Goal: Information Seeking & Learning: Learn about a topic

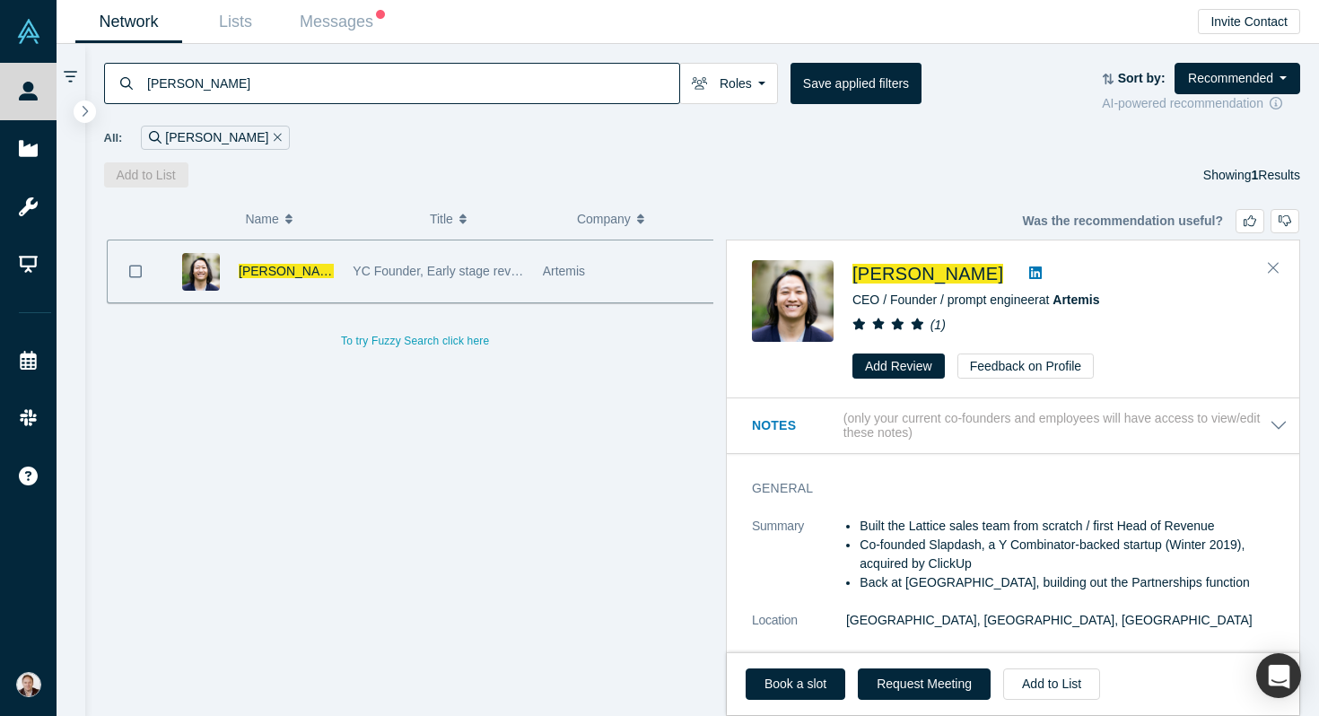
drag, startPoint x: 530, startPoint y: 83, endPoint x: 126, endPoint y: 79, distance: 404.6
click at [126, 79] on div "lester lee" at bounding box center [392, 83] width 576 height 41
paste input "Singari Seshadri"
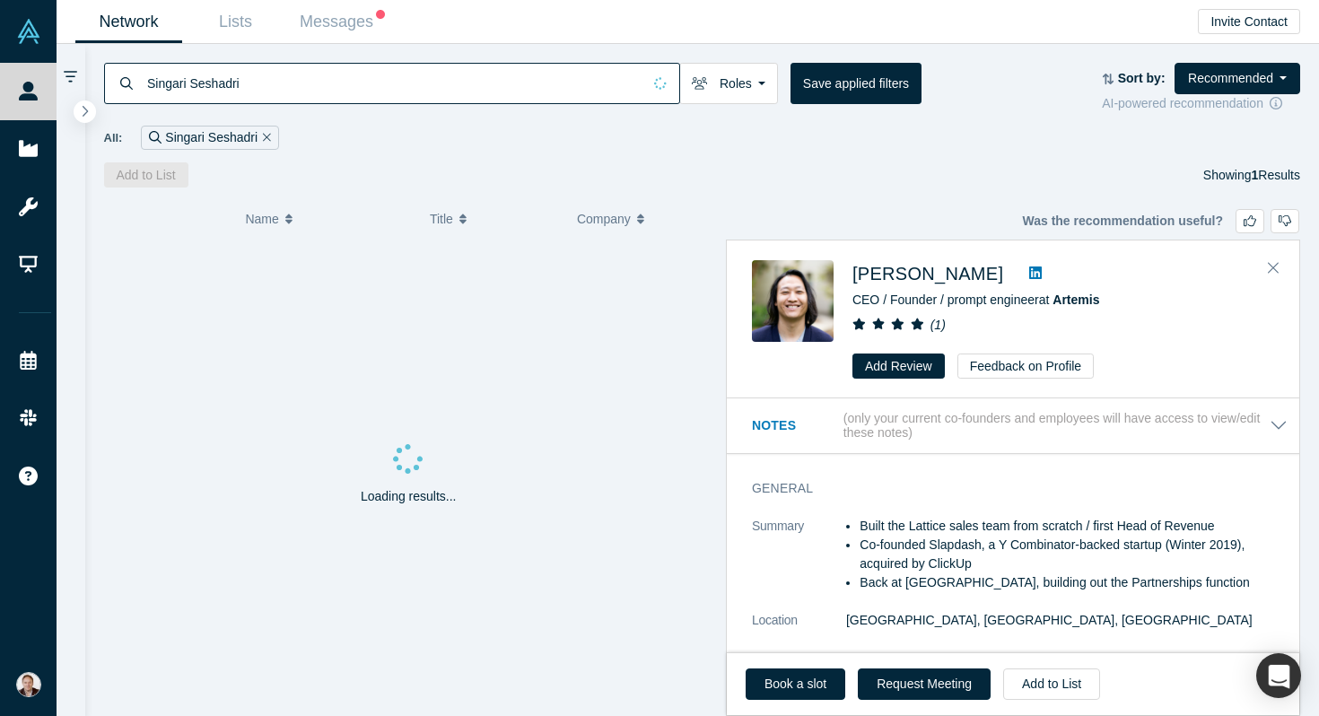
type input "Singari Seshadri"
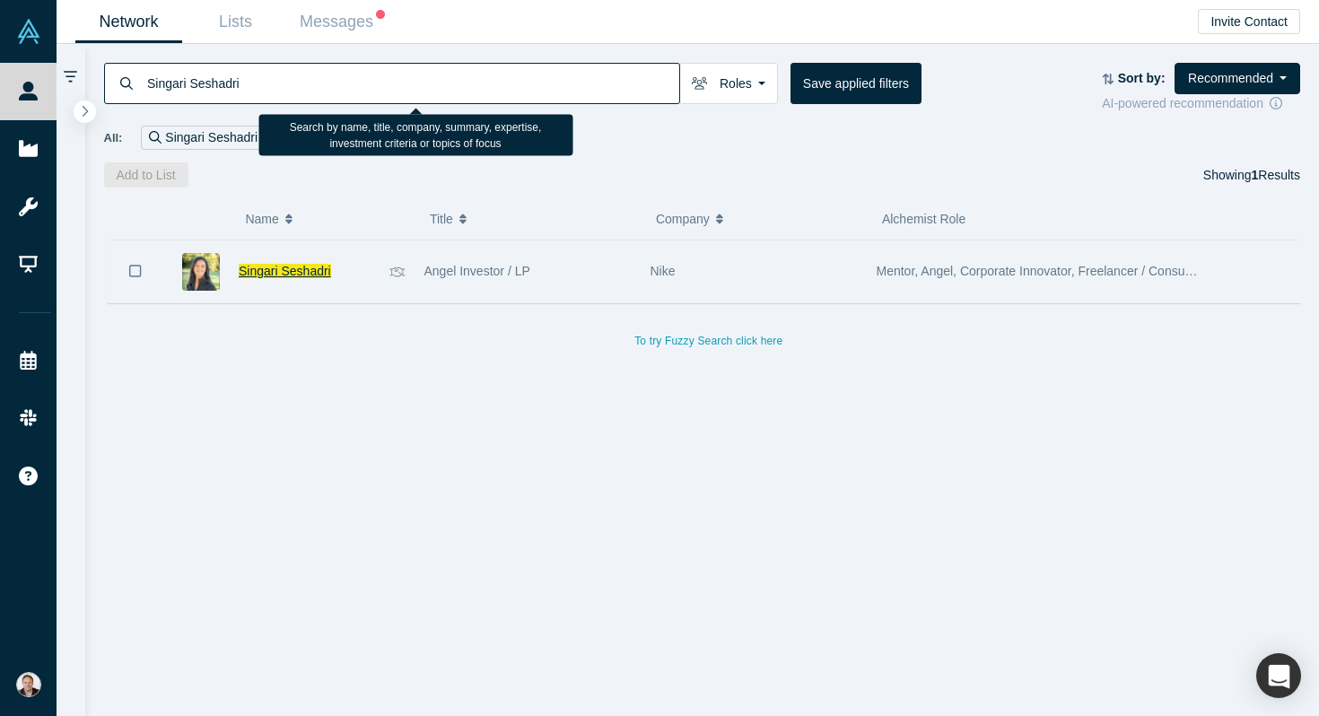
click at [313, 274] on span "Singari Seshadri" at bounding box center [285, 271] width 92 height 14
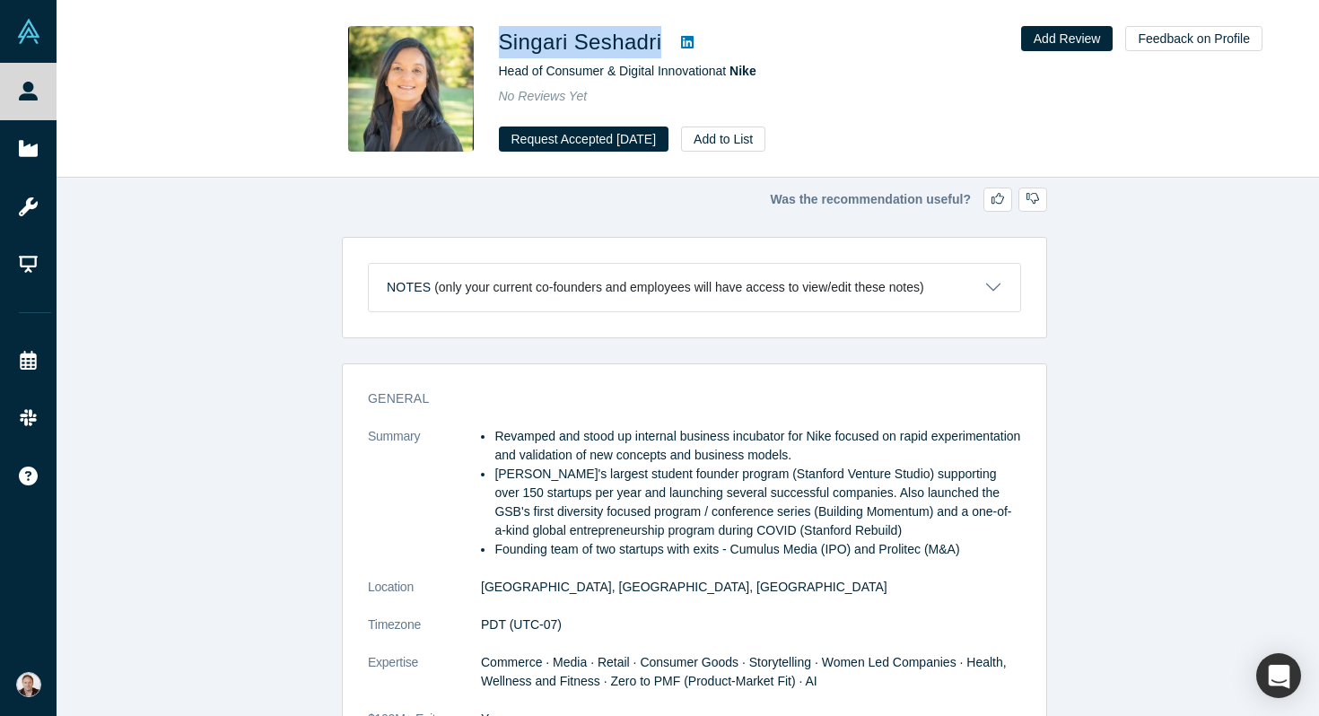
drag, startPoint x: 496, startPoint y: 41, endPoint x: 664, endPoint y: 39, distance: 167.8
click at [664, 39] on div "Singari Seshadri Head of Consumer & Digital Innovation at Nike No Reviews Yet R…" at bounding box center [687, 89] width 705 height 126
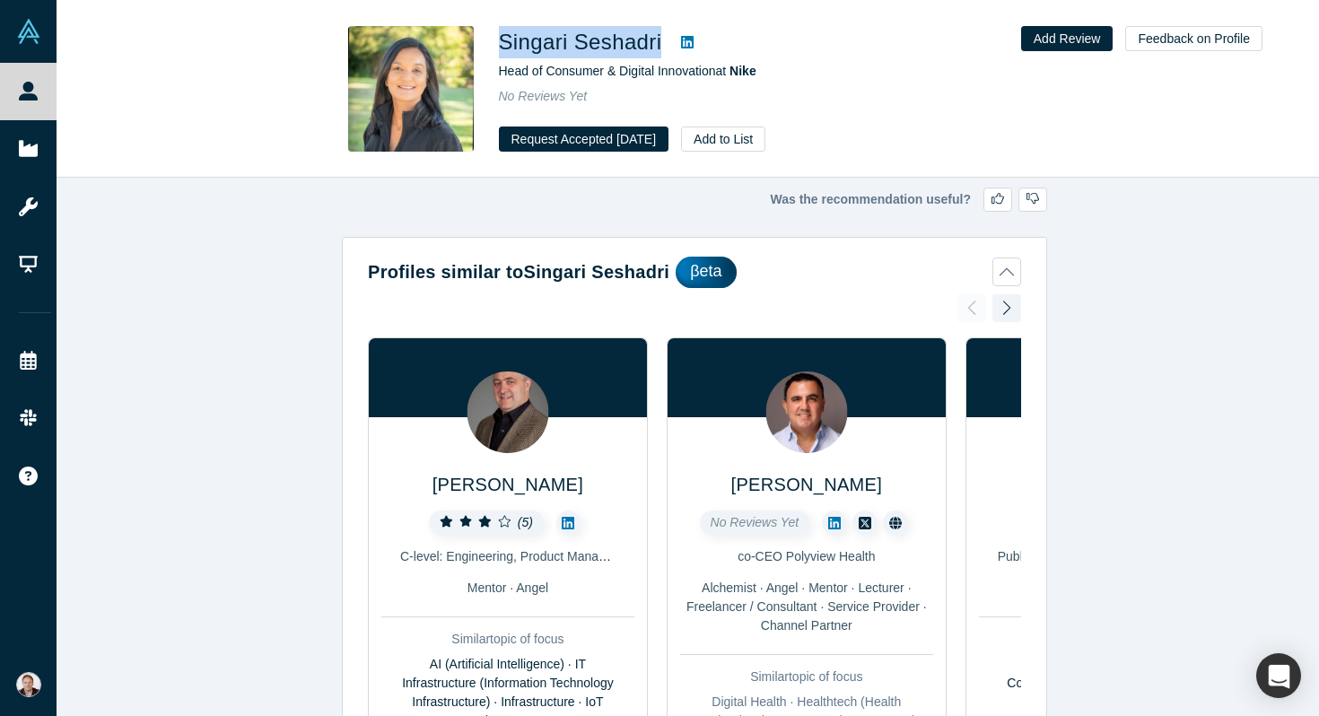
copy div "Singari Seshadri"
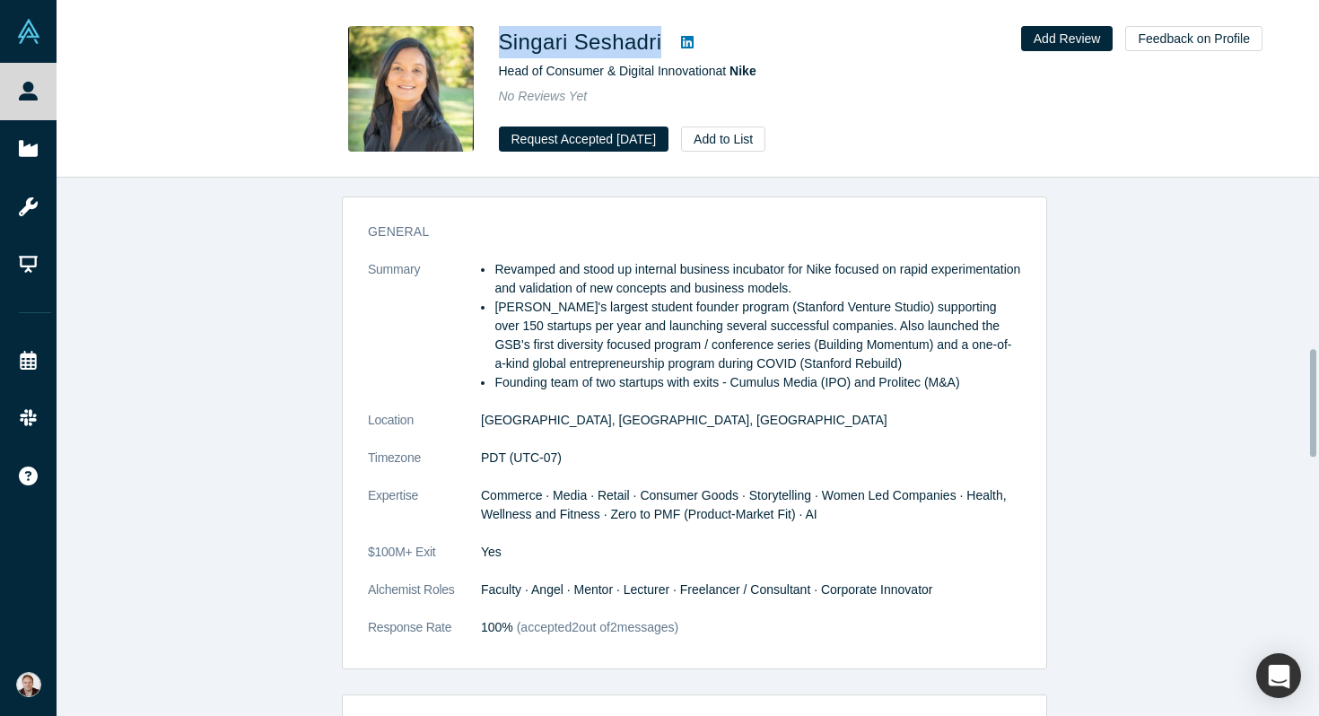
scroll to position [857, 0]
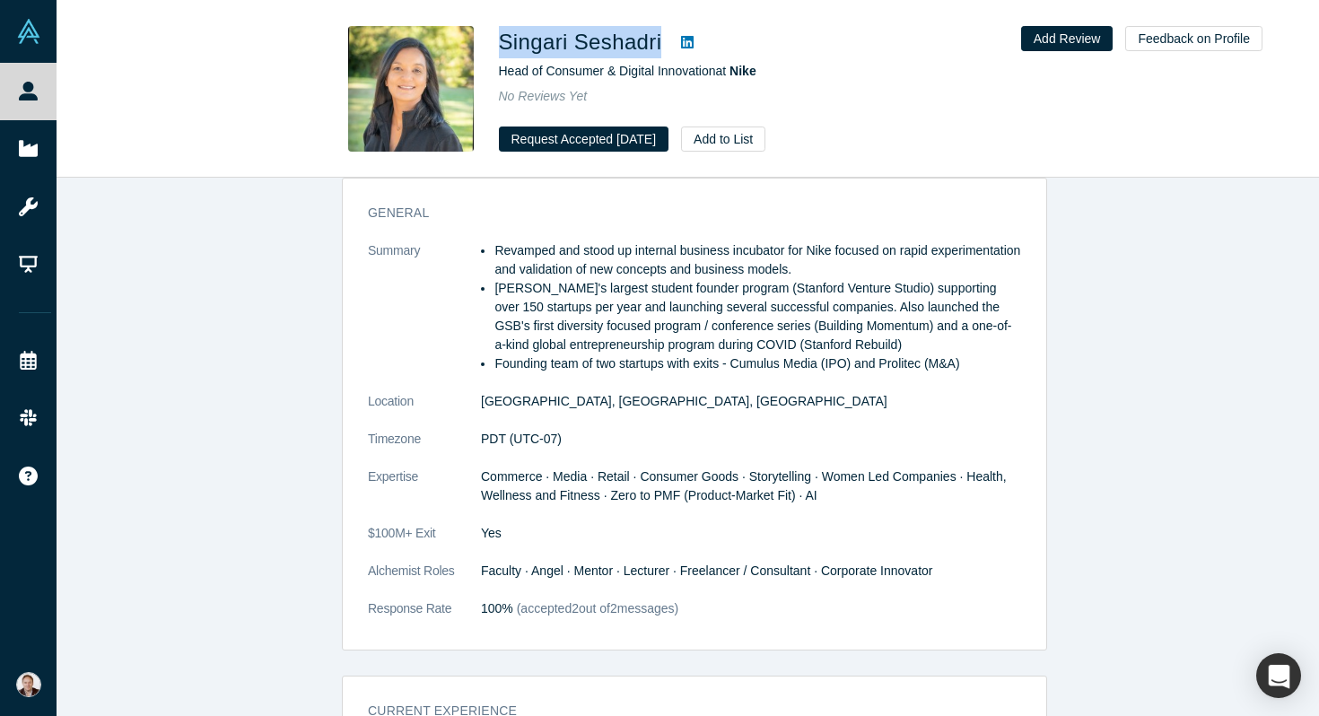
click at [686, 40] on icon at bounding box center [687, 42] width 13 height 13
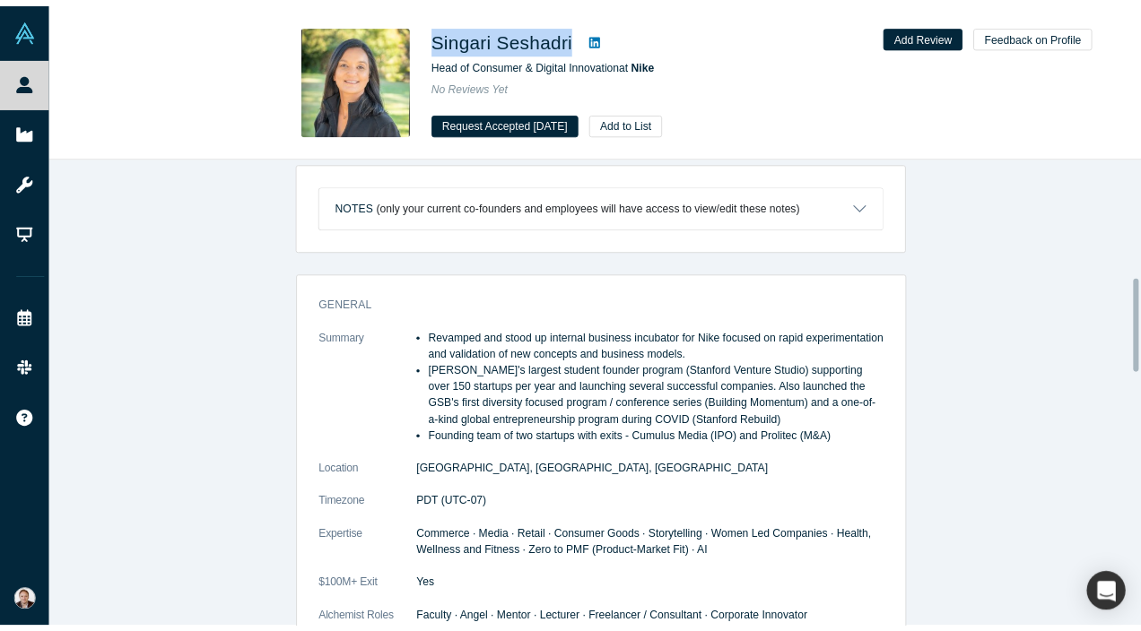
scroll to position [684, 0]
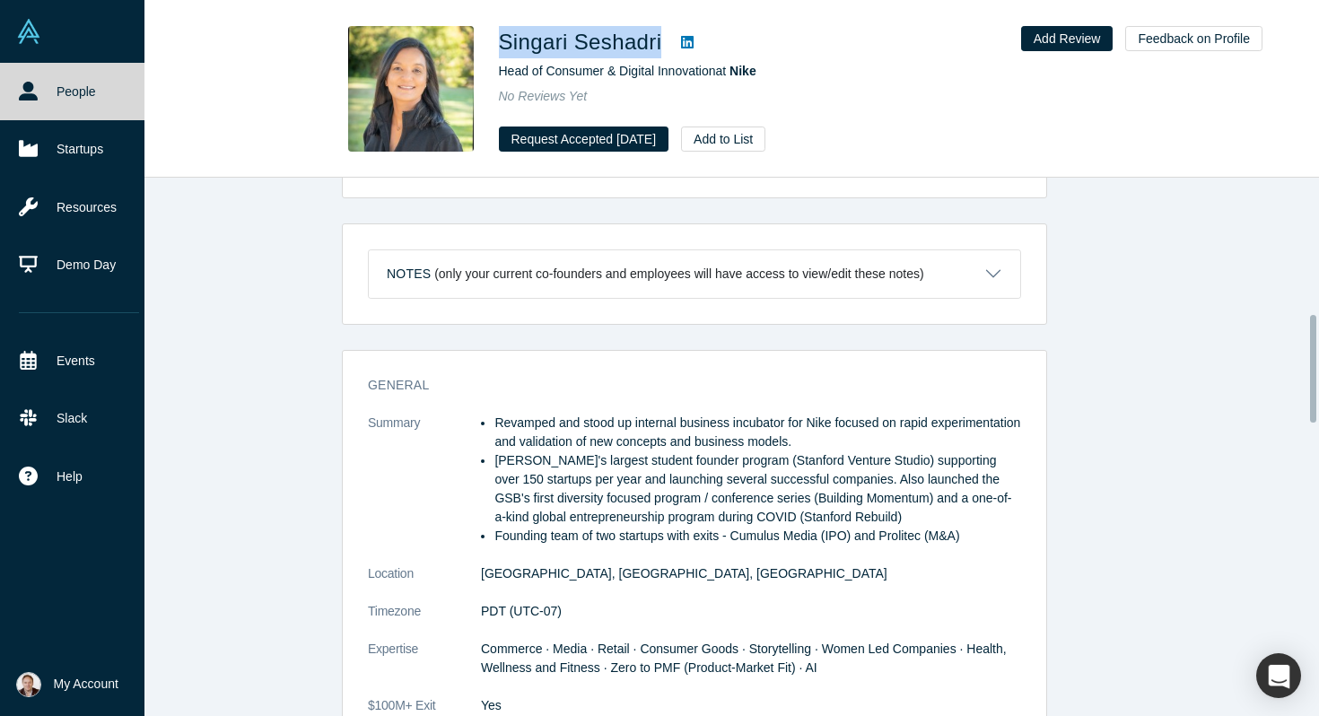
click at [40, 90] on link "People" at bounding box center [79, 91] width 158 height 57
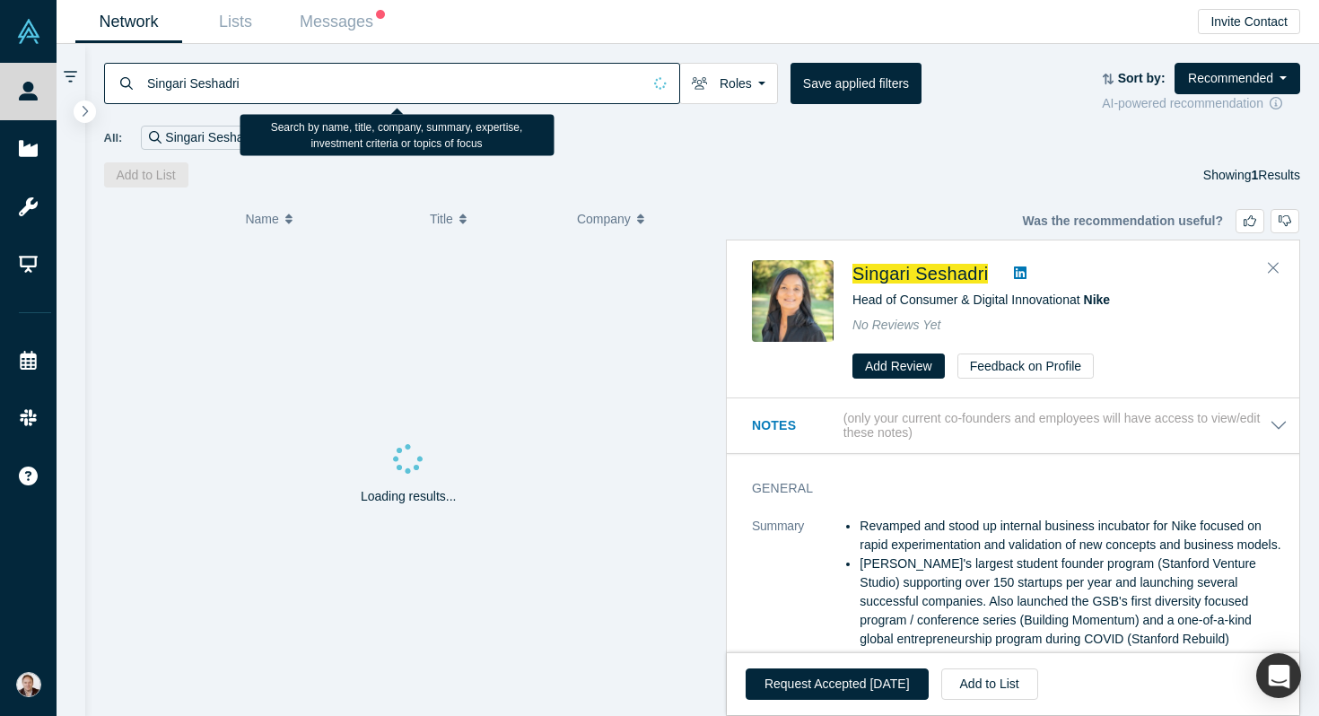
click at [285, 89] on input "Singari Seshadri" at bounding box center [393, 83] width 496 height 42
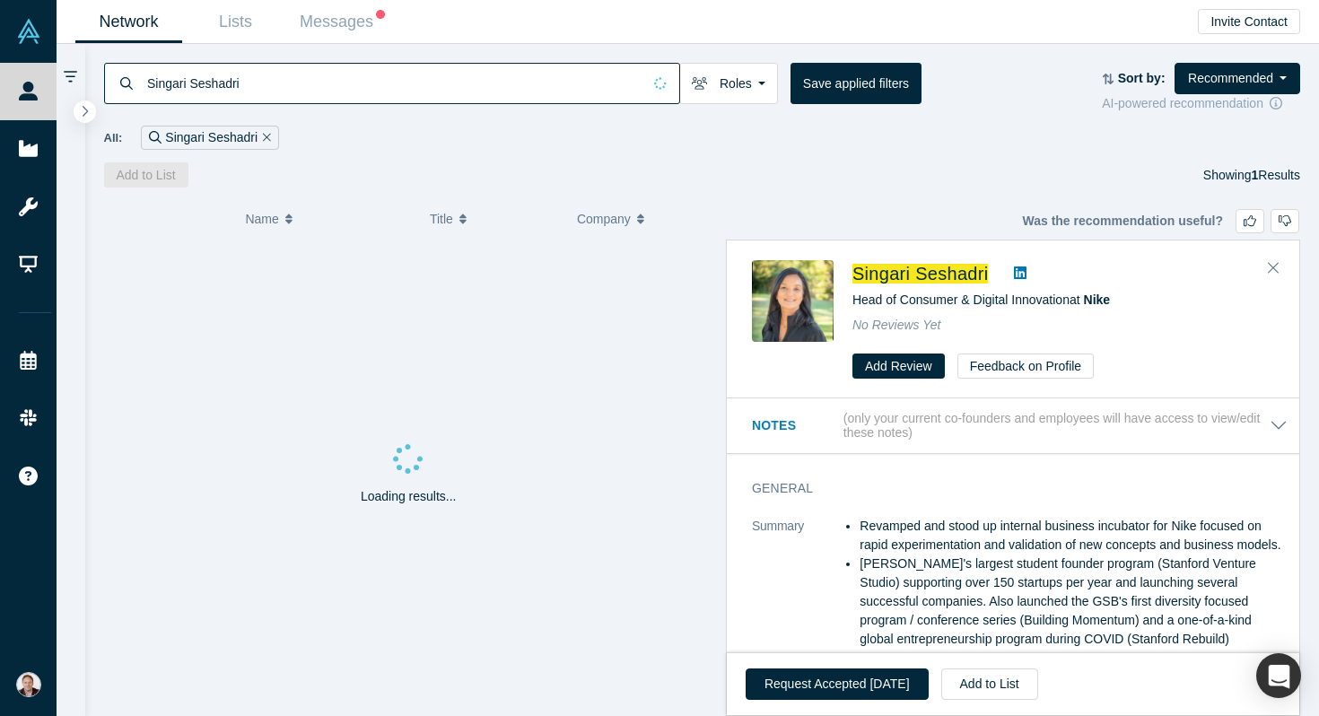
click at [266, 135] on icon "Remove Filter" at bounding box center [267, 137] width 8 height 8
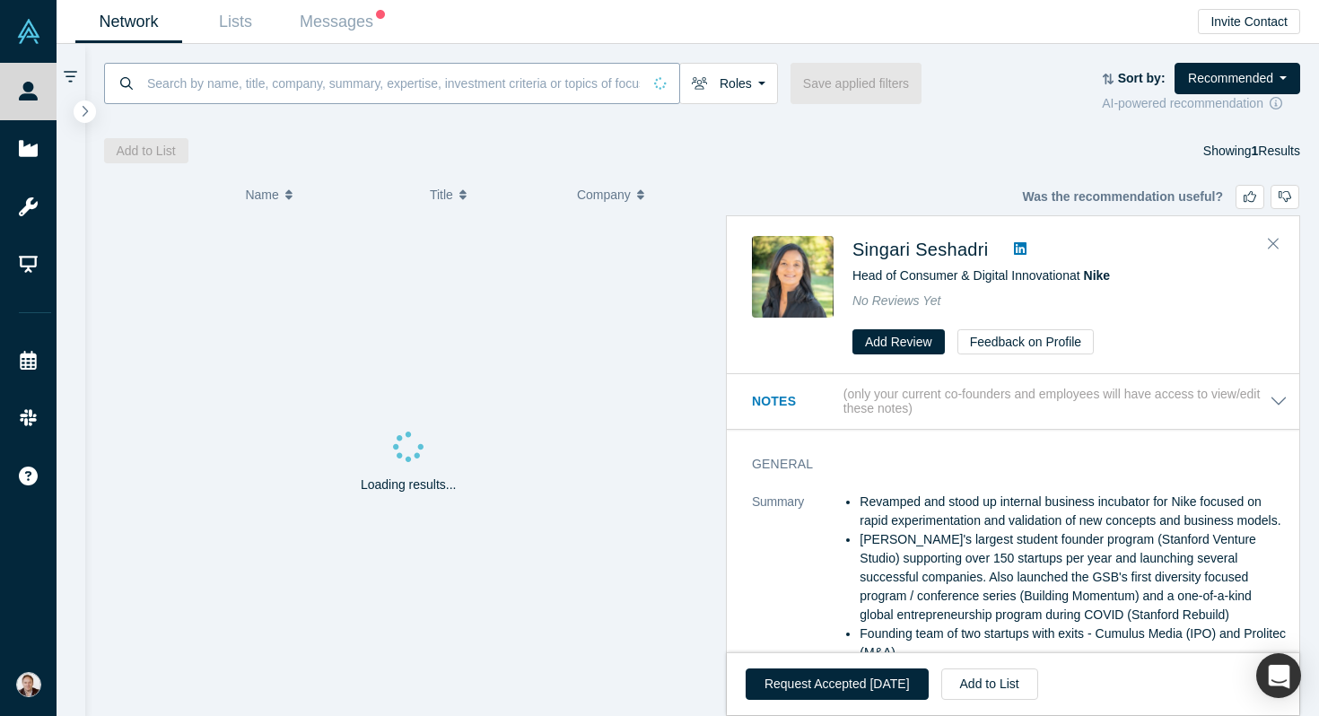
click at [243, 83] on input at bounding box center [393, 83] width 496 height 42
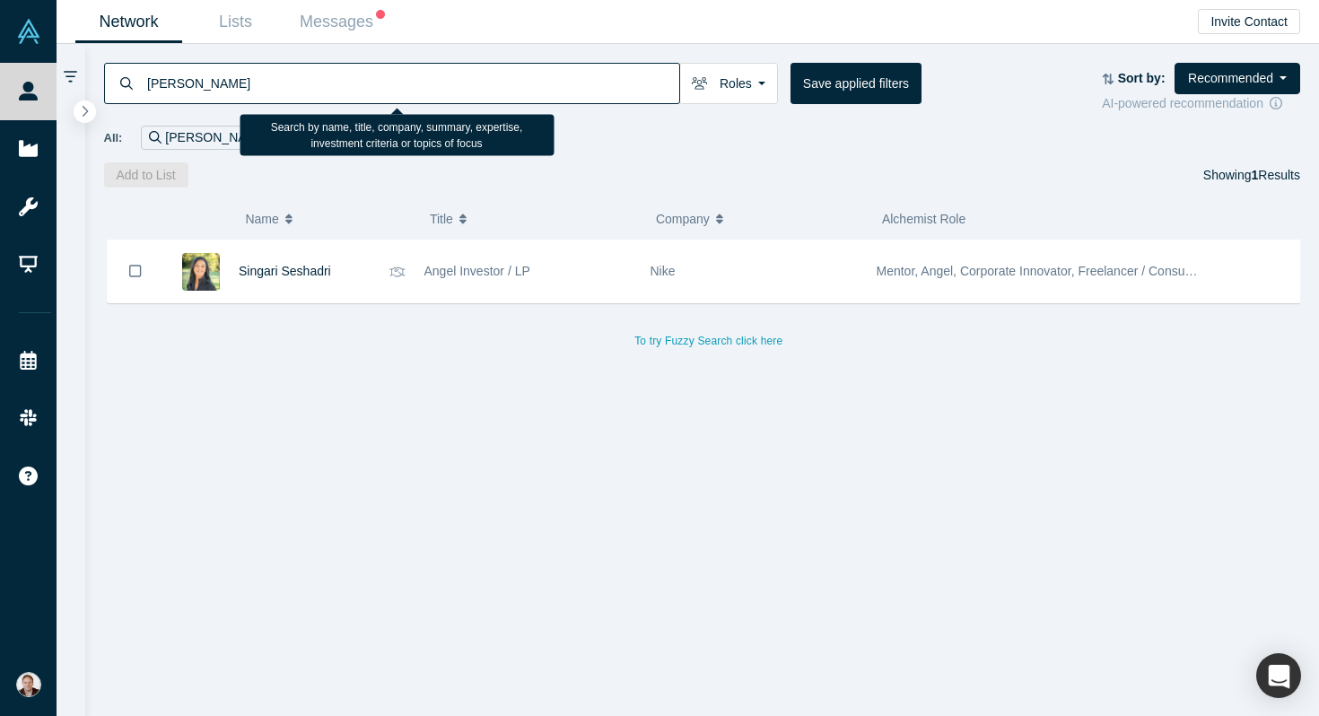
type input "Otto Pohl"
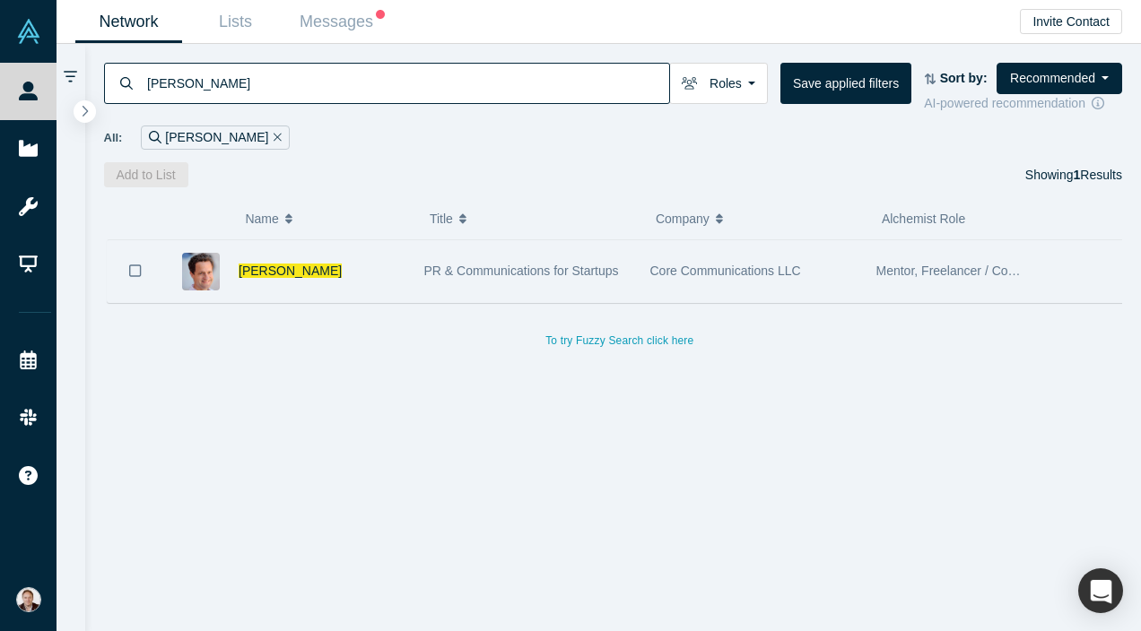
click at [293, 273] on div "Otto Pohl" at bounding box center [322, 271] width 167 height 62
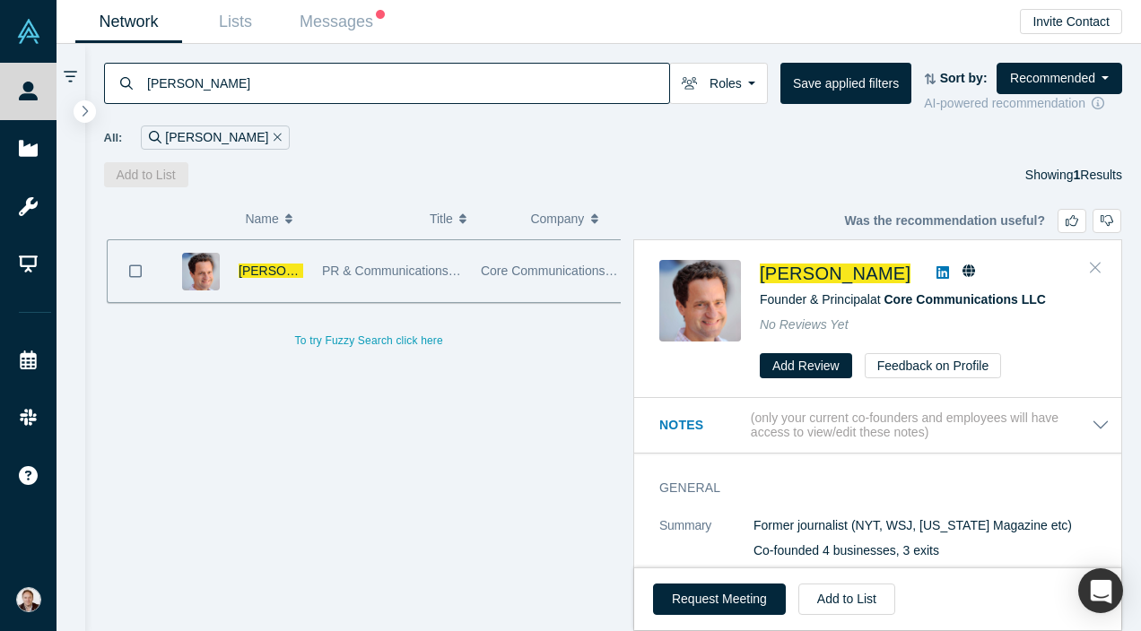
click at [1098, 275] on icon "Close" at bounding box center [1095, 267] width 11 height 16
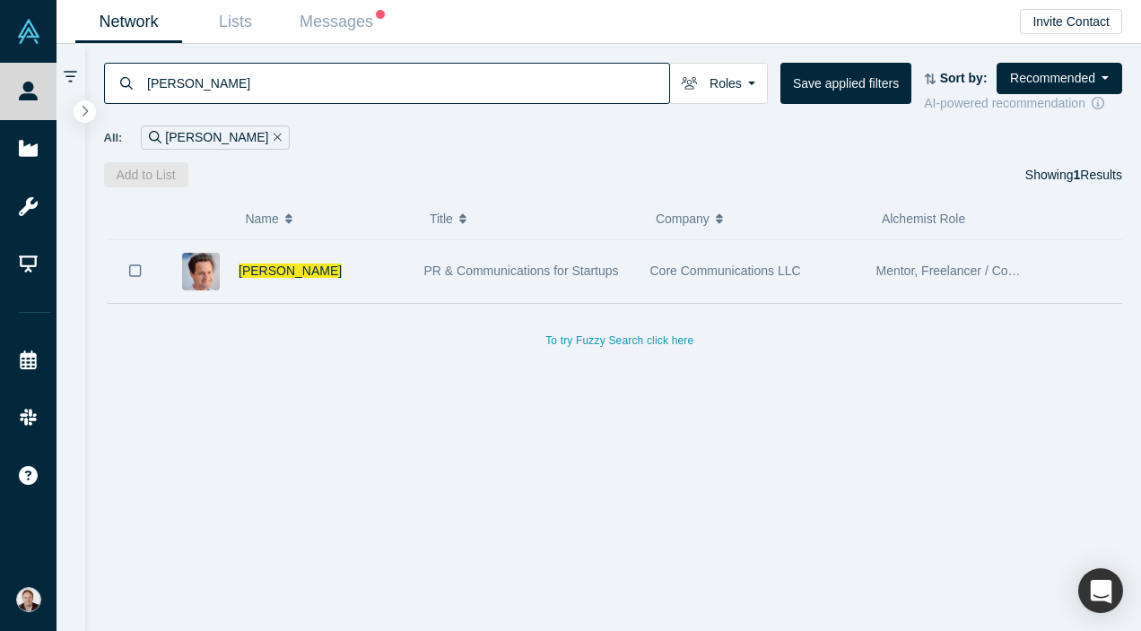
click at [862, 274] on div "Core Communications LLC" at bounding box center [753, 271] width 226 height 62
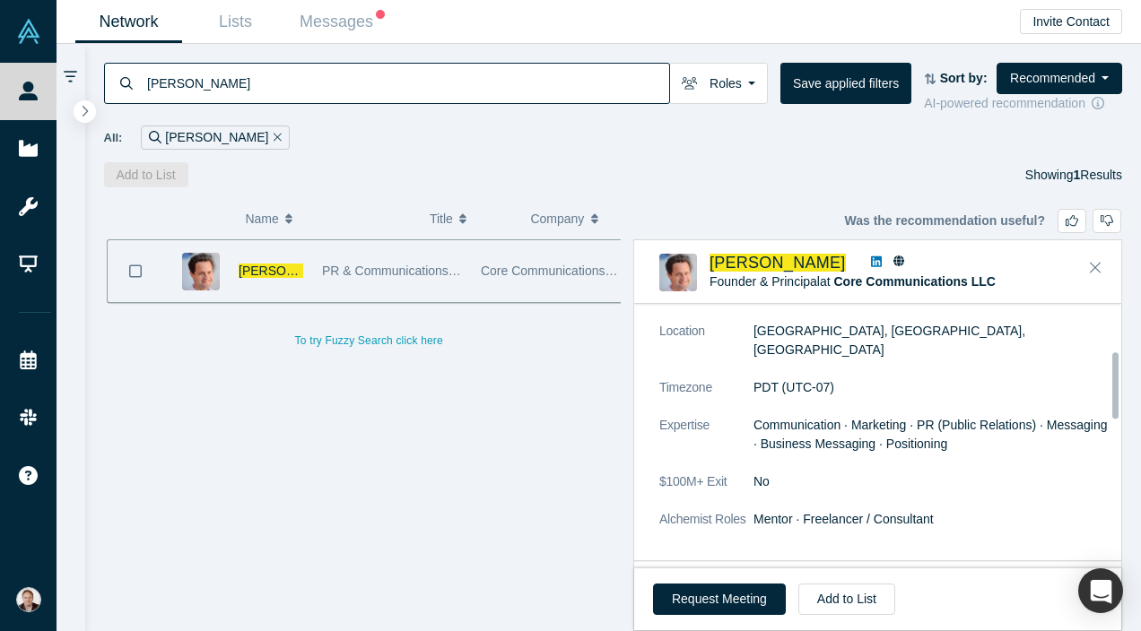
scroll to position [191, 0]
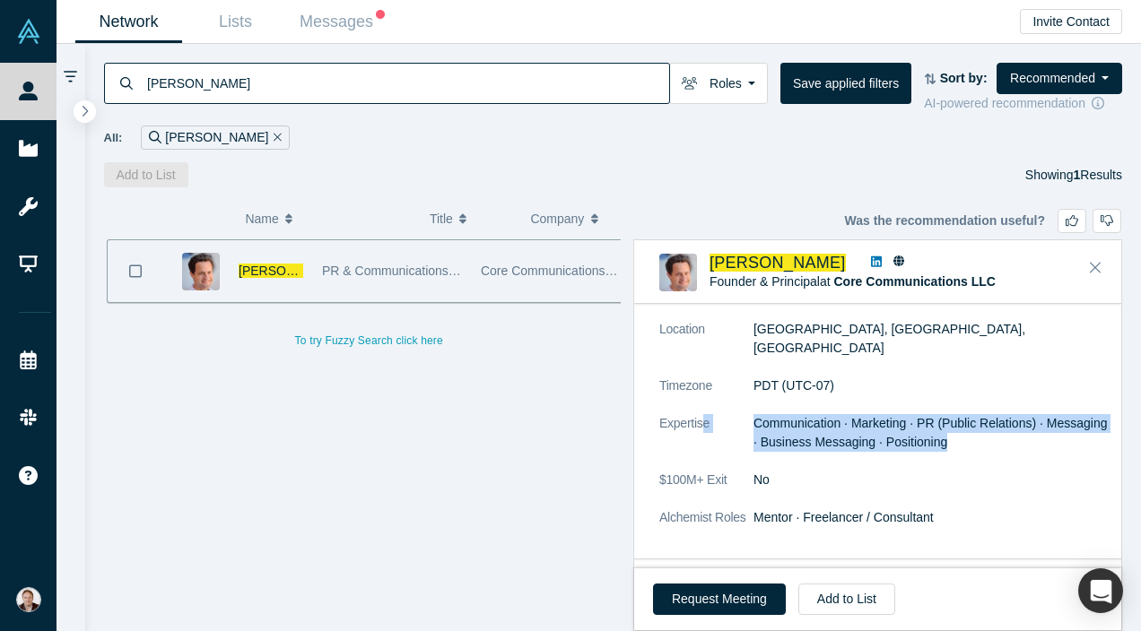
drag, startPoint x: 1019, startPoint y: 423, endPoint x: 704, endPoint y: 406, distance: 315.3
click at [704, 406] on dl "Summary Former journalist (NYT, WSJ, New York Magazine etc) Co-founded 4 busine…" at bounding box center [884, 389] width 450 height 314
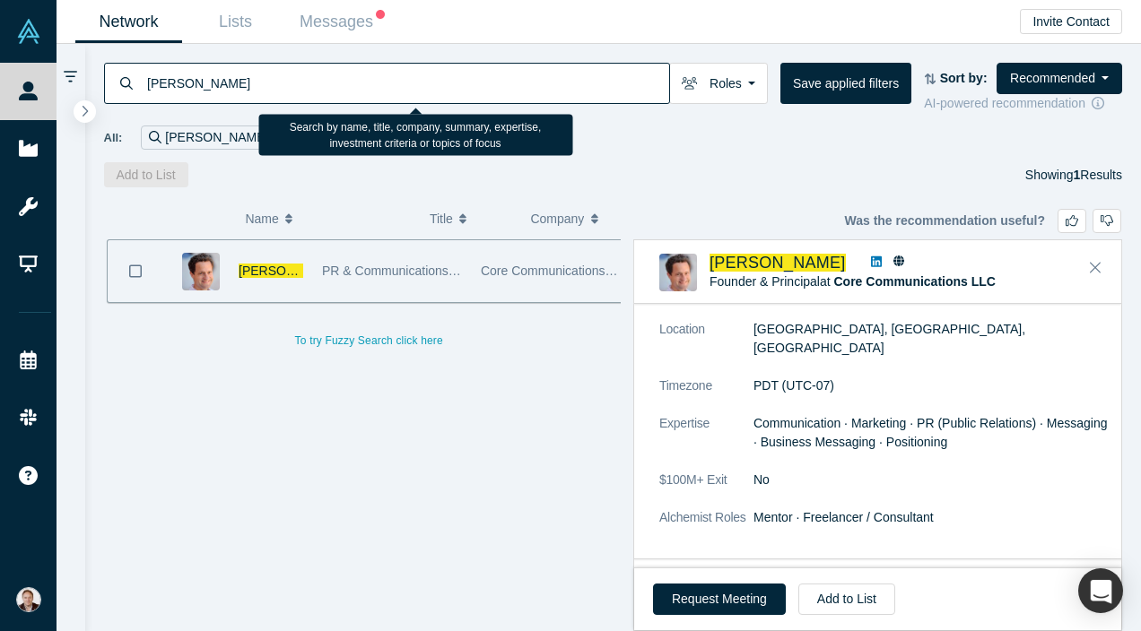
click at [375, 76] on input "Otto Pohl" at bounding box center [407, 83] width 524 height 42
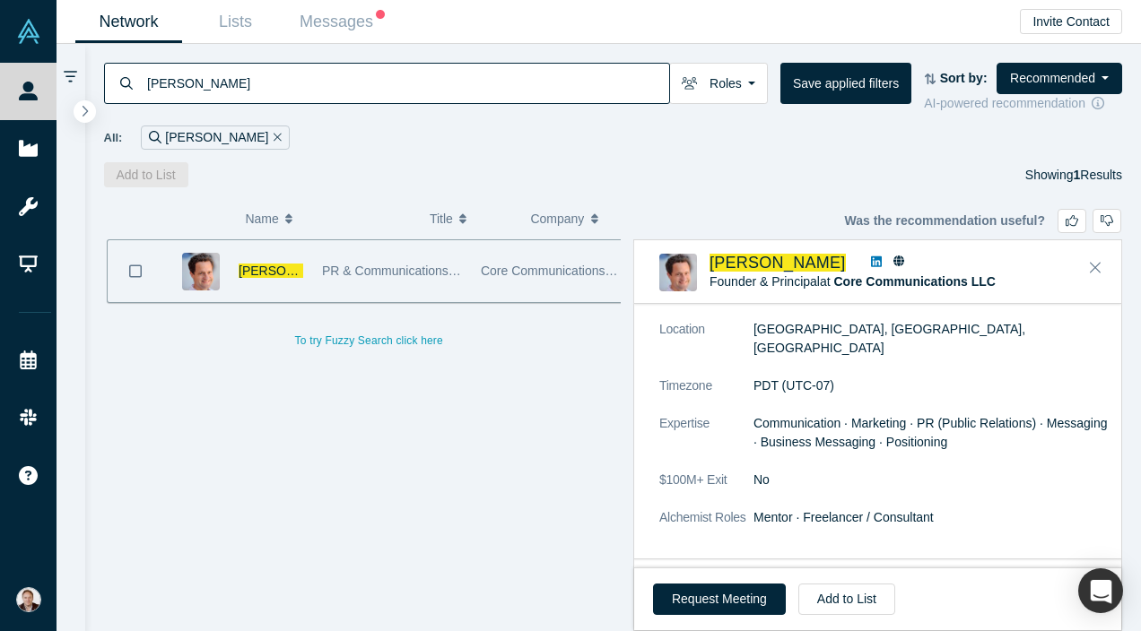
click at [274, 136] on icon "Remove Filter" at bounding box center [278, 137] width 8 height 8
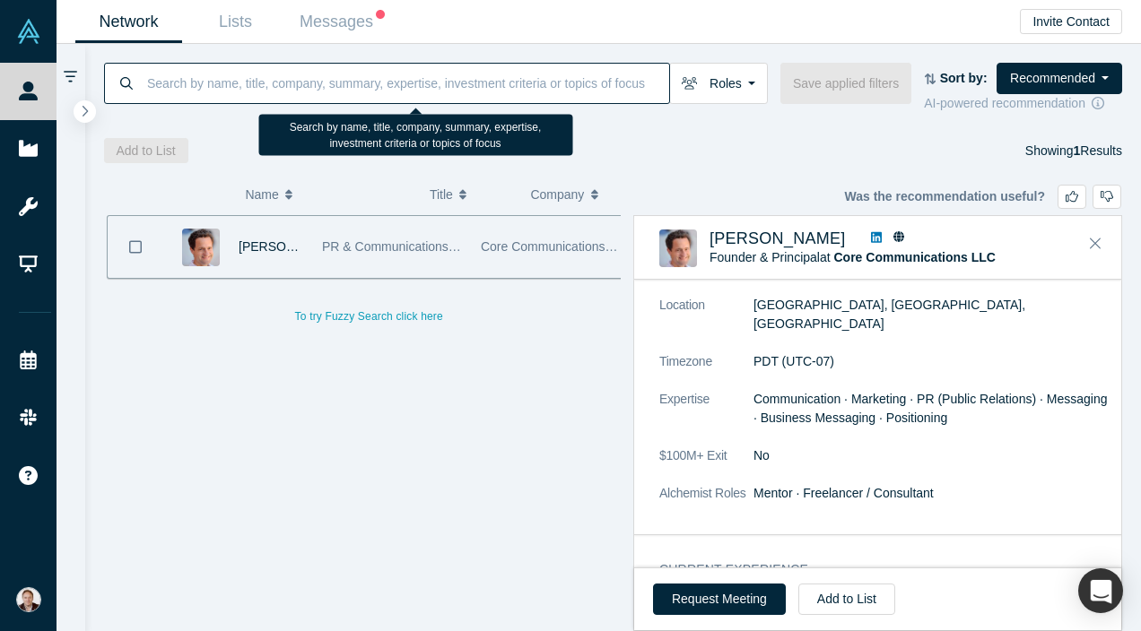
click at [222, 76] on input at bounding box center [407, 83] width 524 height 42
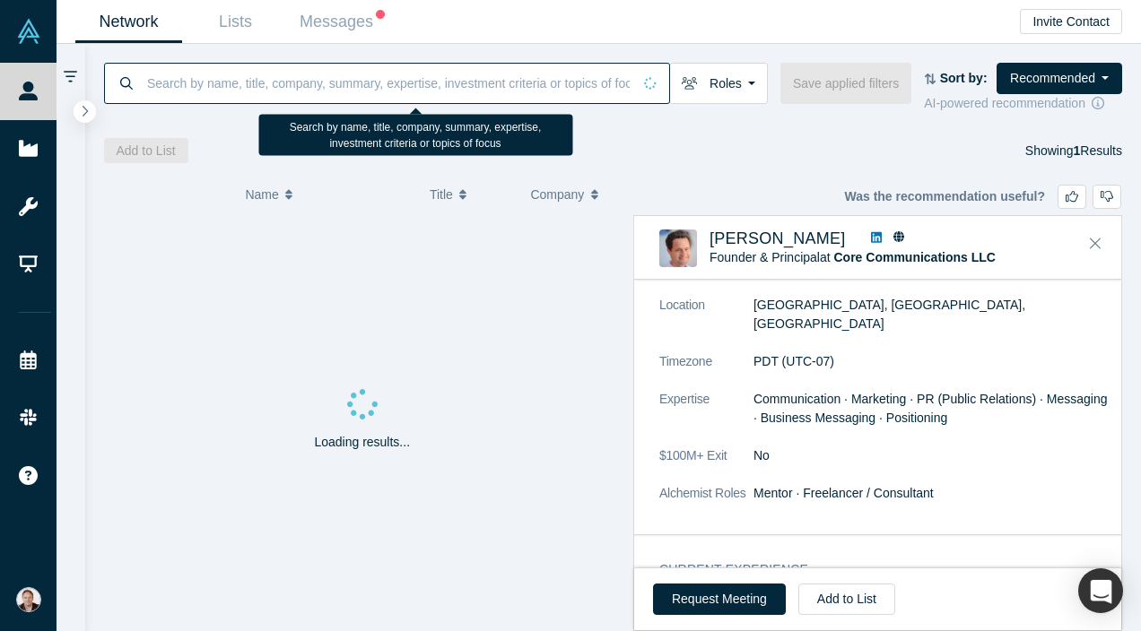
paste input "Ali Victor"
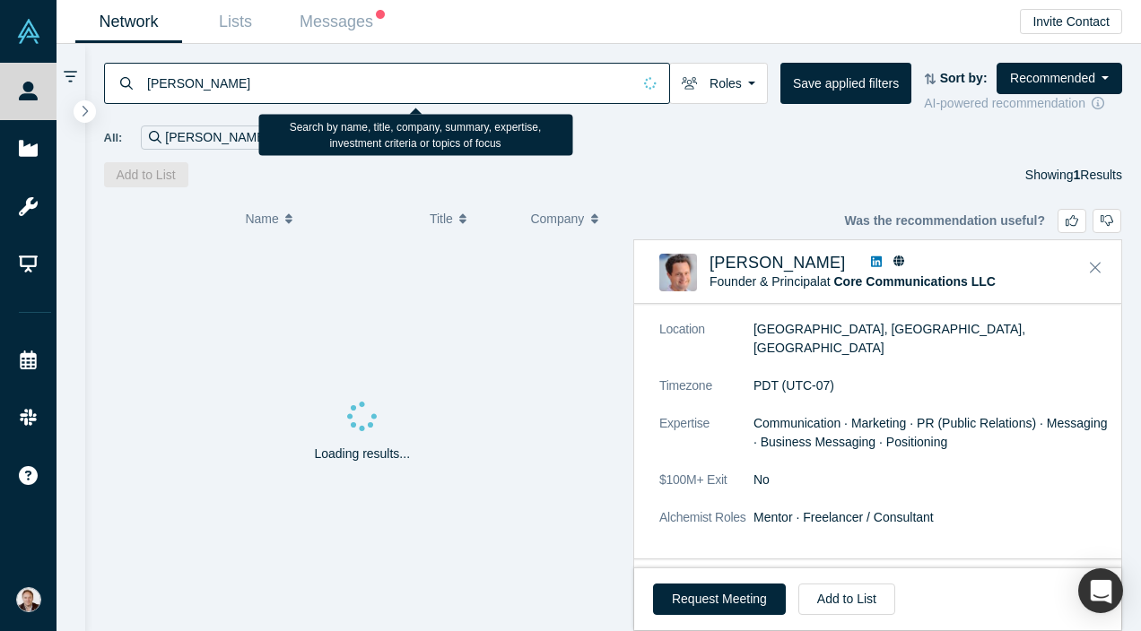
type input "Ali Victor"
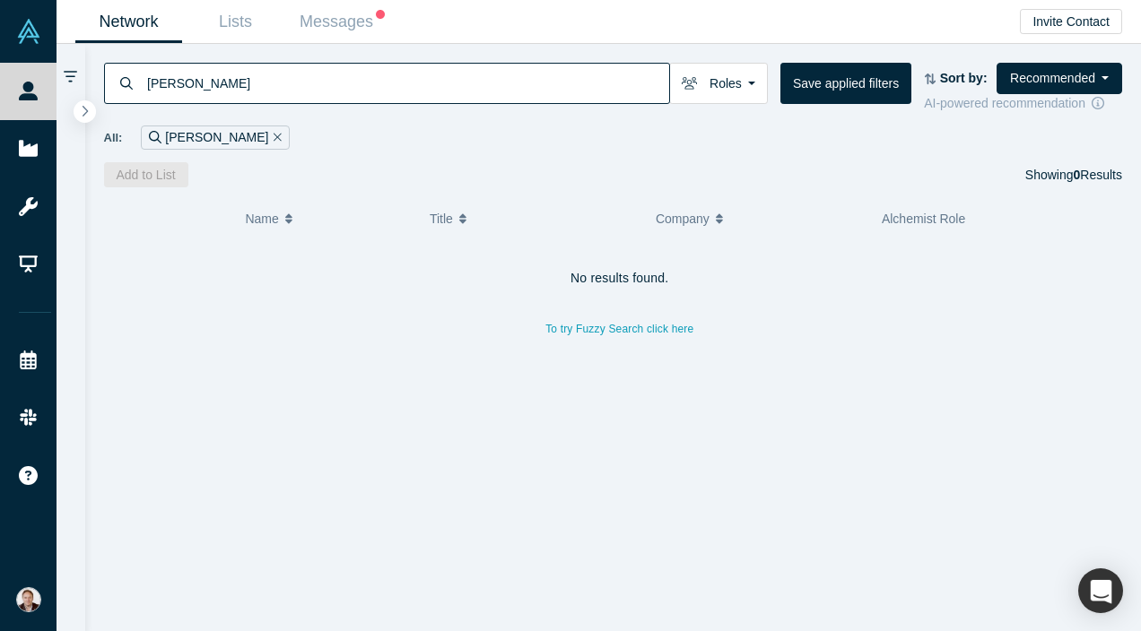
click at [274, 134] on icon "Remove Filter" at bounding box center [278, 137] width 8 height 13
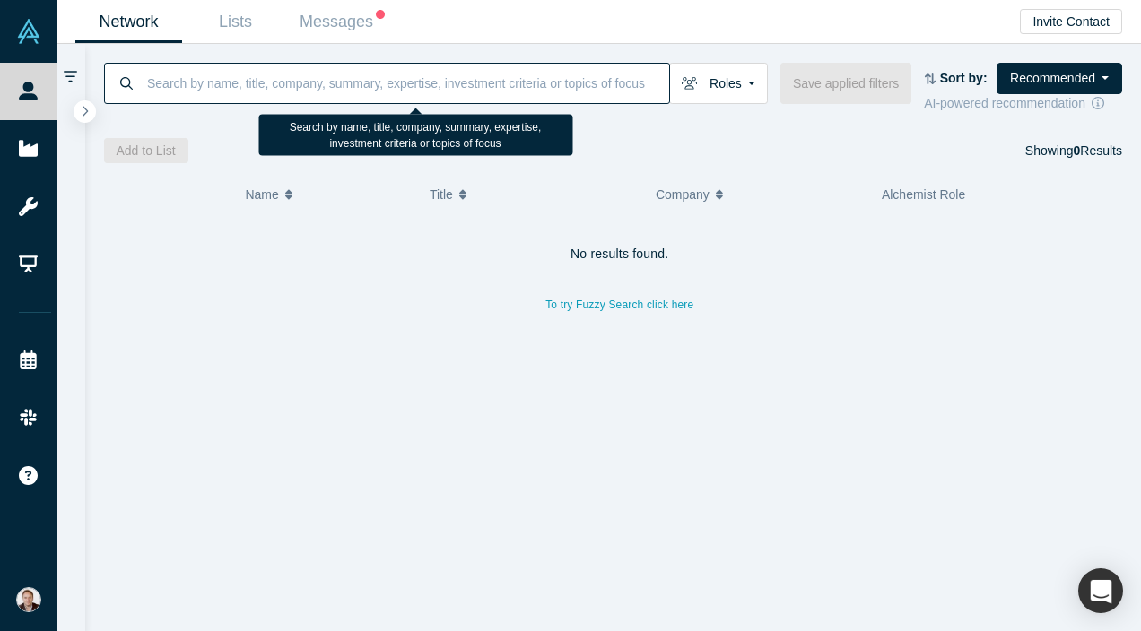
click at [212, 85] on input at bounding box center [407, 83] width 524 height 42
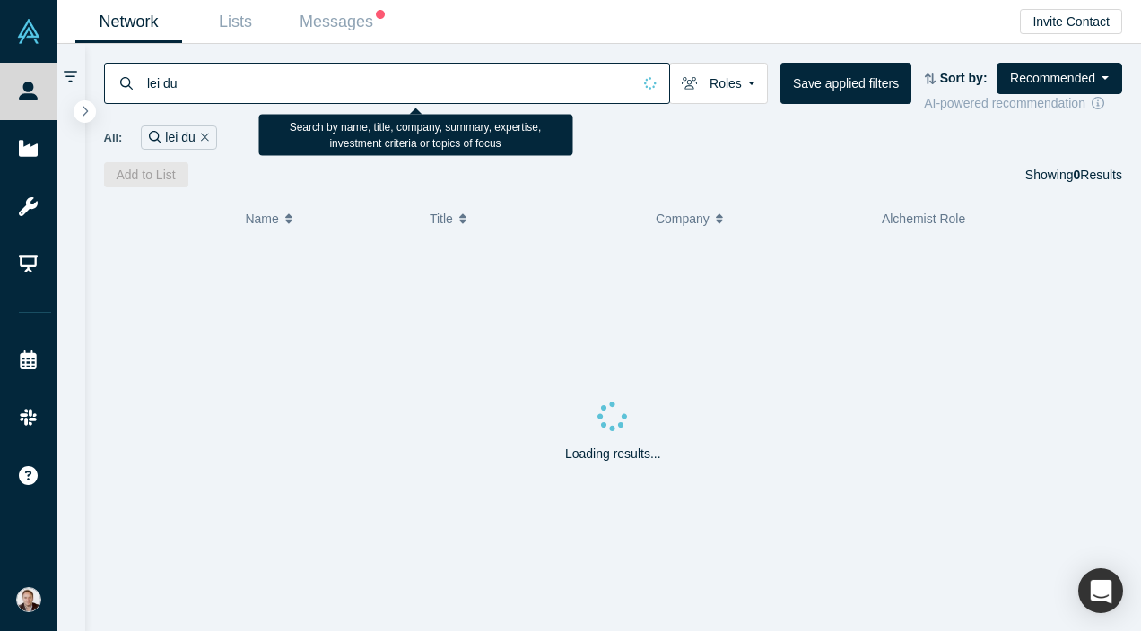
type input "lei du"
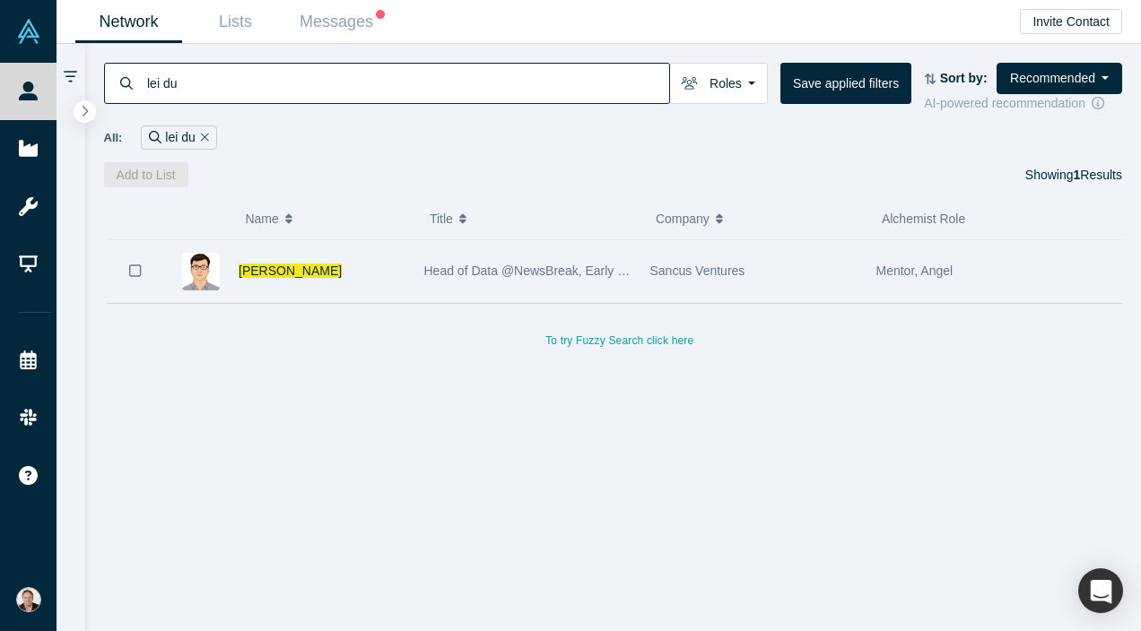
click at [317, 270] on div "Lei Du" at bounding box center [322, 271] width 167 height 62
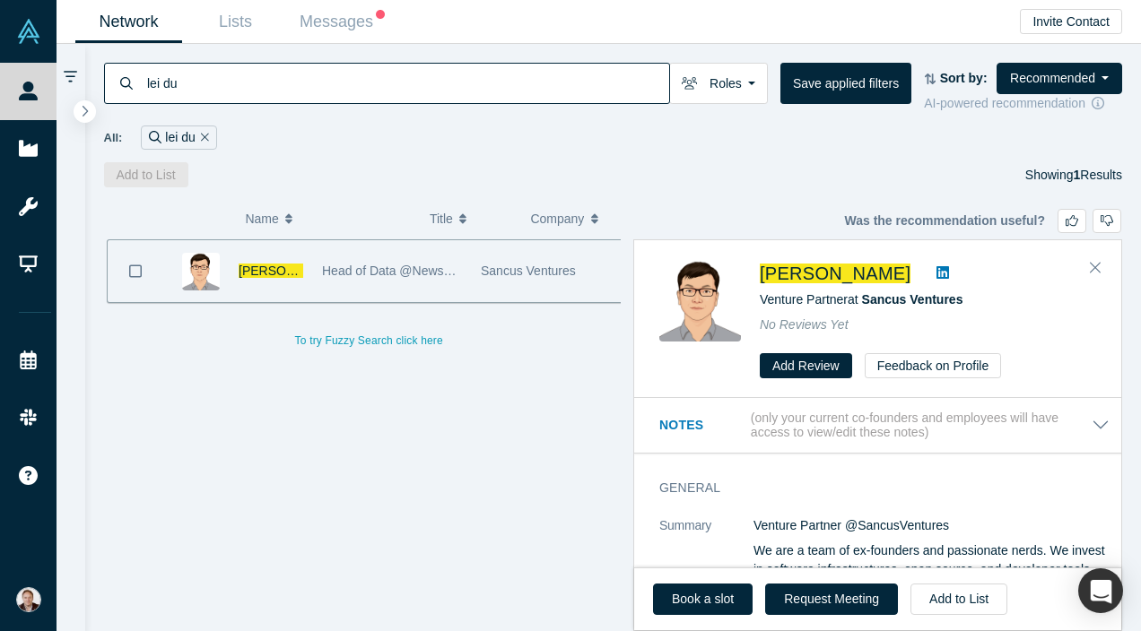
click at [205, 135] on icon "Remove Filter" at bounding box center [205, 137] width 8 height 13
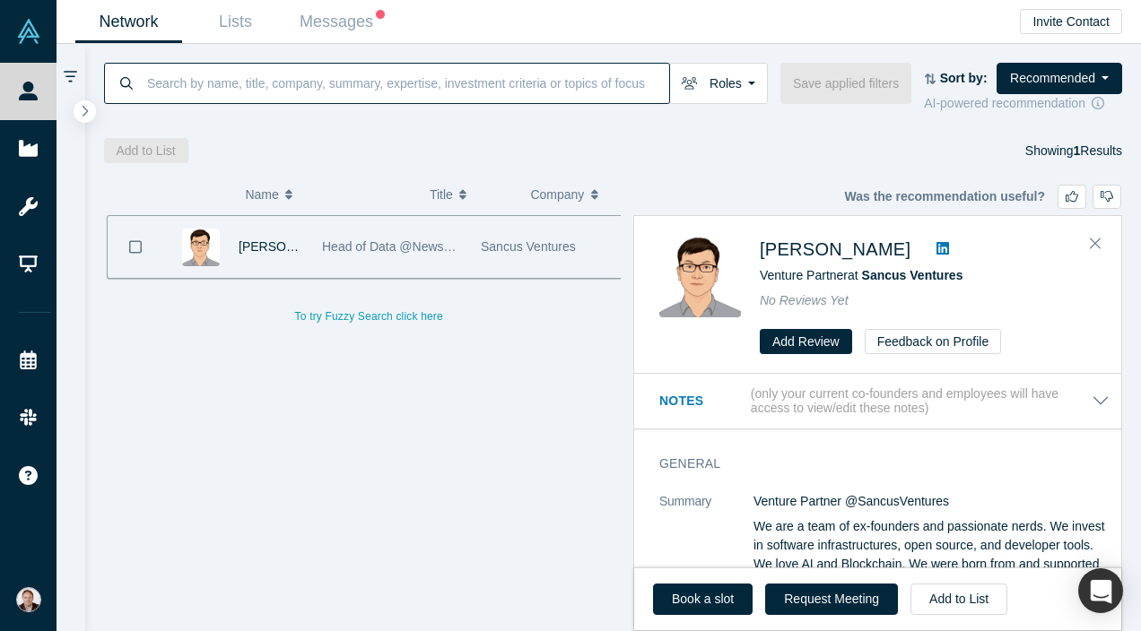
click at [201, 80] on input at bounding box center [407, 83] width 524 height 42
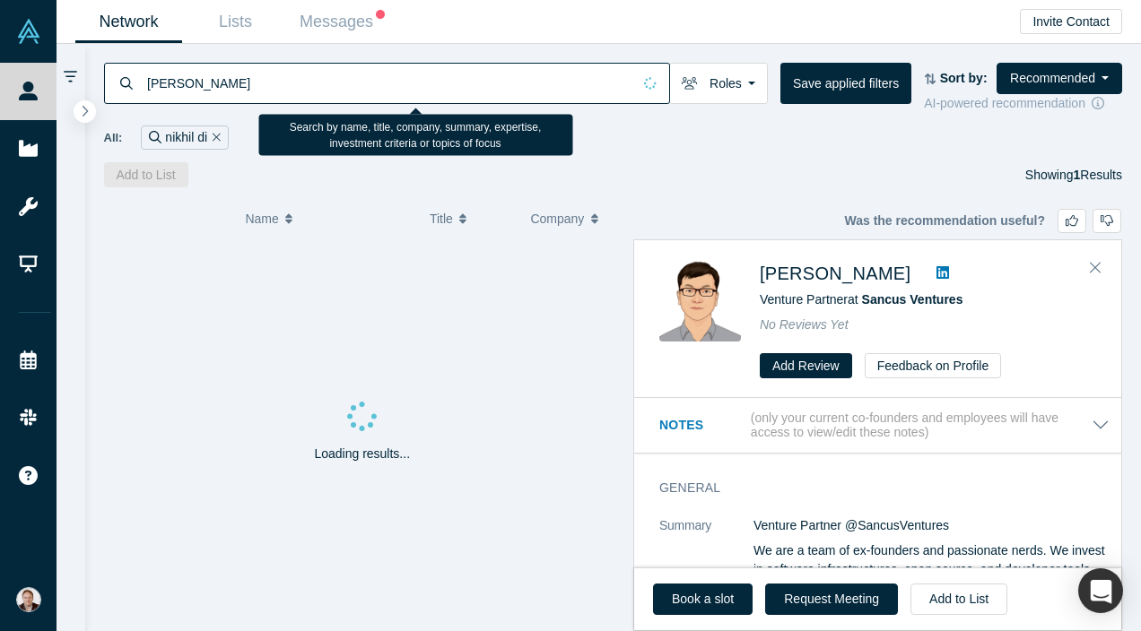
type input "nikhil dixit"
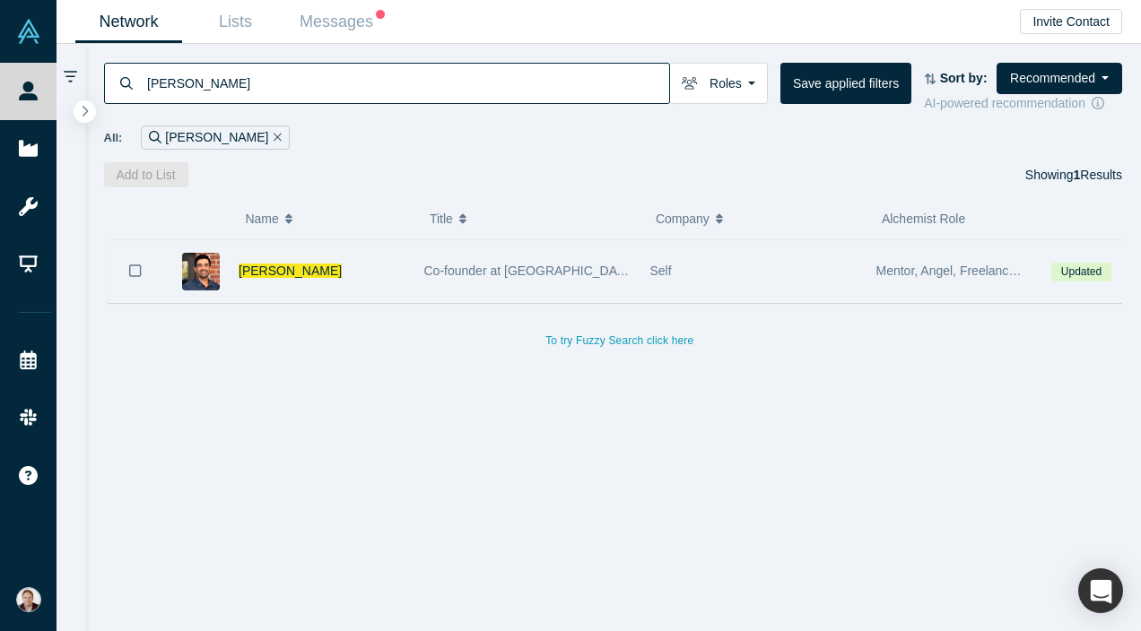
click at [369, 270] on div "Nikhil Dixit" at bounding box center [322, 271] width 167 height 62
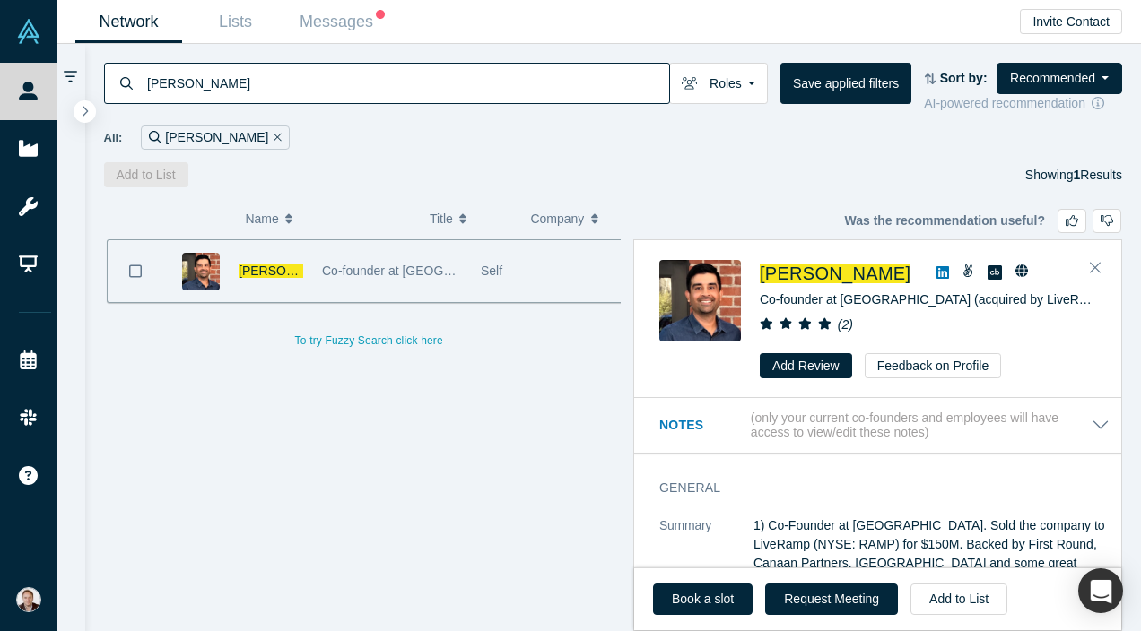
click at [936, 274] on icon at bounding box center [942, 272] width 13 height 13
click at [274, 137] on icon "Remove Filter" at bounding box center [278, 137] width 8 height 13
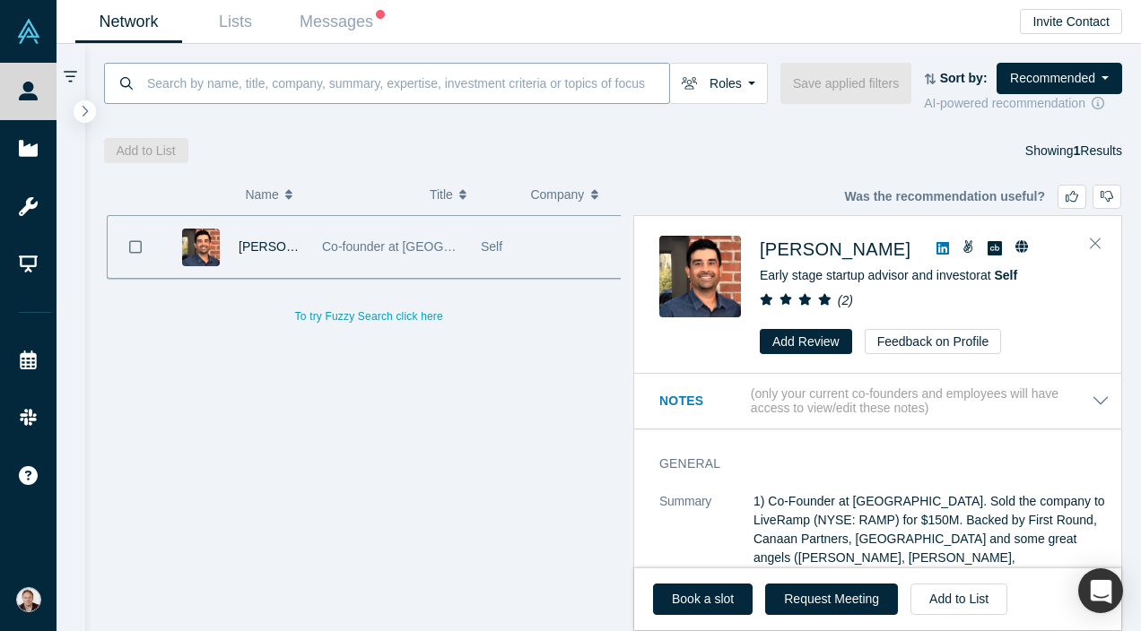
click at [226, 73] on input at bounding box center [407, 83] width 524 height 42
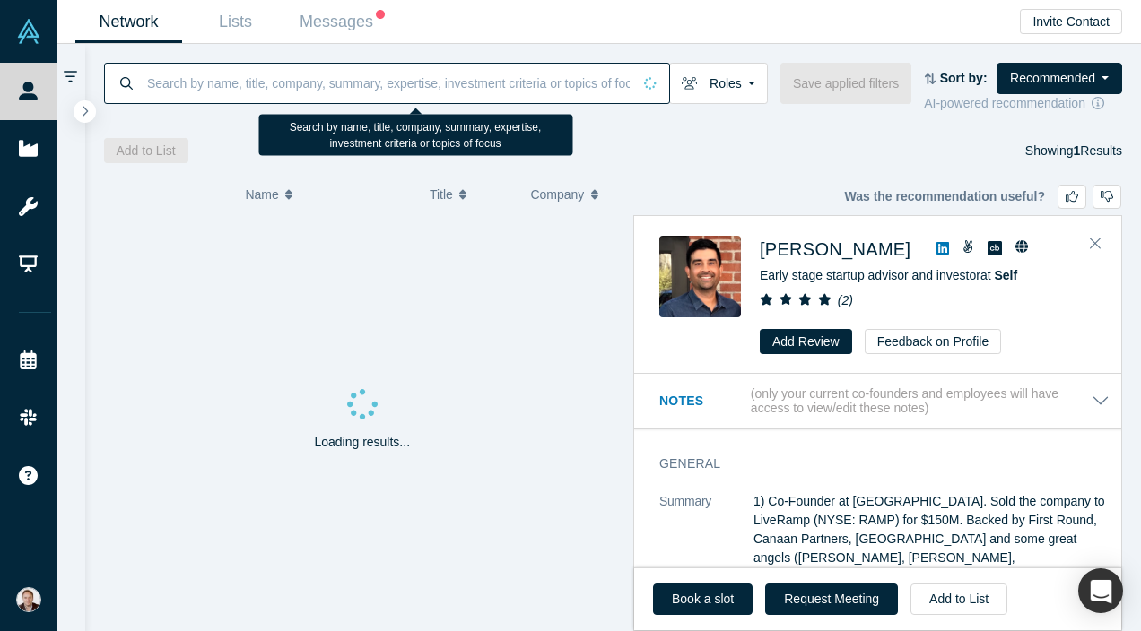
paste input "Dan Canfield"
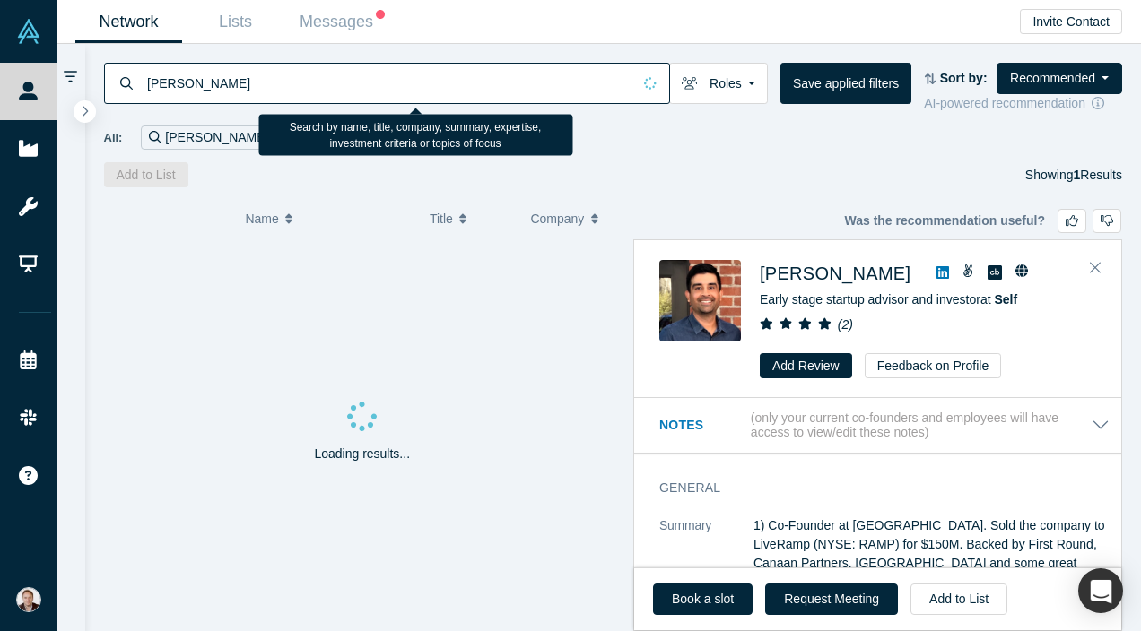
type input "Dan Canfield"
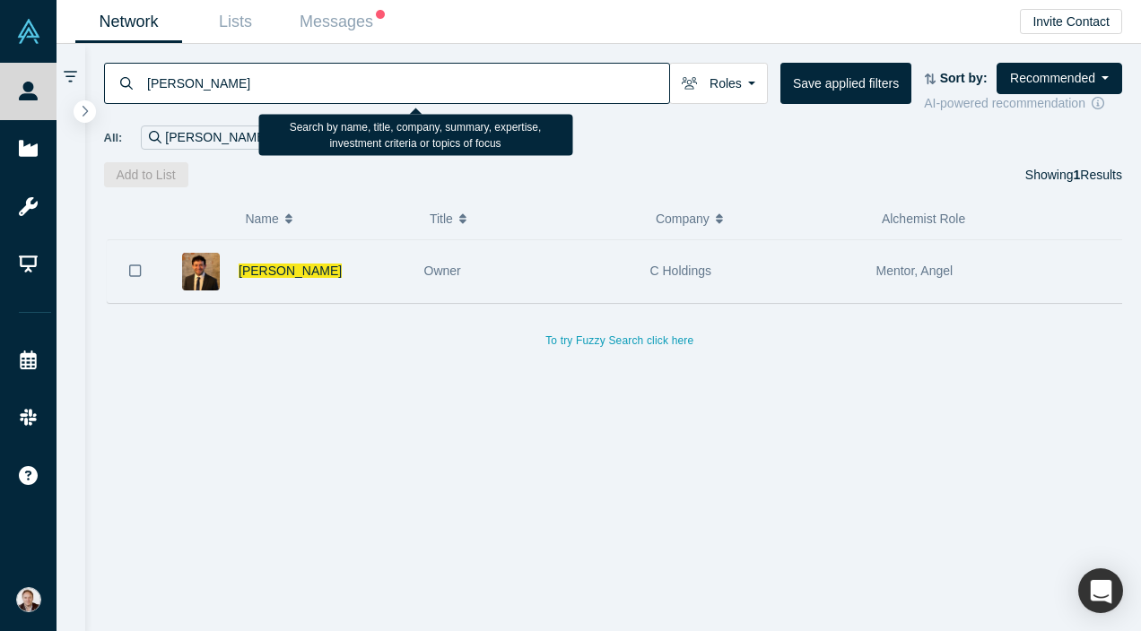
click at [648, 268] on div "C Holdings" at bounding box center [753, 271] width 226 height 62
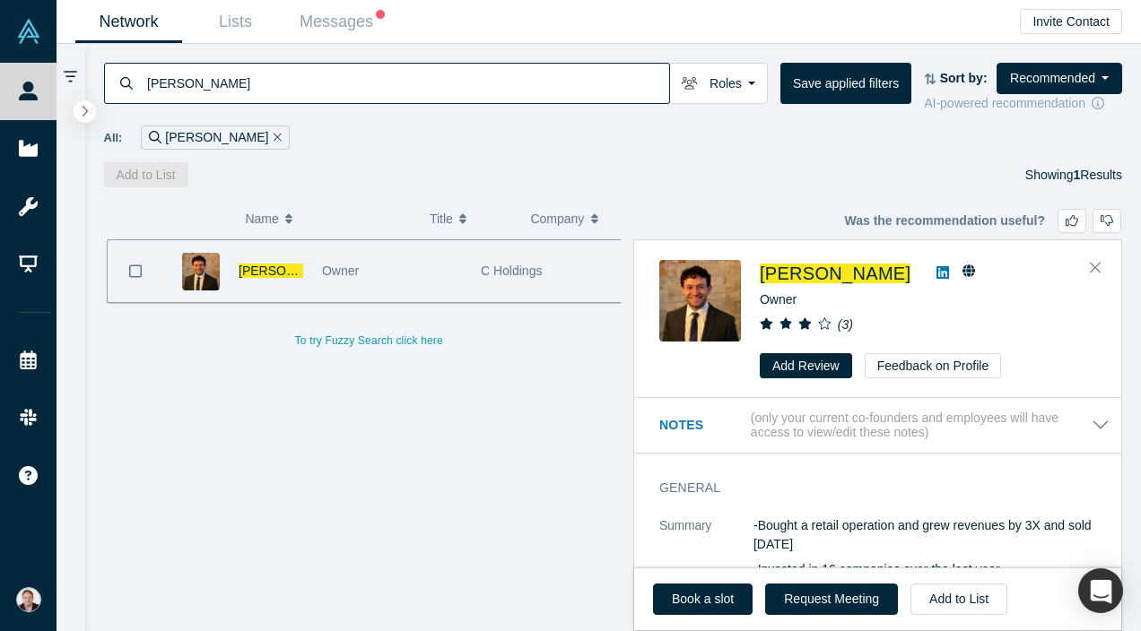
click at [929, 271] on link at bounding box center [942, 274] width 27 height 22
click at [274, 136] on icon "Remove Filter" at bounding box center [278, 137] width 8 height 8
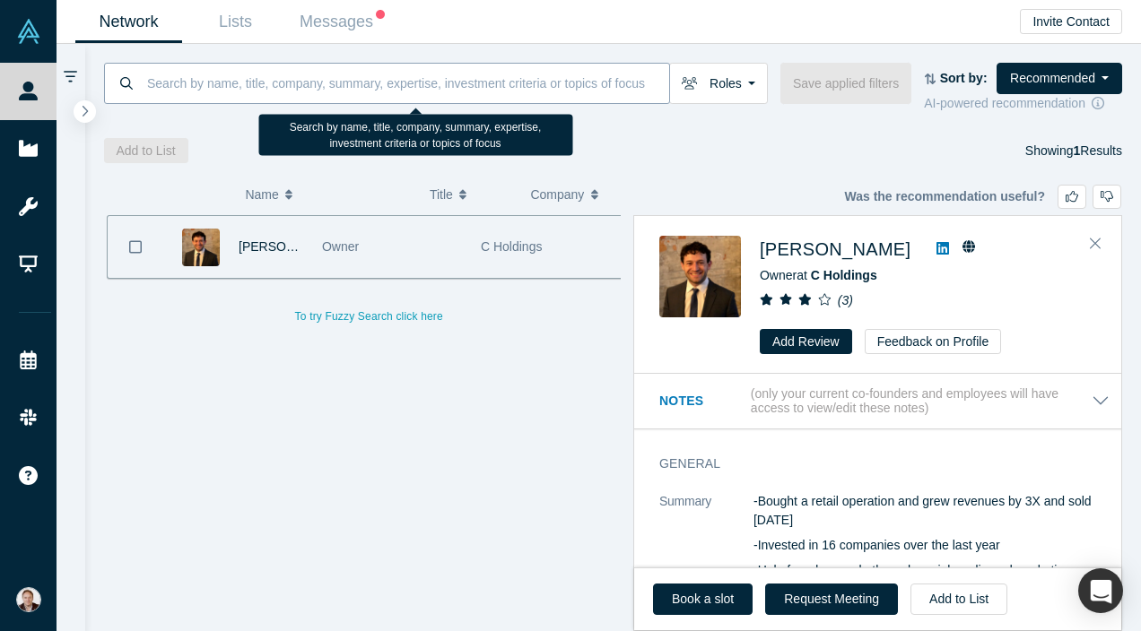
click at [229, 85] on input at bounding box center [407, 83] width 524 height 42
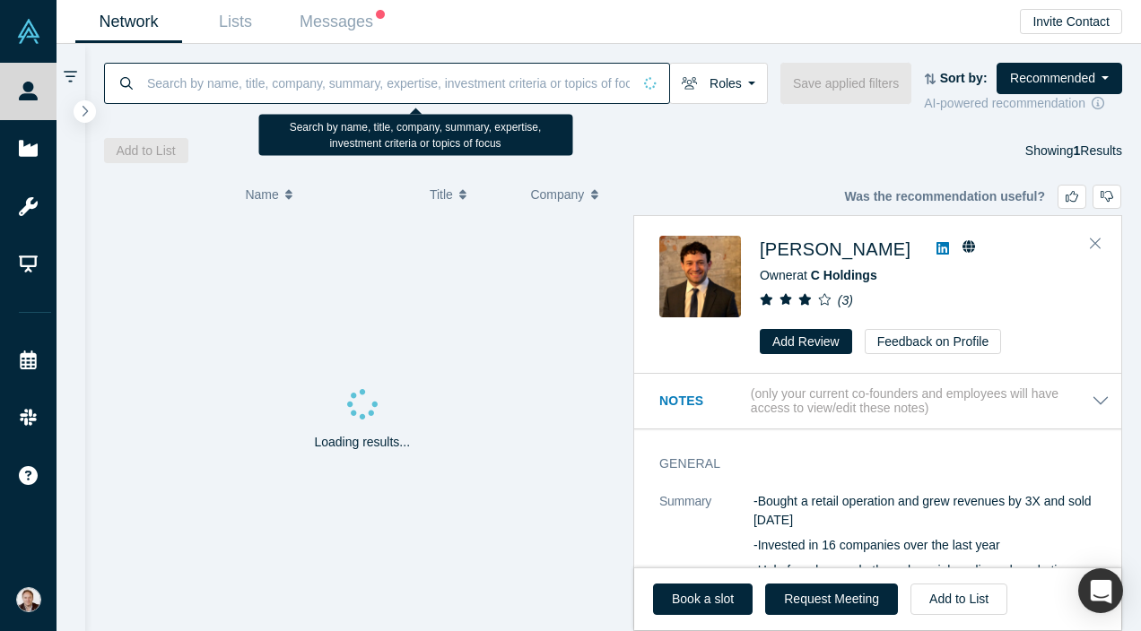
paste input "Richard Svinkin"
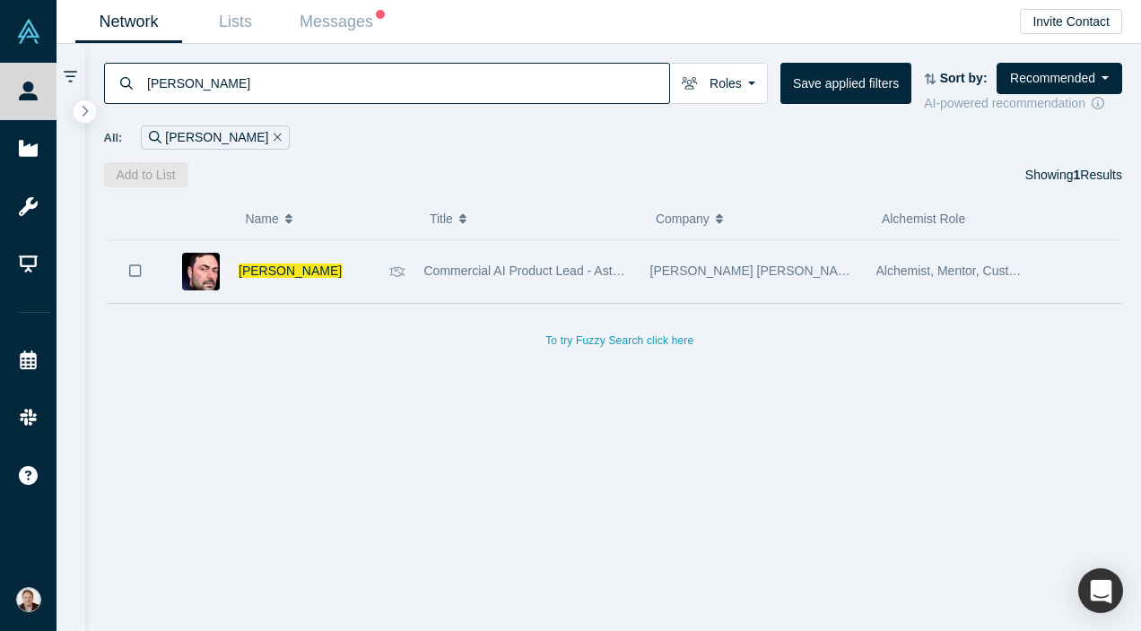
click at [408, 291] on div "Richard Svinkin" at bounding box center [288, 271] width 251 height 62
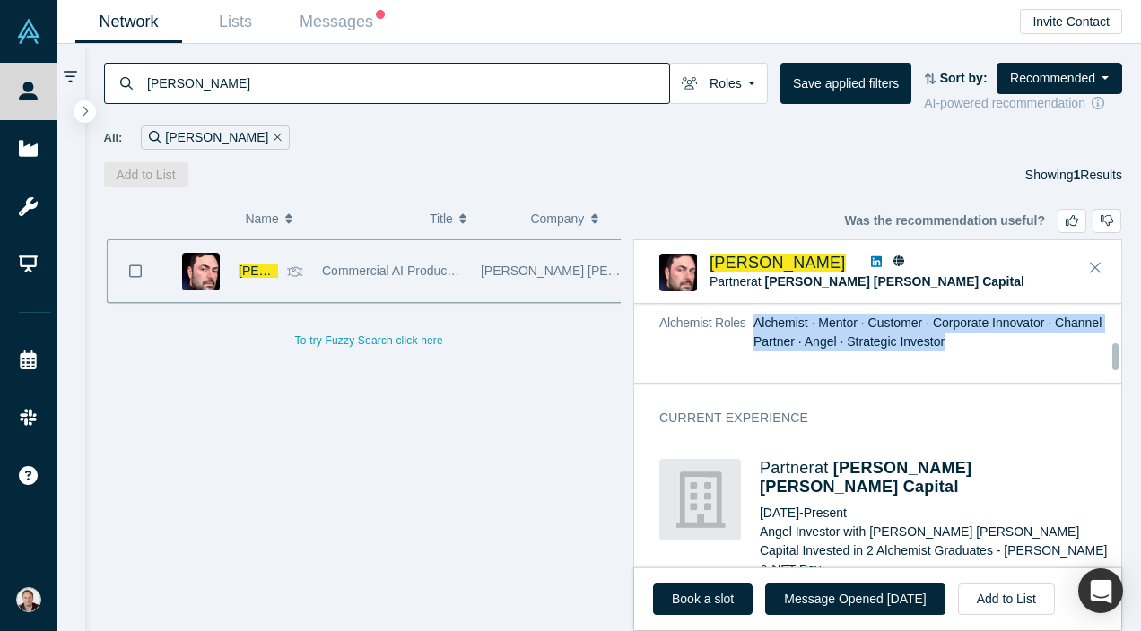
drag, startPoint x: 995, startPoint y: 345, endPoint x: 749, endPoint y: 344, distance: 245.8
click at [749, 344] on dl "Summary Alchemist Class XI Alumni Angel Investor Baker Hall Capital Technical P…" at bounding box center [884, 182] width 450 height 377
click at [871, 265] on icon at bounding box center [876, 262] width 11 height 13
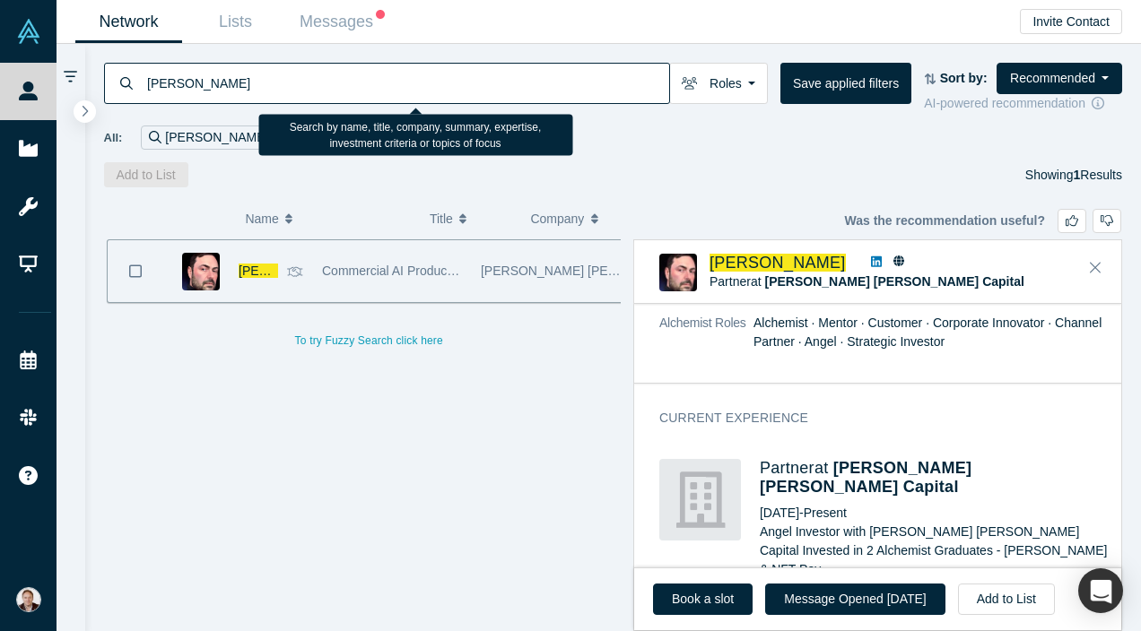
drag, startPoint x: 588, startPoint y: 74, endPoint x: 242, endPoint y: 86, distance: 346.4
click at [242, 86] on input "Richard Svinkin" at bounding box center [407, 83] width 524 height 42
paste input "Bobbi Kimberly Frioli"
type input "Bobbi Kimberly Frioli"
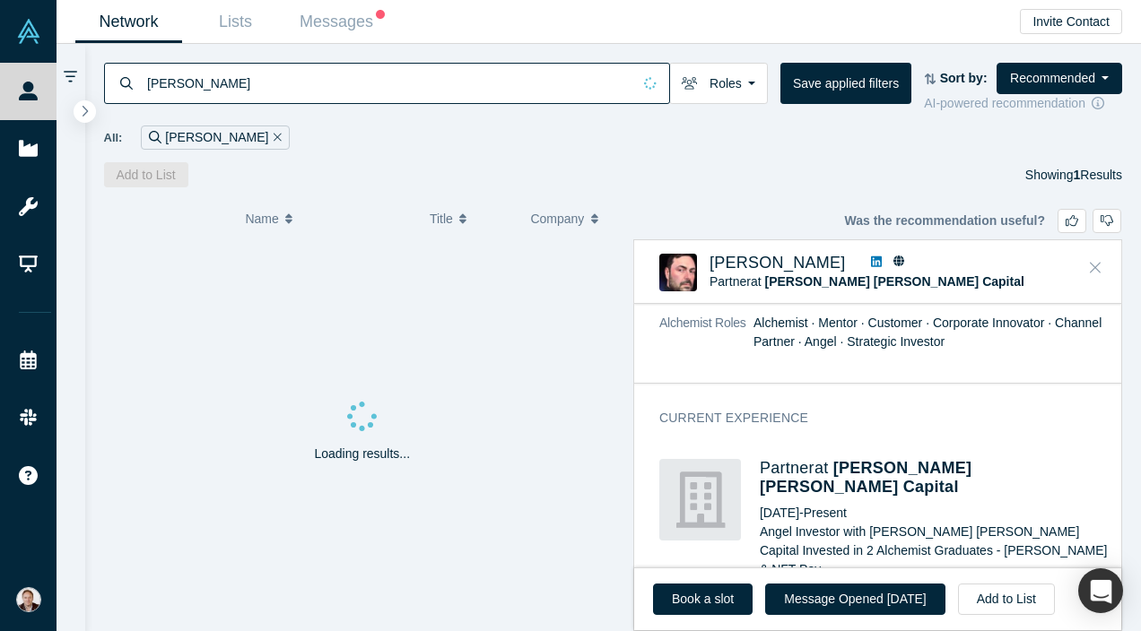
click at [1094, 264] on icon "Close" at bounding box center [1095, 267] width 11 height 16
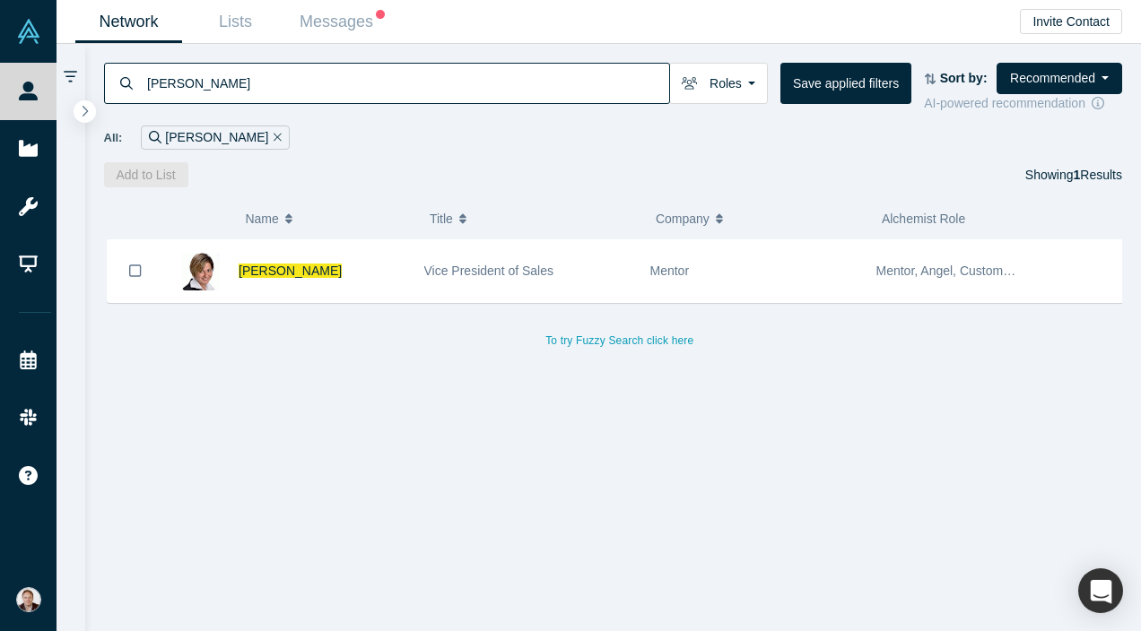
click at [627, 279] on div "Vice President of Sales" at bounding box center [527, 271] width 207 height 62
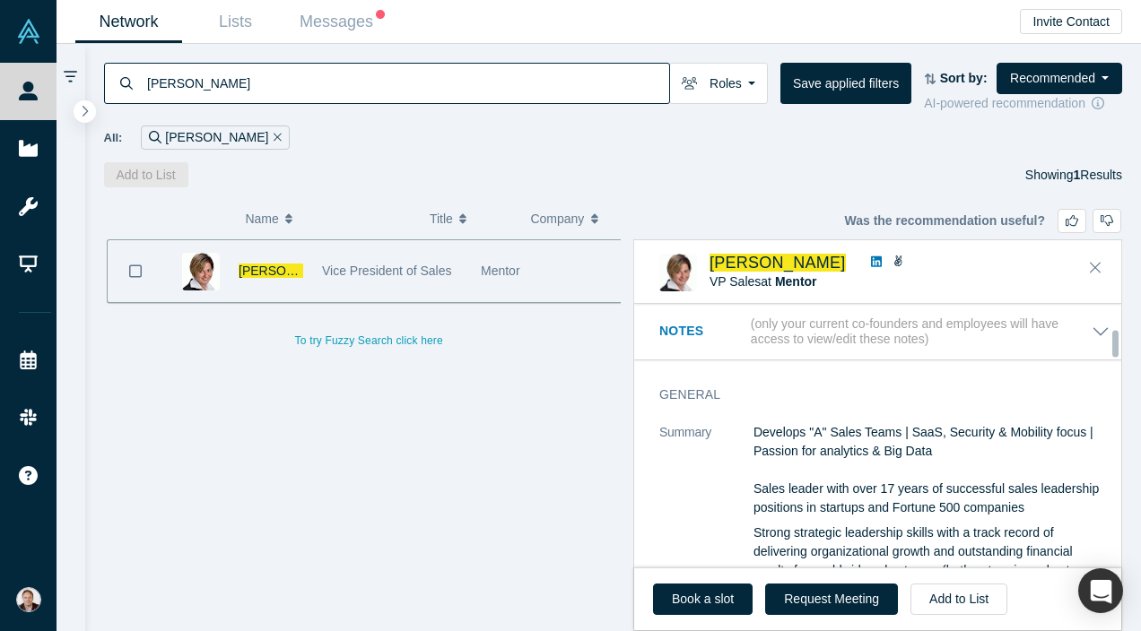
scroll to position [546, 0]
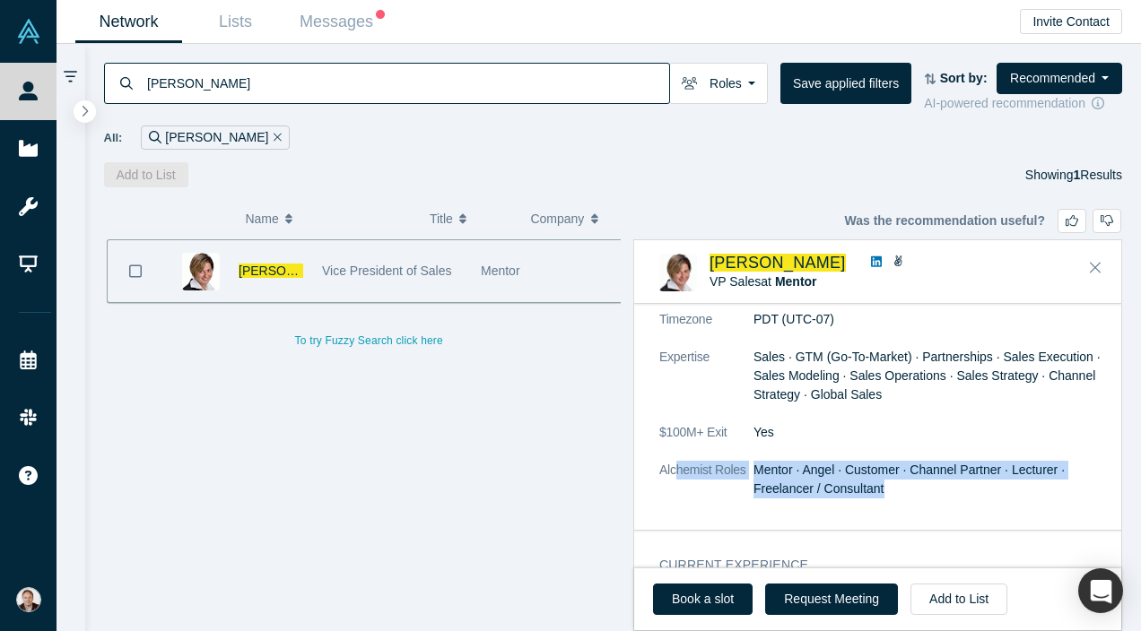
drag, startPoint x: 872, startPoint y: 464, endPoint x: 676, endPoint y: 460, distance: 195.6
click at [676, 460] on dl "Summary Develops "A" Sales Teams | SaaS, Security & Mobility focus | Passion fo…" at bounding box center [884, 197] width 450 height 640
click at [882, 262] on icon at bounding box center [876, 262] width 11 height 11
drag, startPoint x: 284, startPoint y: 134, endPoint x: 294, endPoint y: 121, distance: 16.0
click at [282, 135] on button "Remove Filter" at bounding box center [274, 137] width 13 height 21
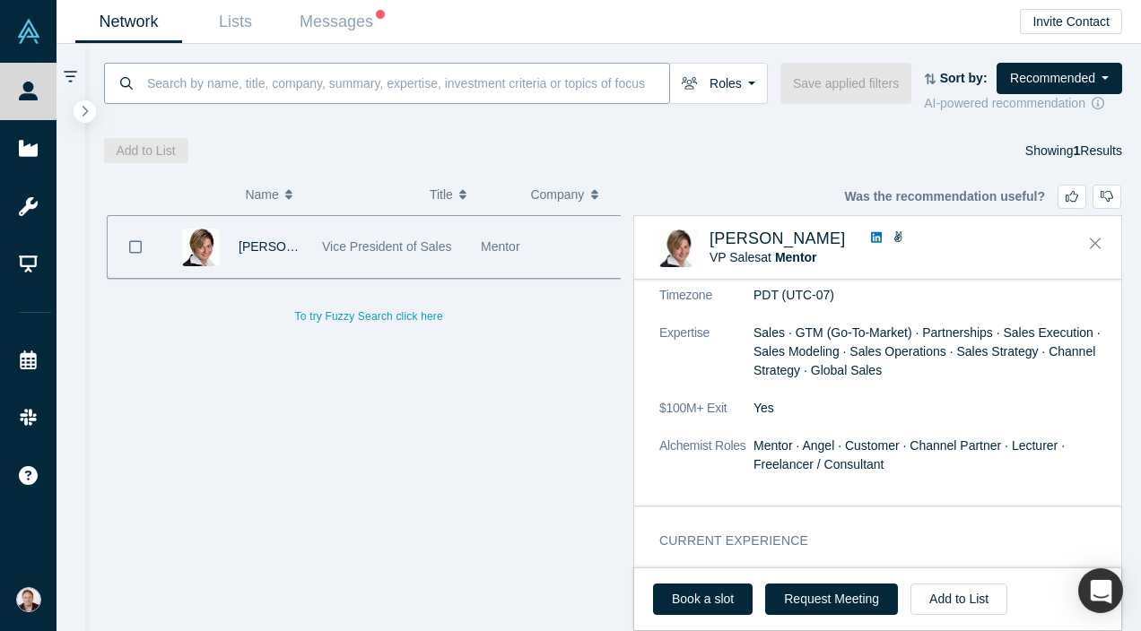
click at [295, 83] on input at bounding box center [407, 83] width 524 height 42
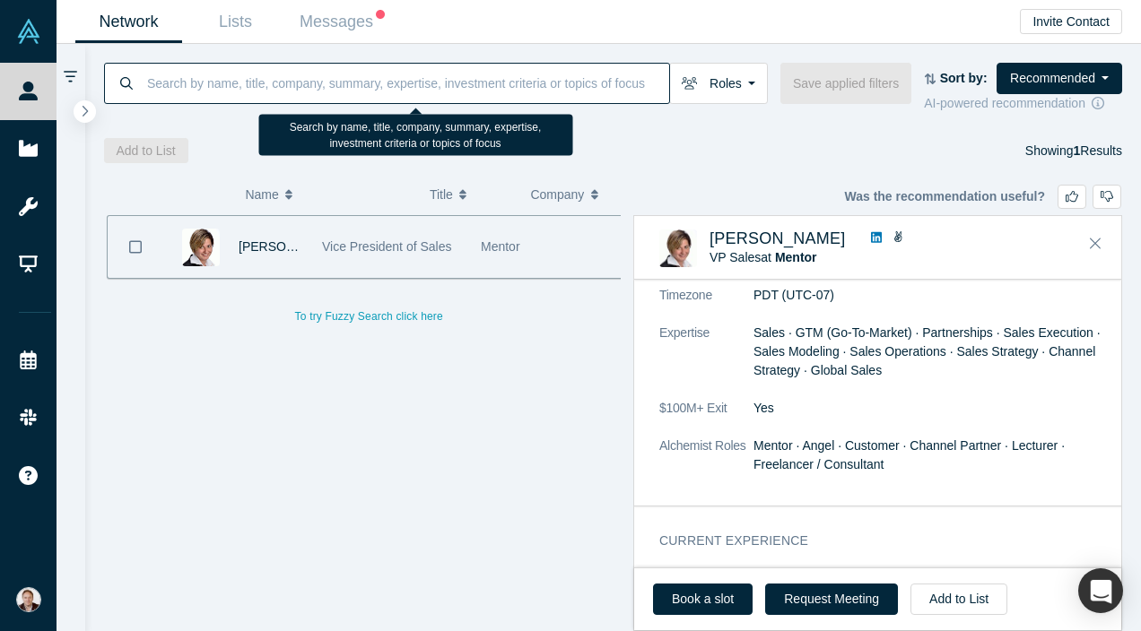
paste input "Neil Tewari"
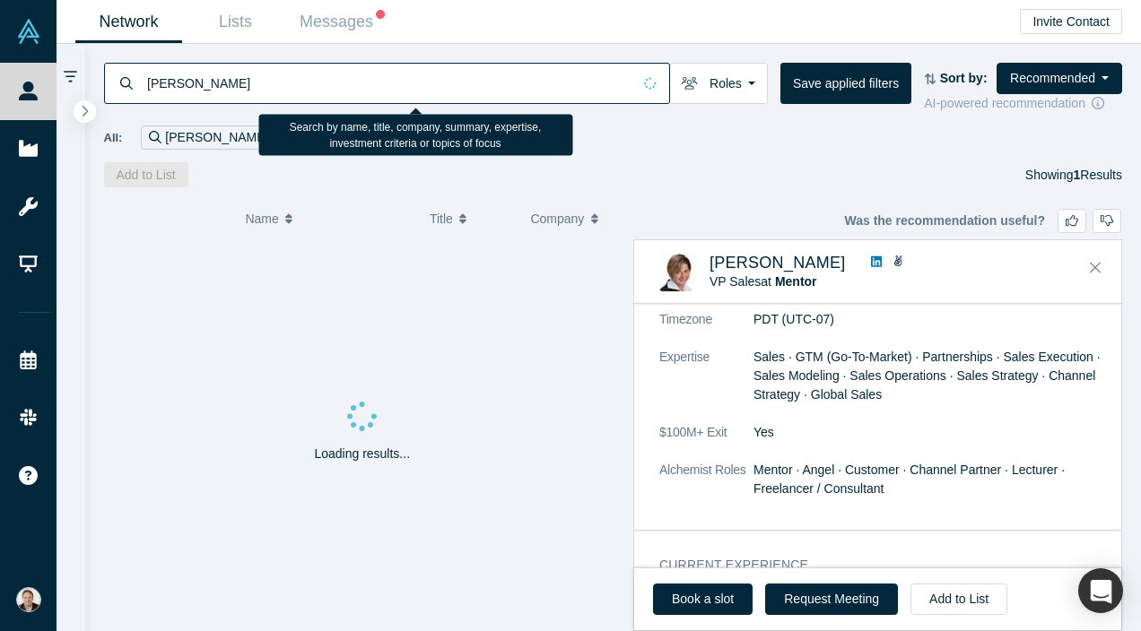
type input "Neil Tewari"
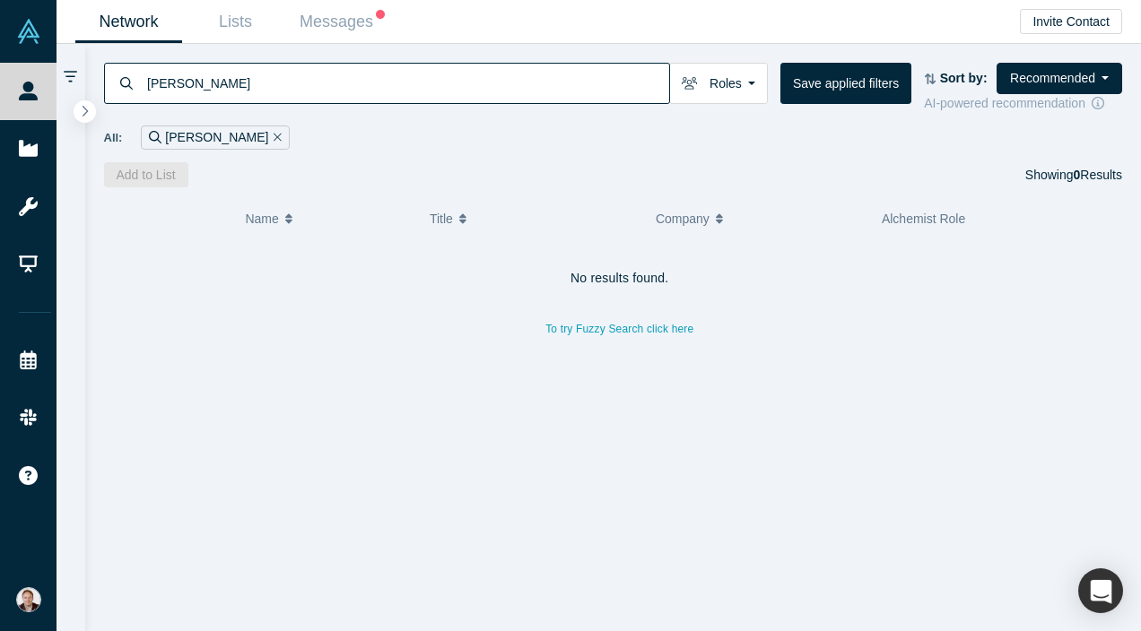
drag, startPoint x: 581, startPoint y: 85, endPoint x: 190, endPoint y: 55, distance: 392.3
click at [190, 55] on div "Neil Tewari Roles Founders Faculty Mentors Alumni Mentor Angels VCs Corporate I…" at bounding box center [613, 116] width 1057 height 144
click at [268, 130] on button "Remove Filter" at bounding box center [274, 137] width 13 height 21
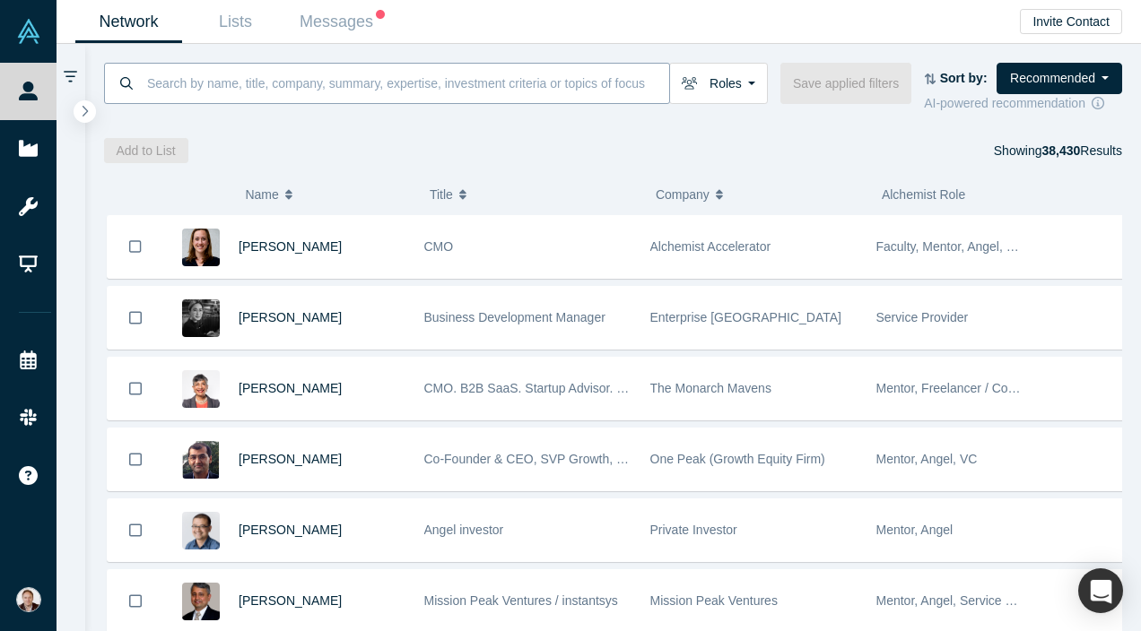
click at [612, 76] on input at bounding box center [407, 83] width 524 height 42
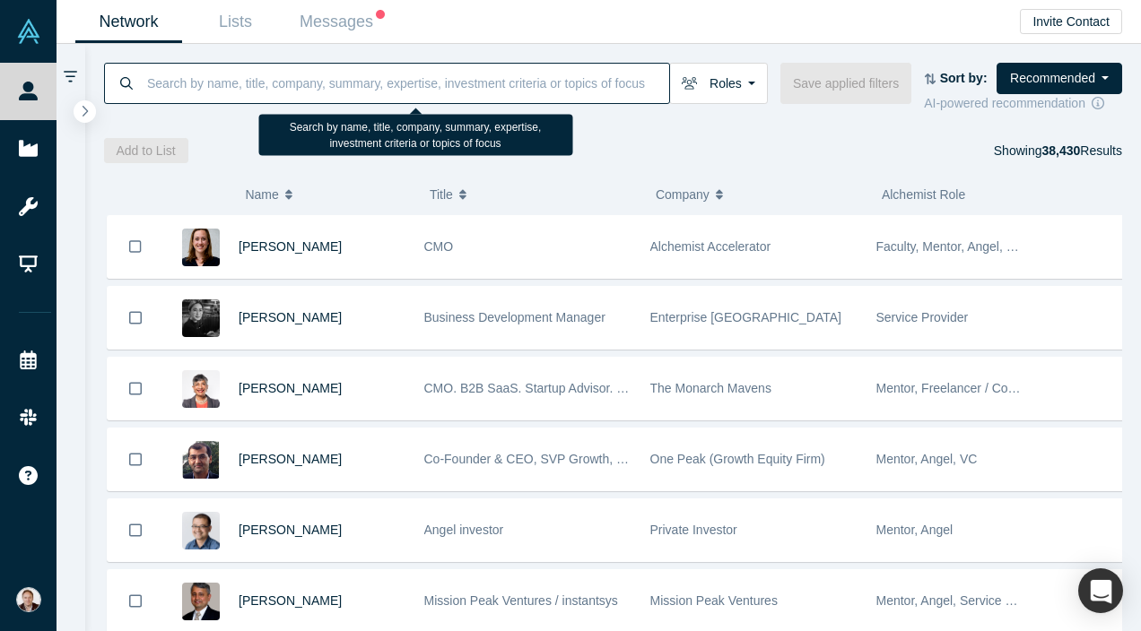
paste input "Shane Sabine"
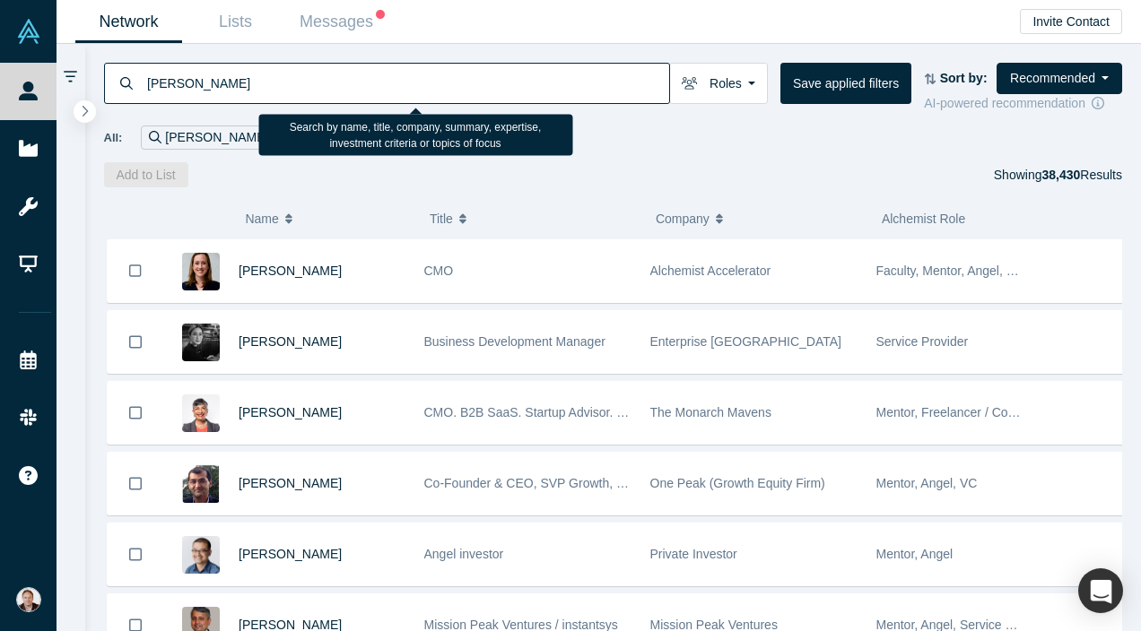
type input "Shane Sabine"
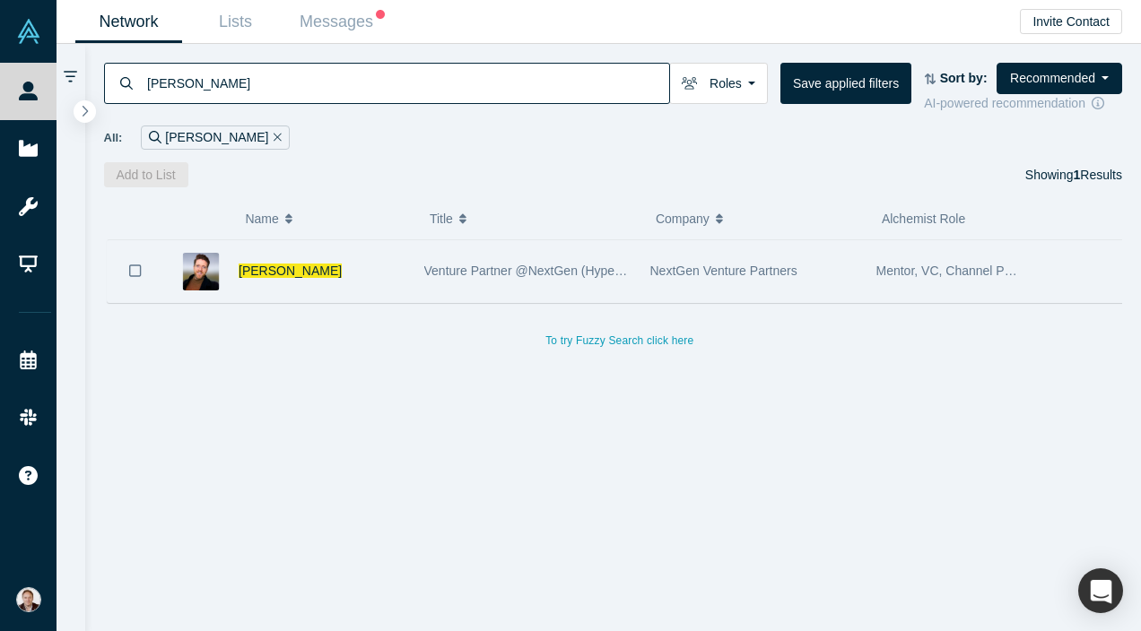
click at [599, 289] on div "Venture Partner @NextGen (Hyperloop, Mercury, Everlywell, Carta) | Scout @shl.v…" at bounding box center [527, 271] width 207 height 62
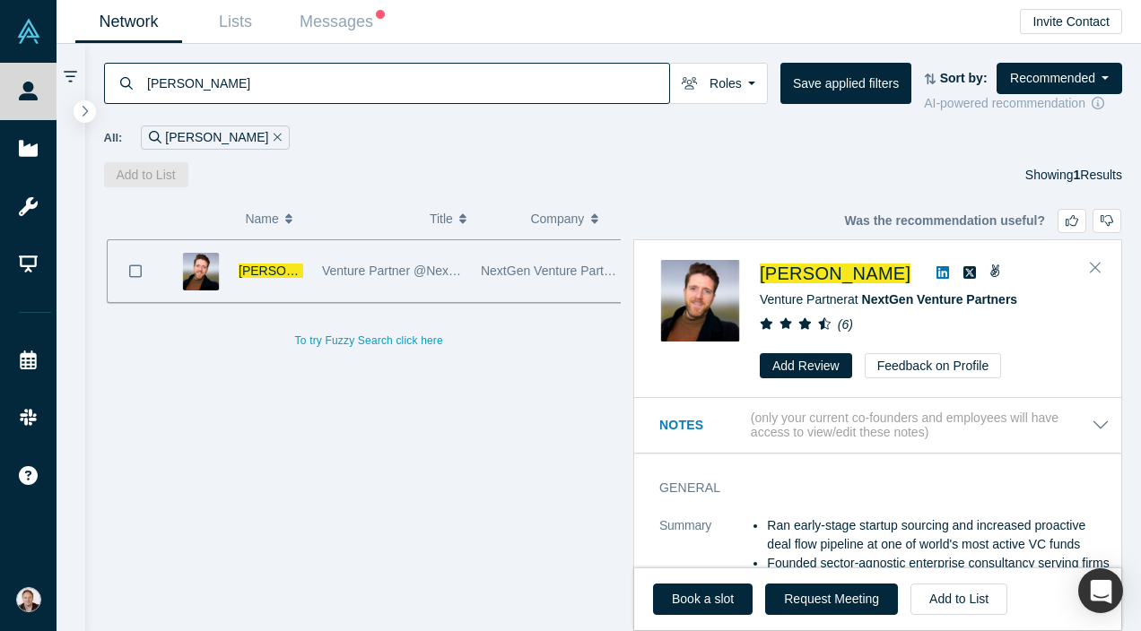
click at [936, 273] on icon at bounding box center [942, 272] width 13 height 14
drag, startPoint x: 578, startPoint y: 83, endPoint x: 128, endPoint y: 80, distance: 449.4
click at [128, 80] on div "Shane Sabine" at bounding box center [387, 83] width 566 height 41
click at [274, 133] on icon "Remove Filter" at bounding box center [278, 137] width 8 height 13
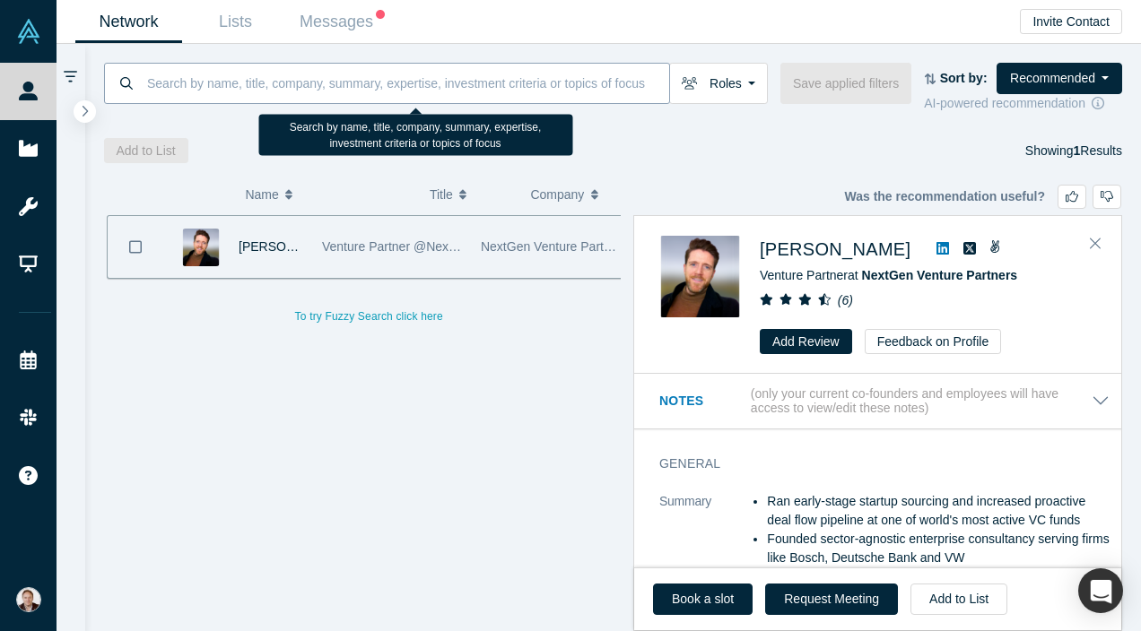
click at [206, 81] on input at bounding box center [407, 83] width 524 height 42
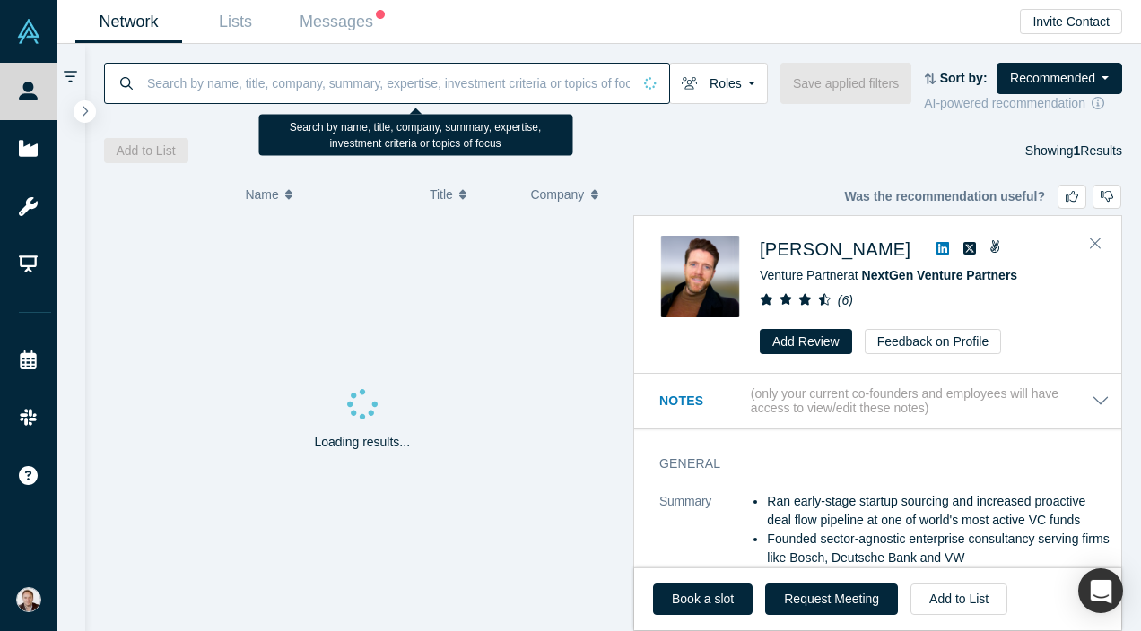
paste input "Aditya Ranjan"
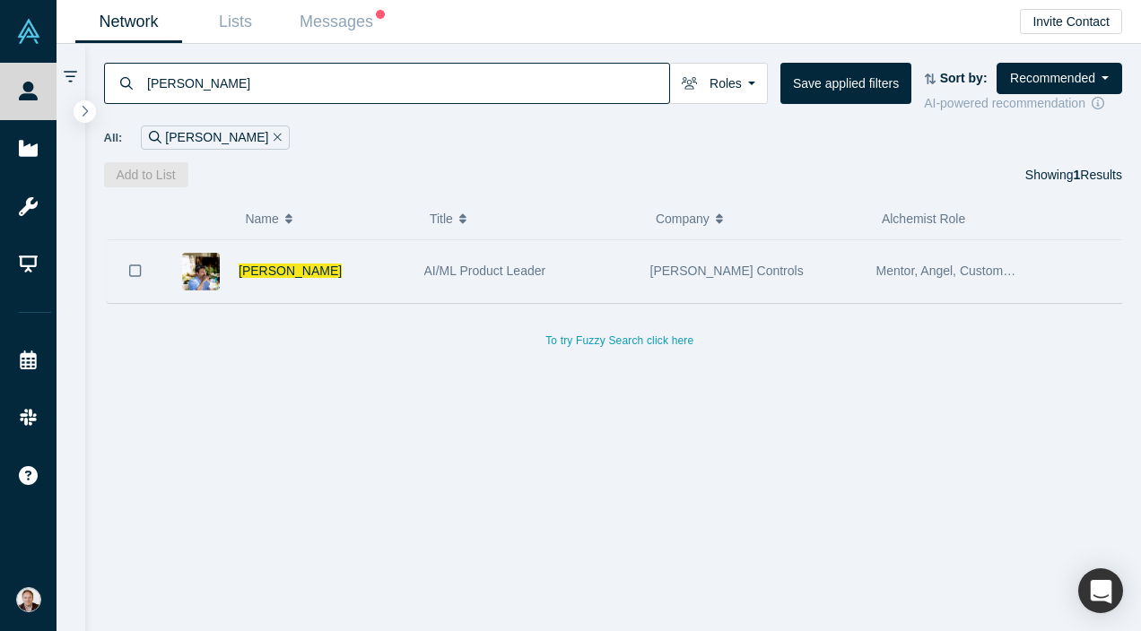
click at [905, 281] on div "Mentor, Angel, Customer, Corporate Innovator, Industry Analyst, Channel Partner…" at bounding box center [949, 271] width 146 height 62
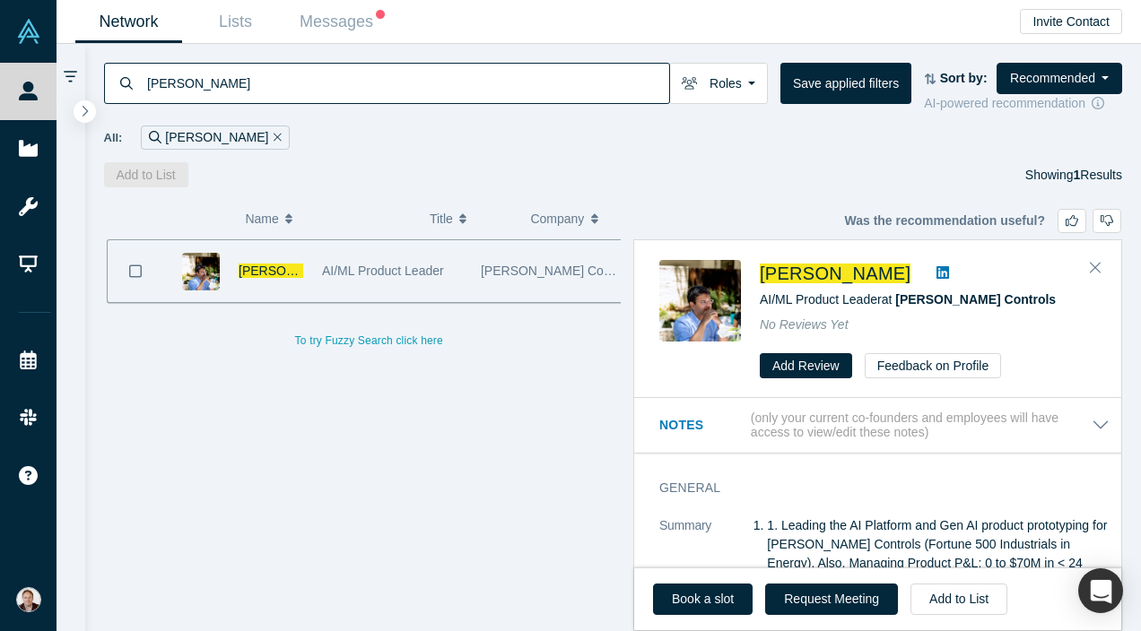
drag, startPoint x: 607, startPoint y: 83, endPoint x: 138, endPoint y: 81, distance: 469.1
click at [138, 81] on div "Aditya Ranjan" at bounding box center [387, 83] width 566 height 41
paste input "am Holt"
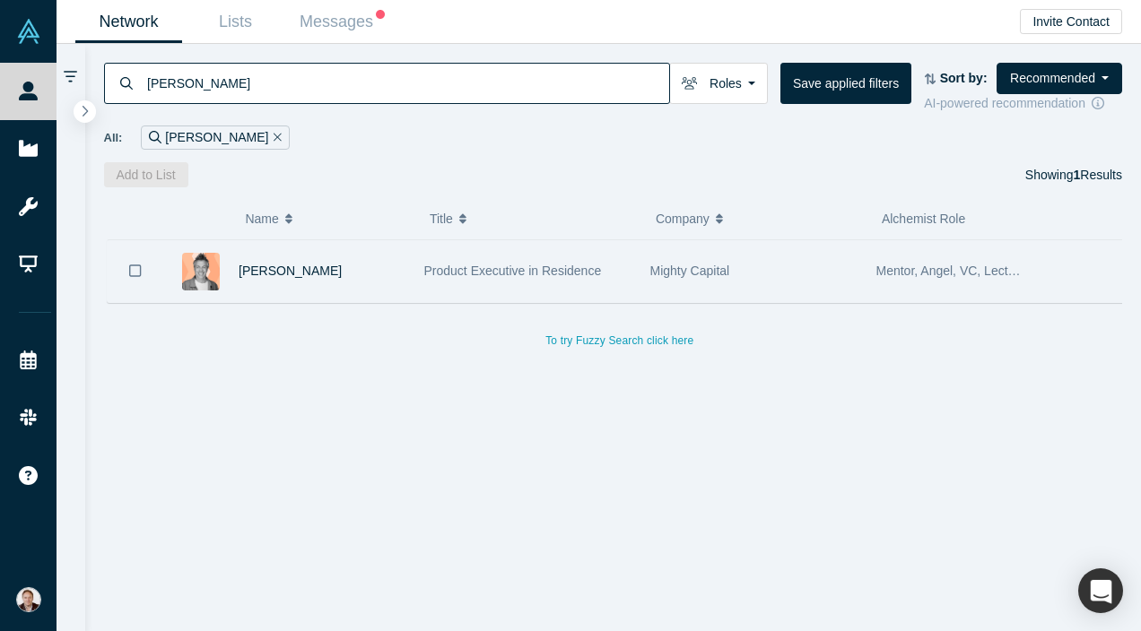
click at [814, 283] on div "Mighty Capital" at bounding box center [753, 271] width 207 height 62
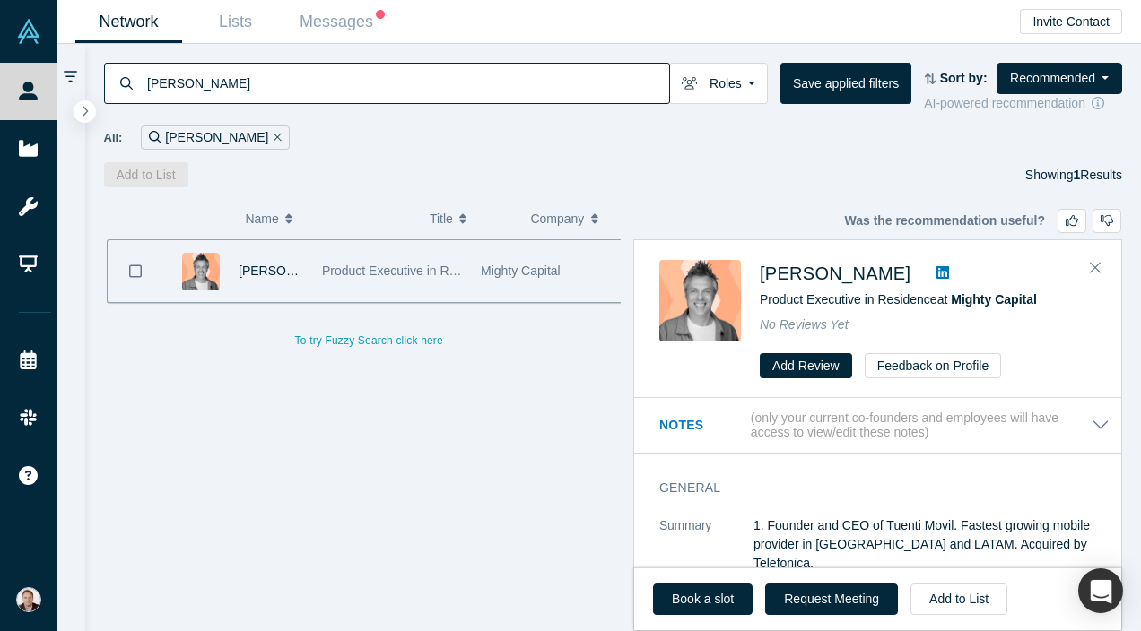
drag, startPoint x: 468, startPoint y: 81, endPoint x: 103, endPoint y: 78, distance: 365.1
click at [104, 78] on div "Adam Holt" at bounding box center [387, 83] width 566 height 41
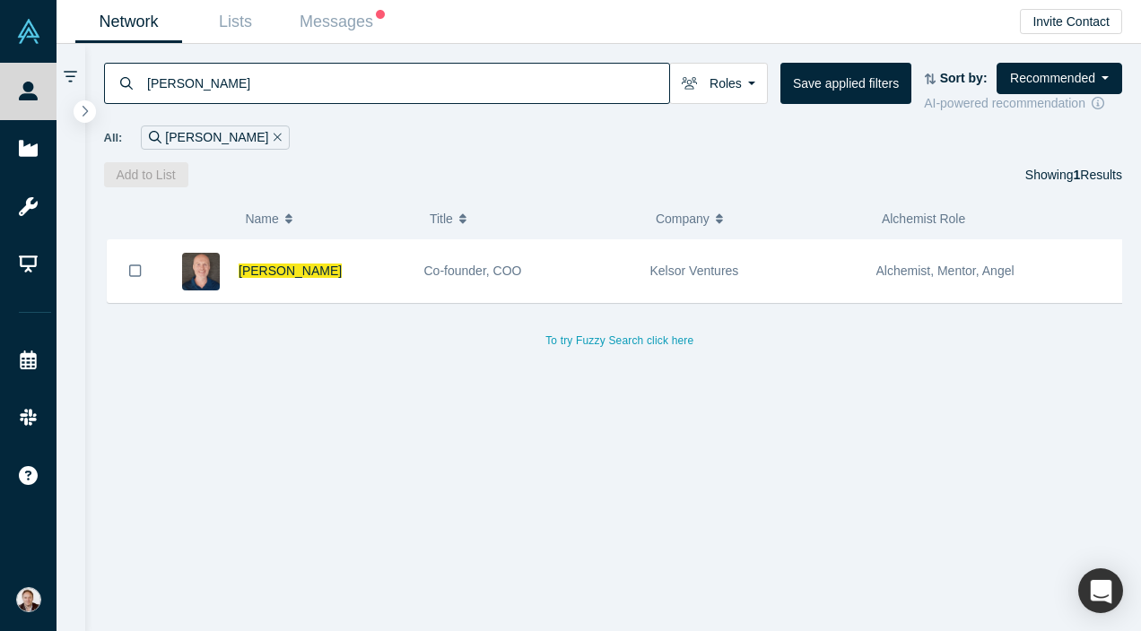
drag, startPoint x: 310, startPoint y: 93, endPoint x: 106, endPoint y: 82, distance: 204.8
click at [106, 82] on div "dave cotter" at bounding box center [387, 83] width 566 height 41
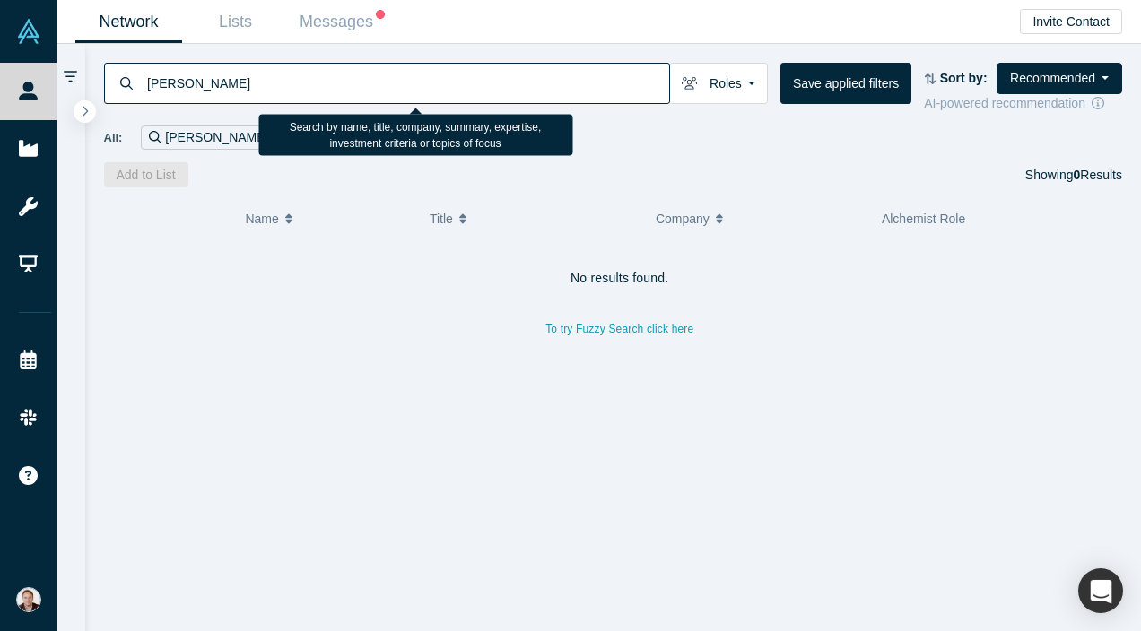
type input "aditya ranjan"
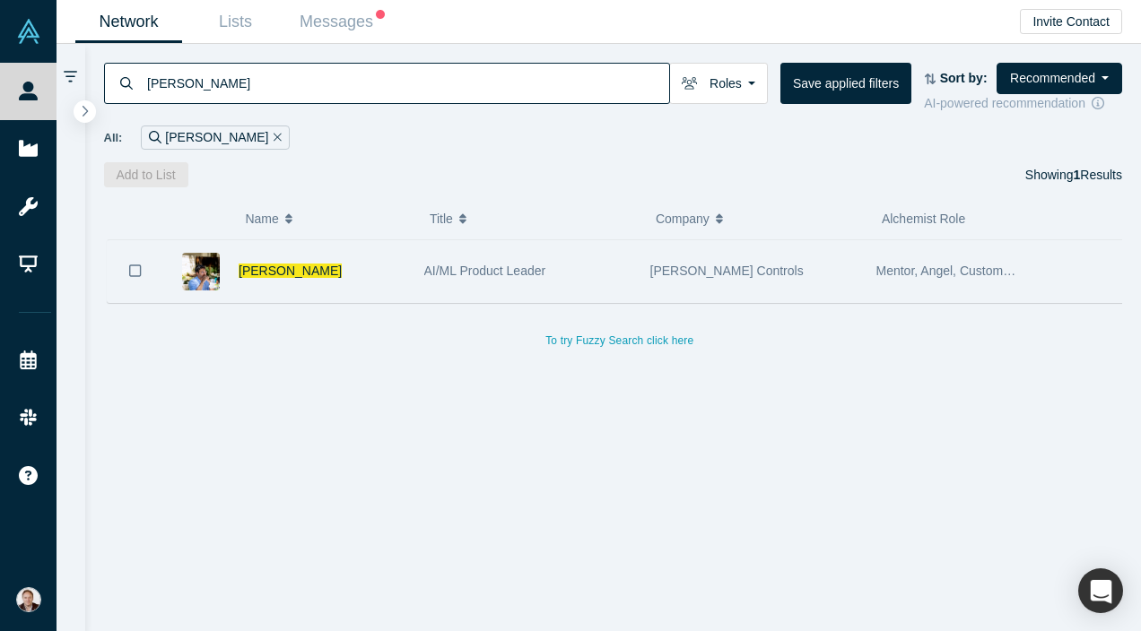
click at [413, 275] on div "Aditya Ranjan" at bounding box center [288, 271] width 251 height 62
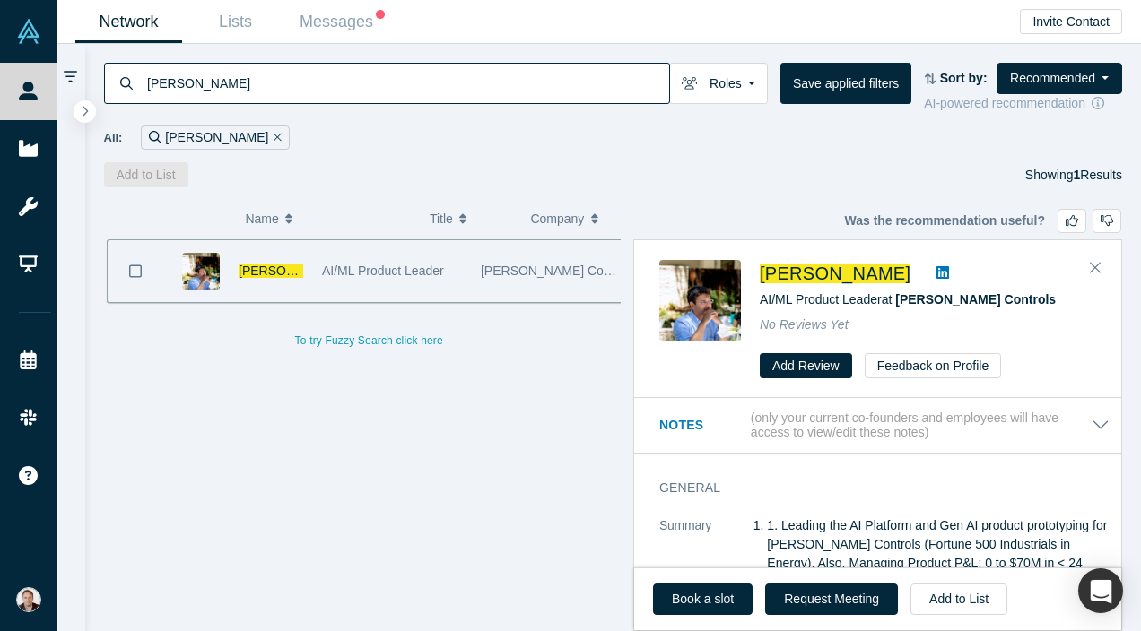
click at [936, 272] on icon at bounding box center [942, 272] width 13 height 14
click at [274, 135] on icon "Remove Filter" at bounding box center [278, 137] width 8 height 8
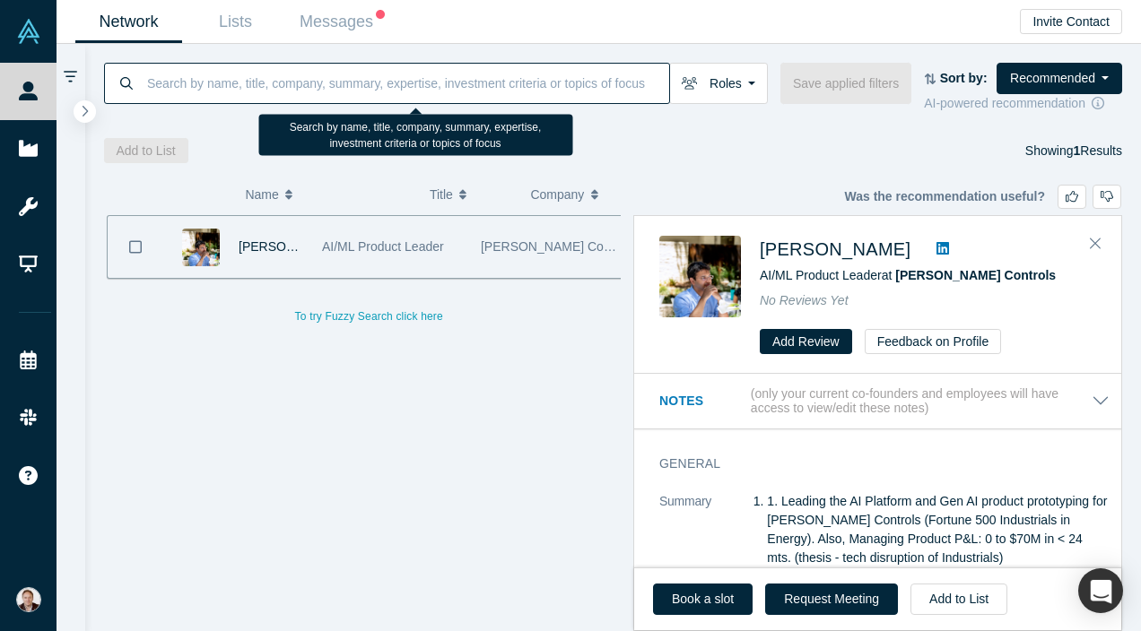
click at [231, 84] on input at bounding box center [407, 83] width 524 height 42
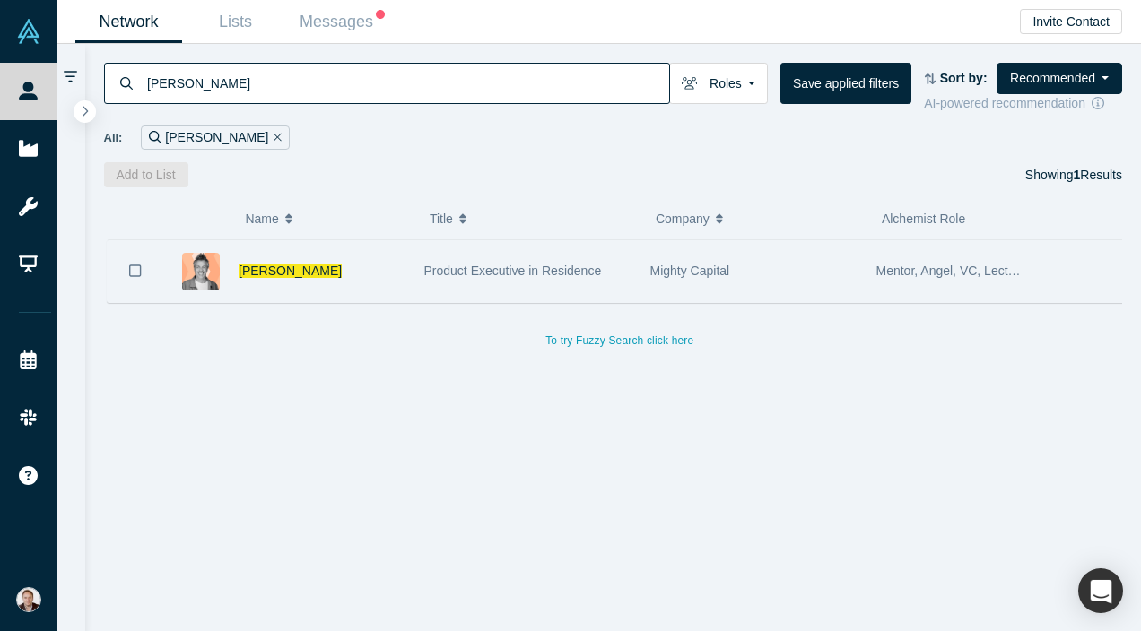
click at [461, 266] on span "Product Executive in Residence" at bounding box center [513, 271] width 178 height 14
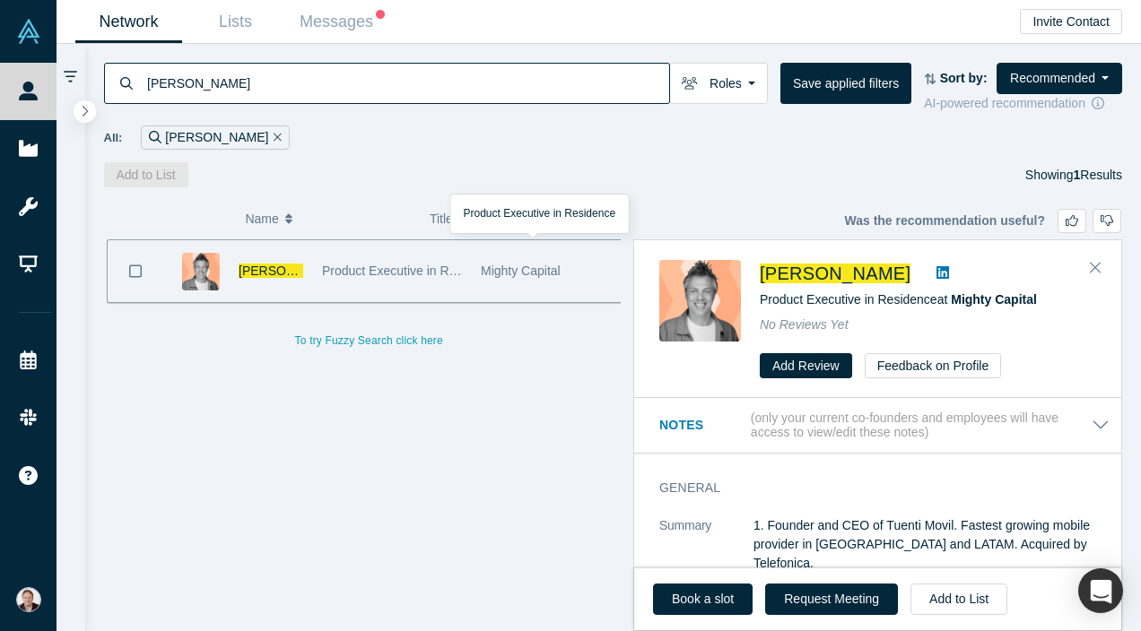
click at [936, 271] on icon at bounding box center [942, 272] width 13 height 13
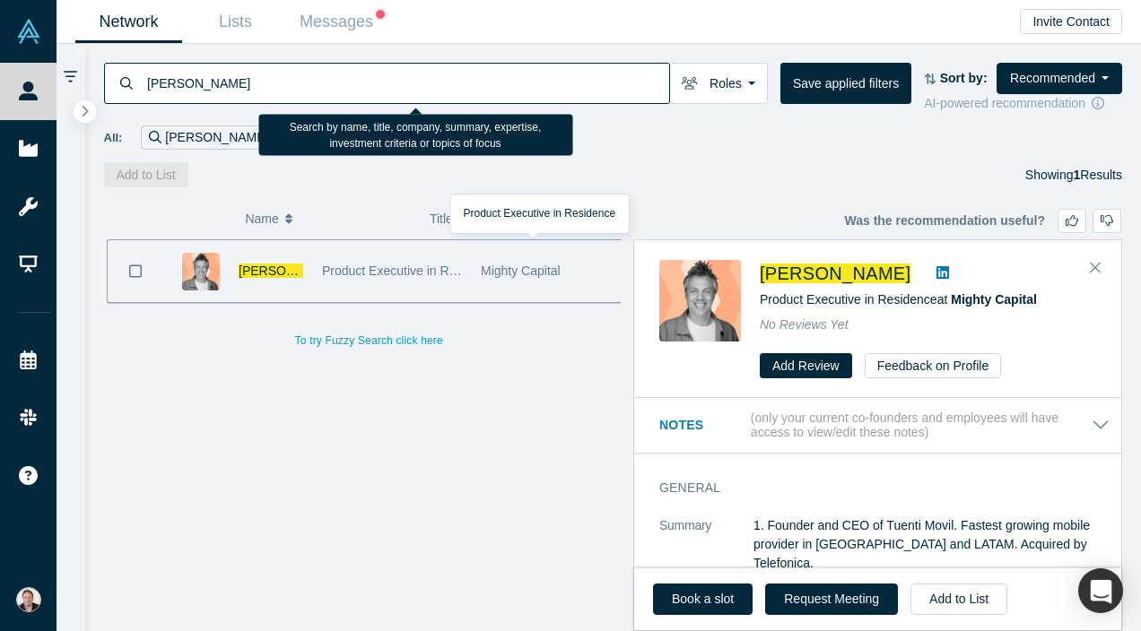
drag, startPoint x: 596, startPoint y: 78, endPoint x: 146, endPoint y: 81, distance: 449.4
click at [146, 81] on input "adam holt" at bounding box center [407, 83] width 524 height 42
paste input "Divy Menghani"
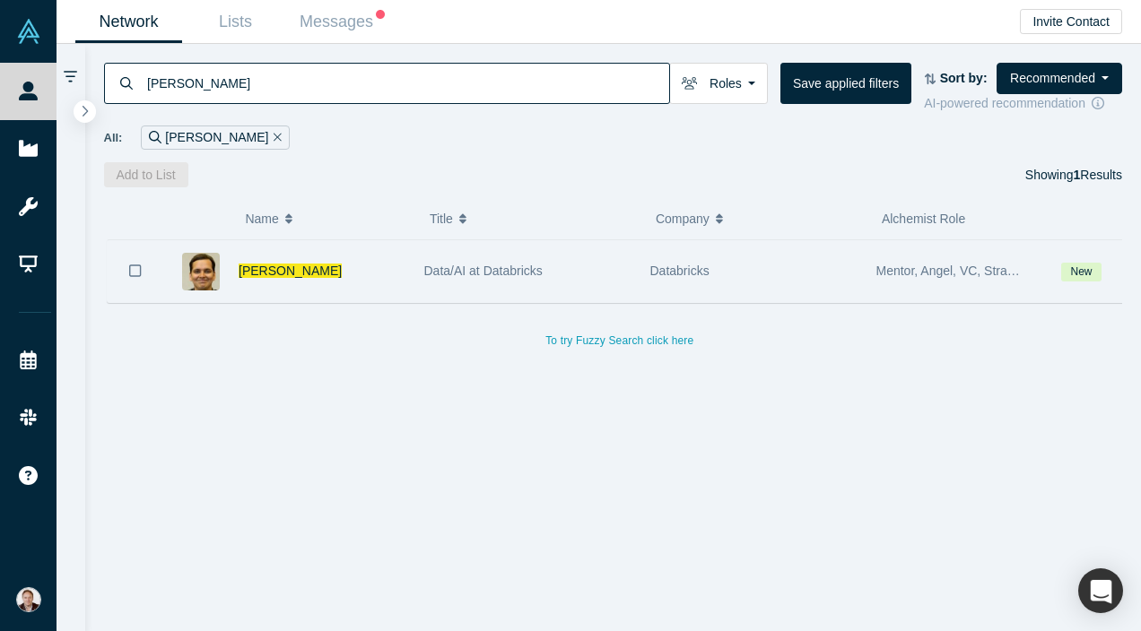
click at [645, 295] on div "Databricks" at bounding box center [753, 271] width 226 height 62
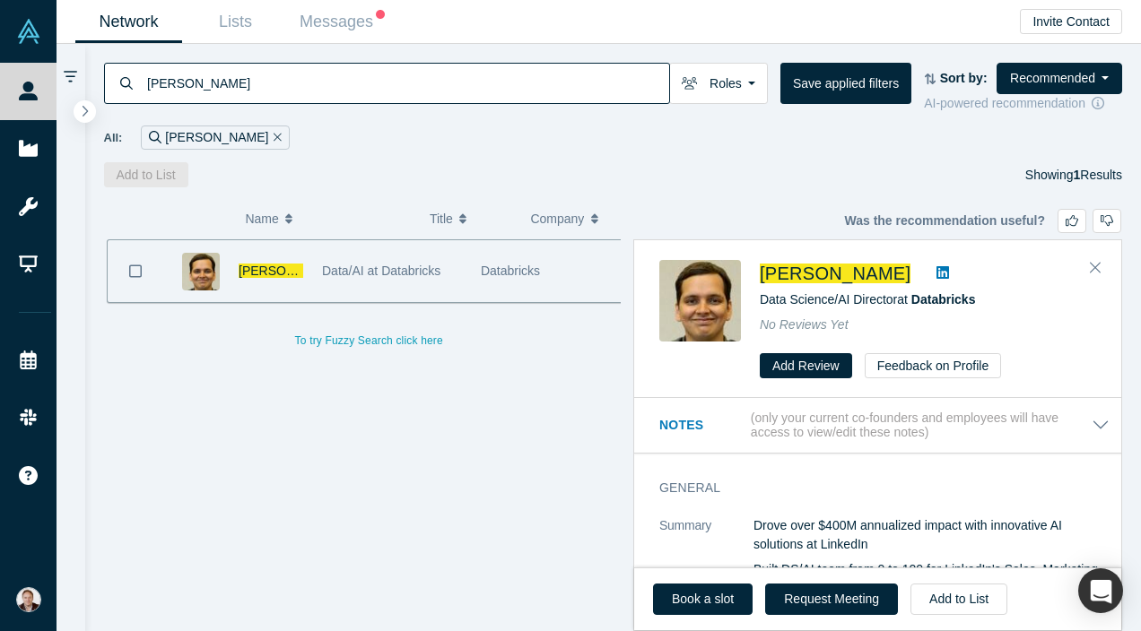
click at [936, 271] on icon at bounding box center [942, 272] width 13 height 13
drag, startPoint x: 630, startPoint y: 84, endPoint x: 131, endPoint y: 80, distance: 498.7
click at [131, 80] on div "Divy Menghani" at bounding box center [387, 83] width 566 height 41
paste input "Kuldip Hillyer"
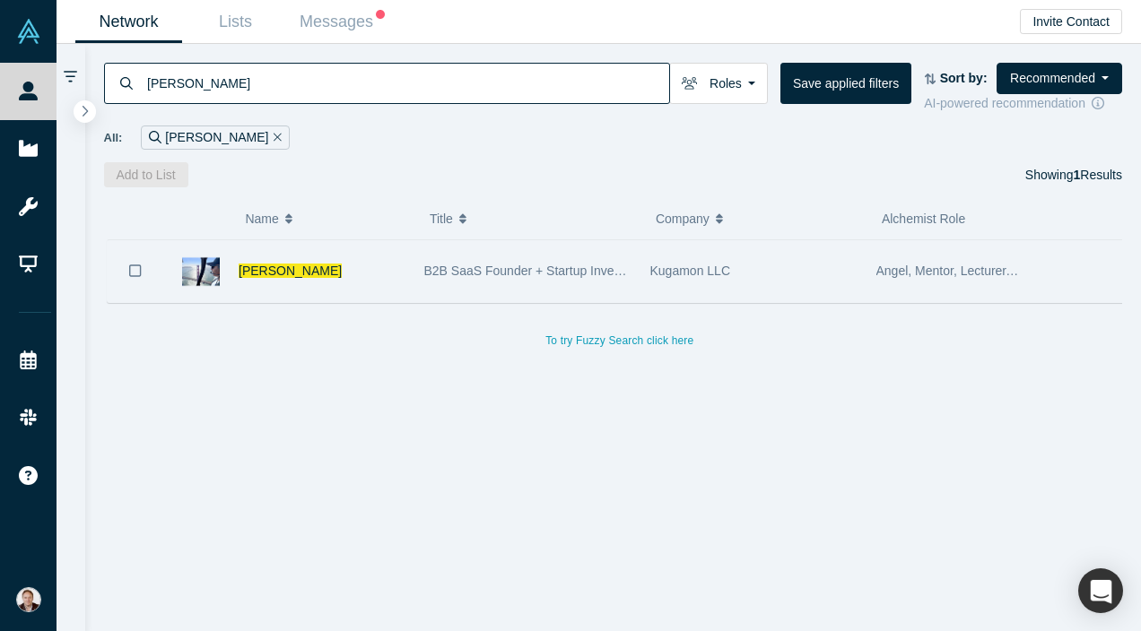
click at [474, 275] on span "B2B SaaS Founder + Startup Investor + Helicopter Pilot" at bounding box center [579, 271] width 310 height 14
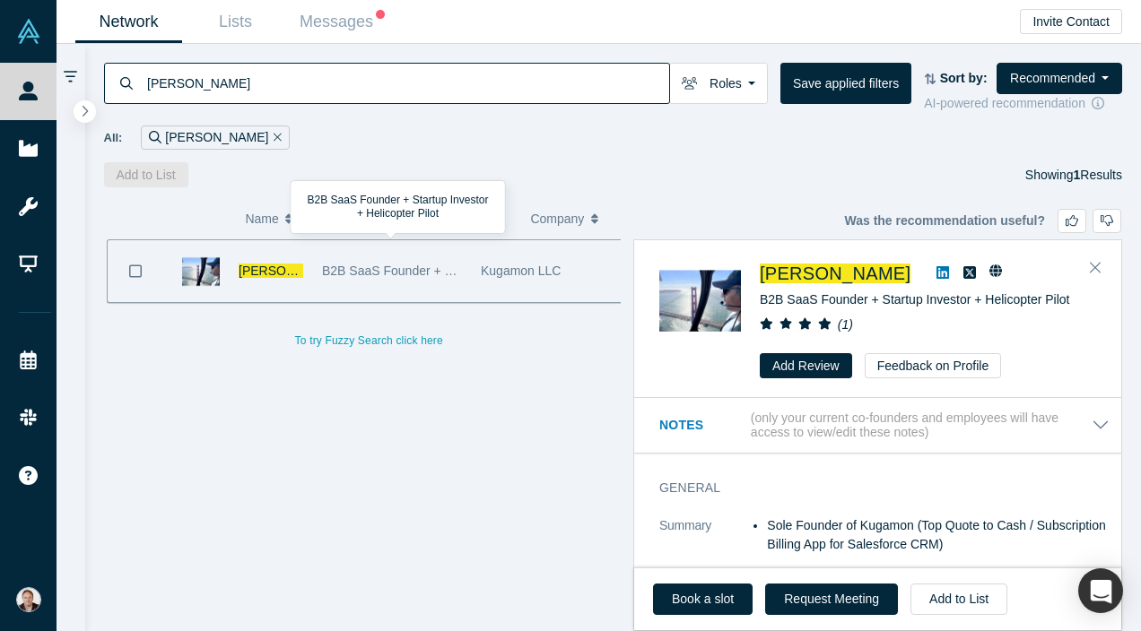
click at [936, 272] on icon at bounding box center [942, 272] width 13 height 14
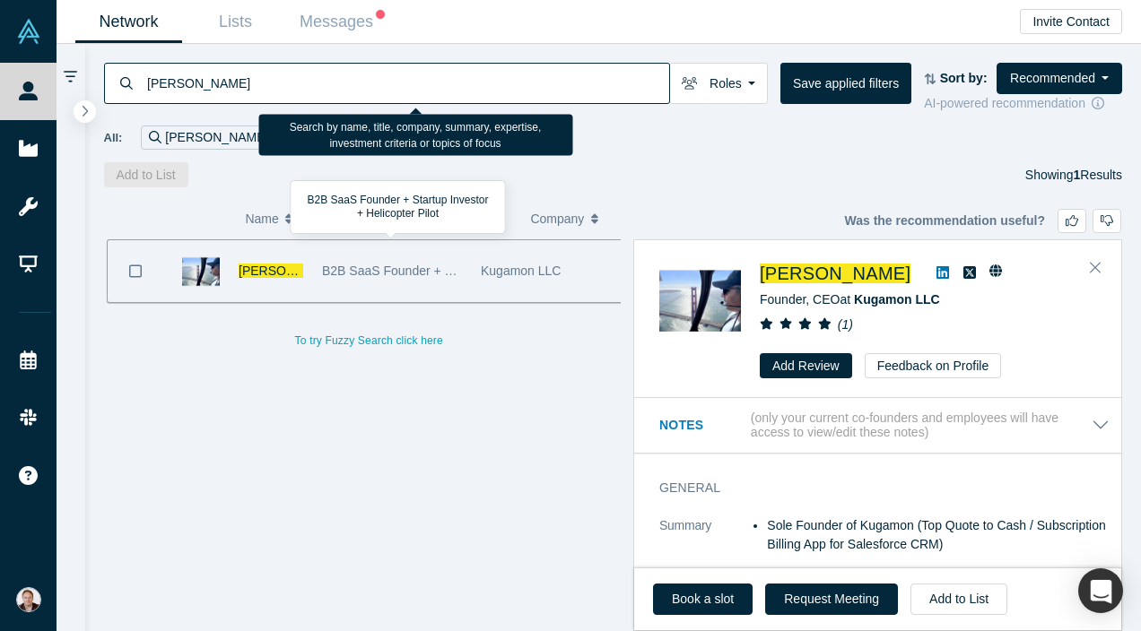
drag, startPoint x: 630, startPoint y: 81, endPoint x: 145, endPoint y: 87, distance: 484.4
click at [145, 87] on input "Kuldip Hillyer" at bounding box center [407, 83] width 524 height 42
paste input "Dan Beck"
type input "Dan Beck"
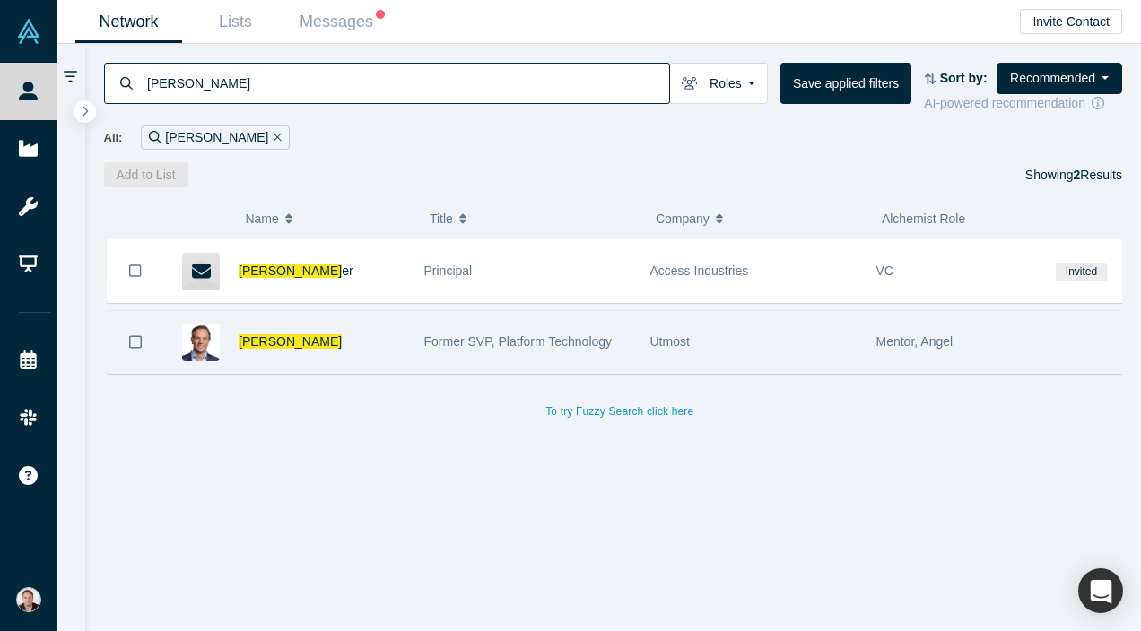
click at [692, 354] on div "Utmost" at bounding box center [753, 342] width 207 height 62
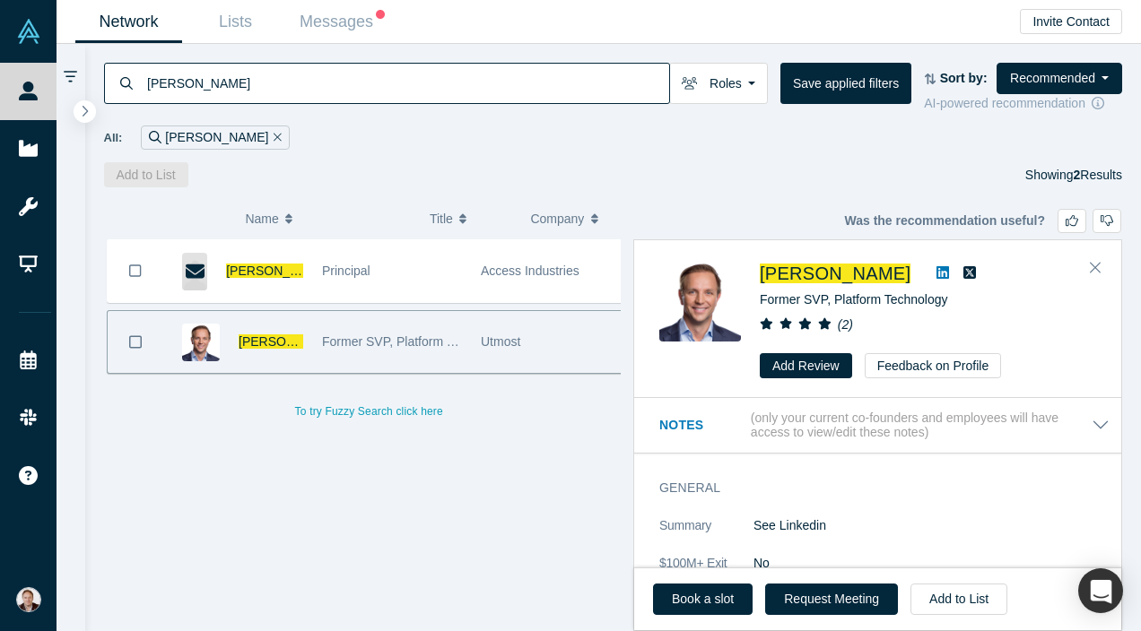
click at [936, 266] on icon at bounding box center [942, 272] width 13 height 13
click at [274, 135] on icon "Remove Filter" at bounding box center [278, 137] width 8 height 13
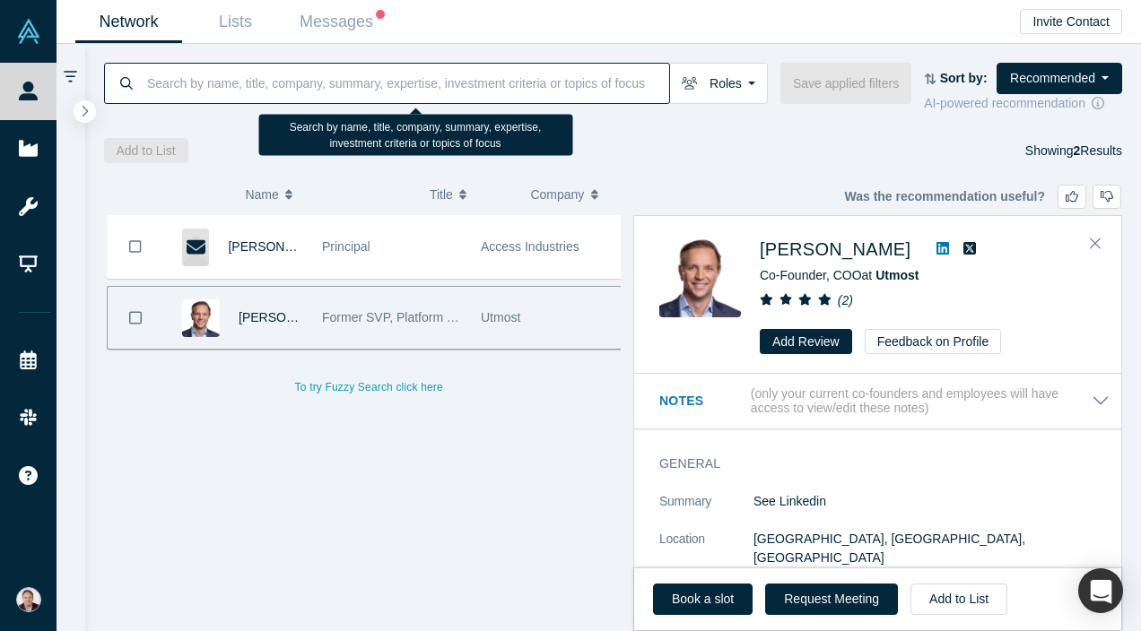
click at [231, 86] on input at bounding box center [407, 83] width 524 height 42
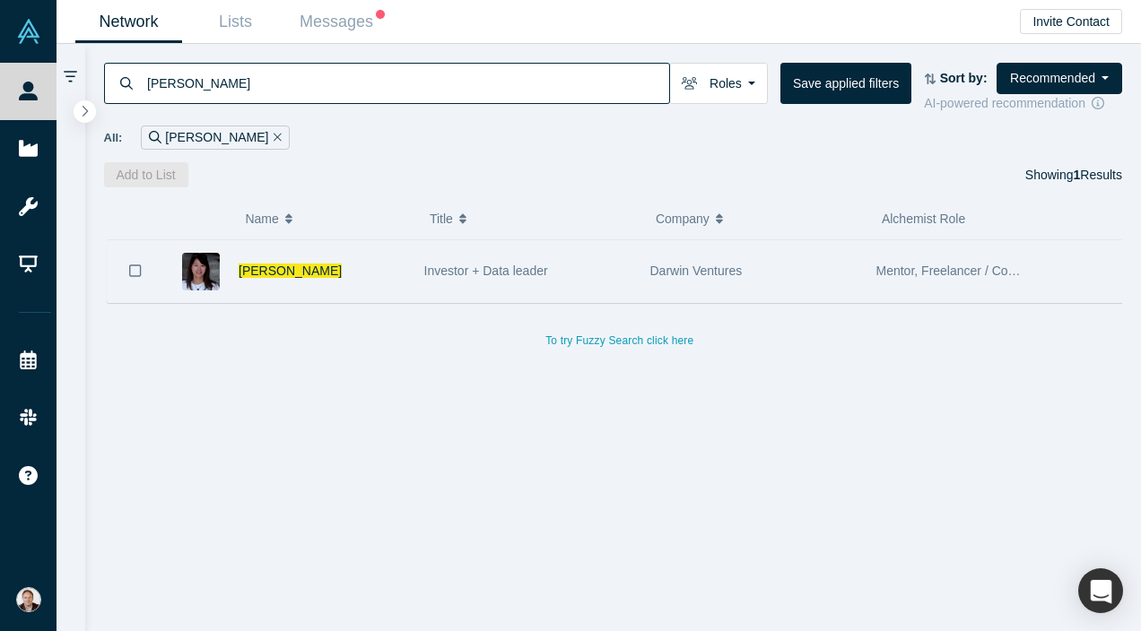
click at [345, 282] on div "Olivia Liao" at bounding box center [322, 271] width 167 height 62
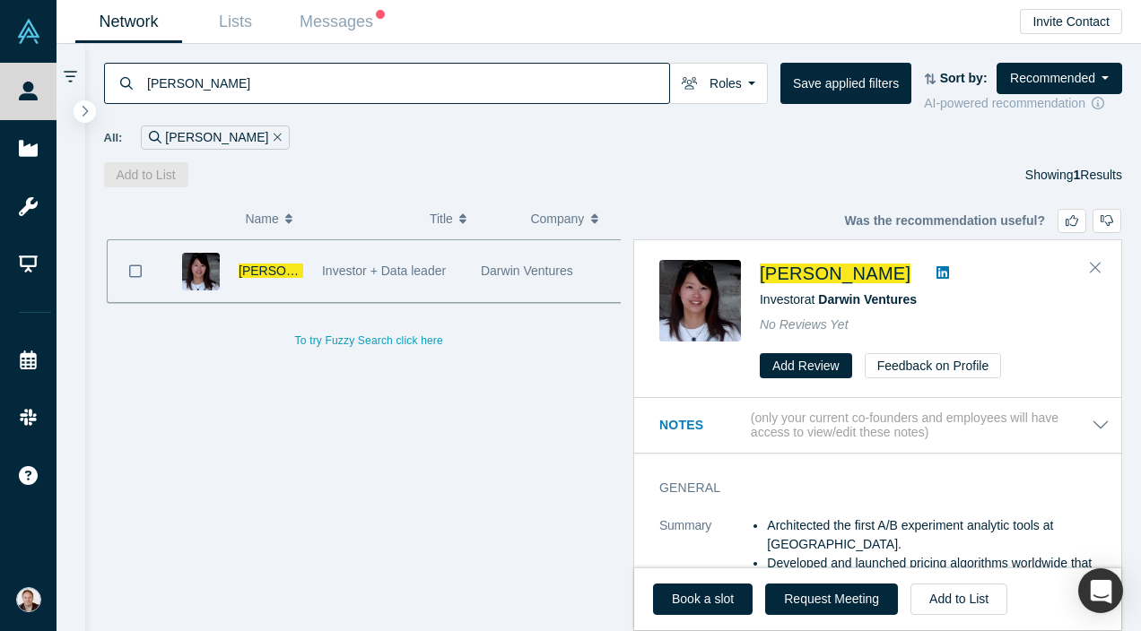
click at [936, 268] on icon at bounding box center [942, 272] width 13 height 13
drag, startPoint x: 601, startPoint y: 88, endPoint x: 116, endPoint y: 82, distance: 485.3
click at [116, 82] on div "olivia liao" at bounding box center [387, 83] width 566 height 41
paste input "Avkash Chauhan"
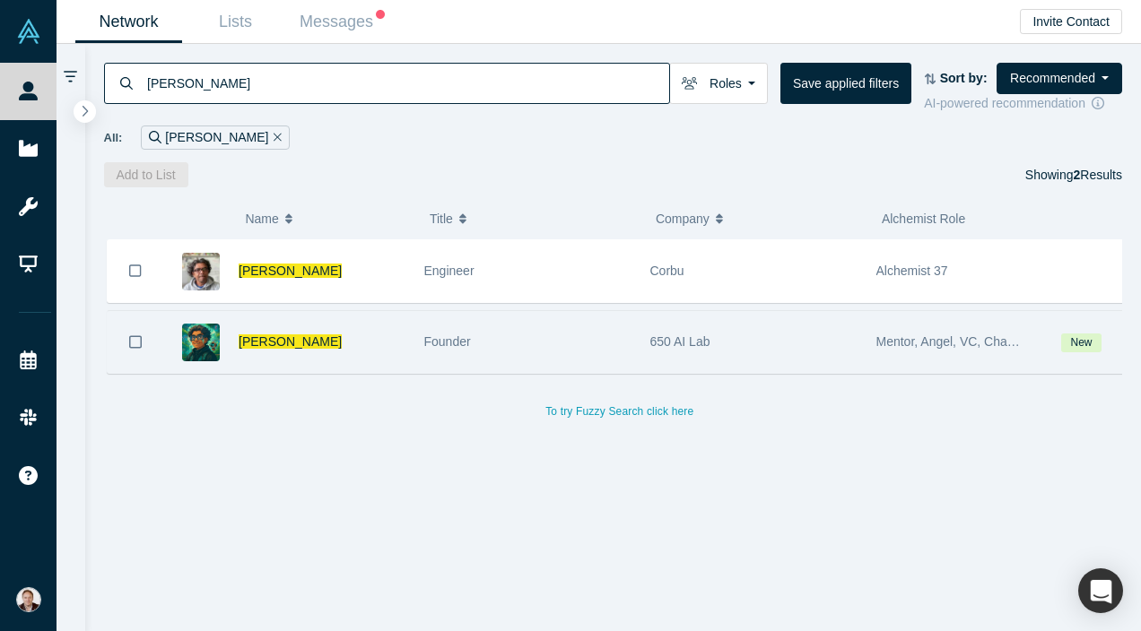
click at [716, 353] on div "650 AI Lab" at bounding box center [753, 342] width 207 height 62
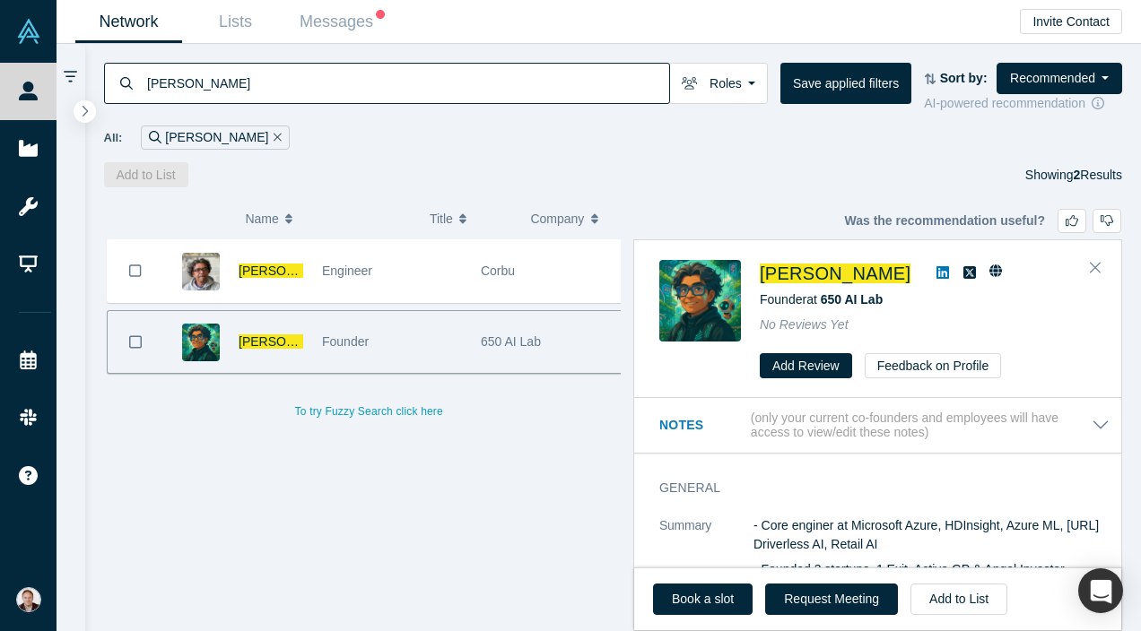
click at [936, 268] on icon at bounding box center [942, 272] width 13 height 13
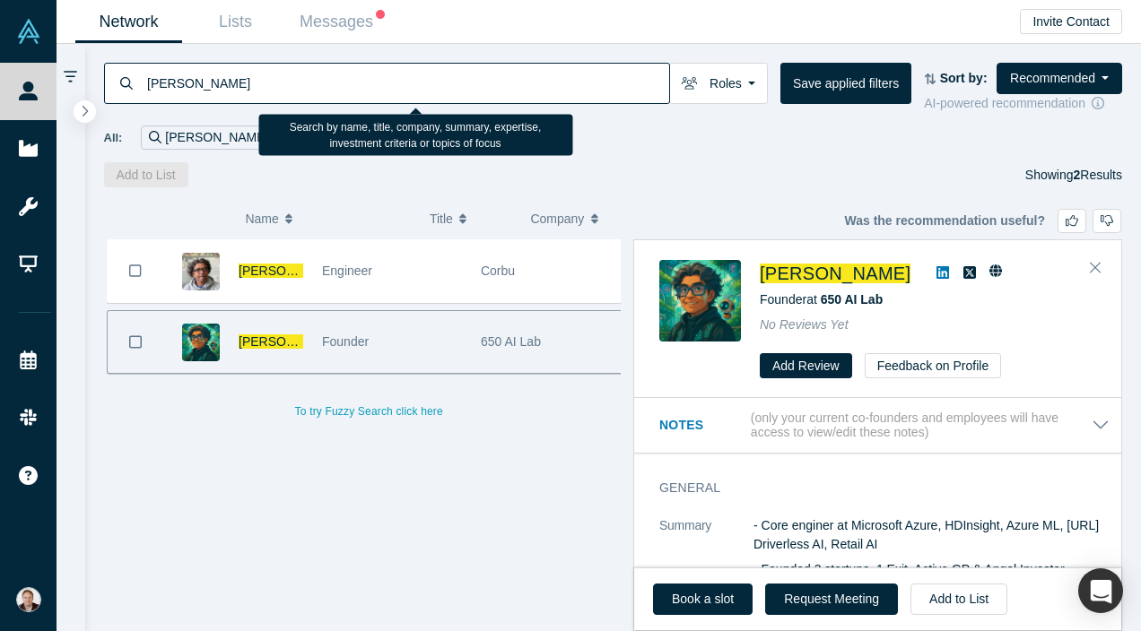
drag, startPoint x: 596, startPoint y: 83, endPoint x: 226, endPoint y: 62, distance: 371.0
click at [226, 62] on input "Avkash Chauhan" at bounding box center [407, 83] width 524 height 42
paste input "Bill Demas"
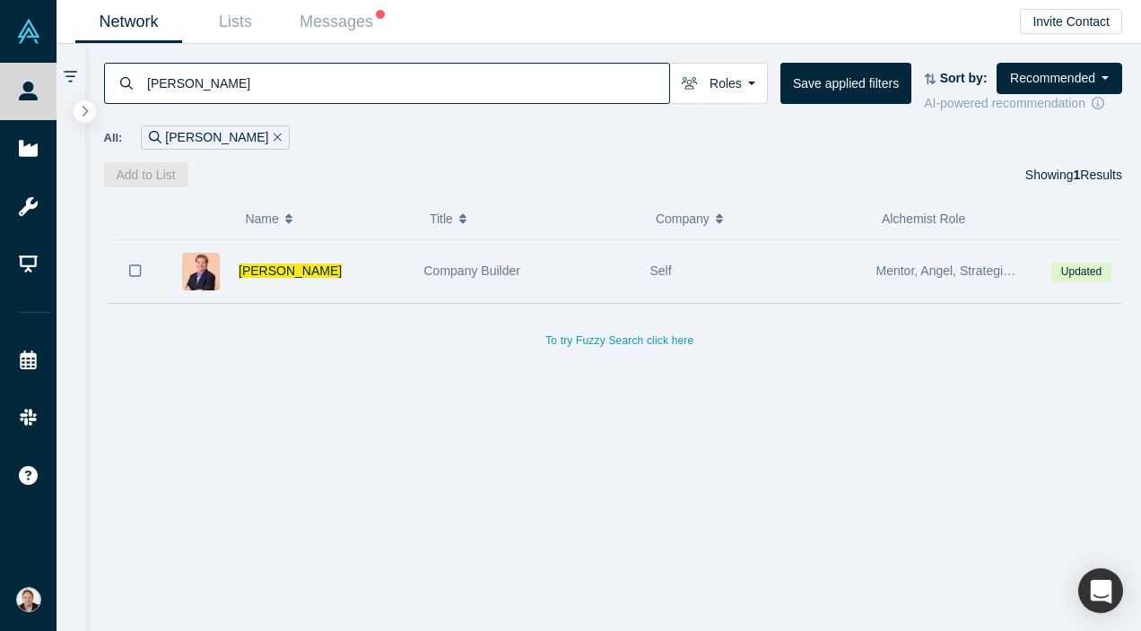
click at [812, 268] on div "Self" at bounding box center [753, 271] width 207 height 62
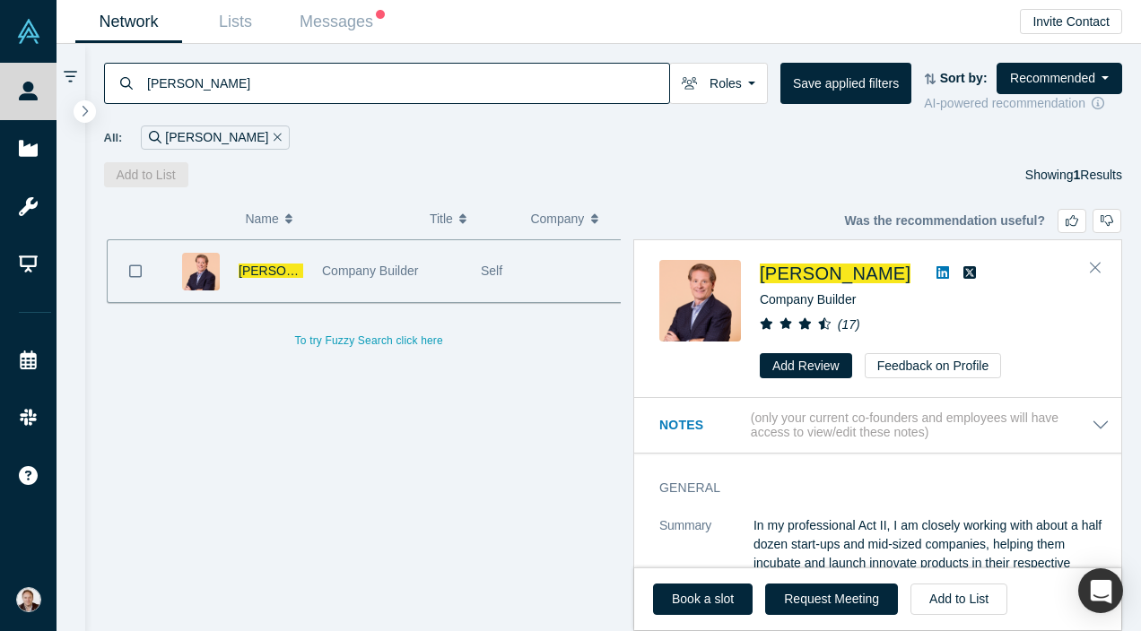
click at [936, 274] on icon at bounding box center [942, 272] width 13 height 13
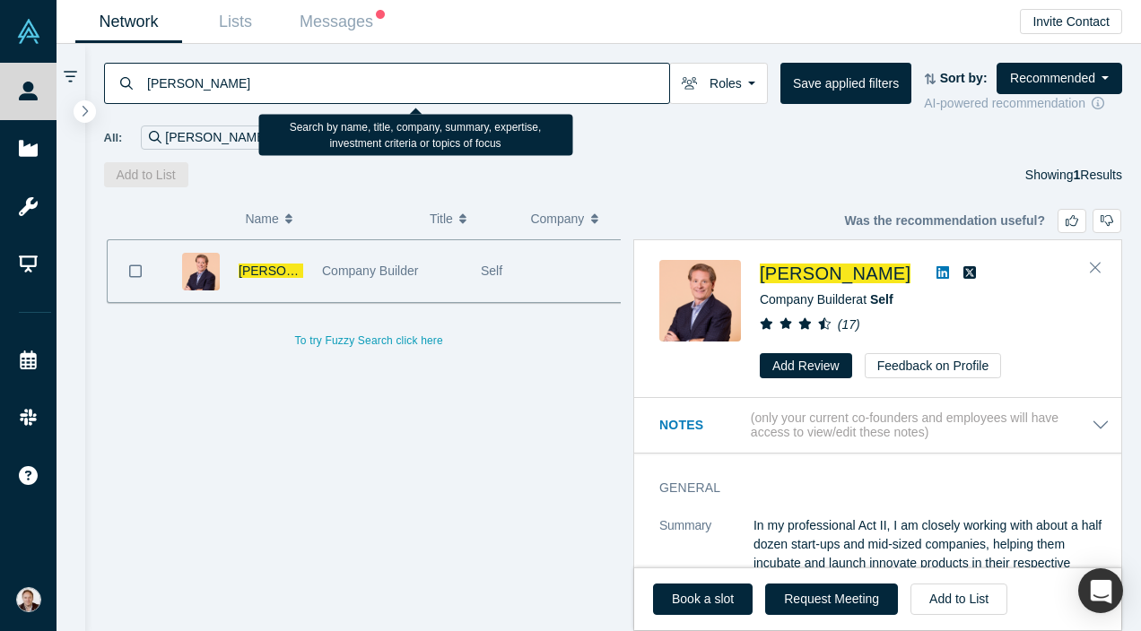
drag, startPoint x: 577, startPoint y: 85, endPoint x: 178, endPoint y: 71, distance: 398.5
click at [178, 71] on input "Bill Demas" at bounding box center [407, 83] width 524 height 42
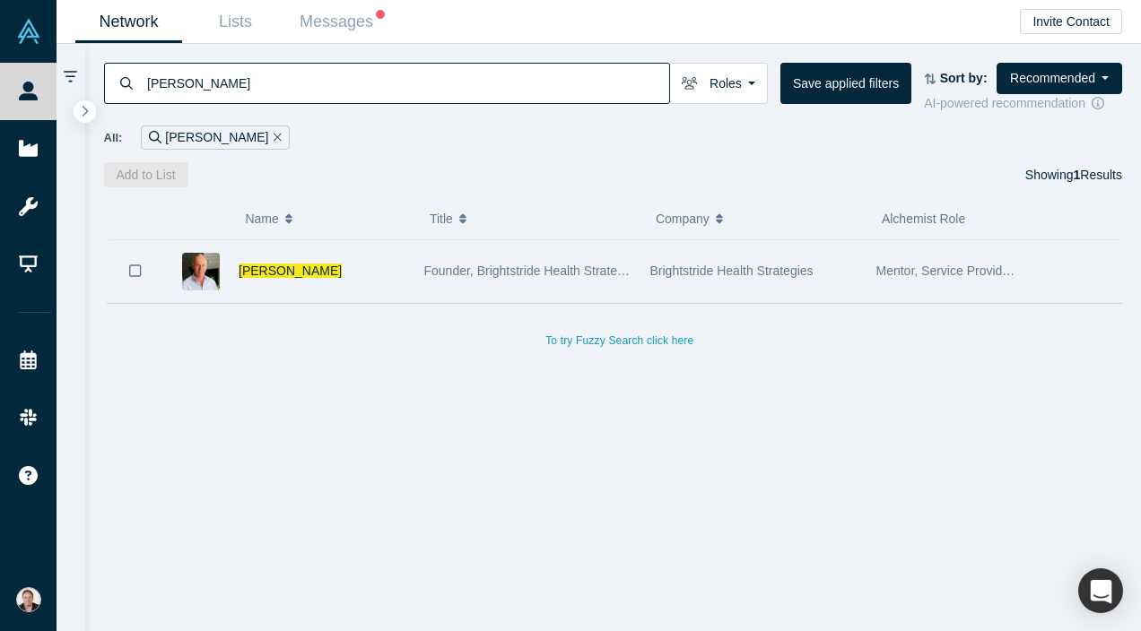
click at [412, 266] on div "JC Muyl" at bounding box center [288, 271] width 251 height 62
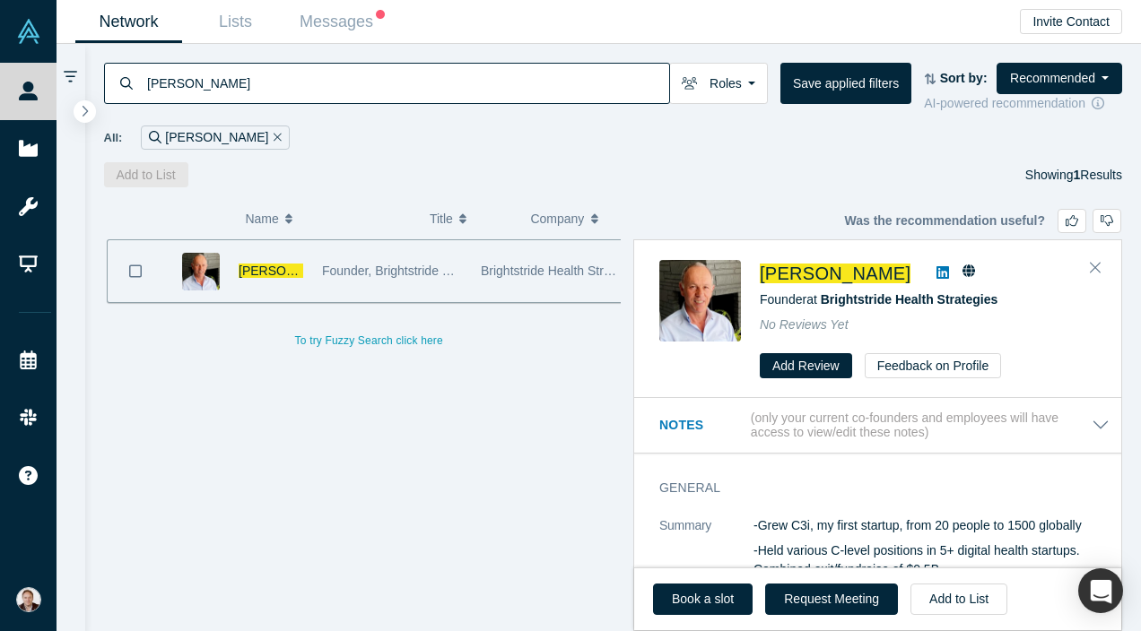
click at [936, 270] on icon at bounding box center [942, 272] width 13 height 13
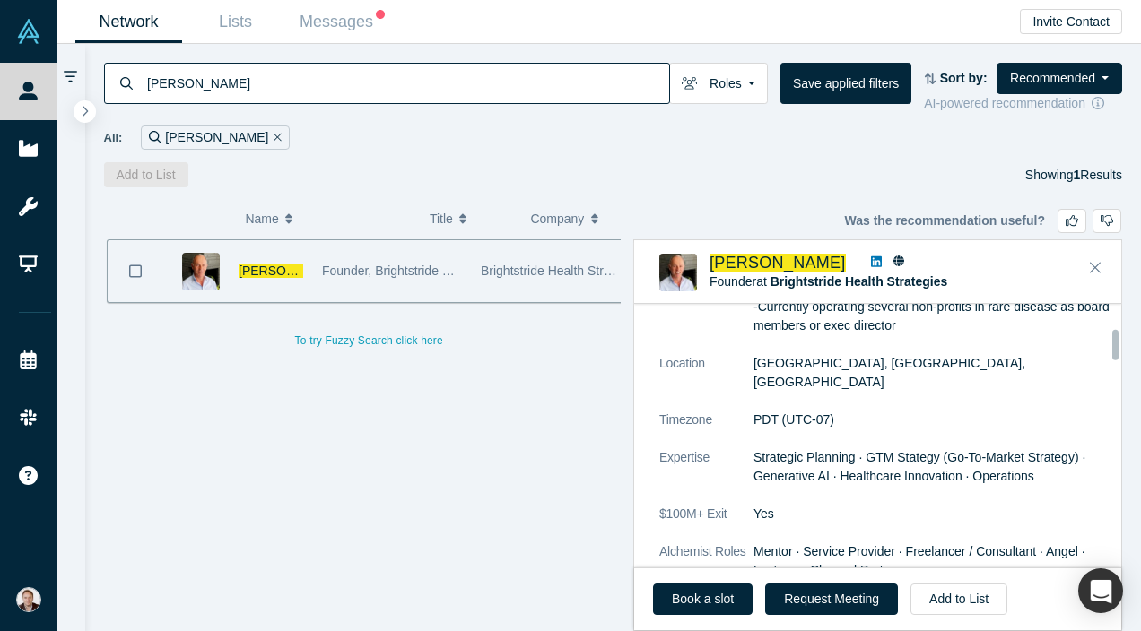
scroll to position [207, 0]
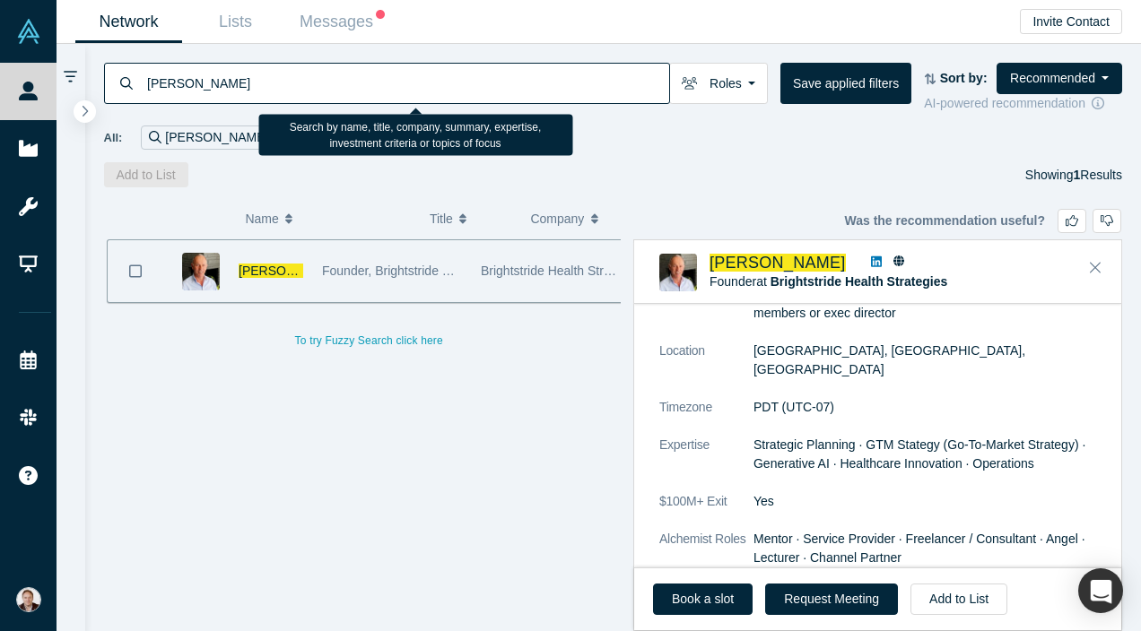
drag, startPoint x: 588, startPoint y: 84, endPoint x: 147, endPoint y: 72, distance: 440.6
click at [147, 72] on input "JC MUYL" at bounding box center [407, 83] width 524 height 42
paste input "Mike Sutherland"
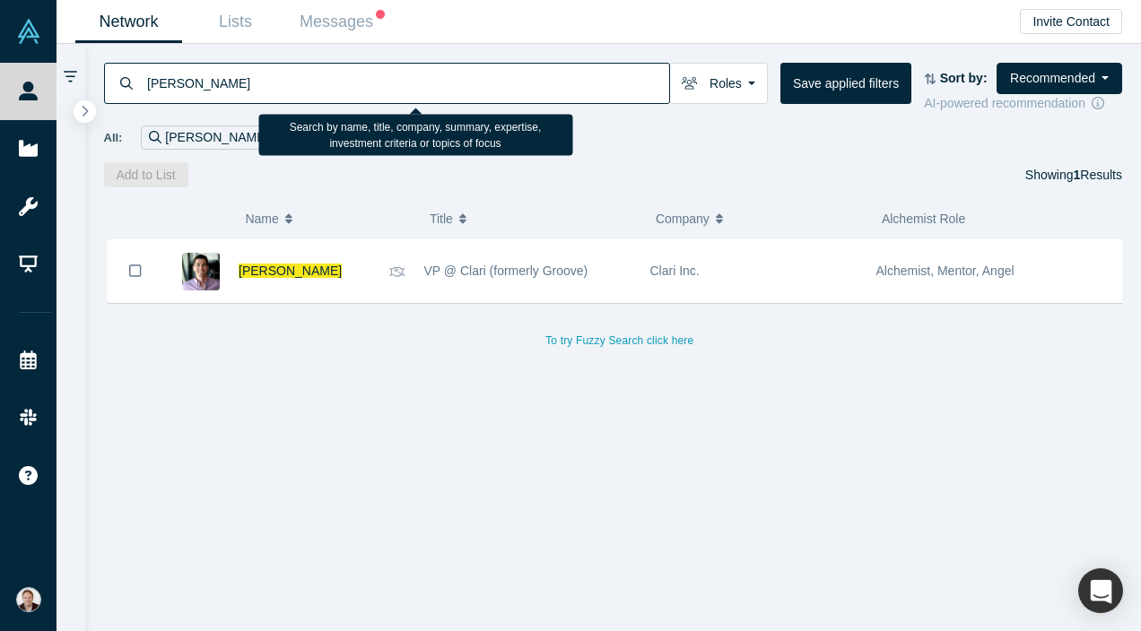
drag, startPoint x: 481, startPoint y: 84, endPoint x: 146, endPoint y: 76, distance: 334.7
click at [146, 76] on input "Mike Sutherland" at bounding box center [407, 83] width 524 height 42
paste input "Dan Ellis"
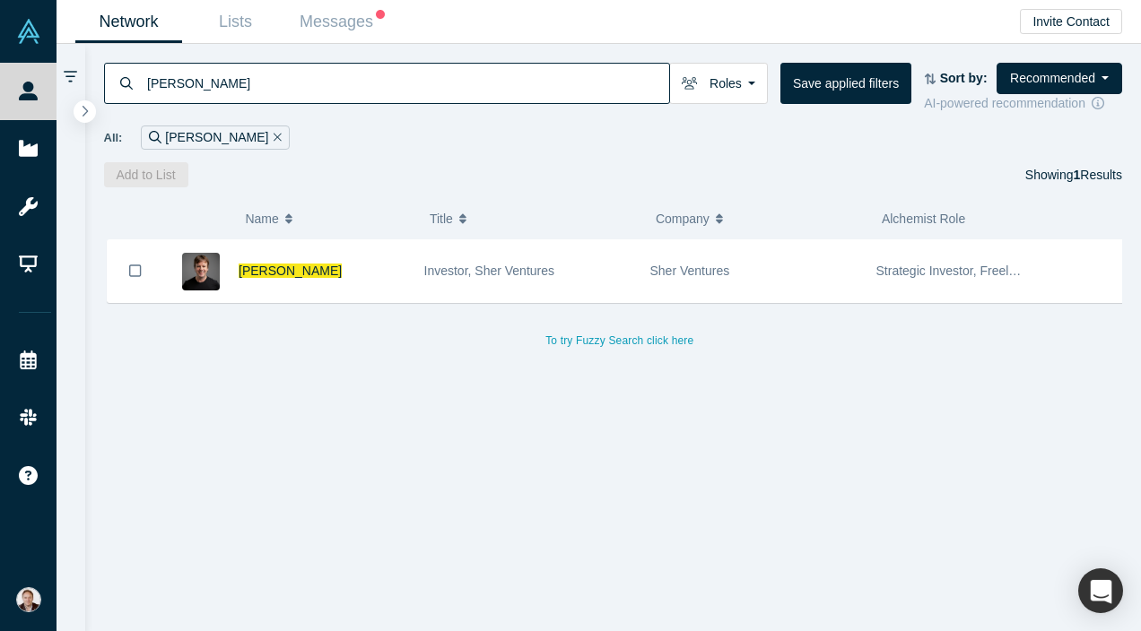
drag, startPoint x: 405, startPoint y: 77, endPoint x: 142, endPoint y: 62, distance: 264.1
click at [142, 62] on div "Dan Ellis Roles Founders Faculty Mentors Alumni Mentor Angels VCs Corporate Inn…" at bounding box center [613, 116] width 1057 height 144
paste input "Perry Price"
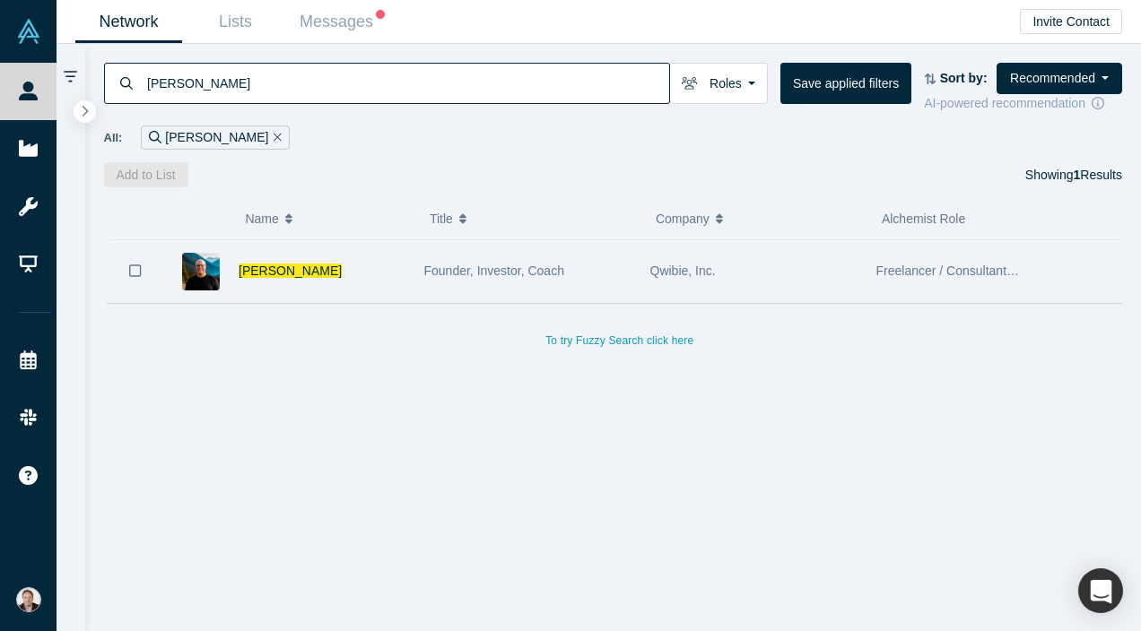
click at [836, 277] on div "Qwibie, Inc." at bounding box center [753, 271] width 207 height 62
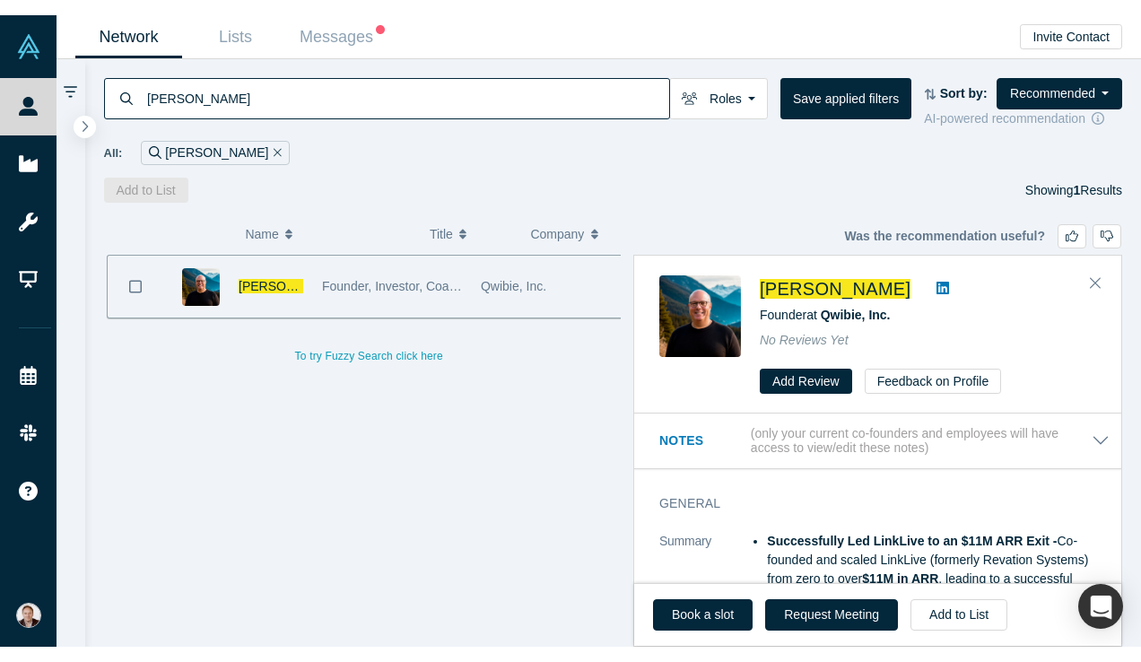
scroll to position [571, 0]
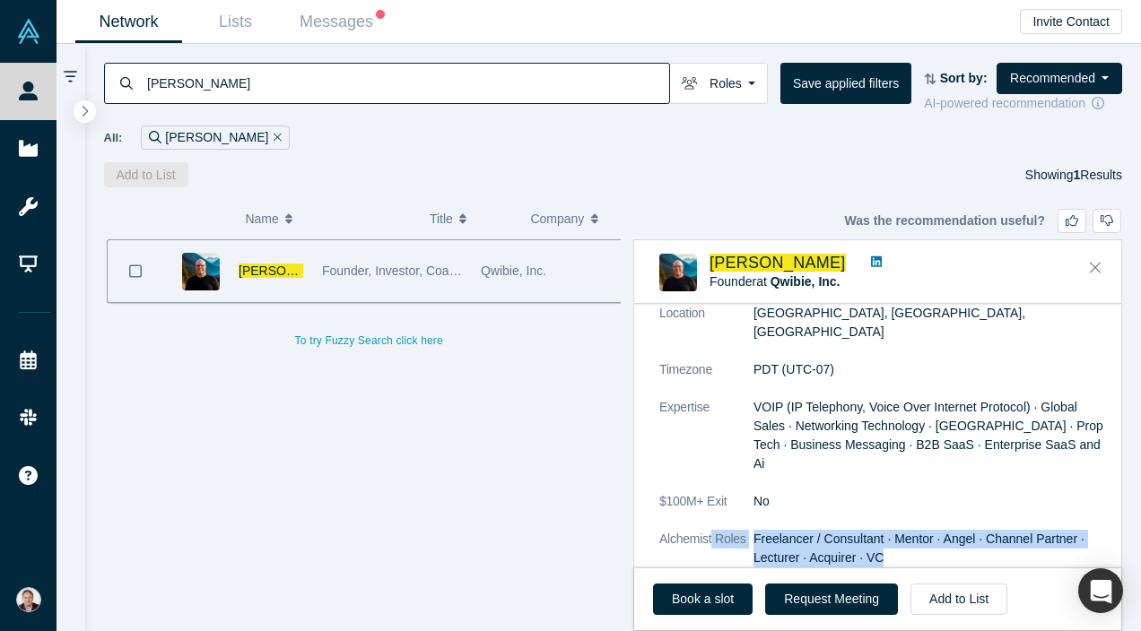
drag, startPoint x: 984, startPoint y: 518, endPoint x: 711, endPoint y: 498, distance: 273.5
click at [711, 498] on dl "Summary Successfully Led LinkLive to an $11M ARR Exit - Co-founded and scaled L…" at bounding box center [884, 219] width 450 height 735
click at [871, 261] on icon at bounding box center [876, 262] width 11 height 11
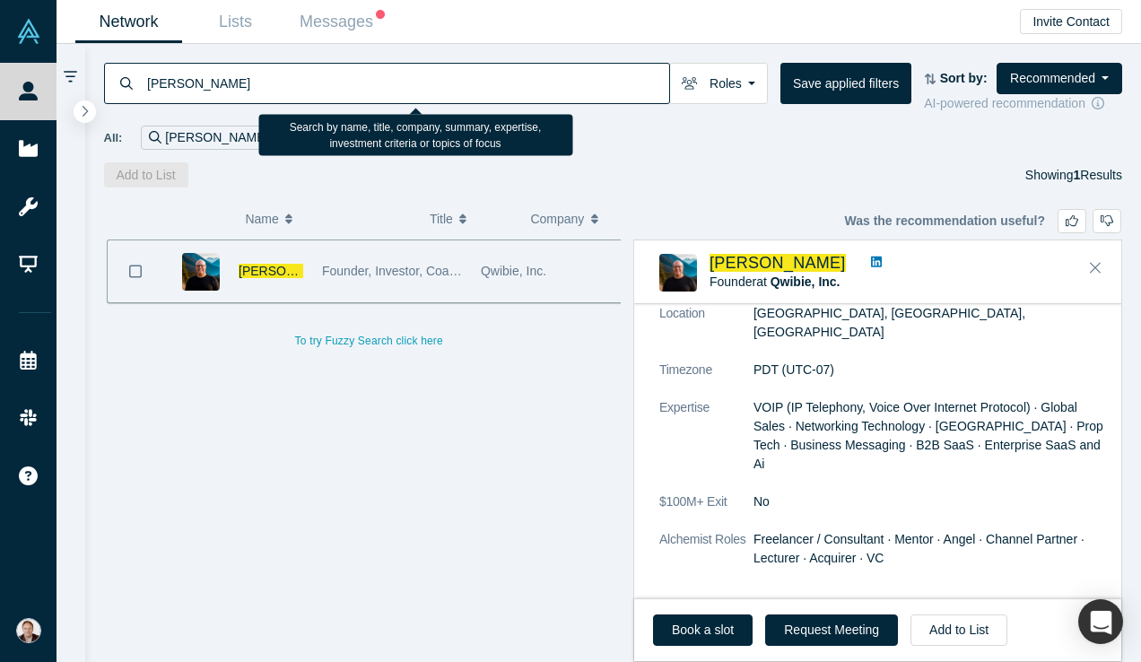
drag, startPoint x: 552, startPoint y: 78, endPoint x: 148, endPoint y: 81, distance: 403.6
click at [148, 81] on input "Perry Price" at bounding box center [407, 83] width 524 height 42
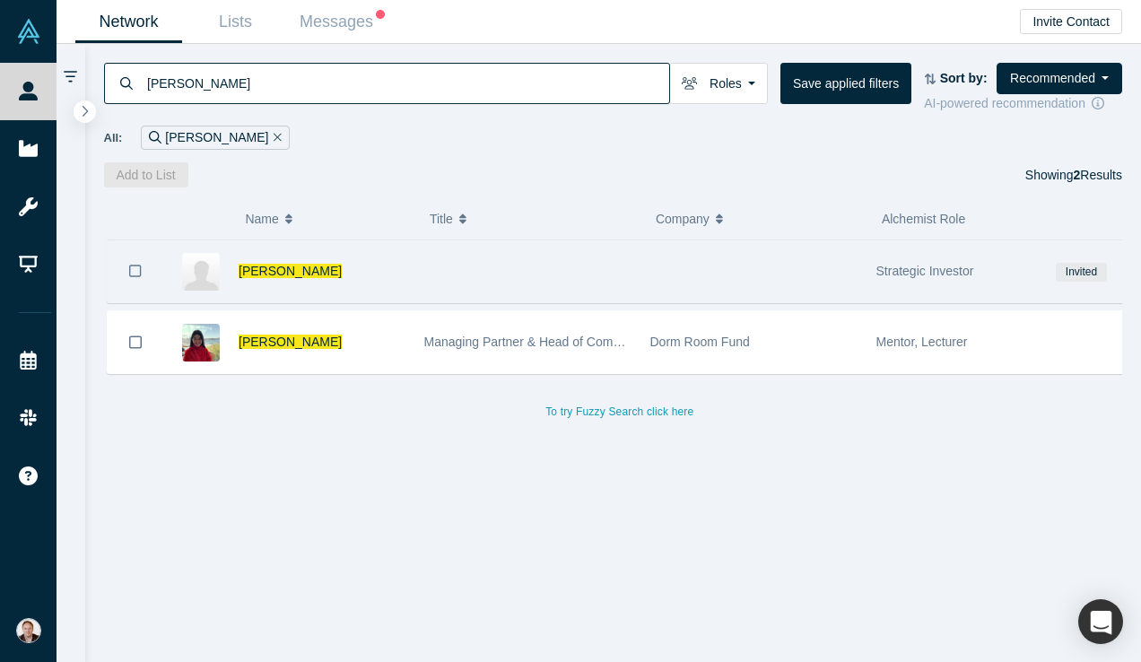
click at [683, 292] on div at bounding box center [753, 271] width 226 height 62
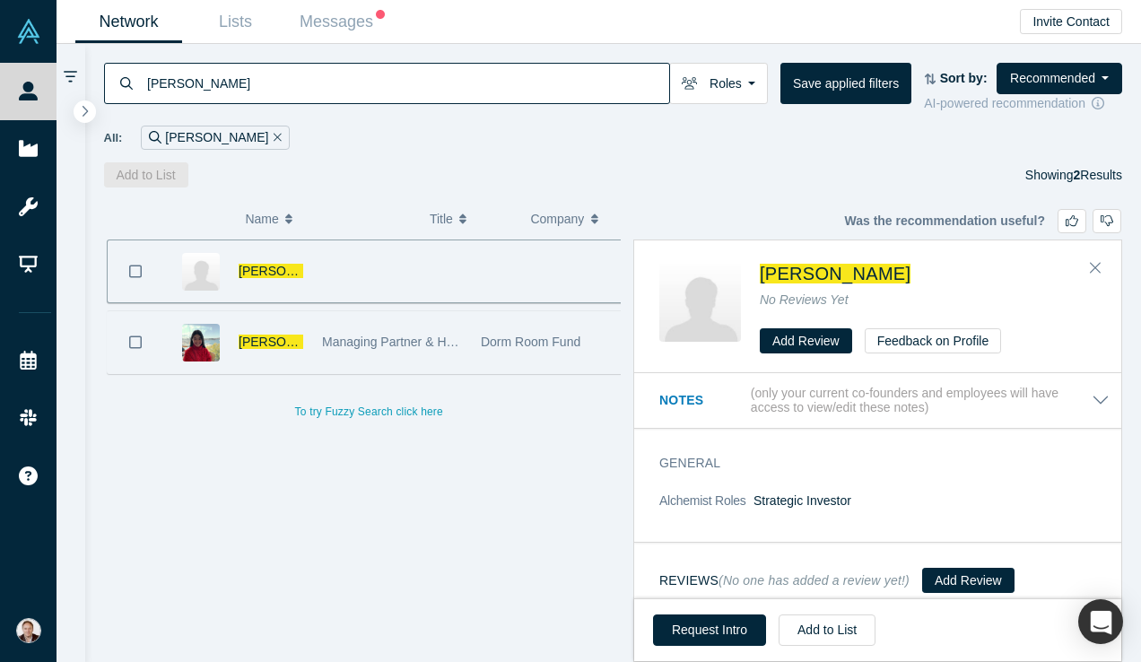
click at [481, 353] on div "Dorm Room Fund" at bounding box center [551, 342] width 140 height 62
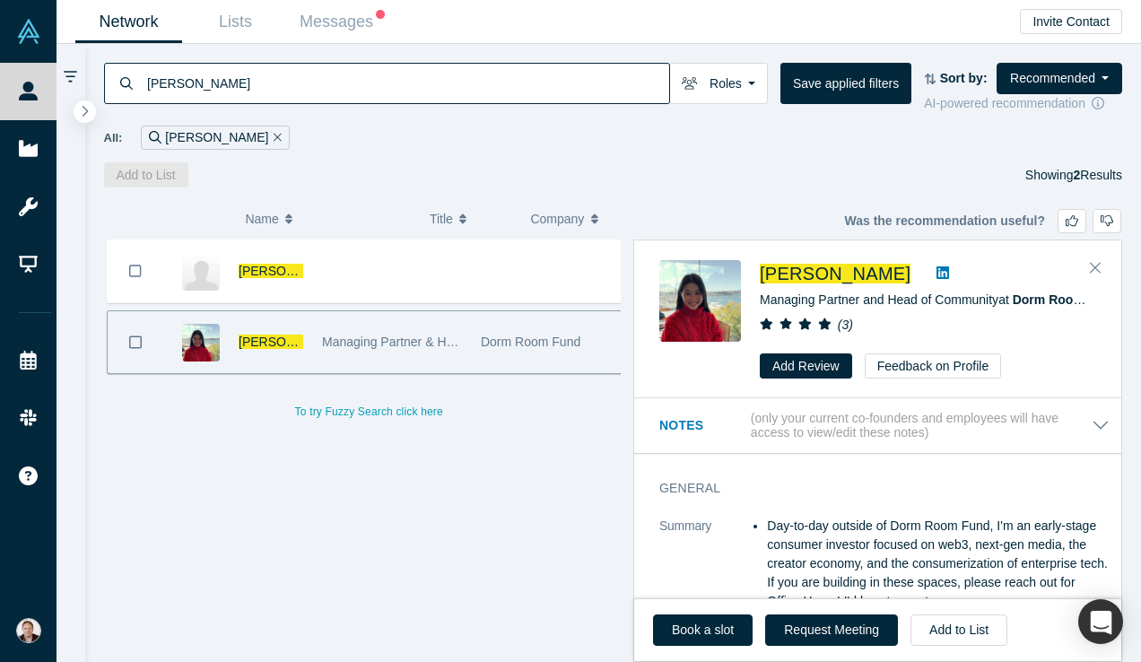
click at [936, 274] on icon at bounding box center [942, 272] width 13 height 14
drag, startPoint x: 495, startPoint y: 88, endPoint x: 65, endPoint y: 63, distance: 431.3
click at [65, 63] on div "melissa li Roles Founders Faculty Mentors Alumni Mentor Angels VCs Corporate In…" at bounding box center [599, 353] width 1084 height 618
paste input "Jenkin Au"
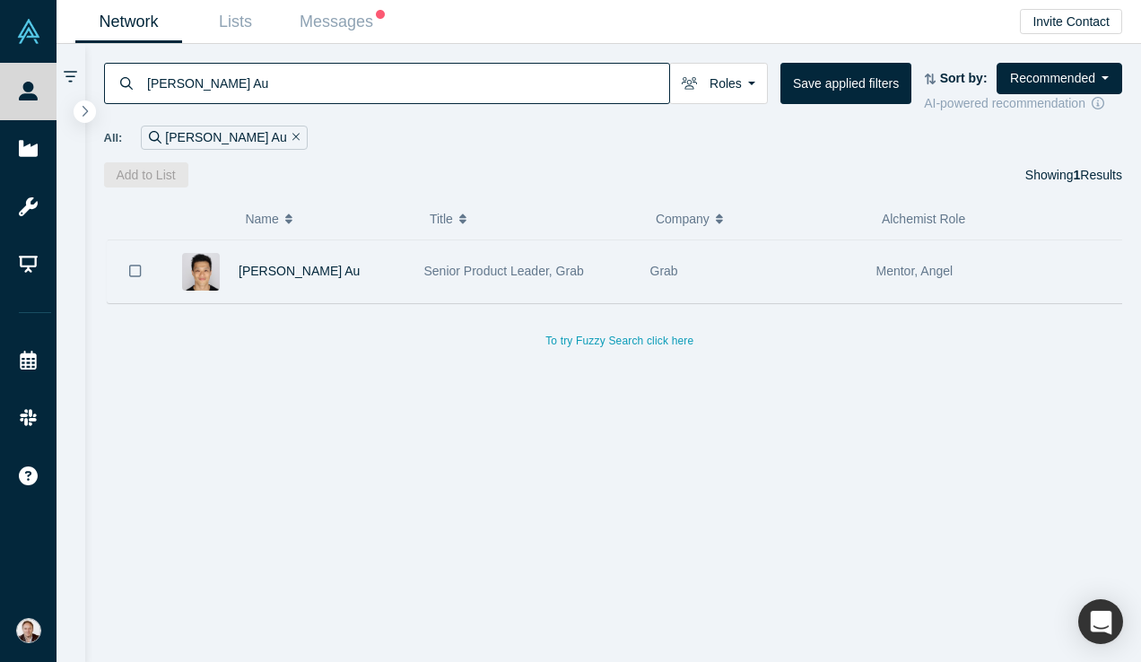
click at [683, 277] on div "Grab" at bounding box center [753, 271] width 207 height 62
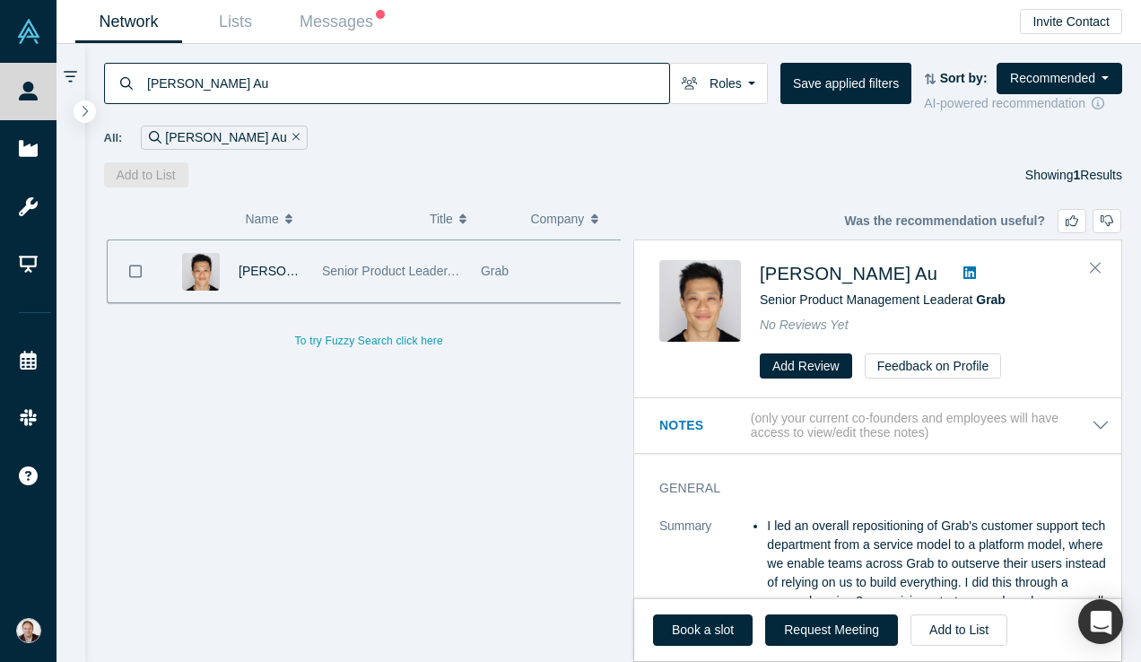
click at [956, 264] on link at bounding box center [969, 274] width 27 height 22
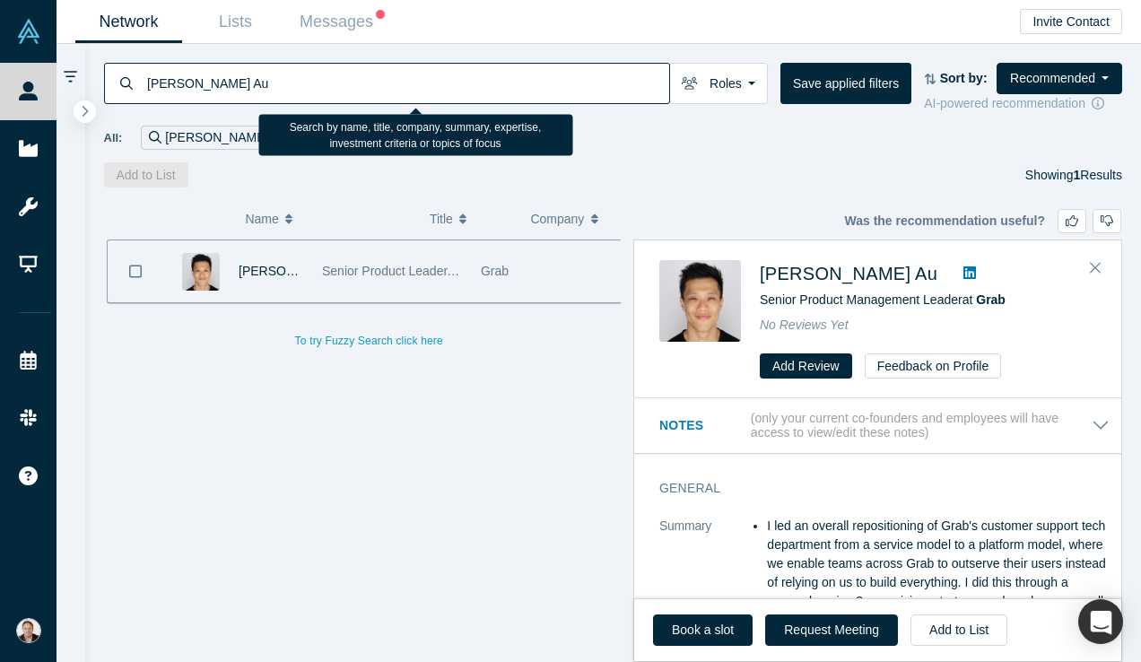
drag, startPoint x: 535, startPoint y: 81, endPoint x: 143, endPoint y: 77, distance: 392.9
click at [143, 77] on div "Jenkin Au" at bounding box center [387, 83] width 566 height 41
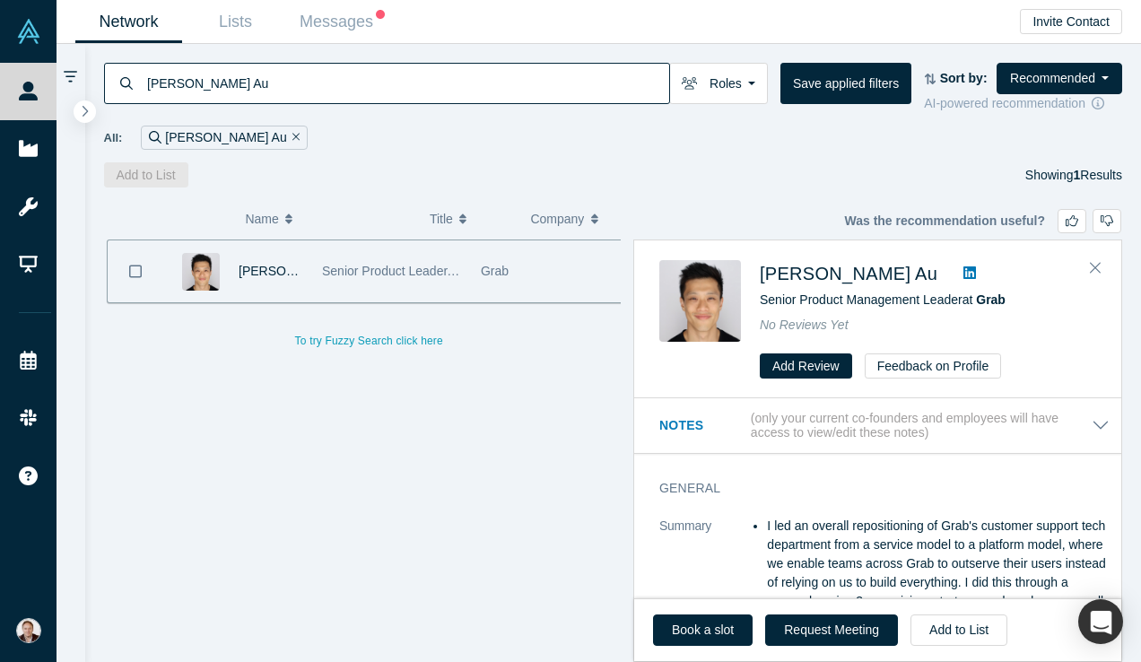
paste input "Premysl Rubes"
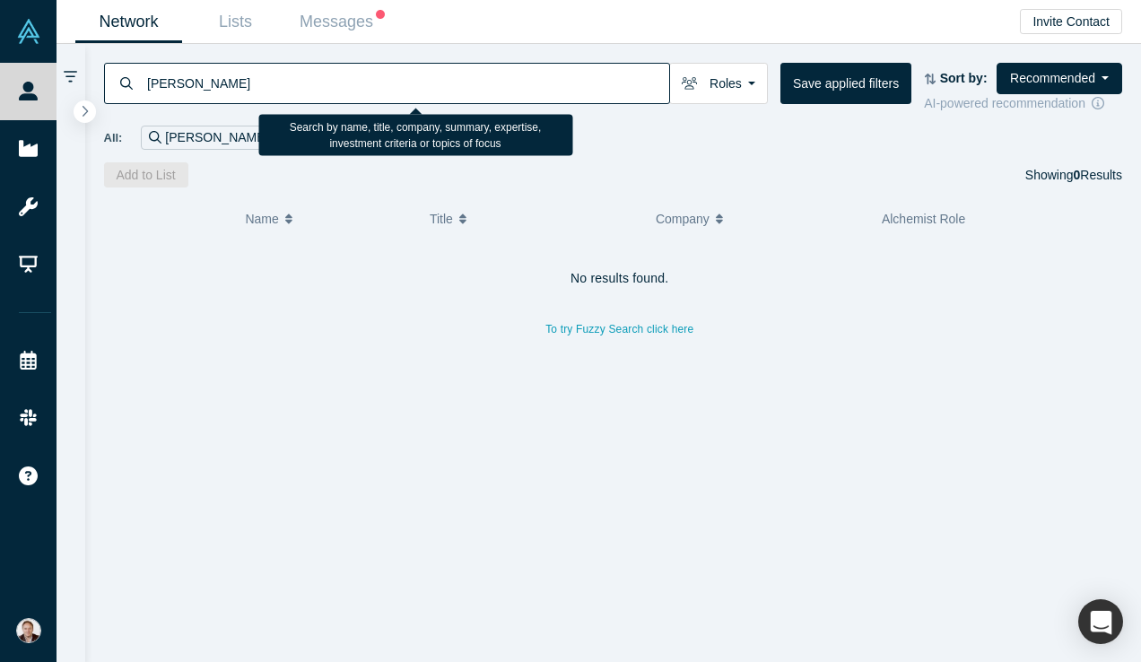
click at [202, 83] on input "Premysl Rubes" at bounding box center [407, 83] width 524 height 42
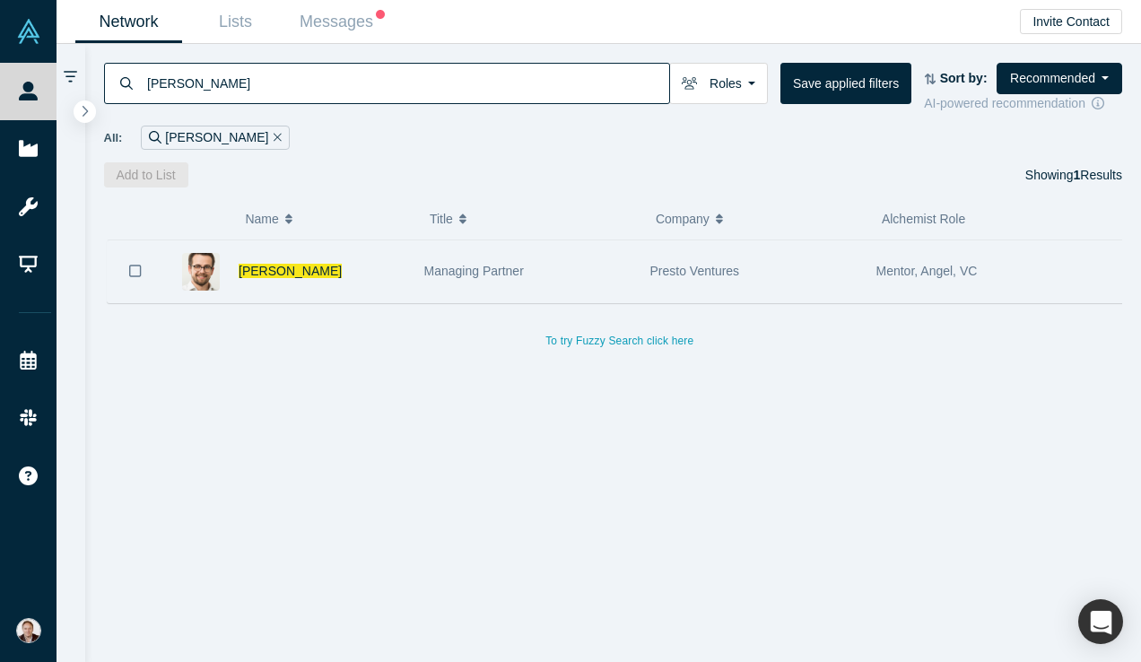
click at [419, 267] on div "Managing Partner" at bounding box center [527, 271] width 226 height 62
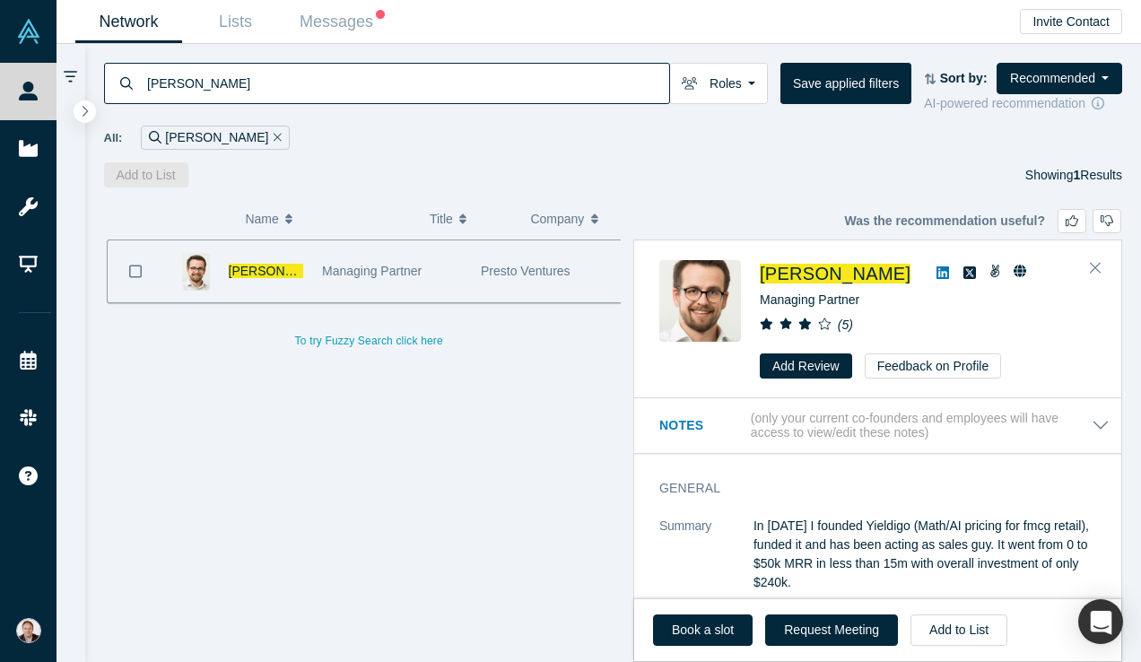
click at [936, 270] on icon at bounding box center [942, 272] width 13 height 13
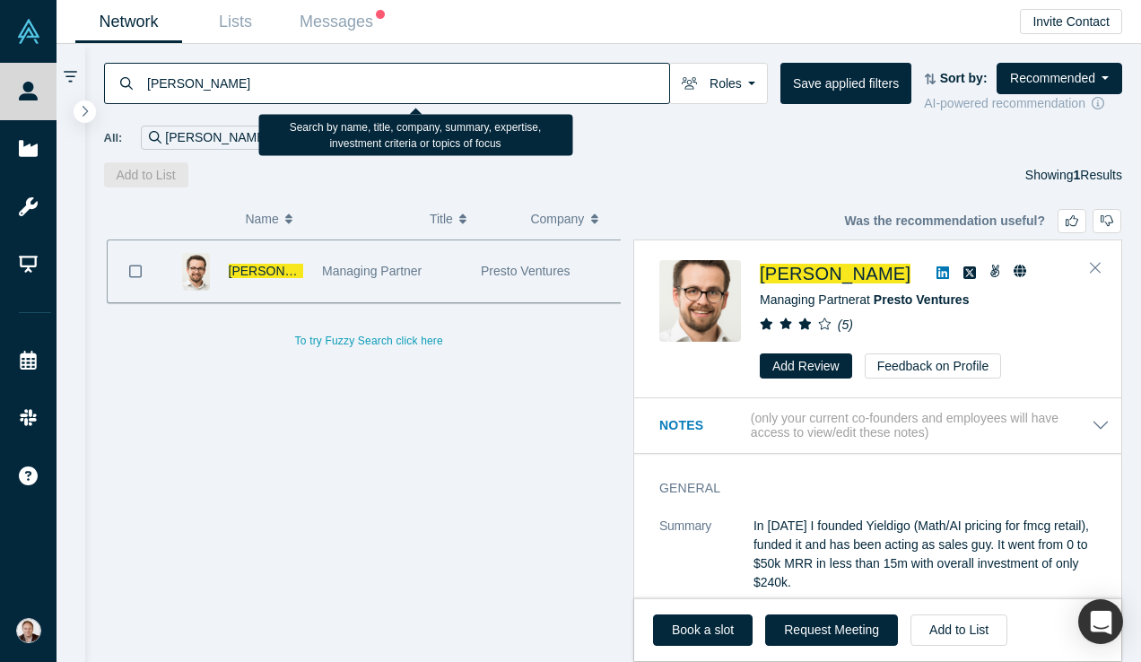
drag, startPoint x: 604, startPoint y: 83, endPoint x: 151, endPoint y: 74, distance: 453.1
click at [151, 74] on input "Premysl Rubes" at bounding box center [407, 83] width 524 height 42
paste input "Aashish Kolagotla"
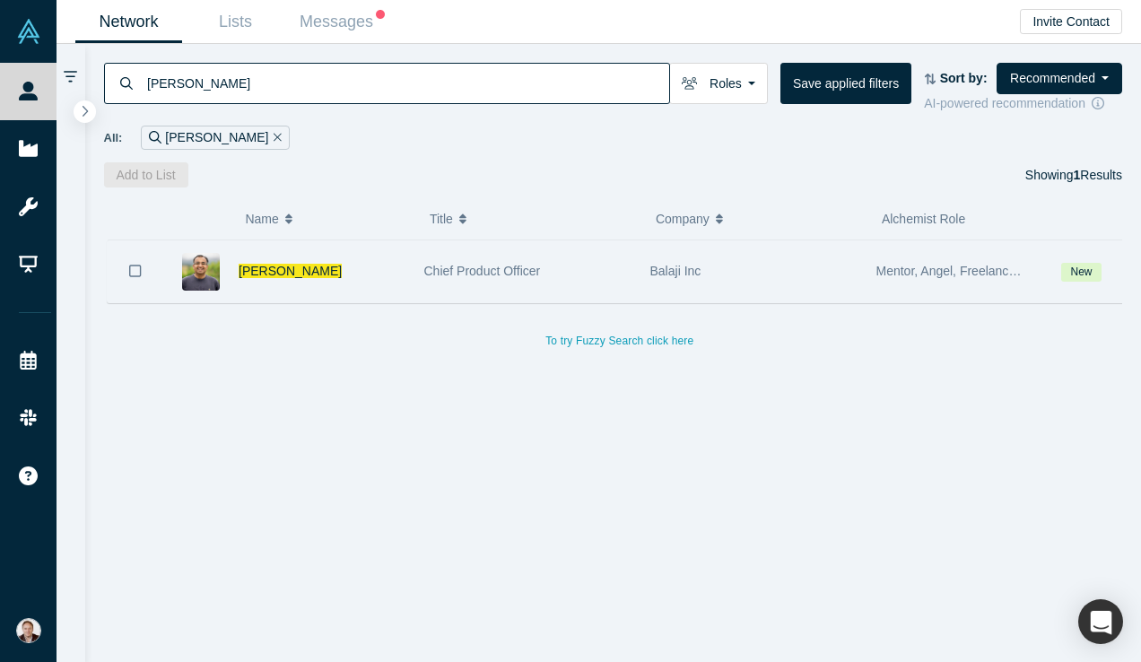
click at [797, 277] on div "Balaji Inc" at bounding box center [753, 271] width 207 height 62
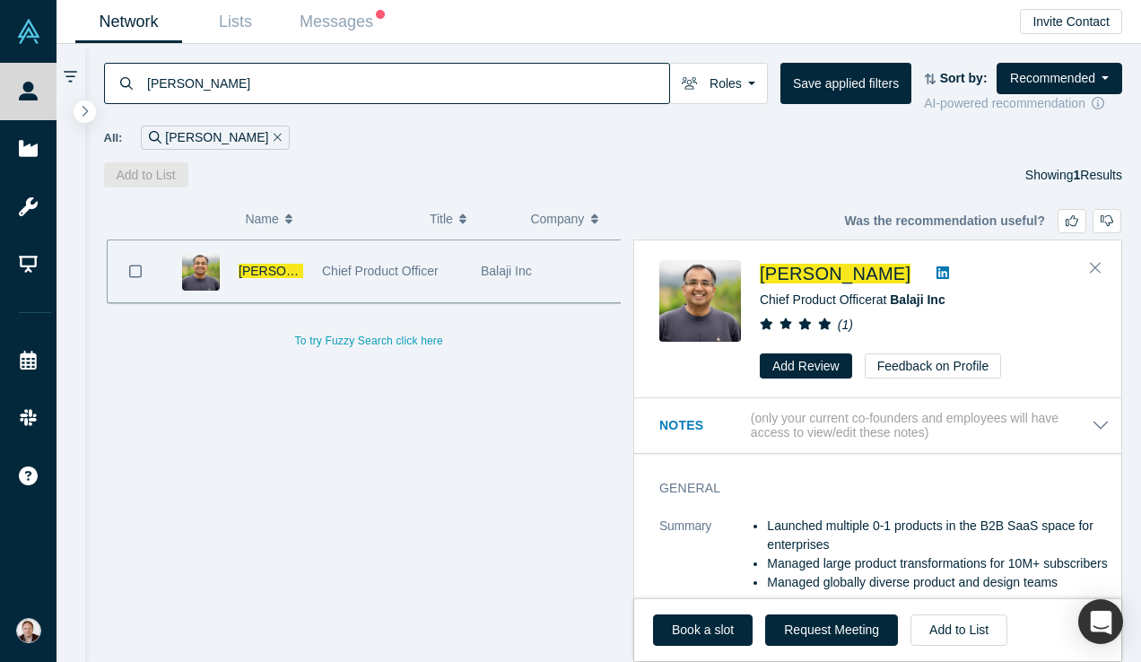
click at [948, 267] on icon at bounding box center [942, 272] width 13 height 13
drag, startPoint x: 627, startPoint y: 81, endPoint x: 69, endPoint y: 88, distance: 558.0
click at [69, 88] on div "Aashish Kolagotla Roles Founders Faculty Mentors Alumni Mentor Angels VCs Corpo…" at bounding box center [599, 353] width 1084 height 618
paste input "Jimmie Lee"
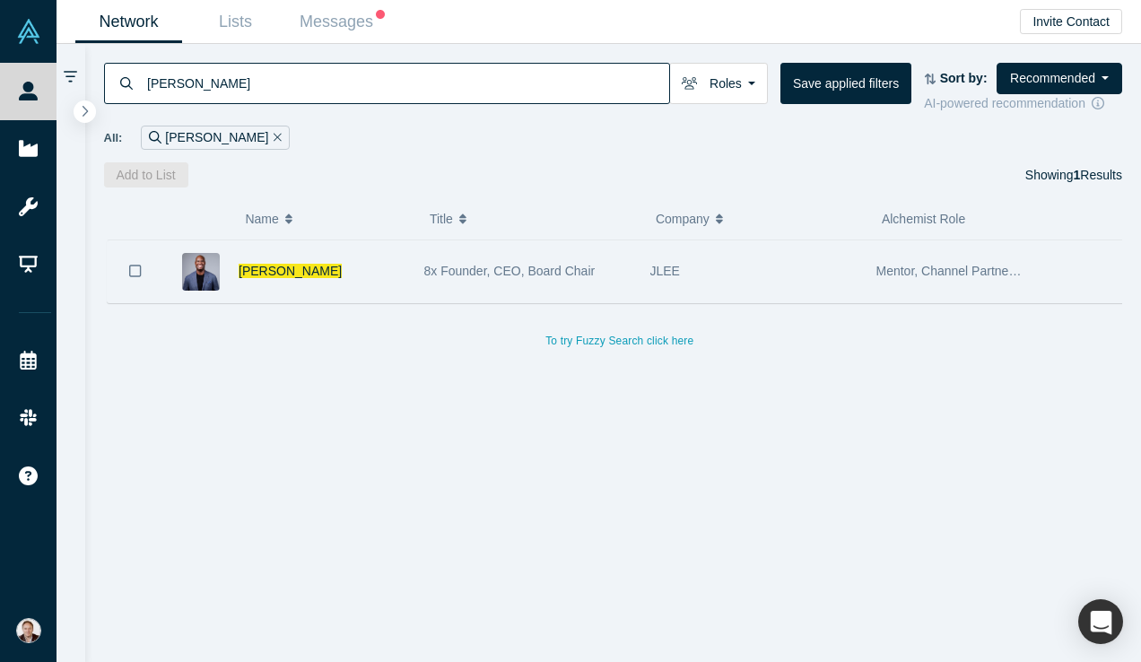
click at [936, 279] on div "Mentor, Channel Partner, Lecturer, Freelancer / Consultant, Service Provider, I…" at bounding box center [949, 271] width 146 height 62
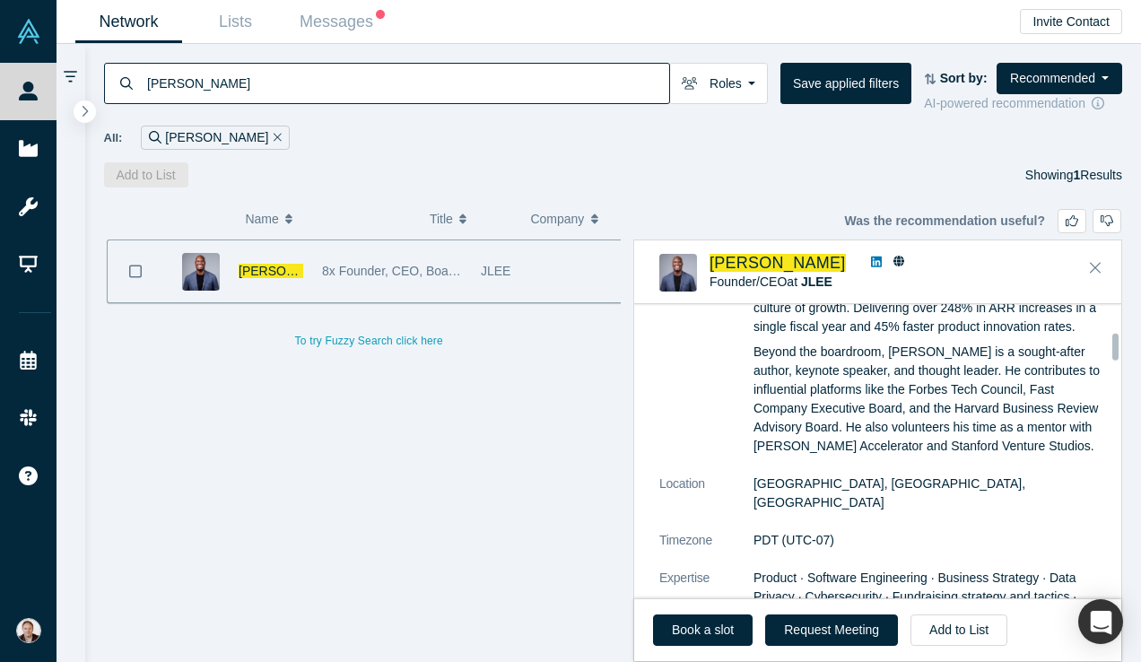
scroll to position [976, 0]
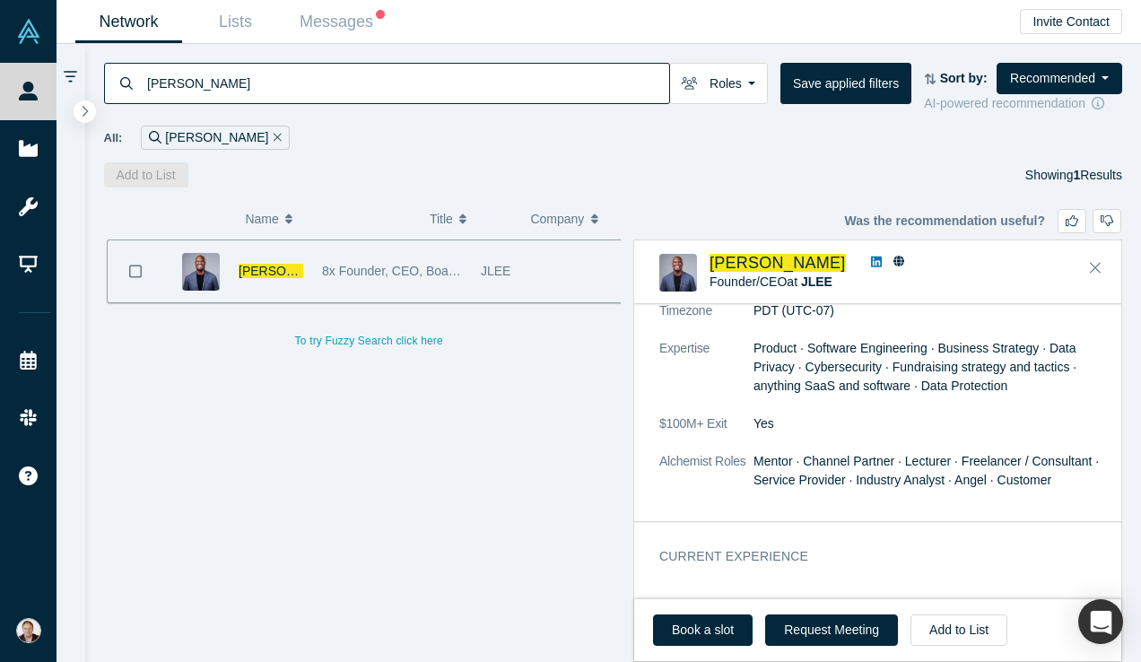
drag, startPoint x: 1053, startPoint y: 527, endPoint x: 735, endPoint y: 519, distance: 318.5
click at [871, 262] on icon at bounding box center [876, 262] width 11 height 13
drag, startPoint x: 379, startPoint y: 65, endPoint x: 269, endPoint y: 74, distance: 110.6
click at [269, 74] on input "Jimmie Lee" at bounding box center [407, 83] width 524 height 42
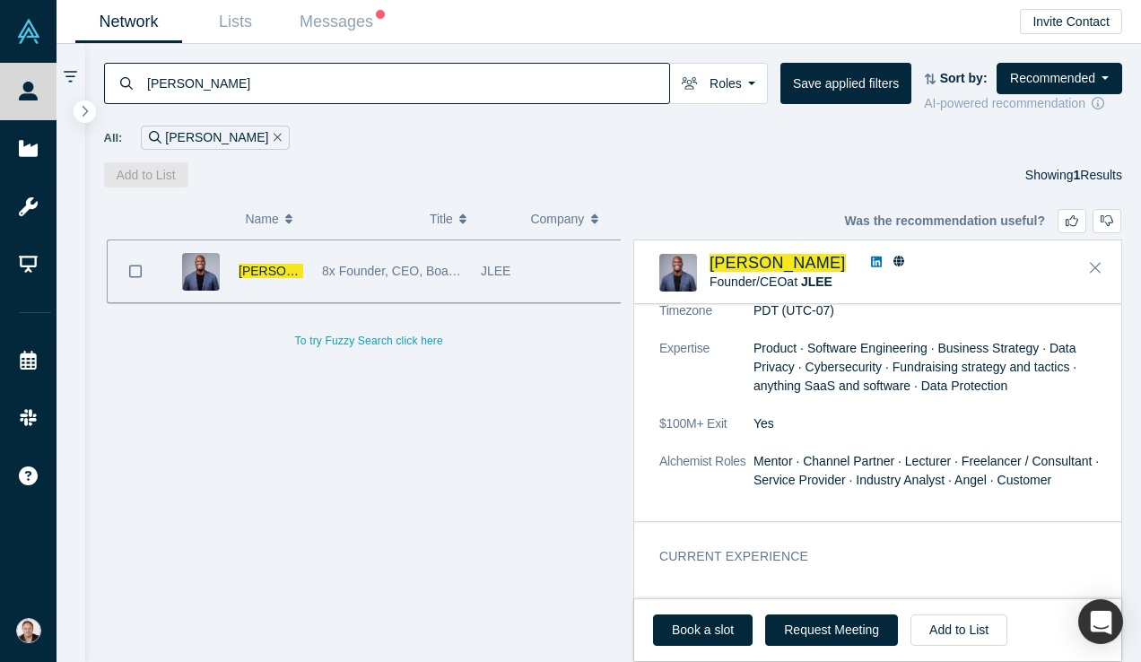
drag, startPoint x: 239, startPoint y: 76, endPoint x: 114, endPoint y: 79, distance: 124.7
click at [114, 79] on div "Jimmie Lee" at bounding box center [387, 83] width 566 height 41
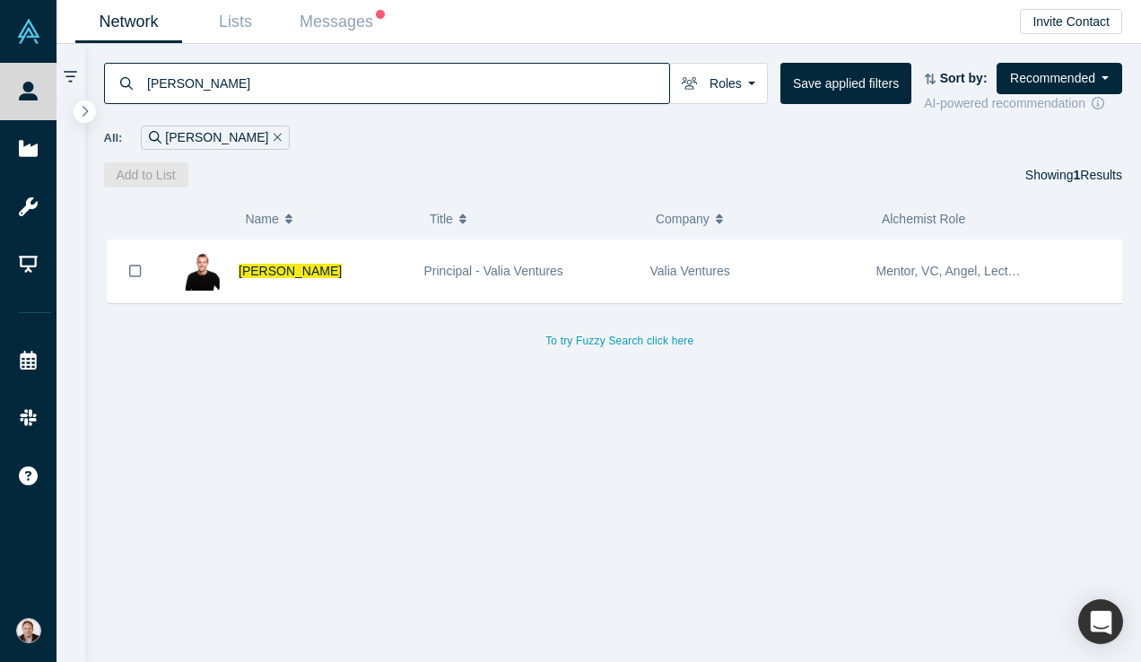
click at [1094, 270] on div at bounding box center [1081, 271] width 100 height 62
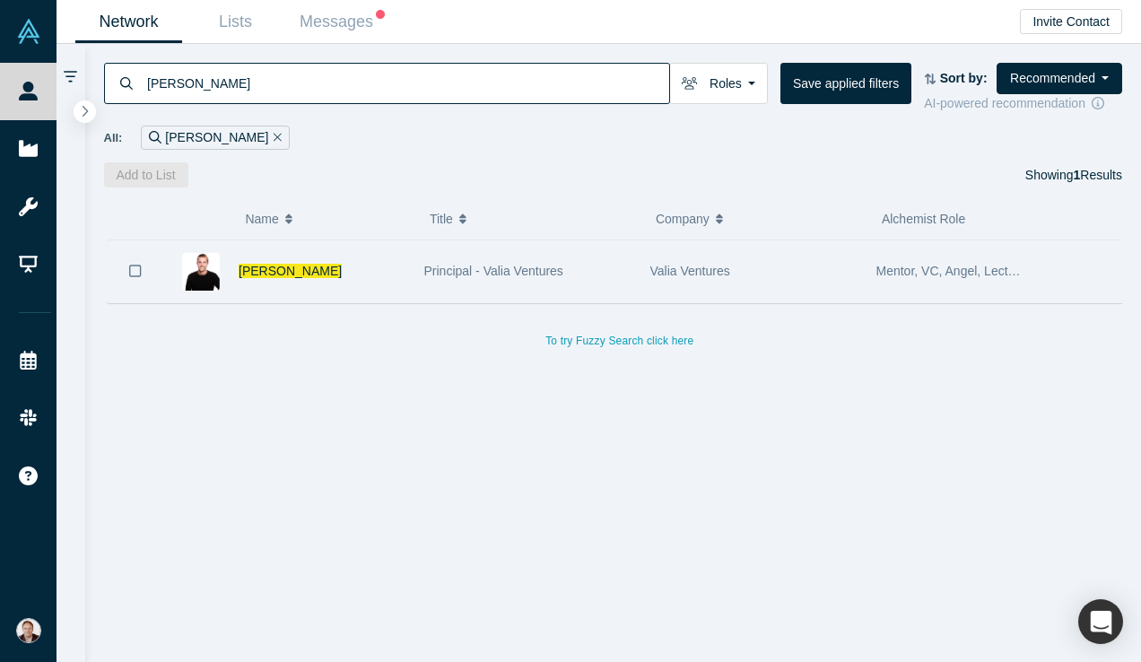
click at [739, 291] on div "Valia Ventures" at bounding box center [753, 271] width 207 height 62
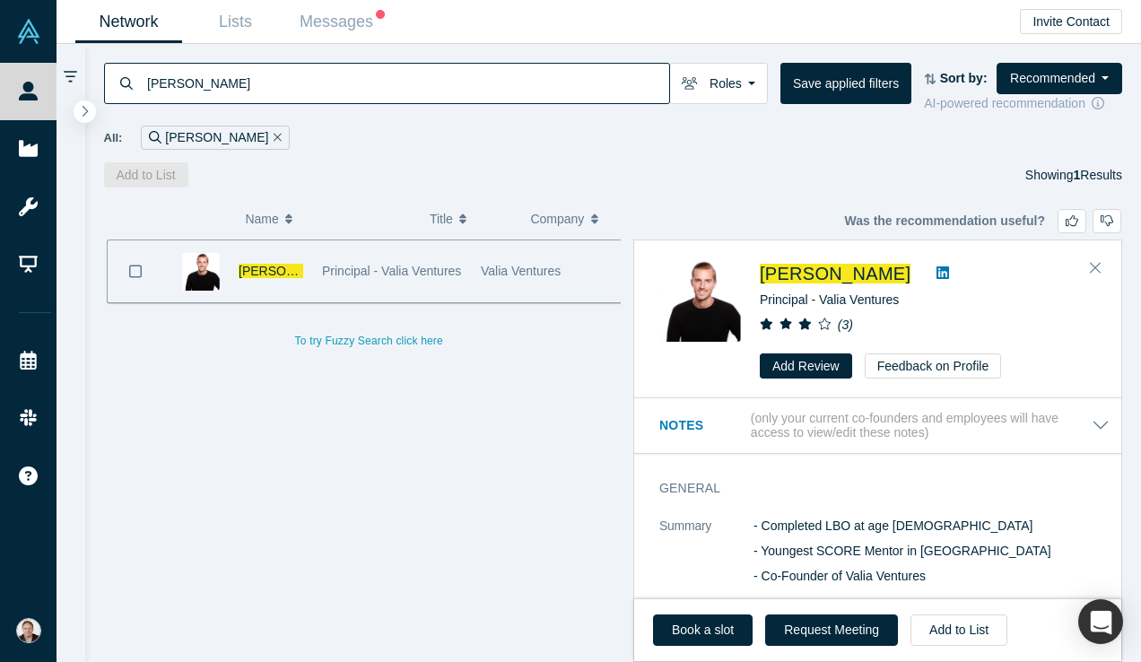
click at [936, 269] on icon at bounding box center [942, 272] width 13 height 13
drag, startPoint x: 596, startPoint y: 83, endPoint x: 136, endPoint y: 82, distance: 460.1
click at [136, 82] on div "riley rodgers" at bounding box center [387, 83] width 566 height 41
paste input "Dmitry Karandin"
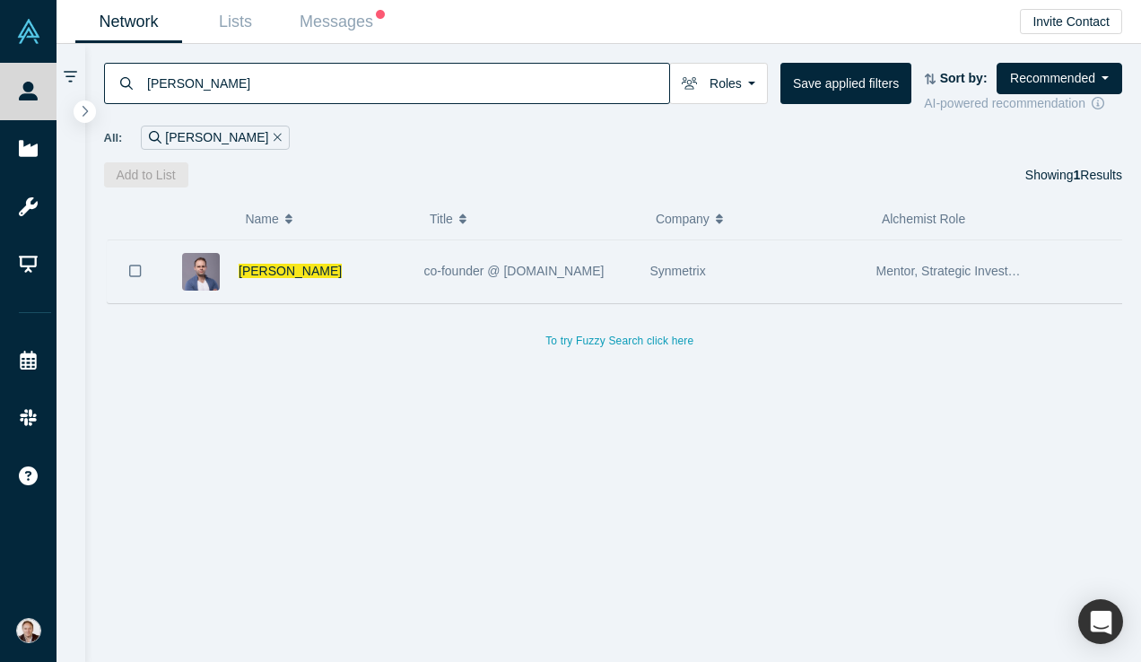
click at [820, 266] on div "Synmetrix" at bounding box center [753, 271] width 207 height 62
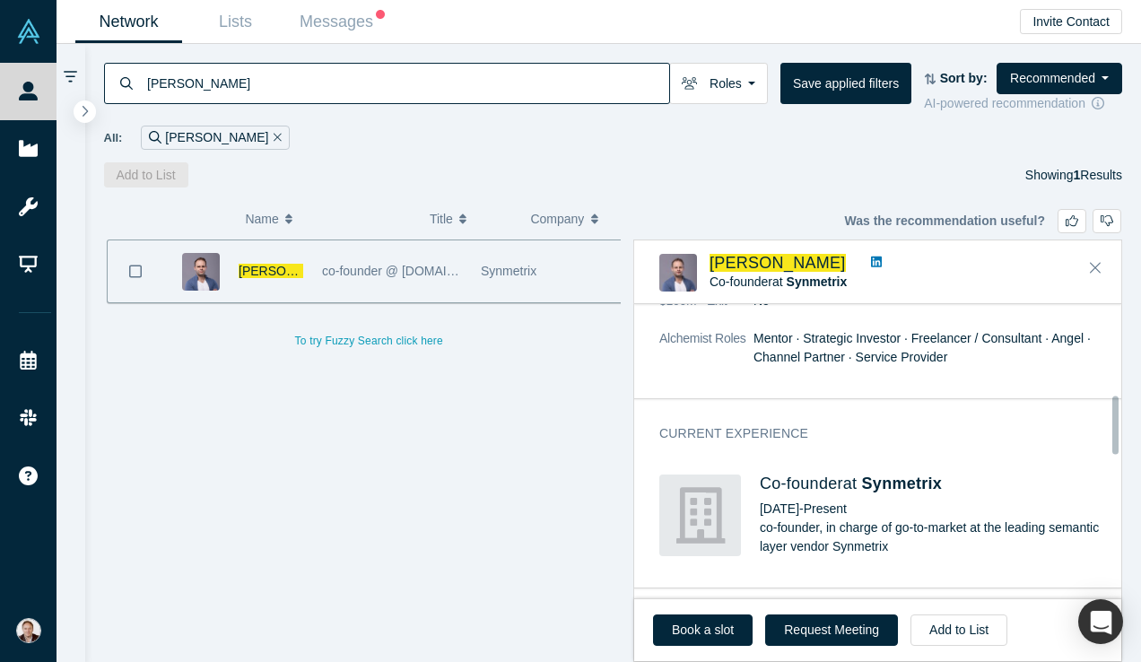
scroll to position [457, 0]
click at [871, 265] on icon at bounding box center [876, 262] width 11 height 13
drag, startPoint x: 307, startPoint y: 81, endPoint x: 134, endPoint y: 81, distance: 173.1
click at [134, 81] on div "Dmitry Karandin" at bounding box center [387, 83] width 566 height 41
paste input "Vlad Kost"
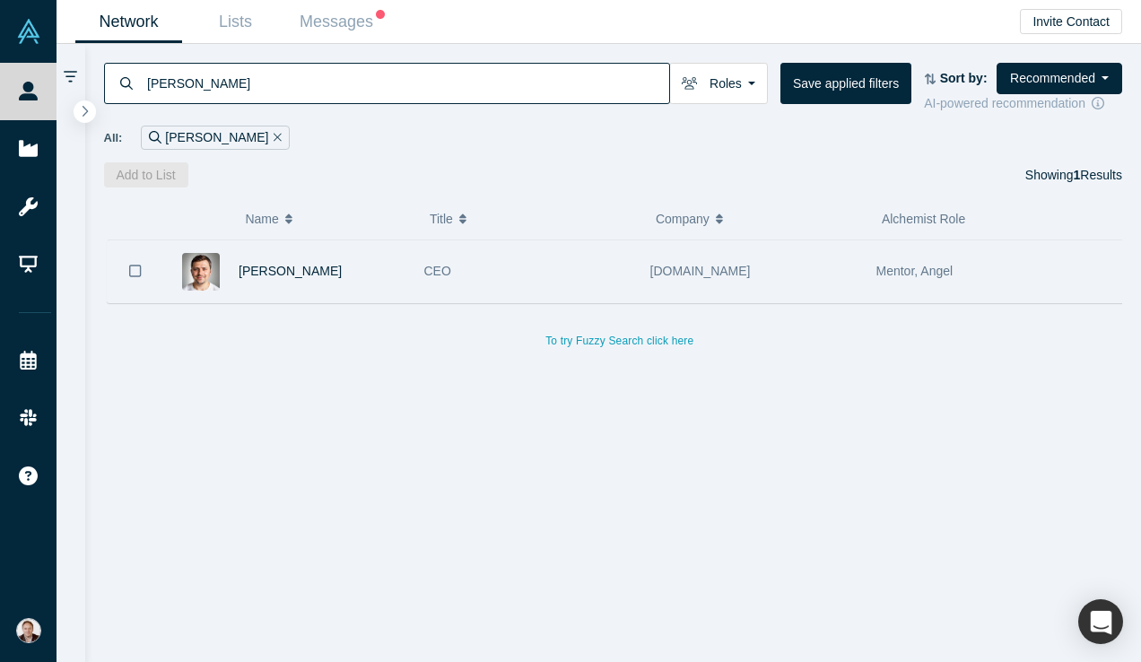
click at [643, 265] on div "Med.Report" at bounding box center [753, 271] width 226 height 62
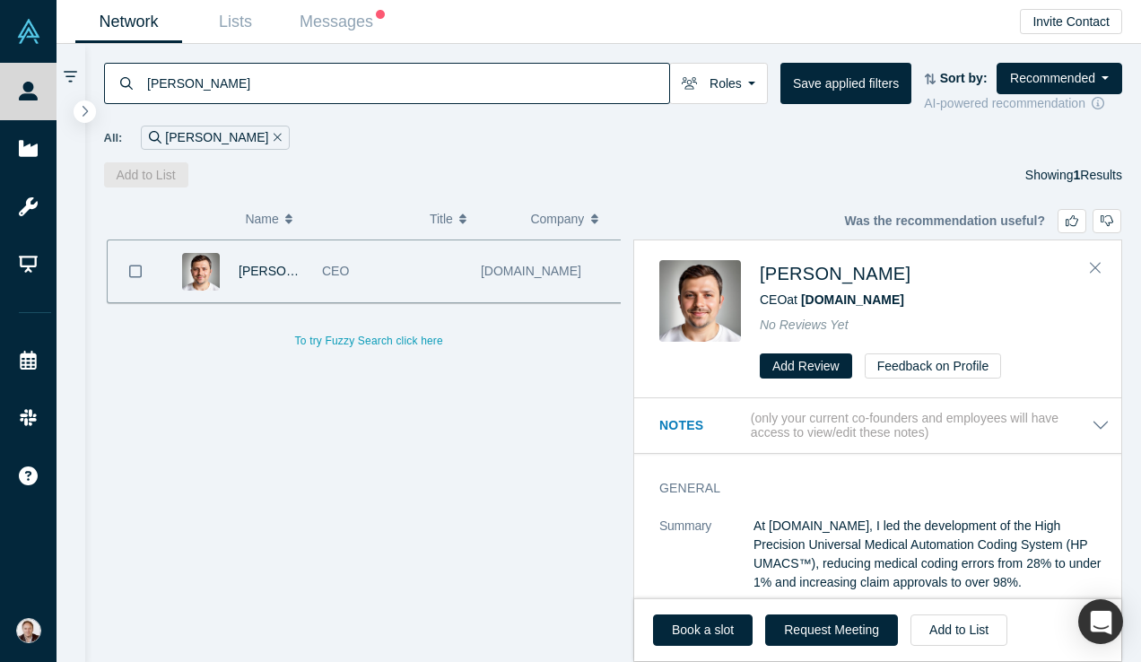
drag, startPoint x: 345, startPoint y: 82, endPoint x: 144, endPoint y: 85, distance: 201.8
click at [144, 85] on div "Vlad Kost" at bounding box center [387, 83] width 566 height 41
paste input "Chima Osuka"
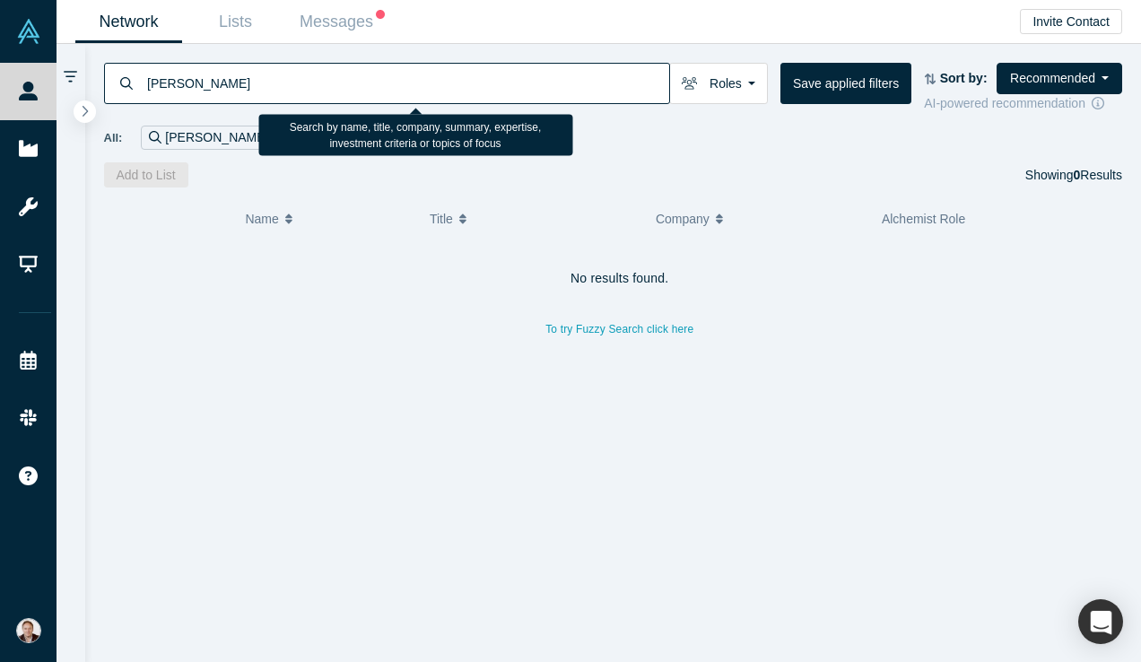
click at [185, 84] on input "Chima Osuka" at bounding box center [407, 83] width 524 height 42
click at [189, 88] on input "Chima Osuka" at bounding box center [407, 83] width 524 height 42
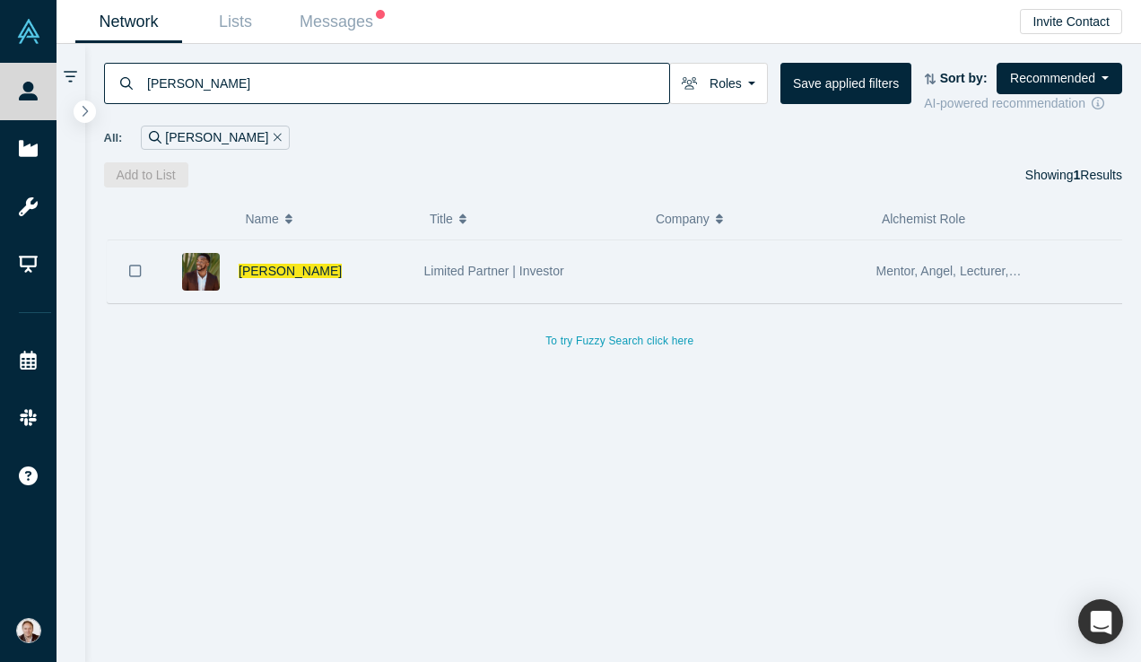
click at [430, 282] on div "Limited Partner | Investor" at bounding box center [527, 271] width 207 height 62
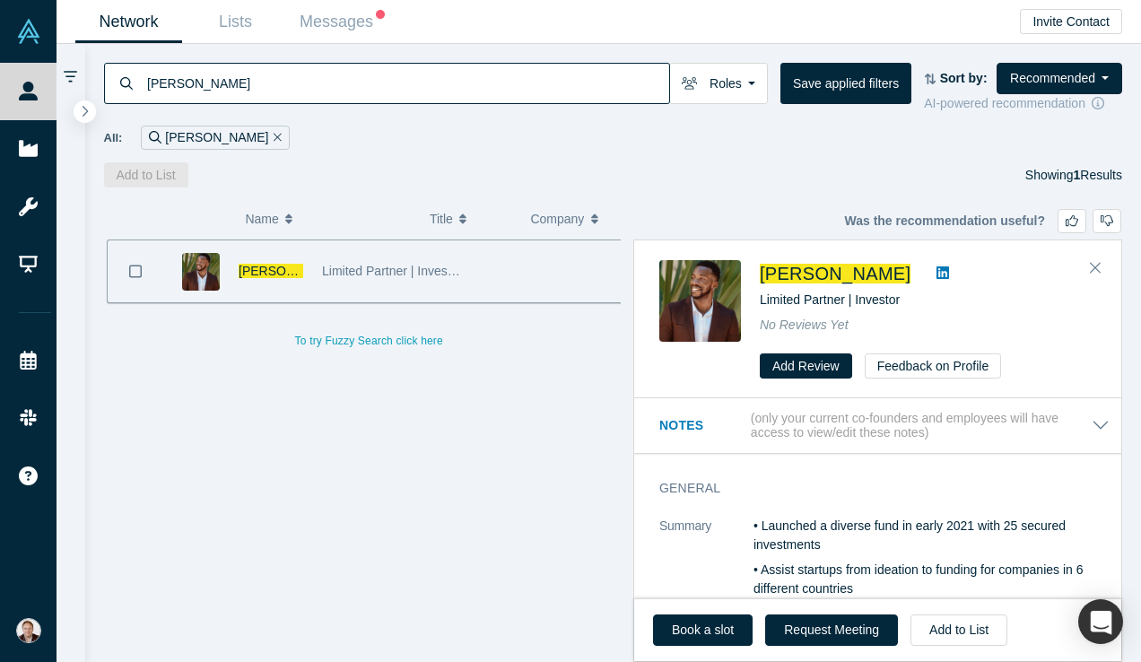
click at [936, 273] on icon at bounding box center [942, 272] width 13 height 13
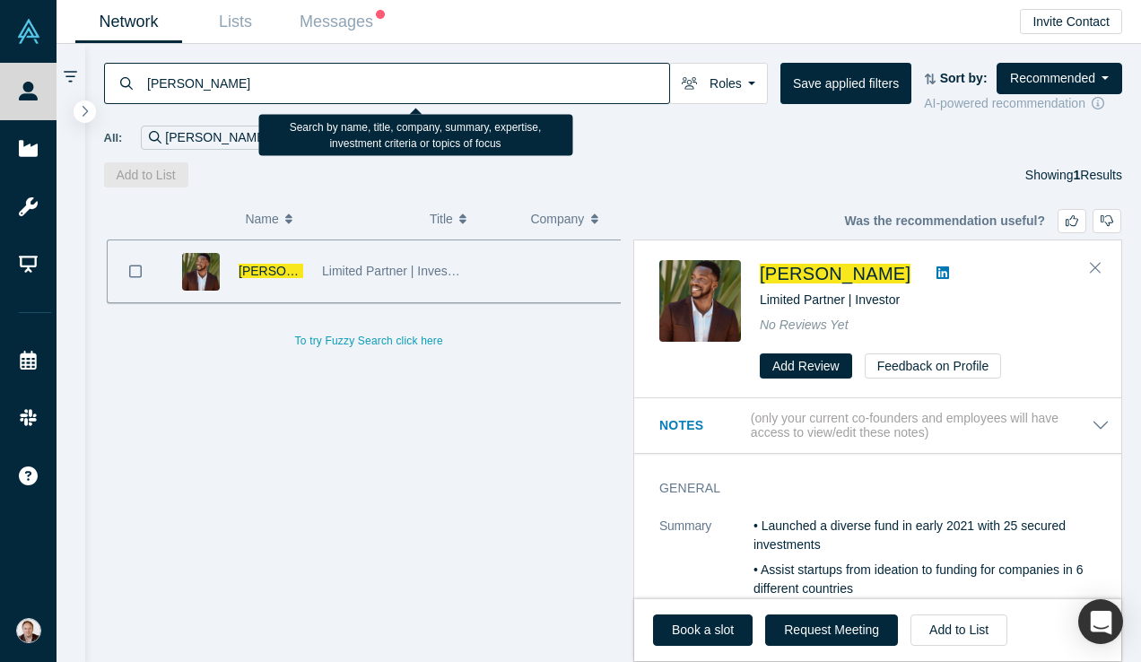
drag, startPoint x: 470, startPoint y: 81, endPoint x: 177, endPoint y: 74, distance: 293.4
click at [177, 74] on input "Chima Osuka" at bounding box center [407, 83] width 524 height 42
paste input "Howard Steinberg"
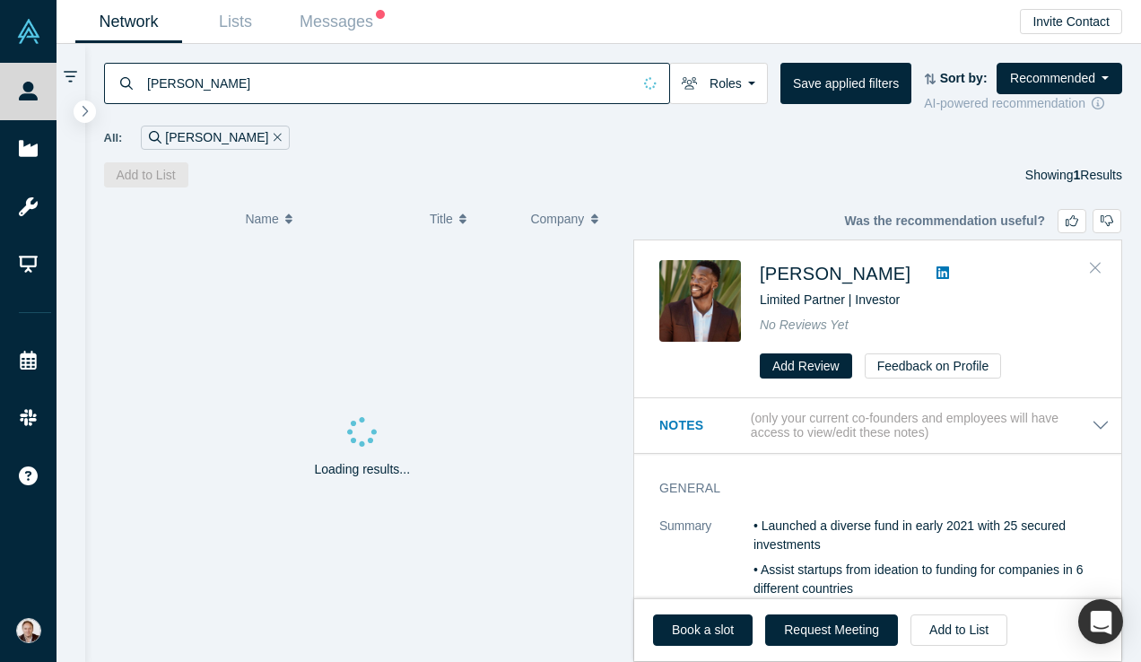
click at [1100, 267] on button "Close" at bounding box center [1095, 268] width 27 height 29
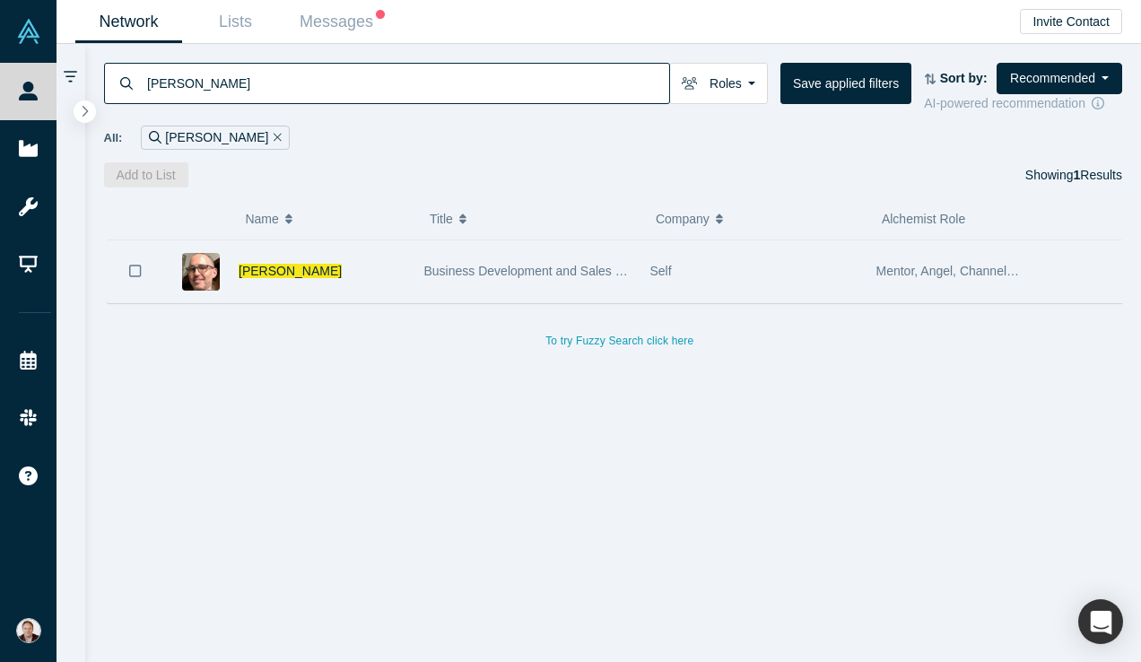
click at [748, 276] on div "Self" at bounding box center [753, 271] width 207 height 62
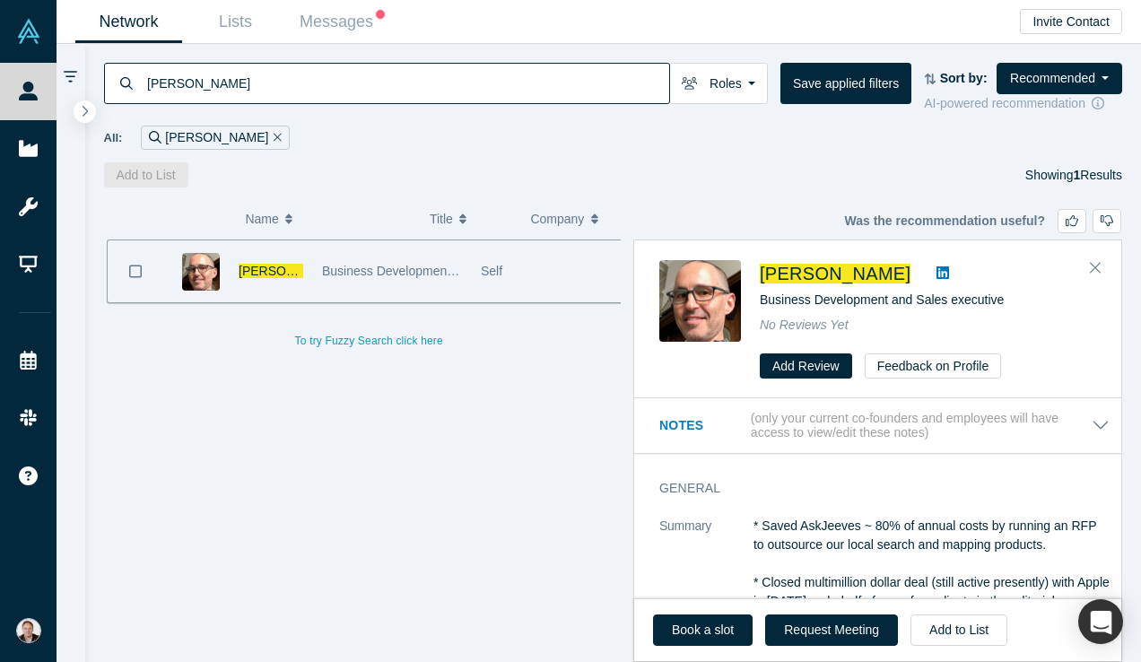
click at [948, 275] on icon at bounding box center [942, 272] width 13 height 13
drag, startPoint x: 413, startPoint y: 76, endPoint x: 131, endPoint y: 76, distance: 282.5
click at [131, 76] on div "Howard Steinberg" at bounding box center [387, 83] width 566 height 41
paste input "Abhay Ghatpande"
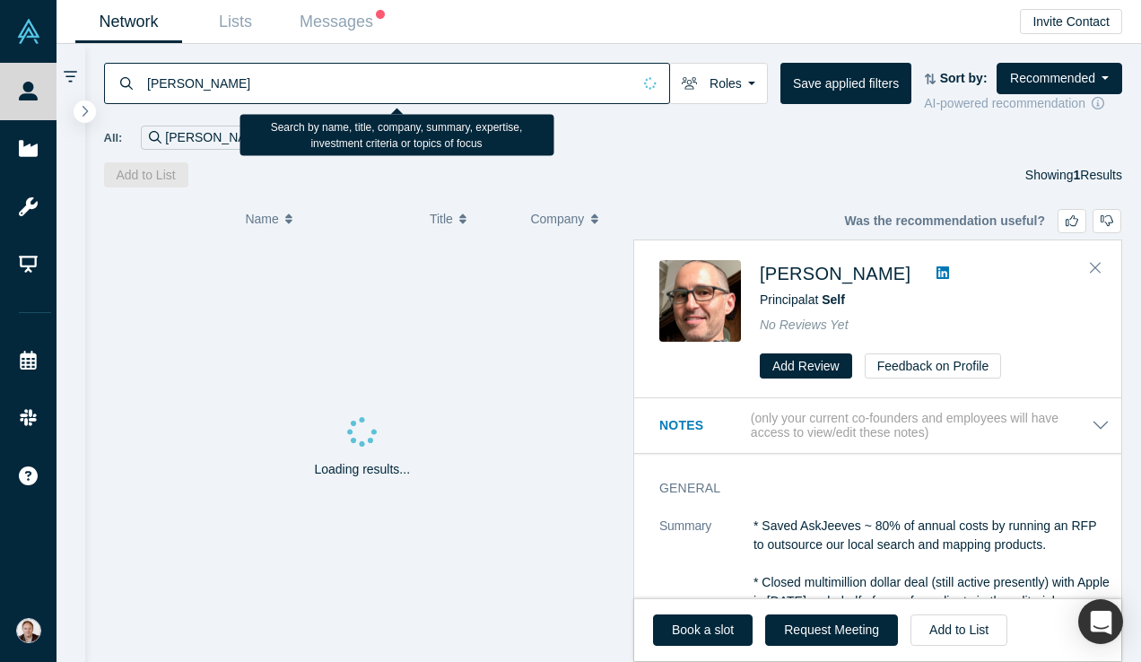
click at [188, 83] on input "Abhay Ghatpande" at bounding box center [388, 83] width 486 height 42
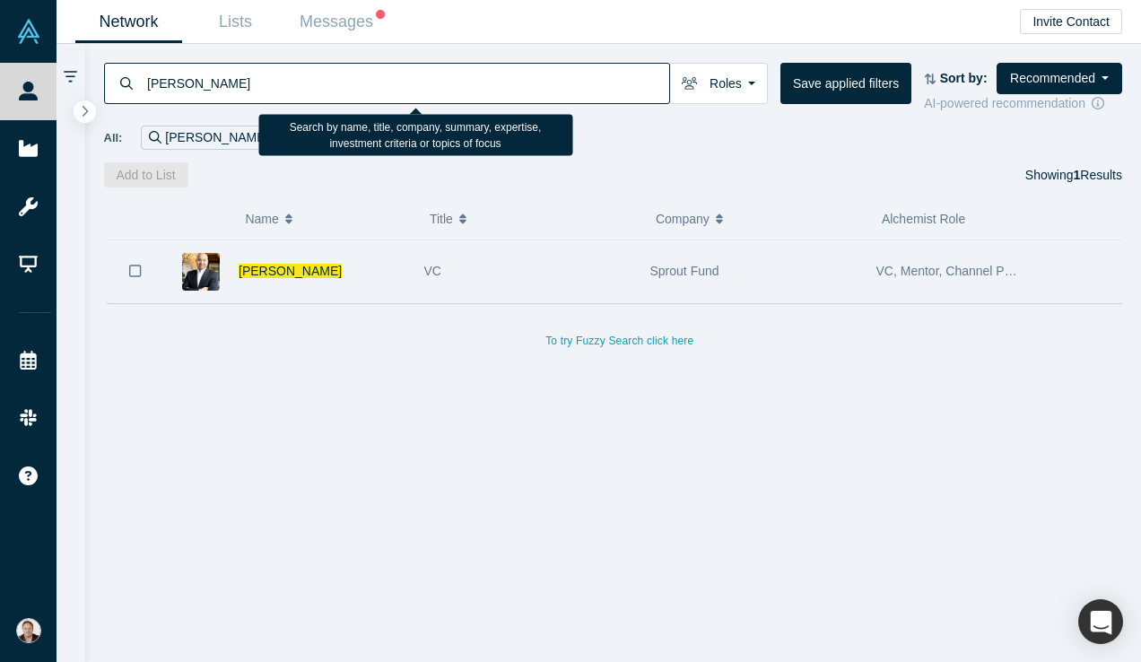
click at [810, 272] on div "Sprout Fund" at bounding box center [753, 271] width 207 height 62
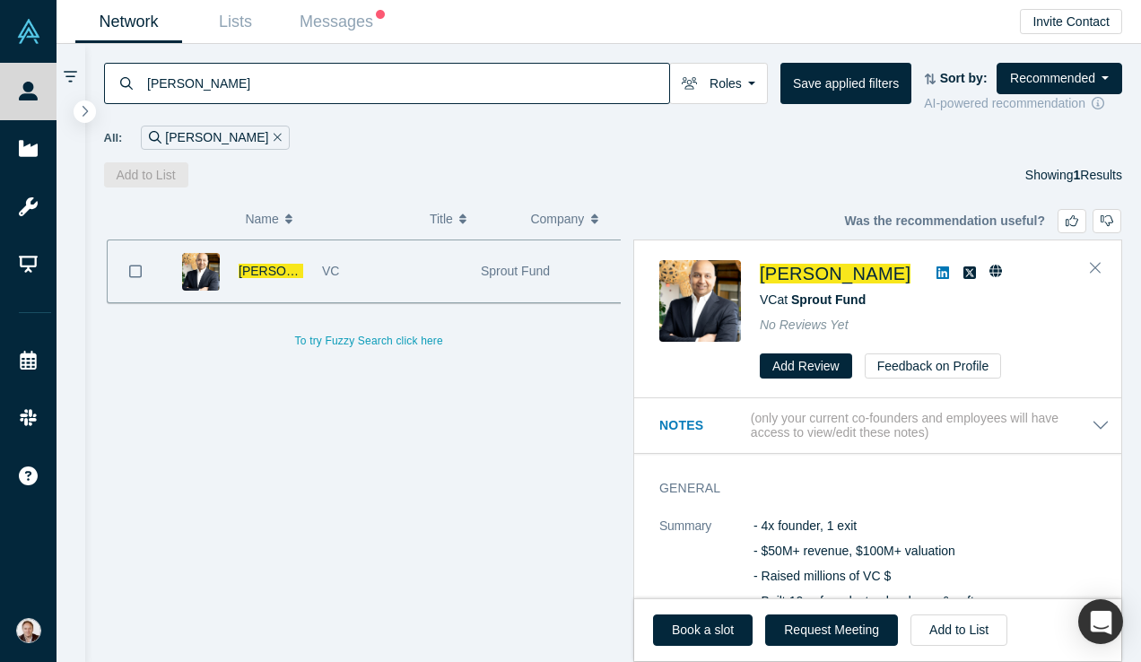
click at [944, 270] on icon at bounding box center [942, 272] width 13 height 13
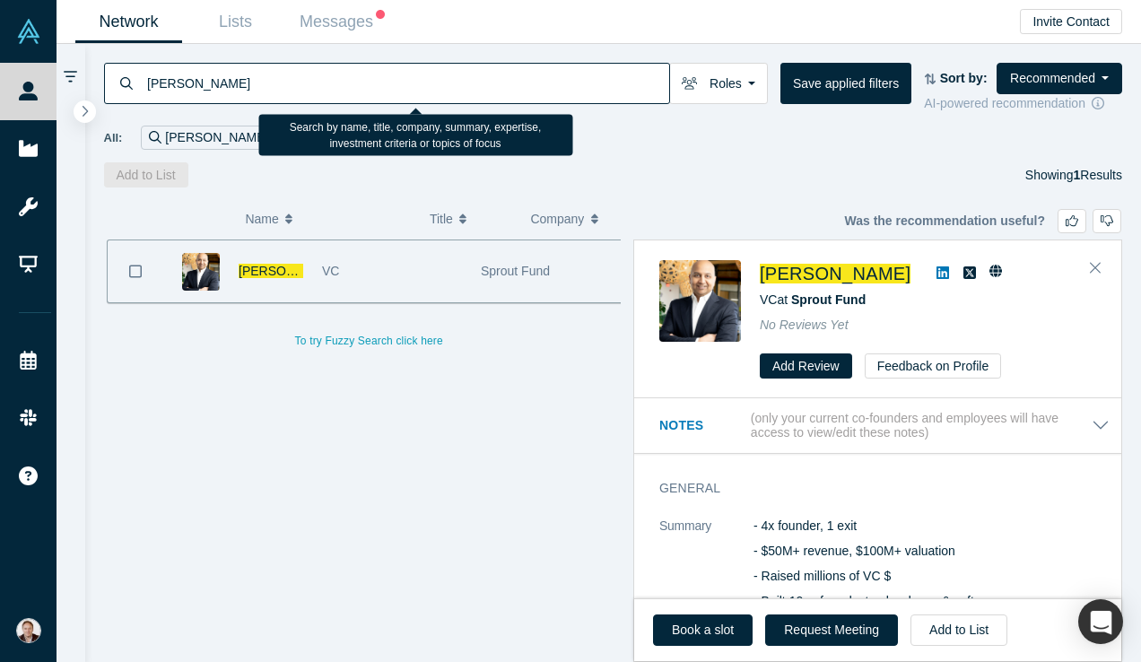
drag, startPoint x: 390, startPoint y: 83, endPoint x: 146, endPoint y: 79, distance: 244.0
click at [146, 79] on input "Abhay Ghatpande" at bounding box center [407, 83] width 524 height 42
paste input "Javed Singha"
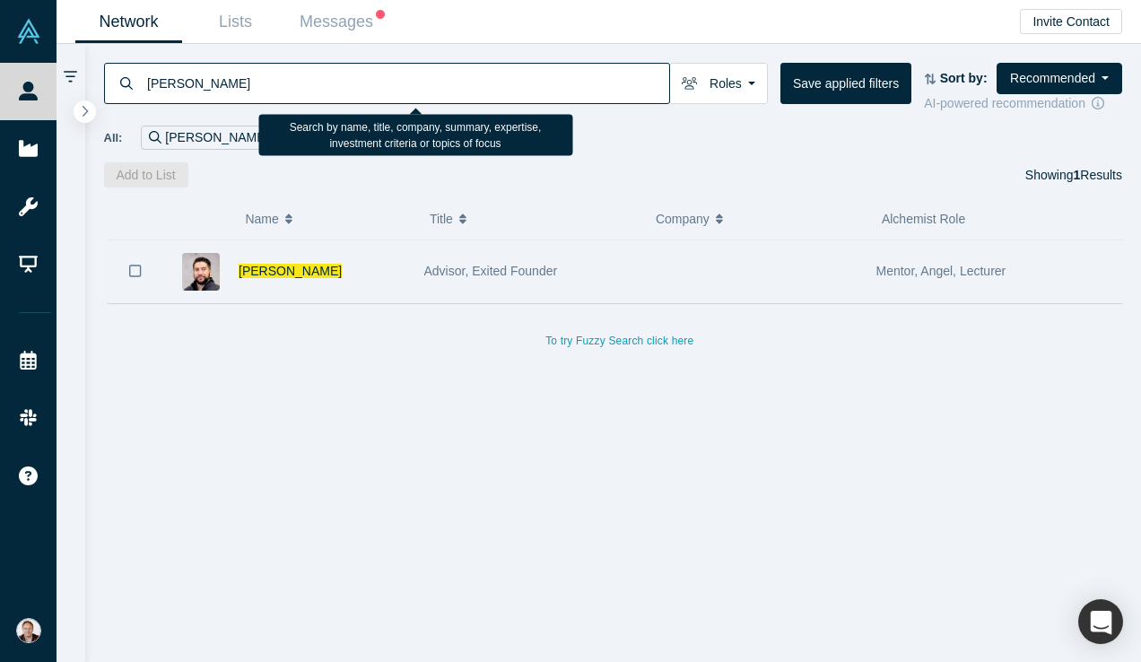
click at [622, 258] on div "Advisor, Exited Founder" at bounding box center [527, 271] width 207 height 62
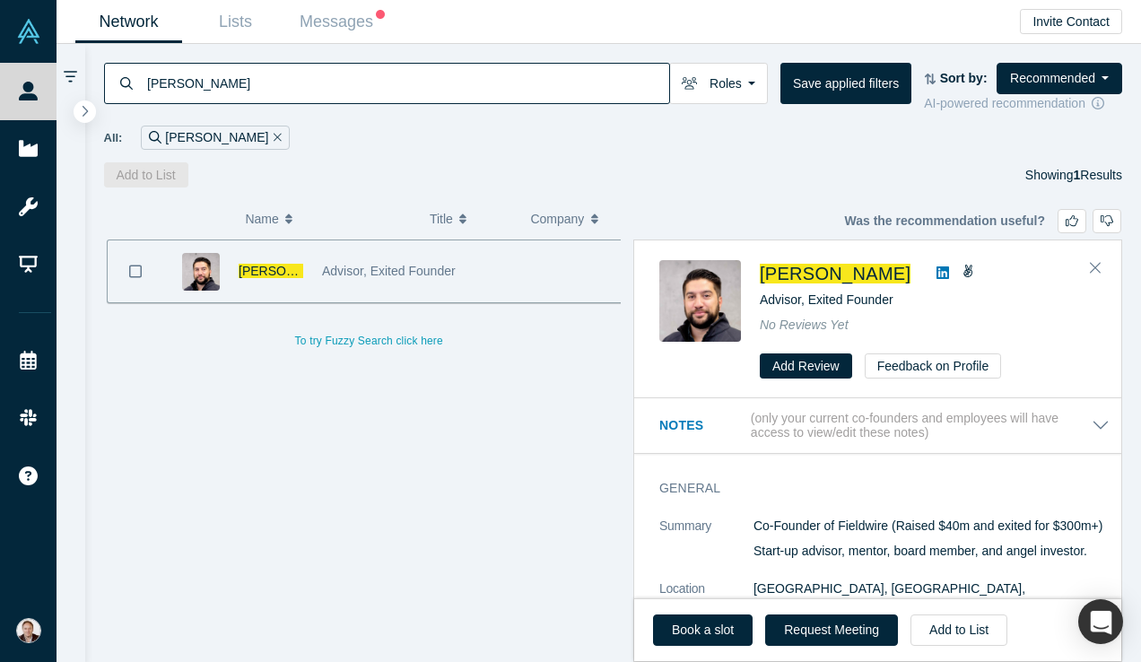
drag, startPoint x: 407, startPoint y: 83, endPoint x: 134, endPoint y: 80, distance: 273.6
click at [134, 80] on div "Javed Singha" at bounding box center [387, 83] width 566 height 41
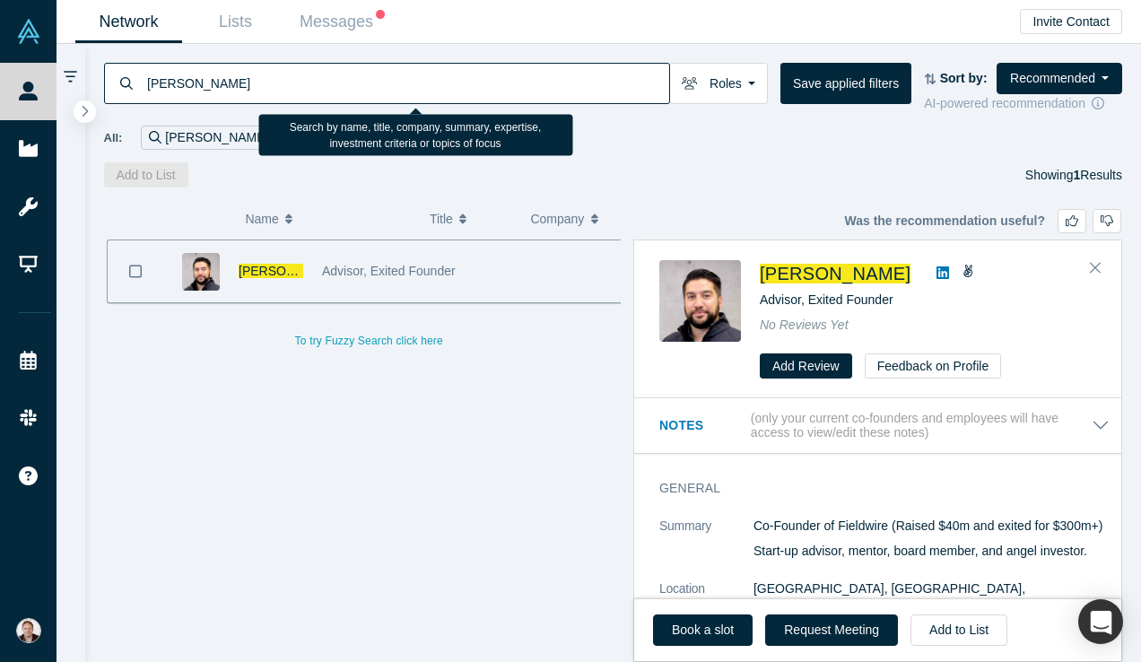
click at [647, 83] on input "Javed Singha" at bounding box center [407, 83] width 524 height 42
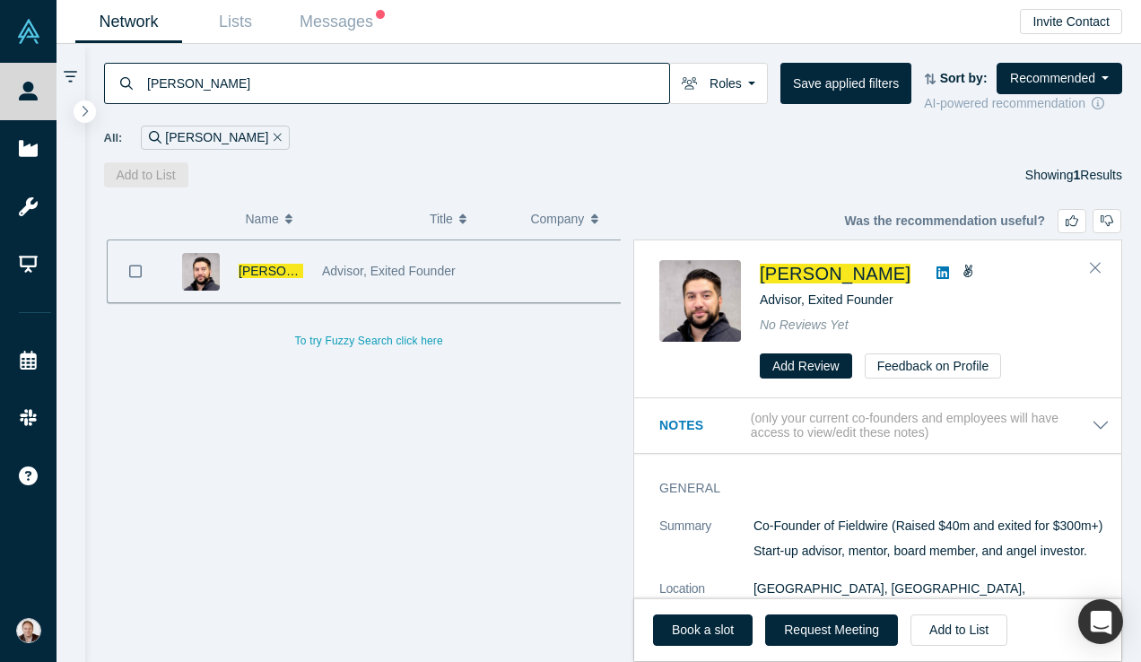
click at [936, 268] on icon at bounding box center [942, 272] width 13 height 13
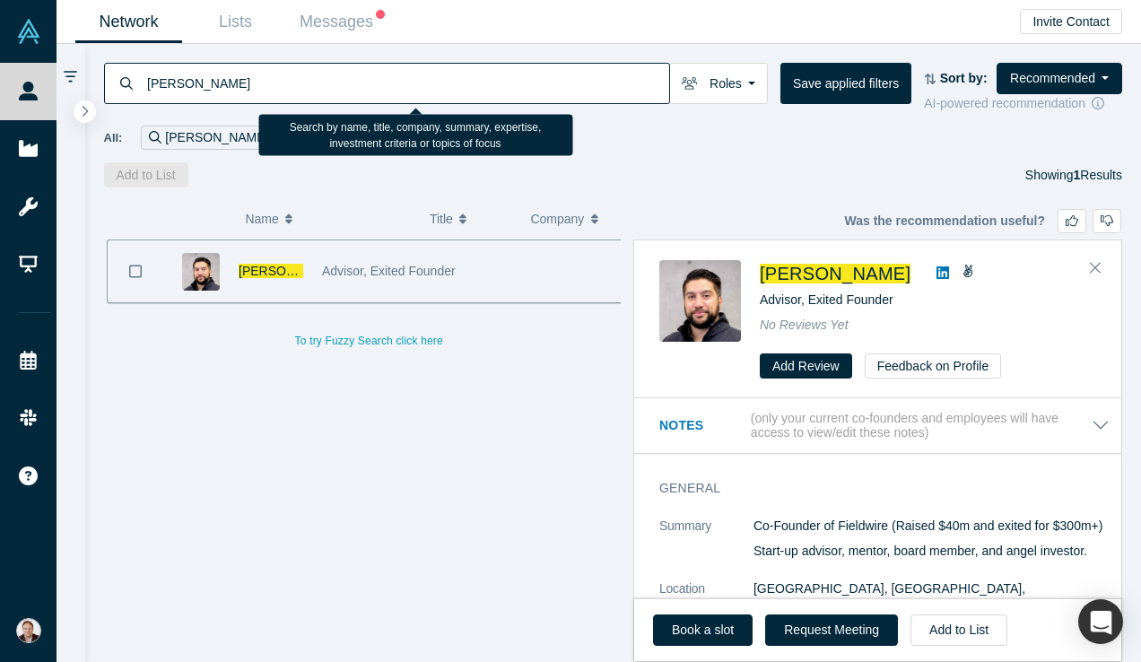
drag, startPoint x: 372, startPoint y: 76, endPoint x: 144, endPoint y: 72, distance: 228.8
click at [144, 72] on div "Javed Singha" at bounding box center [387, 83] width 566 height 41
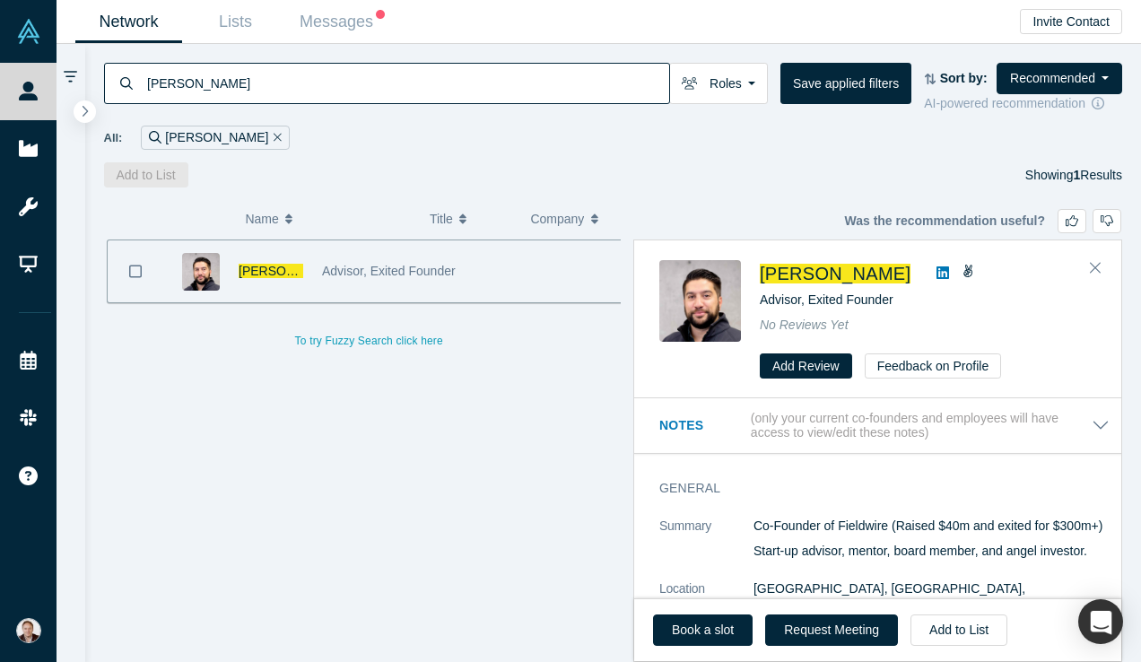
paste input "essica Meali"
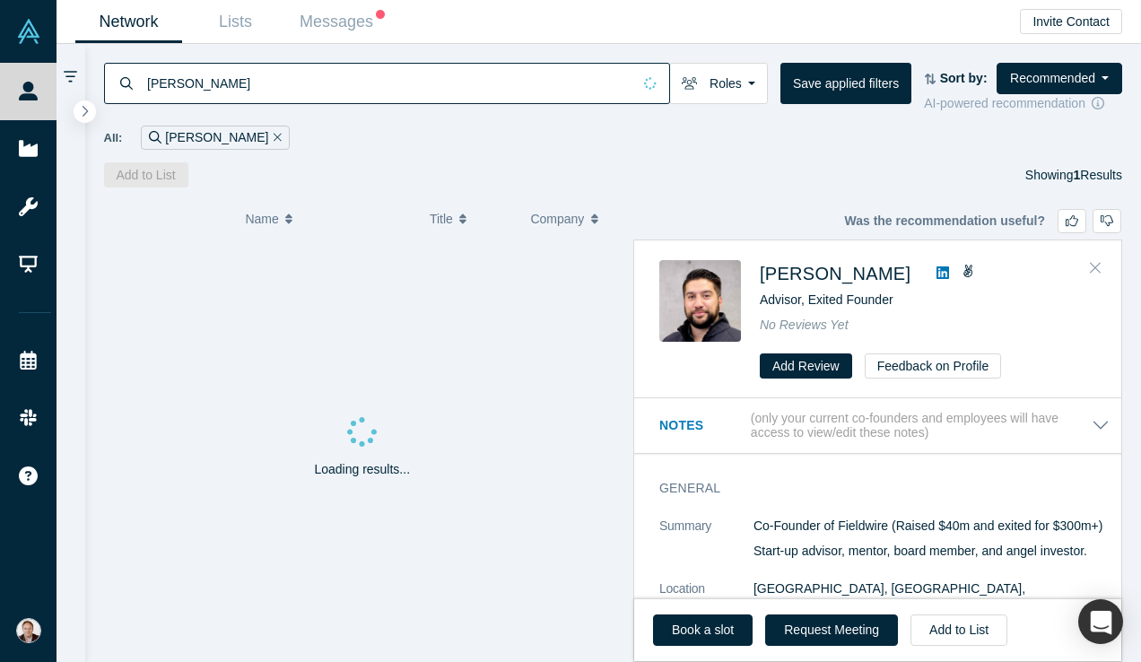
click at [1095, 271] on icon "Close" at bounding box center [1095, 267] width 11 height 16
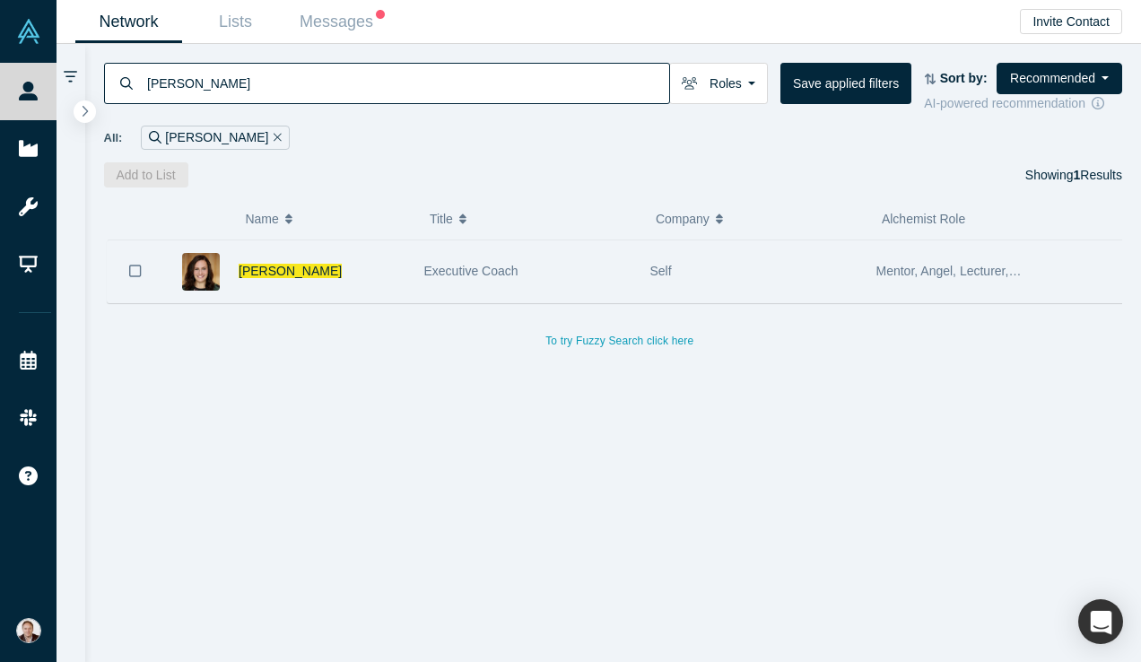
click at [876, 278] on div "Mentor, Angel, Lecturer, Freelancer / Consultant" at bounding box center [949, 271] width 146 height 62
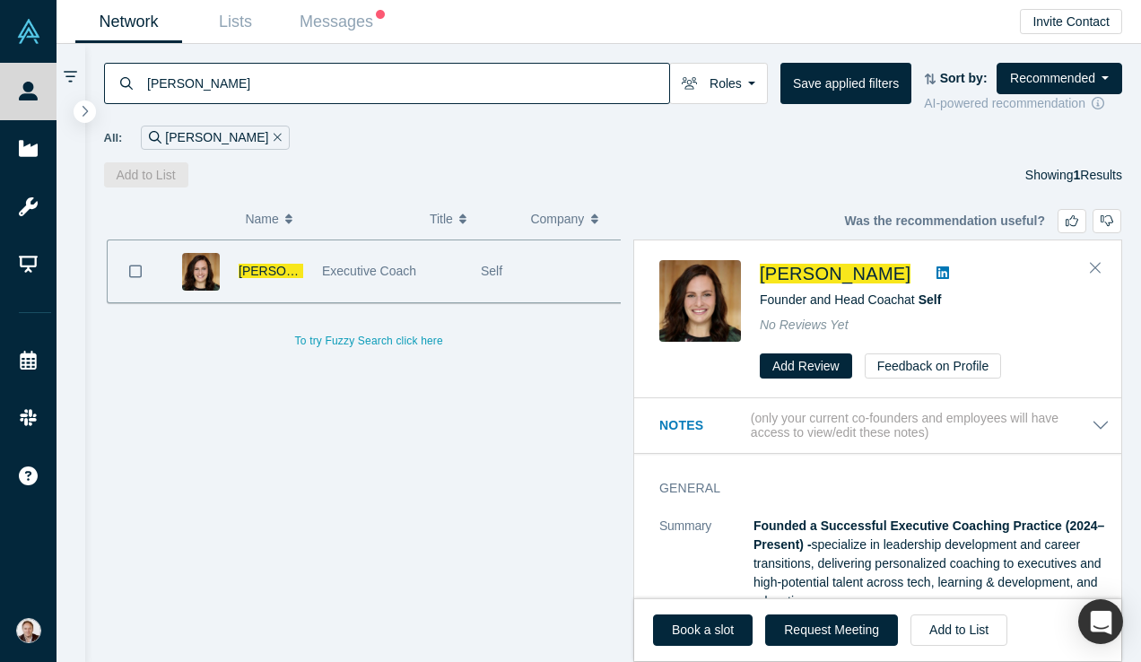
click at [936, 274] on icon at bounding box center [942, 272] width 13 height 13
drag, startPoint x: 474, startPoint y: 91, endPoint x: 144, endPoint y: 90, distance: 330.1
click at [144, 90] on div "Jessica Mealia" at bounding box center [387, 83] width 566 height 41
paste input "Soyoung Park"
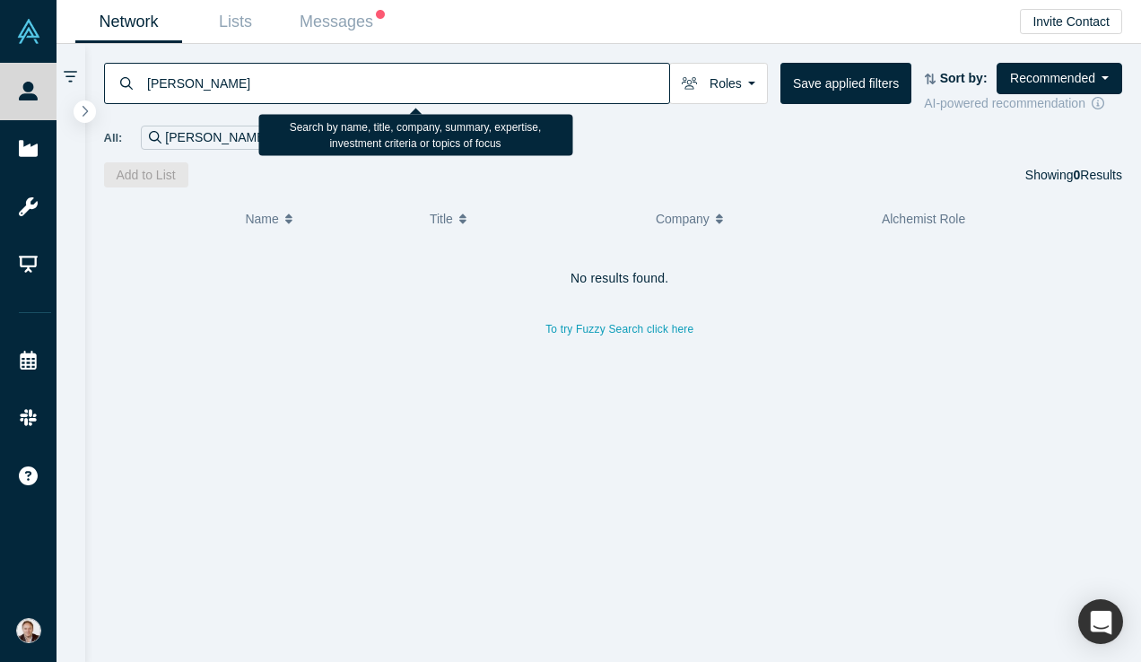
click at [203, 89] on input "Soyoung Park" at bounding box center [407, 83] width 524 height 42
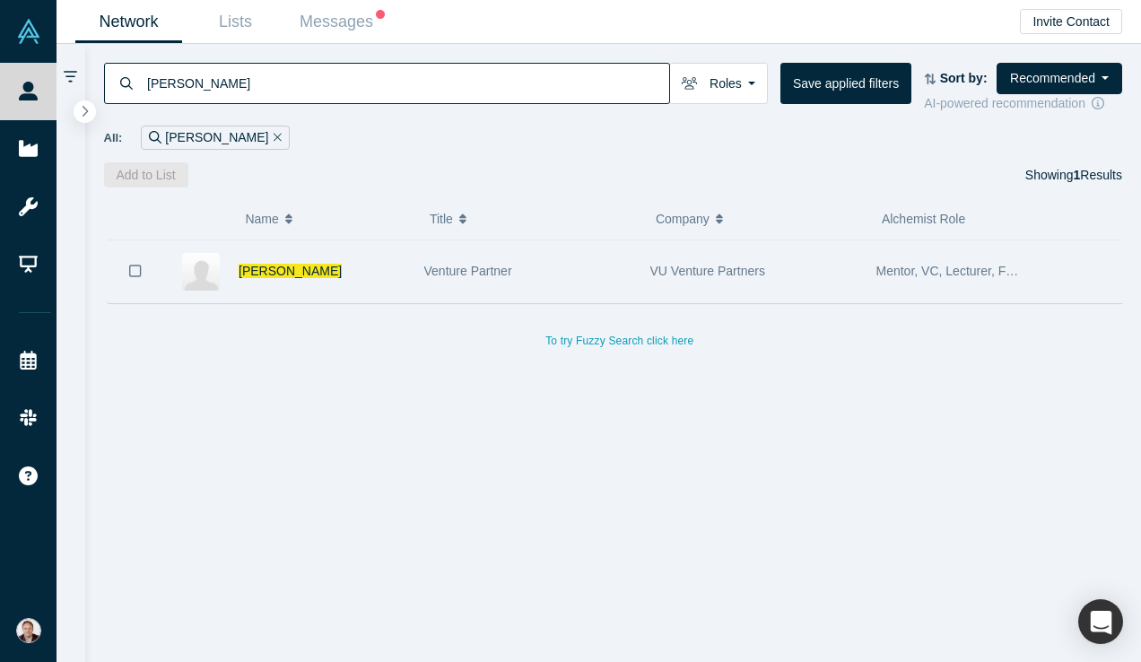
click at [576, 266] on div "Venture Partner" at bounding box center [527, 271] width 207 height 62
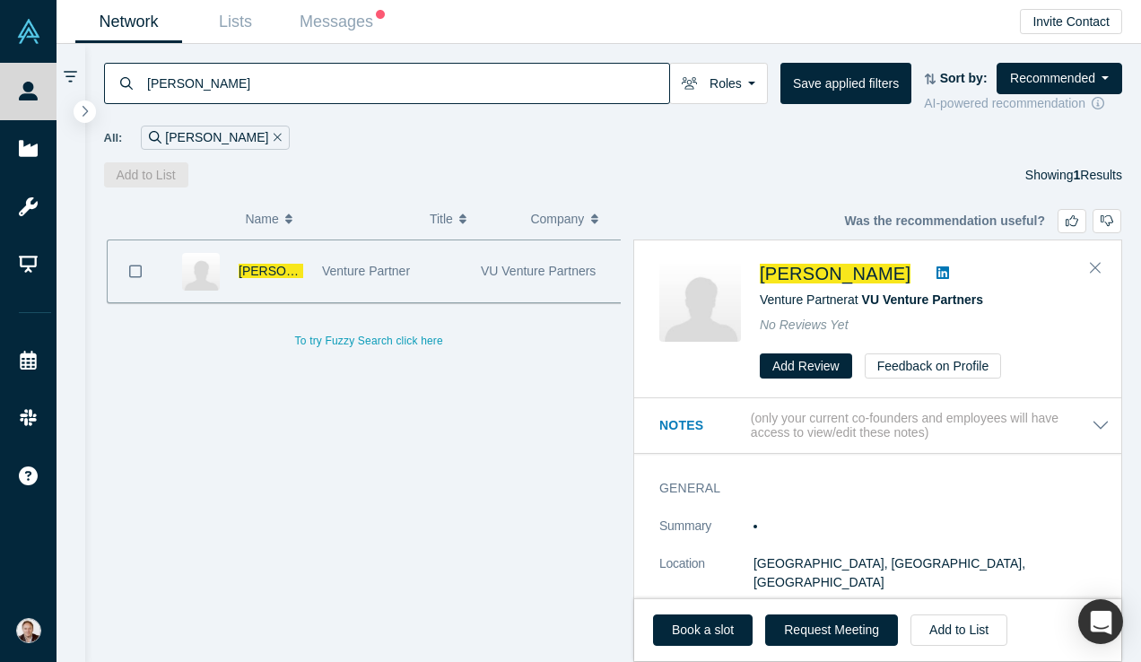
click at [936, 270] on icon at bounding box center [942, 272] width 13 height 13
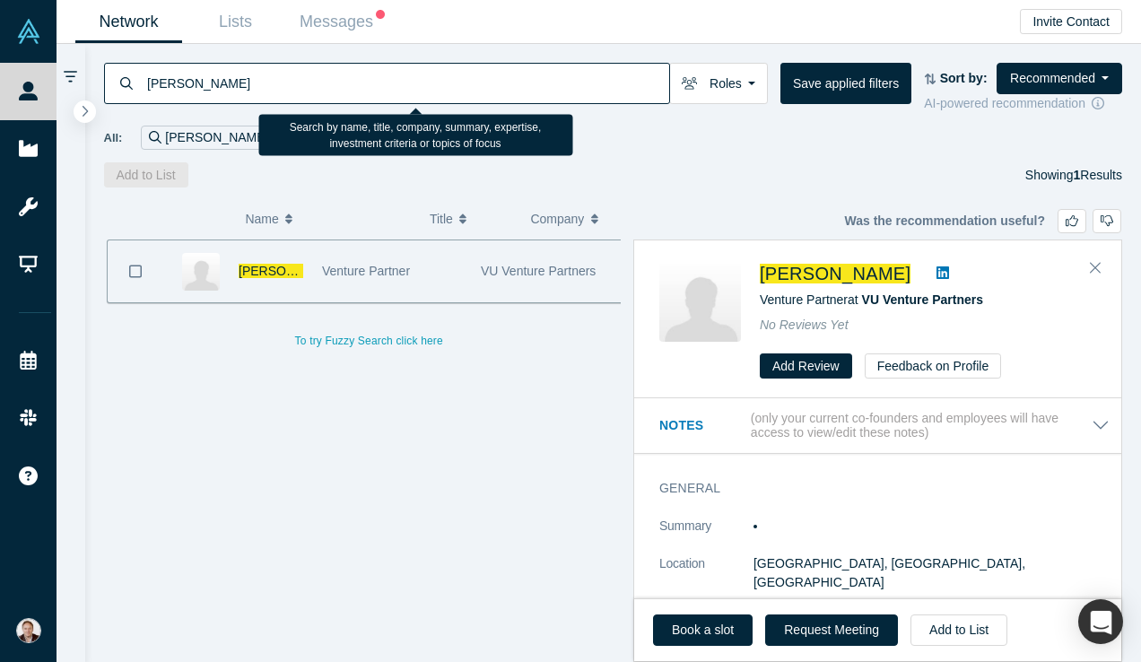
drag, startPoint x: 439, startPoint y: 74, endPoint x: 231, endPoint y: 84, distance: 207.5
click at [231, 84] on input "Soyoung Park" at bounding box center [407, 83] width 524 height 42
paste input "Alain Mayer"
type input "Alain Mayer"
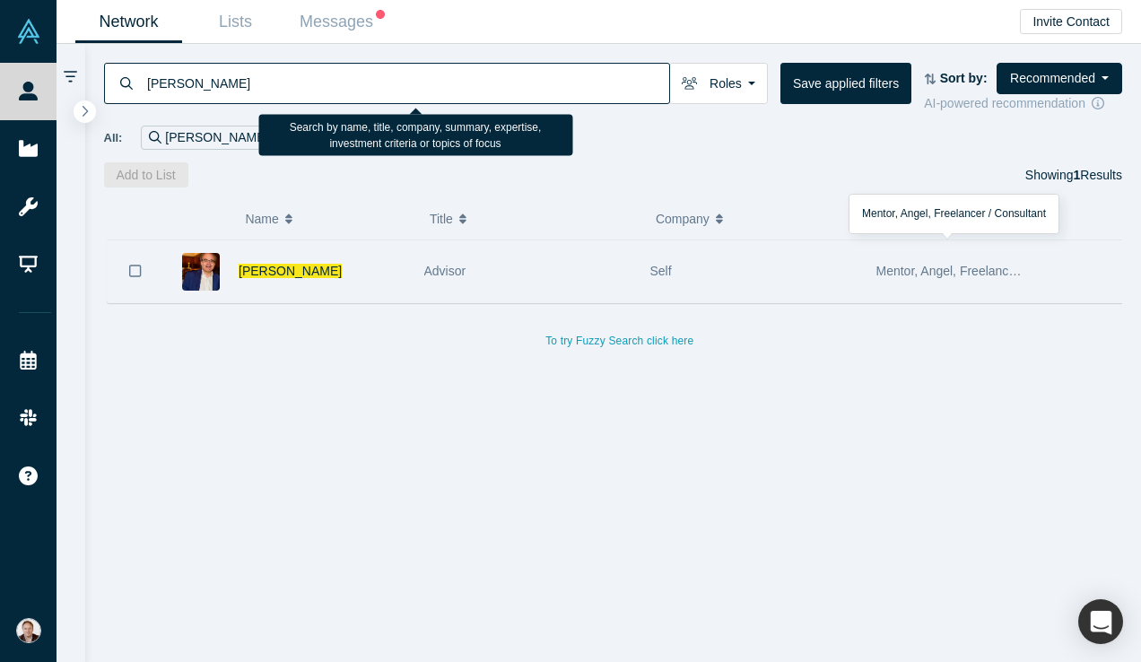
click at [889, 283] on div "Mentor, Angel, Freelancer / Consultant" at bounding box center [949, 271] width 146 height 62
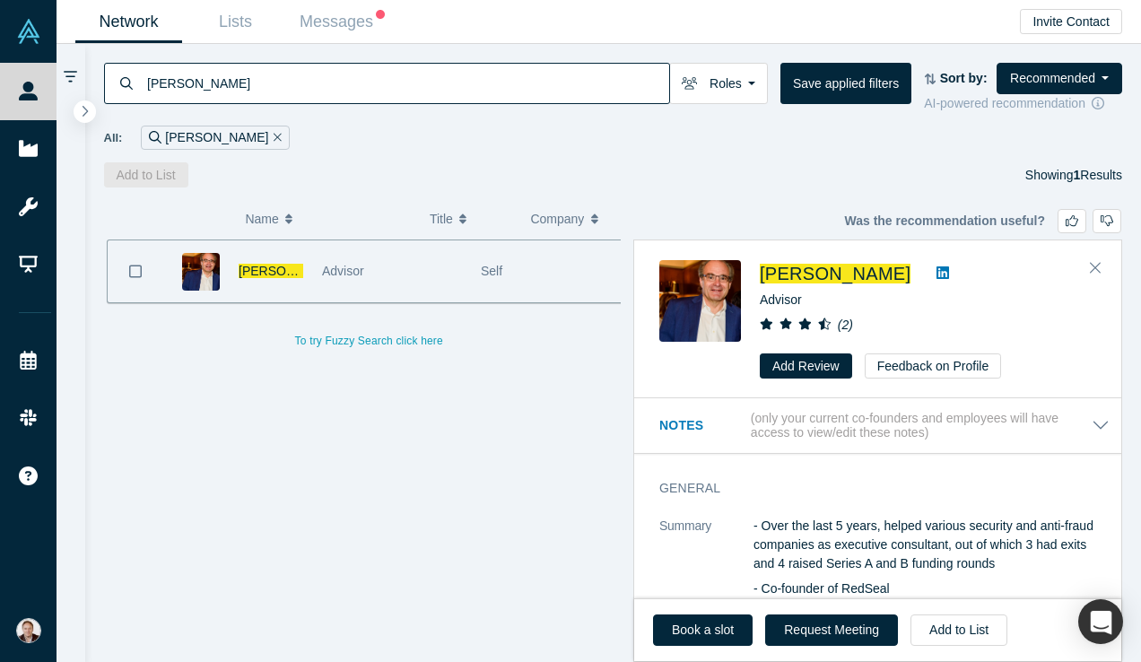
click at [936, 270] on icon at bounding box center [942, 272] width 13 height 13
drag, startPoint x: 384, startPoint y: 89, endPoint x: 133, endPoint y: 82, distance: 251.2
click at [133, 82] on div "Alain Mayer" at bounding box center [387, 83] width 566 height 41
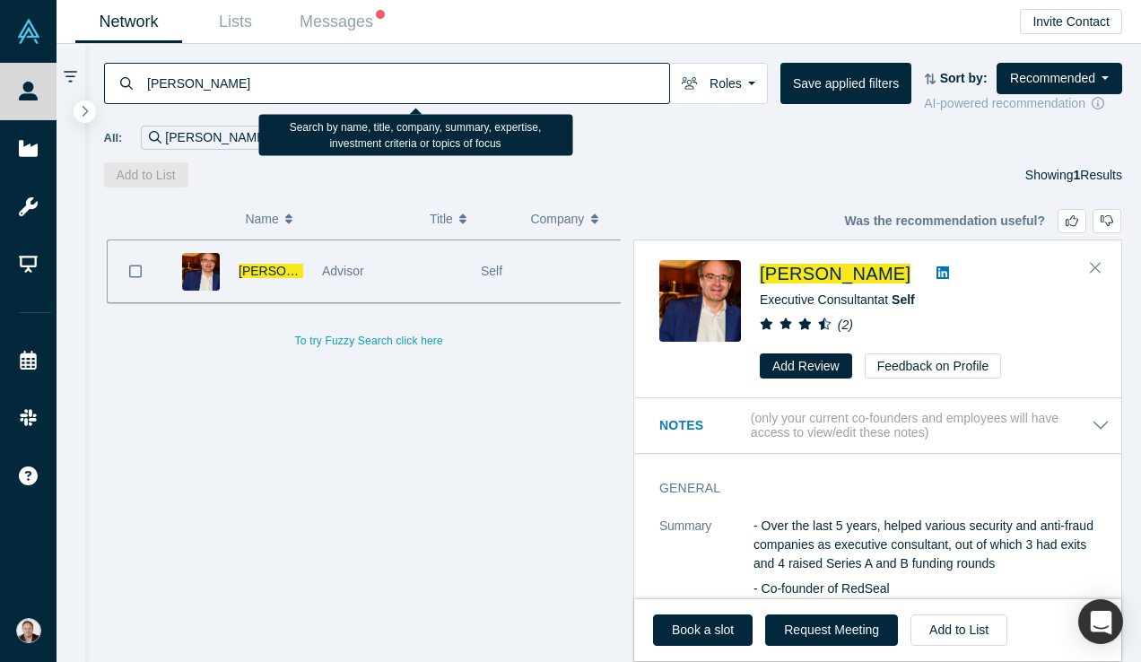
drag, startPoint x: 250, startPoint y: 90, endPoint x: 145, endPoint y: 84, distance: 105.1
click at [145, 84] on input "Alain Mayer" at bounding box center [407, 83] width 524 height 42
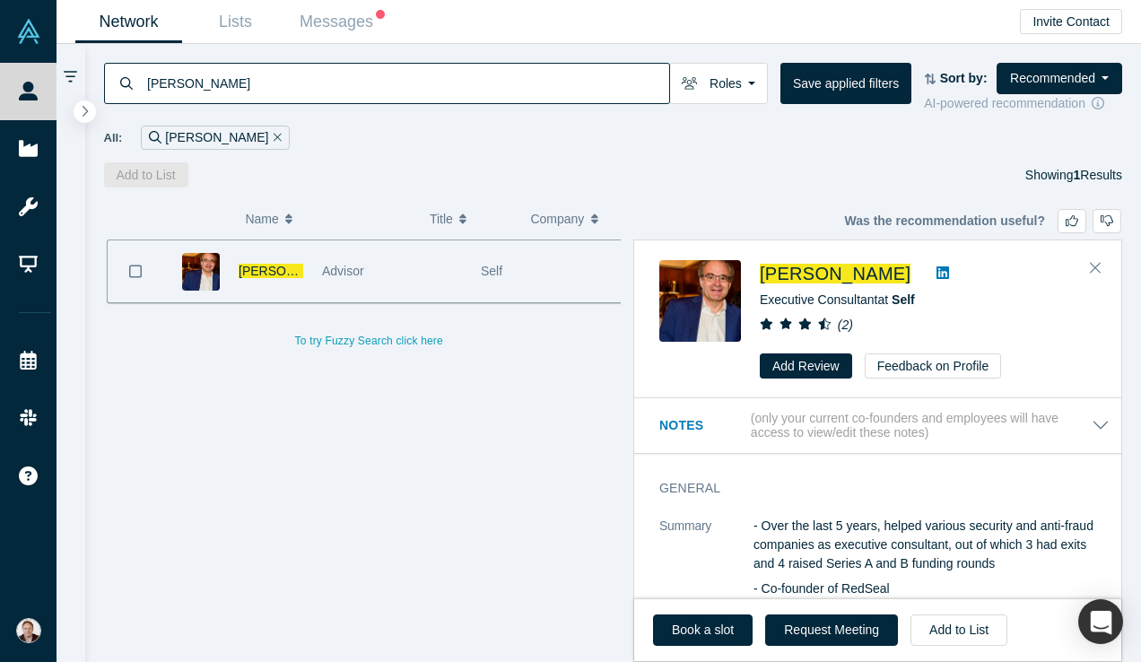
click at [274, 135] on icon "Remove Filter" at bounding box center [278, 137] width 8 height 13
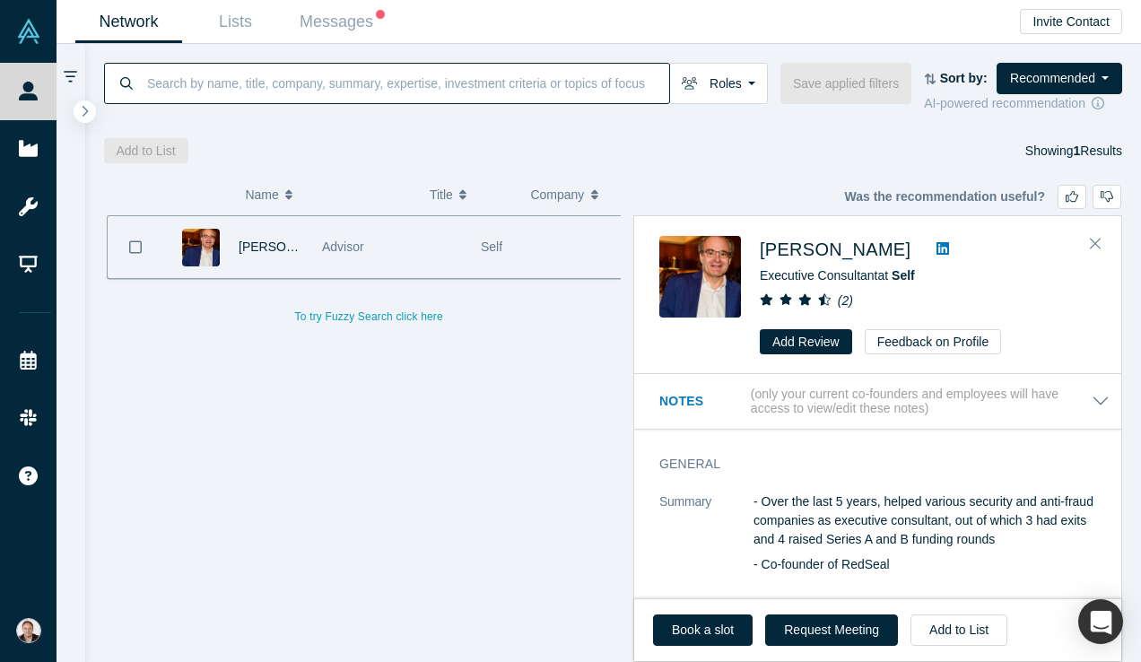
click at [222, 76] on input at bounding box center [407, 83] width 524 height 42
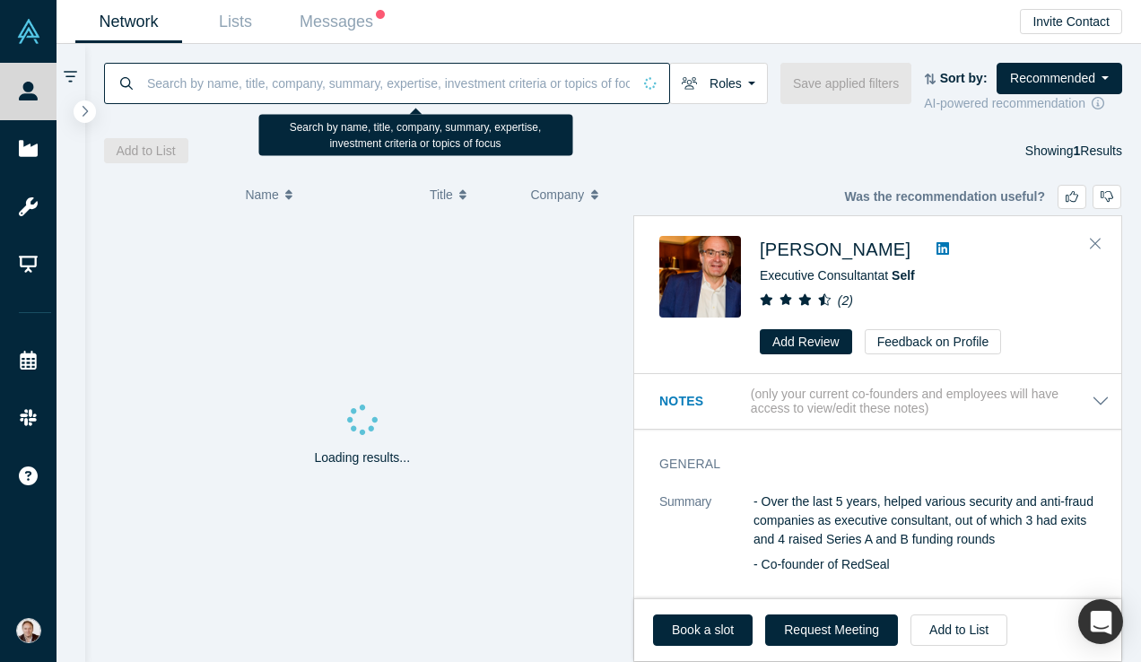
paste input "Alain Mayer"
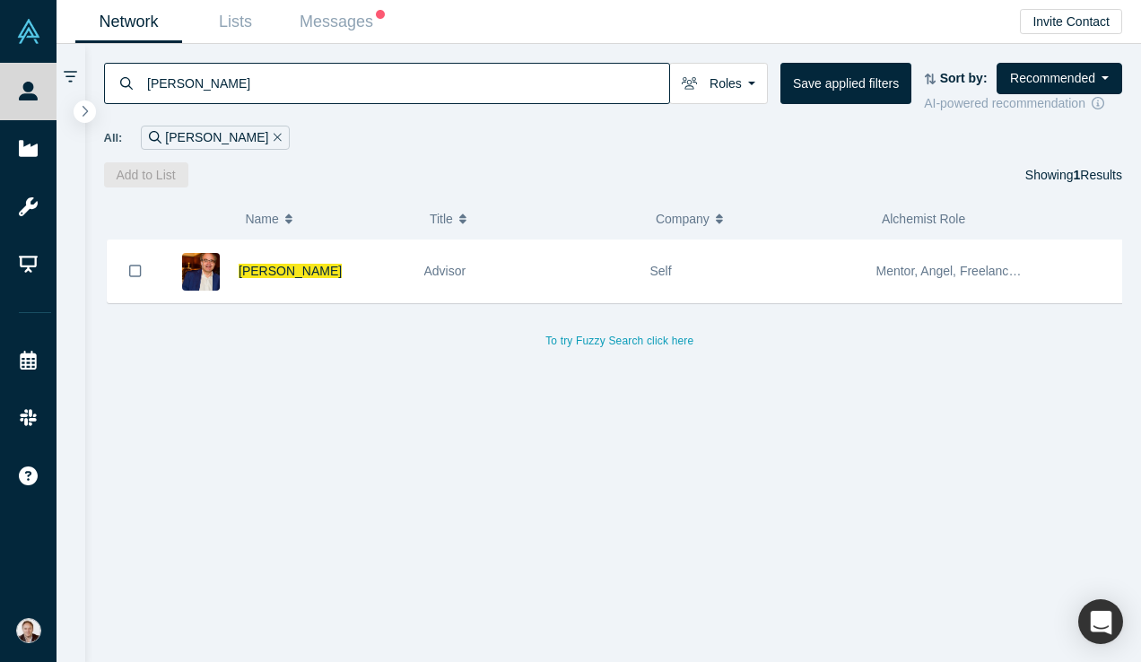
drag, startPoint x: 290, startPoint y: 84, endPoint x: 145, endPoint y: 80, distance: 144.5
click at [144, 82] on div "Alain Mayer" at bounding box center [387, 83] width 566 height 41
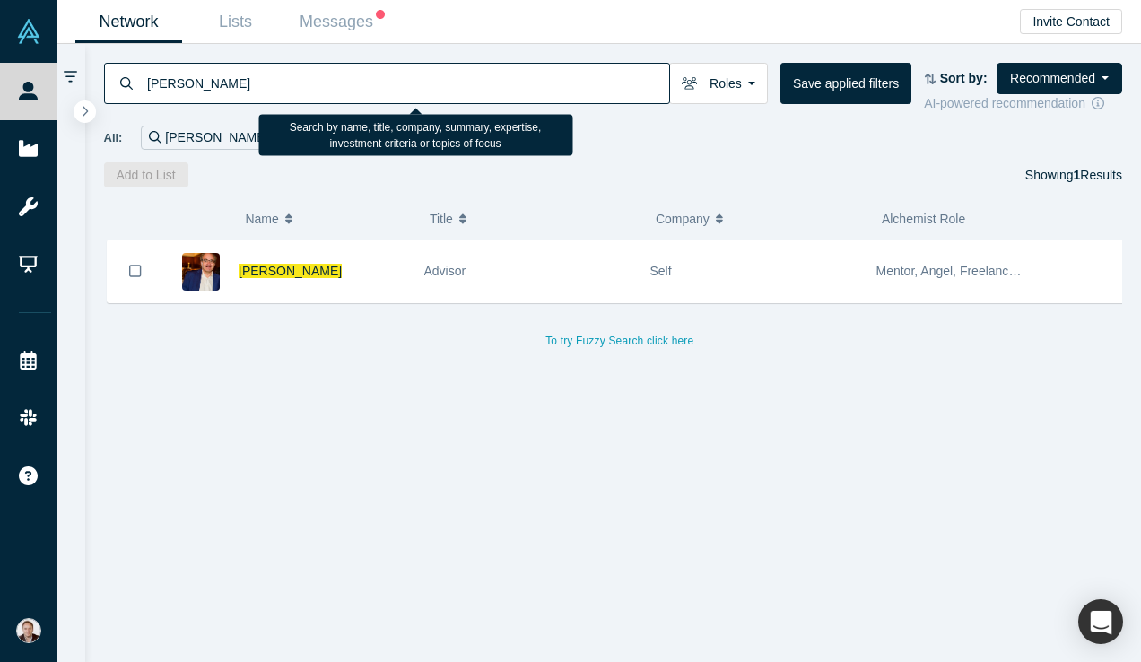
paste input "Michael Eisenberg"
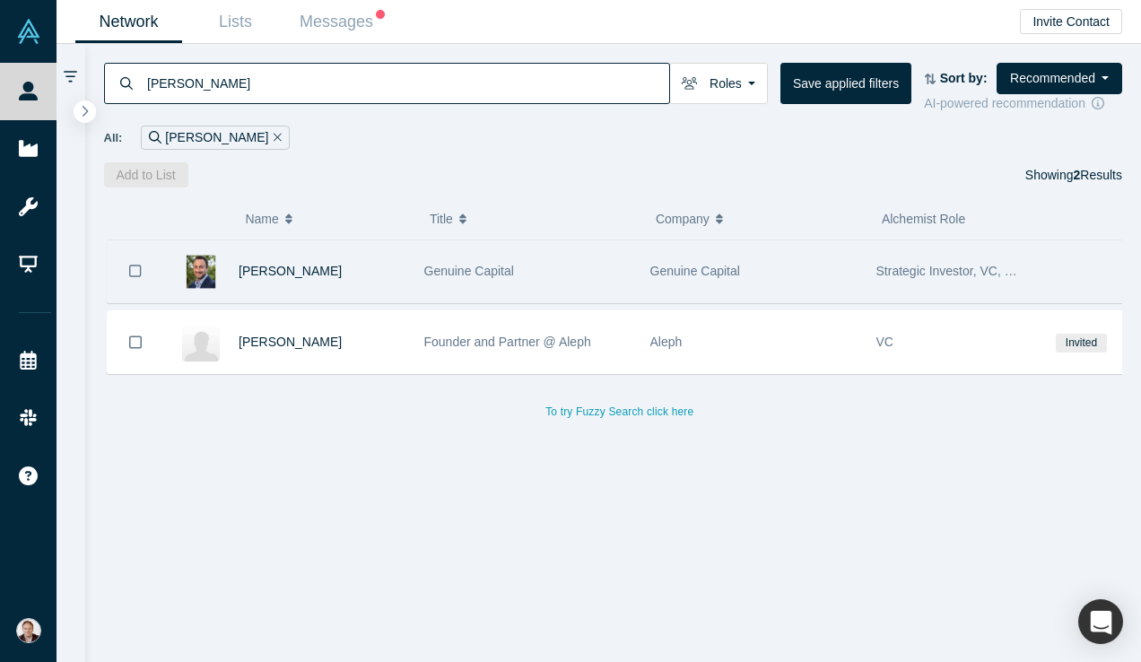
click at [531, 274] on div "Genuine Capital" at bounding box center [527, 271] width 207 height 62
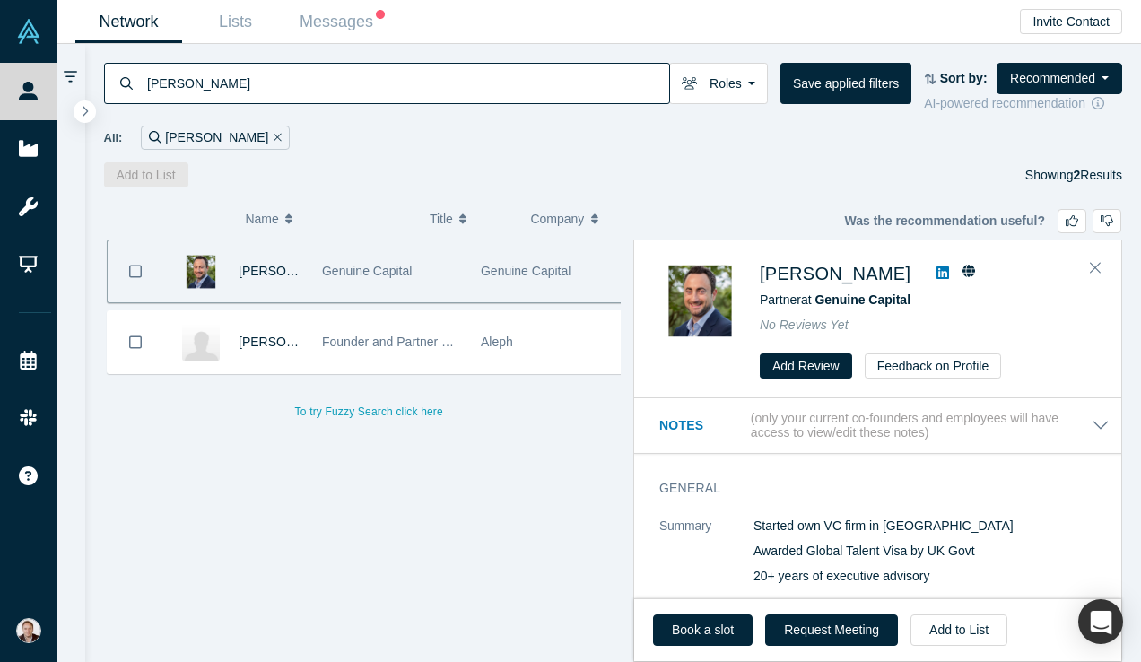
click at [947, 274] on icon at bounding box center [942, 272] width 13 height 13
drag, startPoint x: 473, startPoint y: 73, endPoint x: 214, endPoint y: 81, distance: 258.4
click at [214, 81] on input "Michael Eisenberg" at bounding box center [407, 83] width 524 height 42
drag, startPoint x: 265, startPoint y: 84, endPoint x: 138, endPoint y: 80, distance: 126.6
click at [138, 80] on div "Michael Eisenberg" at bounding box center [387, 83] width 566 height 41
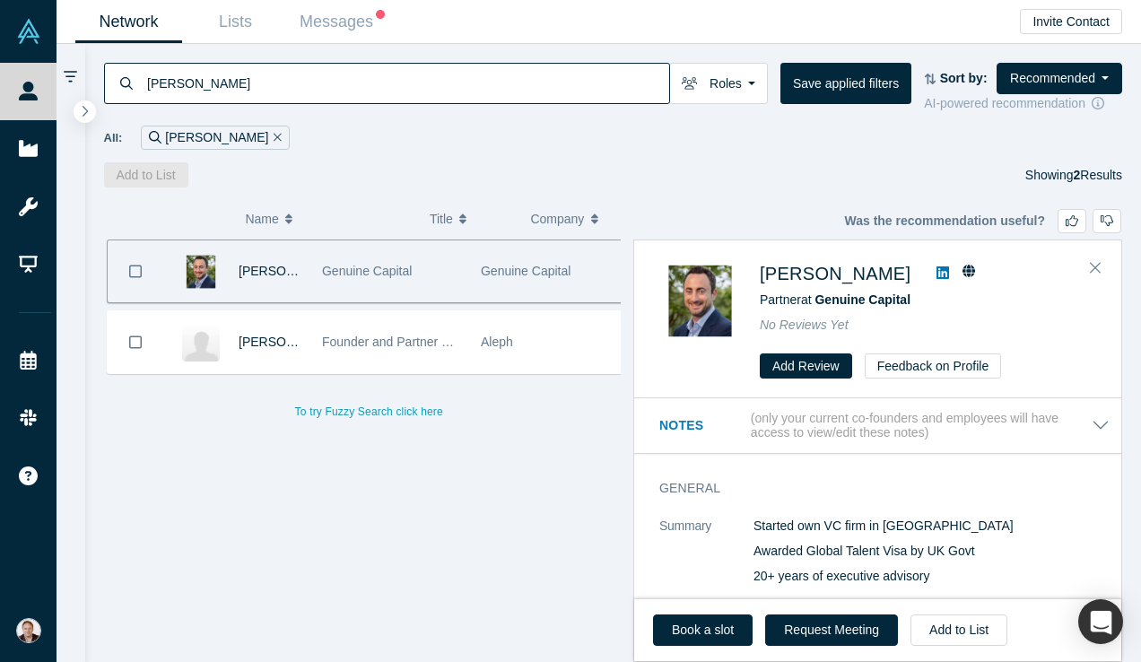
paste input "Jason Lok"
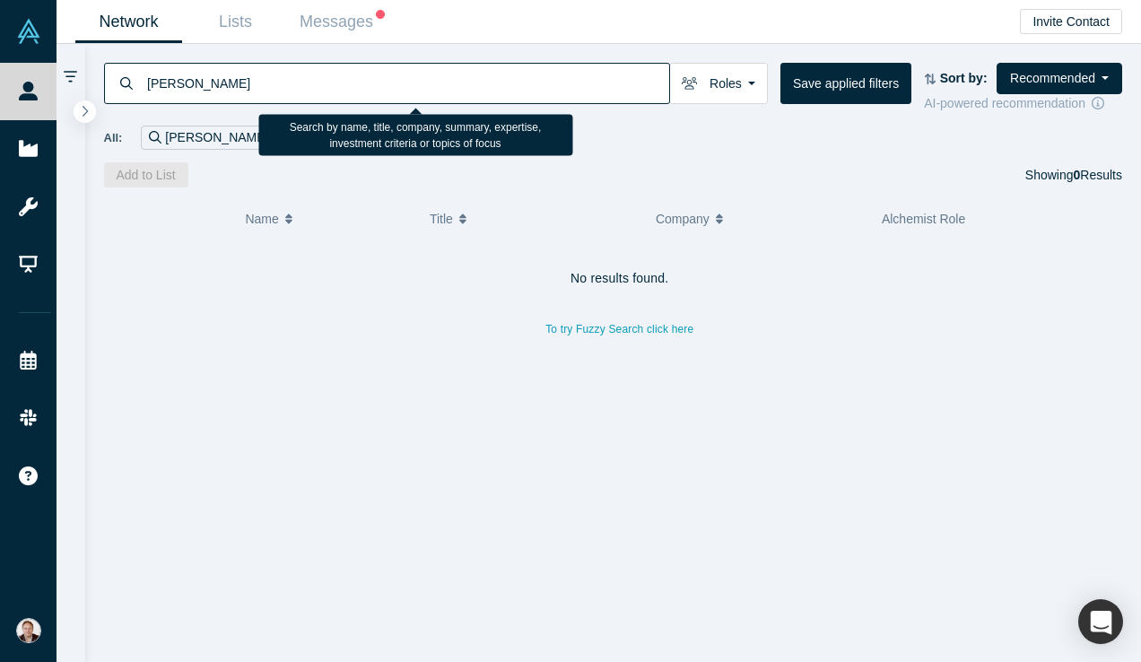
click at [190, 86] on input "Jason Lok" at bounding box center [407, 83] width 524 height 42
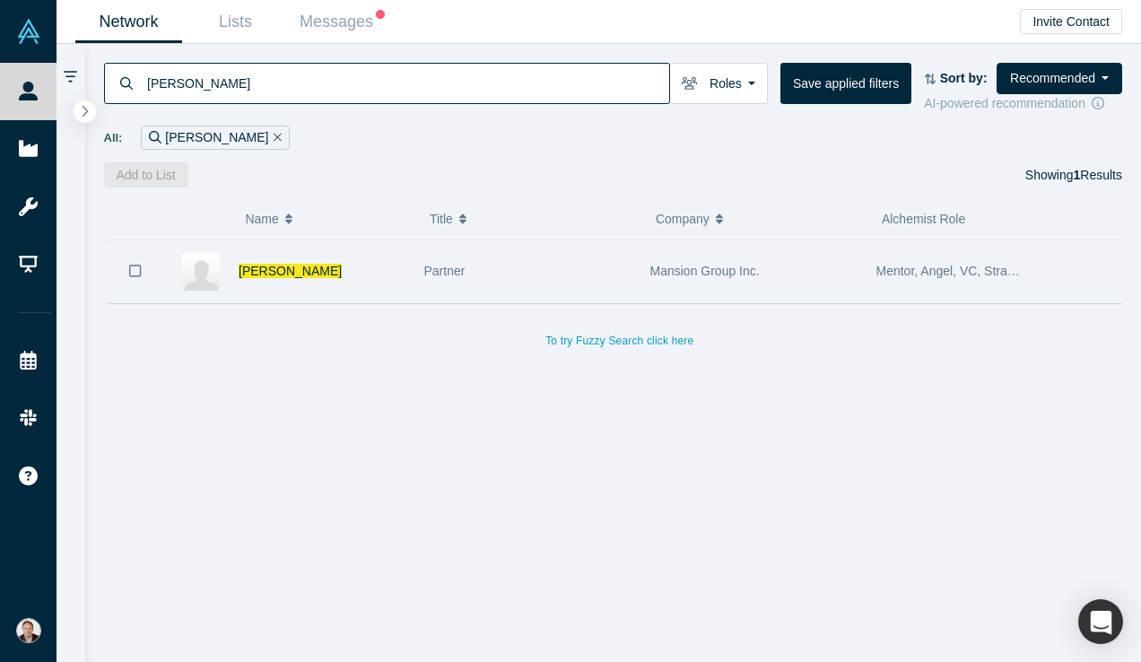
click at [498, 269] on div "Partner" at bounding box center [527, 271] width 207 height 62
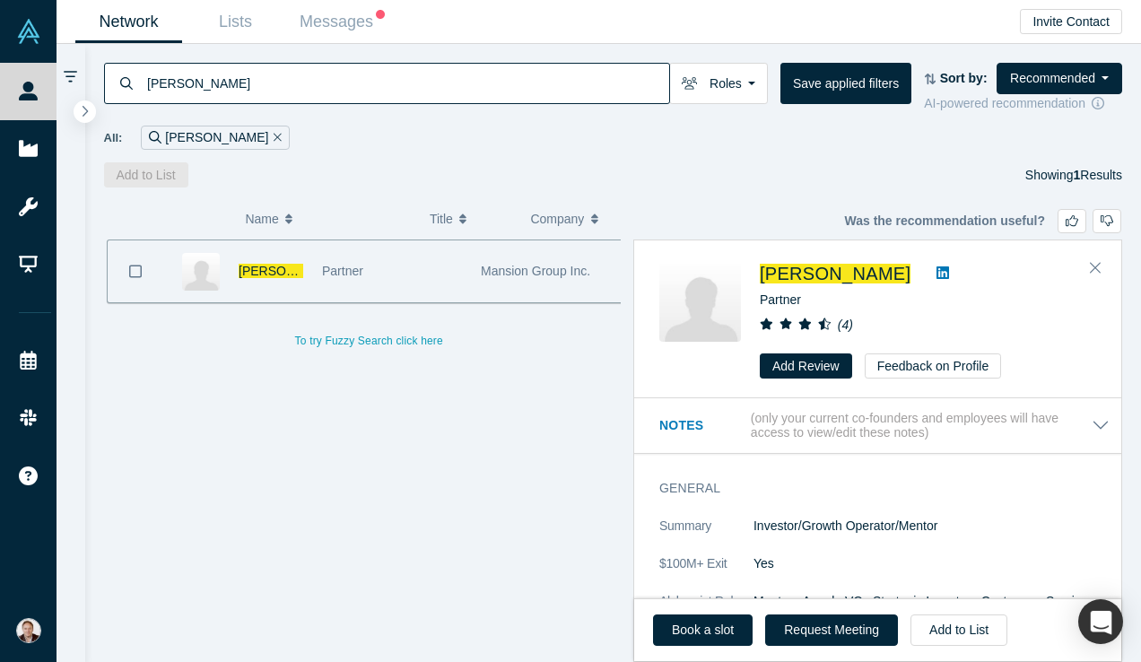
click at [929, 273] on link at bounding box center [942, 274] width 27 height 22
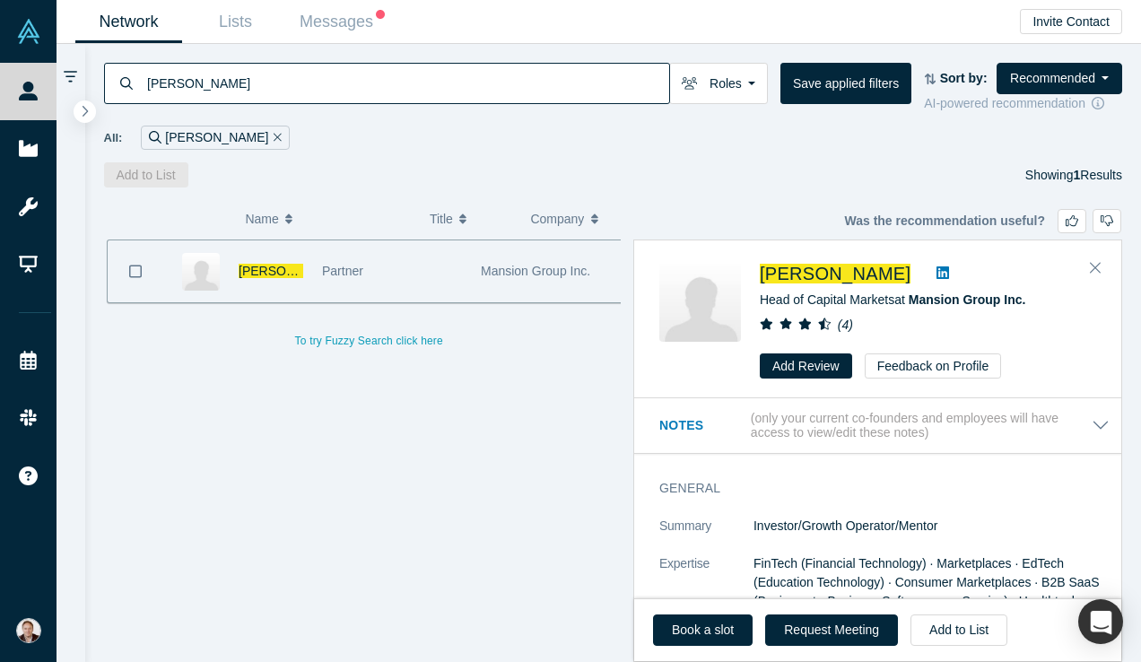
drag, startPoint x: 413, startPoint y: 81, endPoint x: 140, endPoint y: 82, distance: 272.7
click at [140, 82] on div "Jason Lok" at bounding box center [387, 83] width 566 height 41
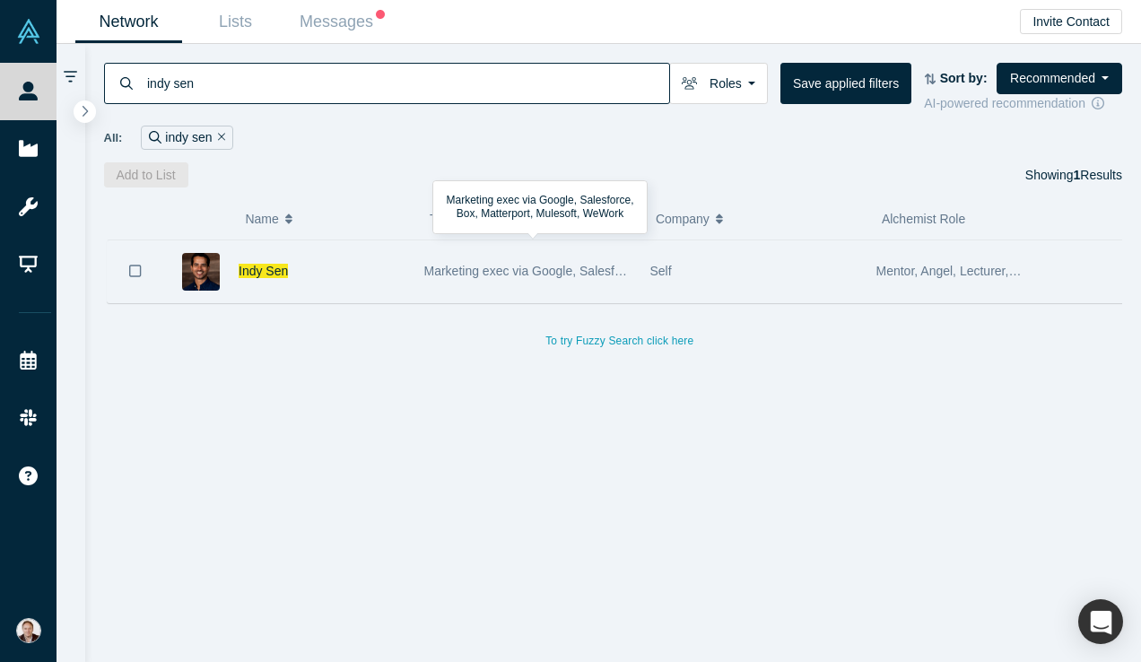
click at [532, 270] on span "Marketing exec via Google, Salesforce, Box, Matterport, Mulesoft, WeWork" at bounding box center [632, 271] width 417 height 14
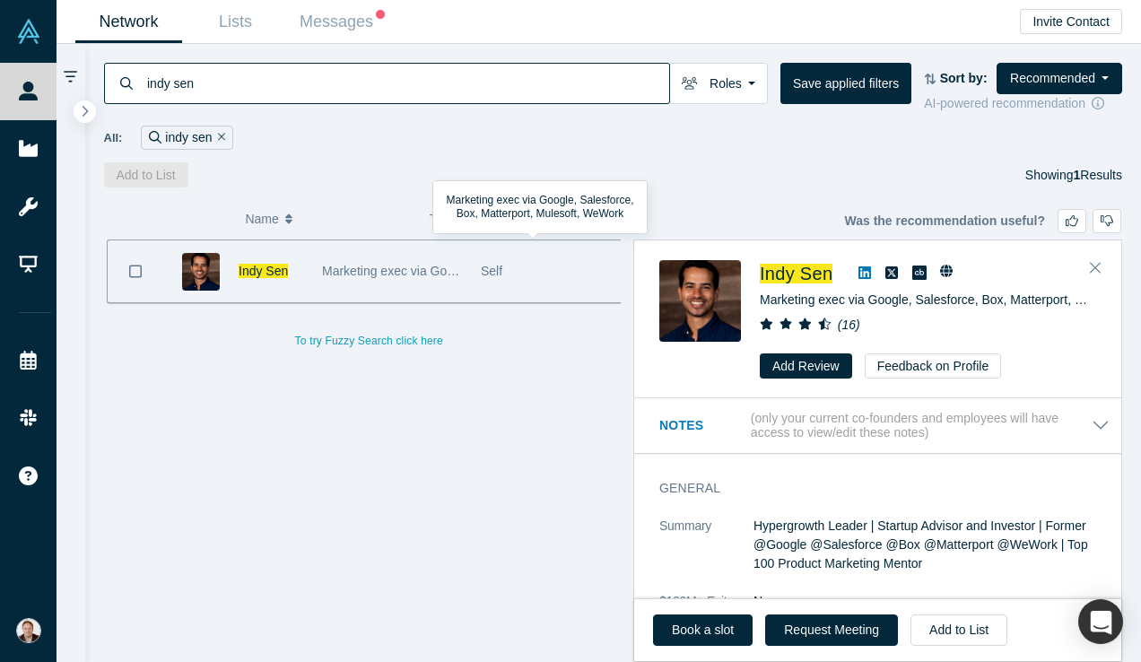
click at [875, 266] on link at bounding box center [864, 274] width 27 height 22
drag, startPoint x: 599, startPoint y: 77, endPoint x: 130, endPoint y: 81, distance: 469.1
click at [130, 81] on div "indy sen" at bounding box center [387, 83] width 566 height 41
paste input "Thierry Schang"
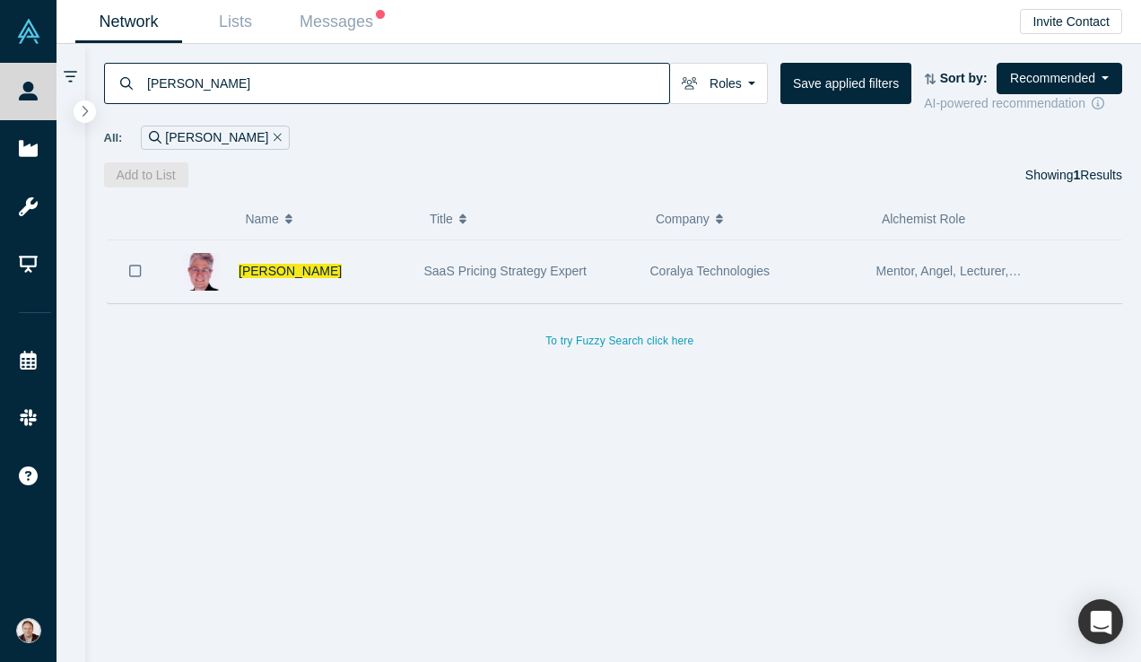
click at [476, 262] on div "SaaS Pricing Strategy Expert" at bounding box center [527, 271] width 207 height 62
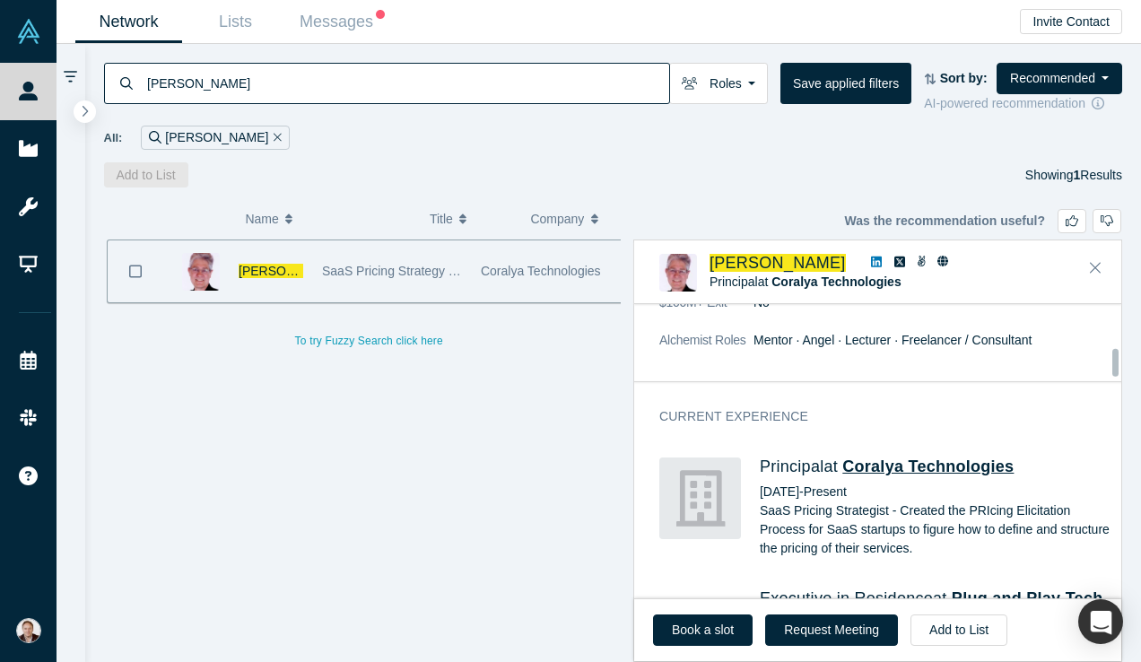
scroll to position [454, 0]
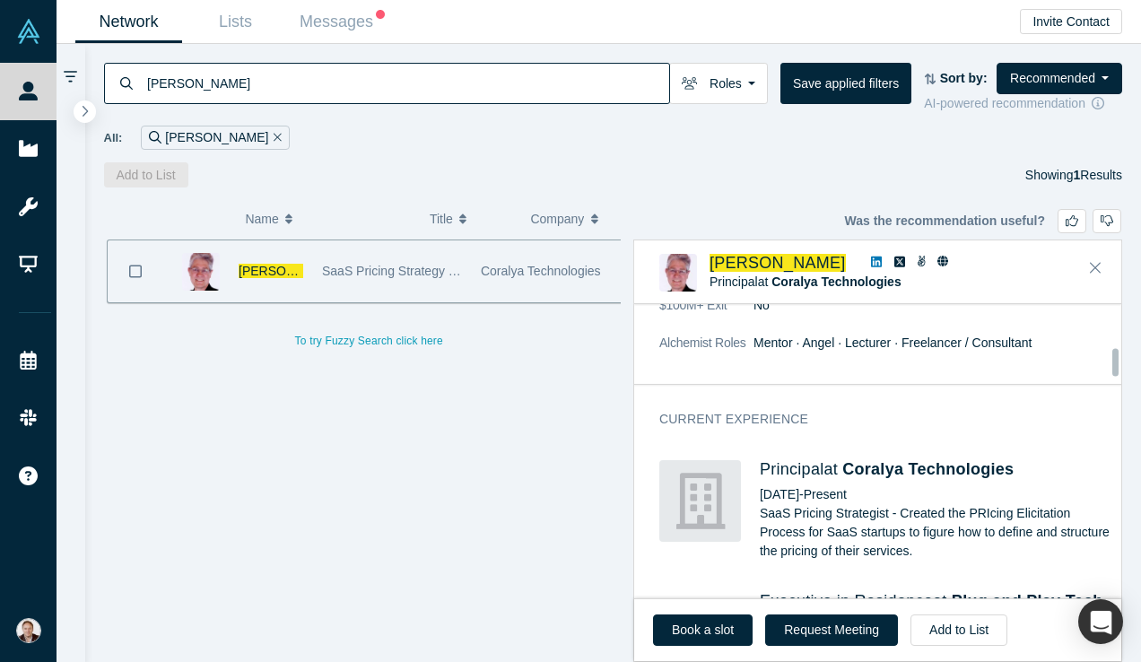
click at [865, 257] on link at bounding box center [876, 263] width 23 height 19
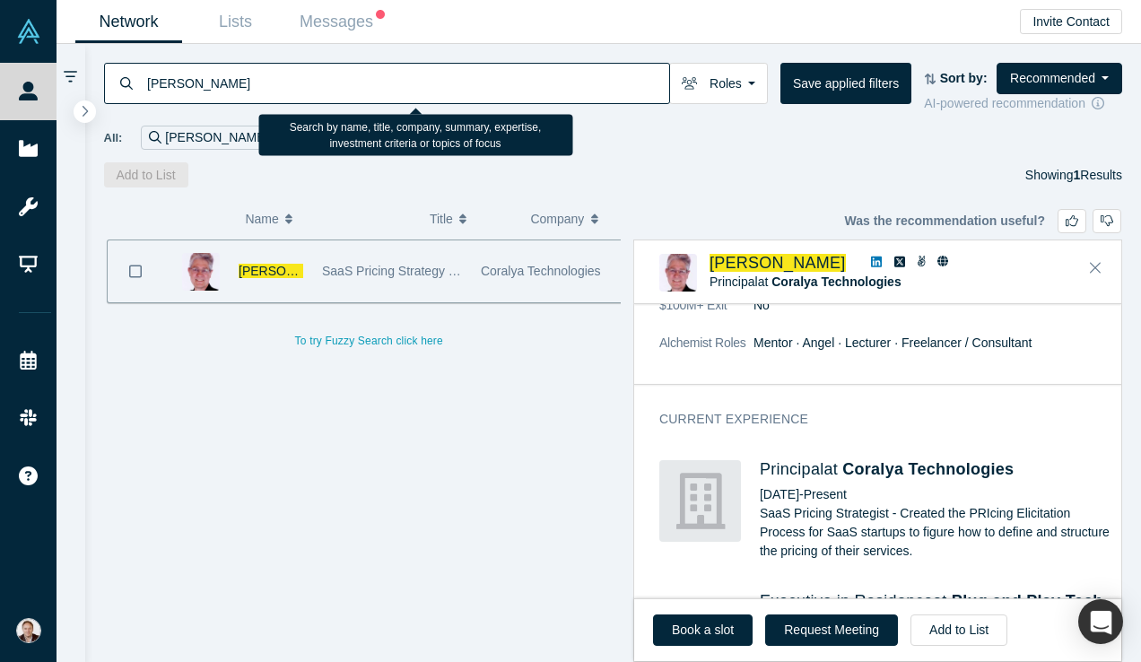
drag, startPoint x: 361, startPoint y: 72, endPoint x: 254, endPoint y: 99, distance: 110.9
click at [254, 99] on input "Thierry Schang" at bounding box center [407, 83] width 524 height 42
paste input "Manuel Heckmann"
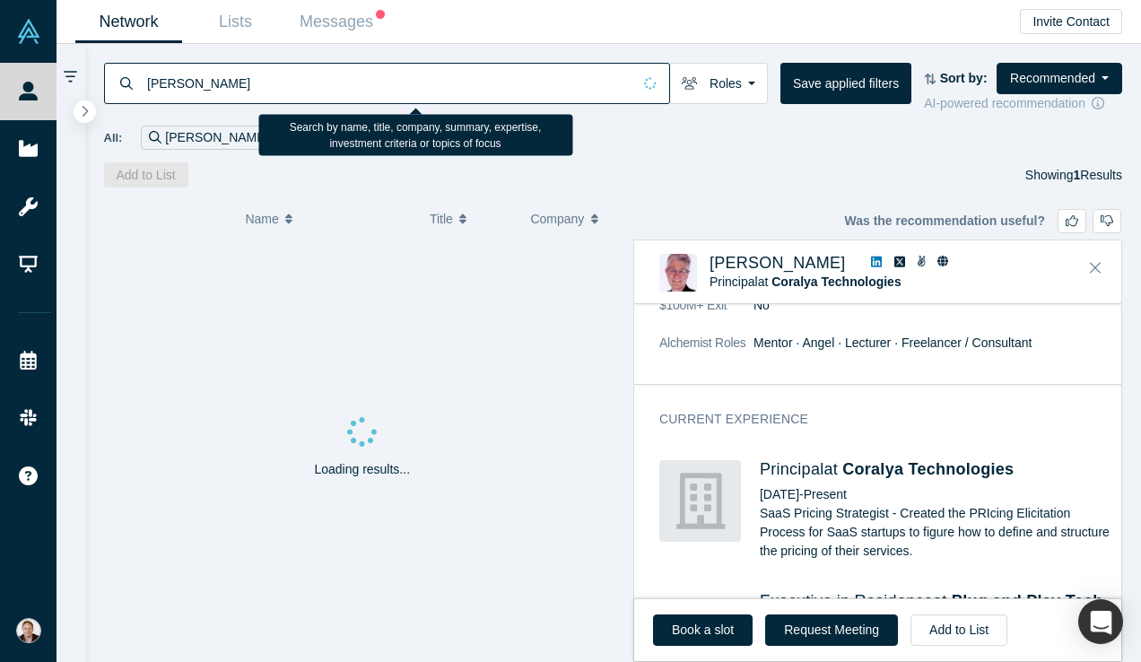
click at [205, 83] on input "Manuel Heckmann" at bounding box center [388, 83] width 486 height 42
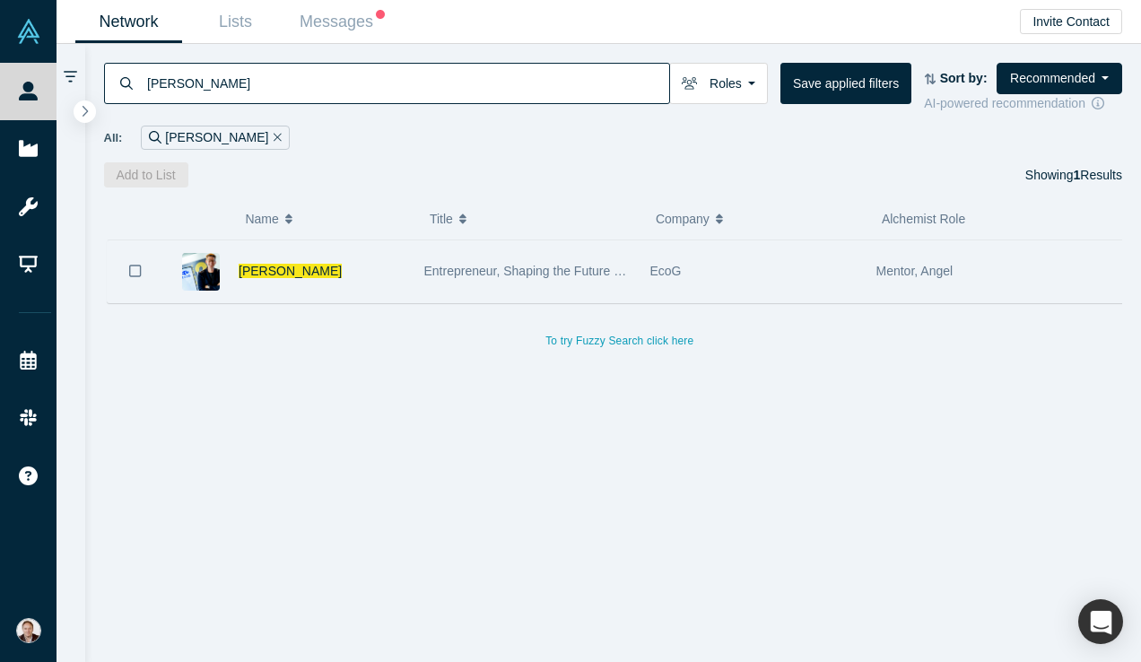
click at [775, 283] on div "EcoG" at bounding box center [753, 271] width 207 height 62
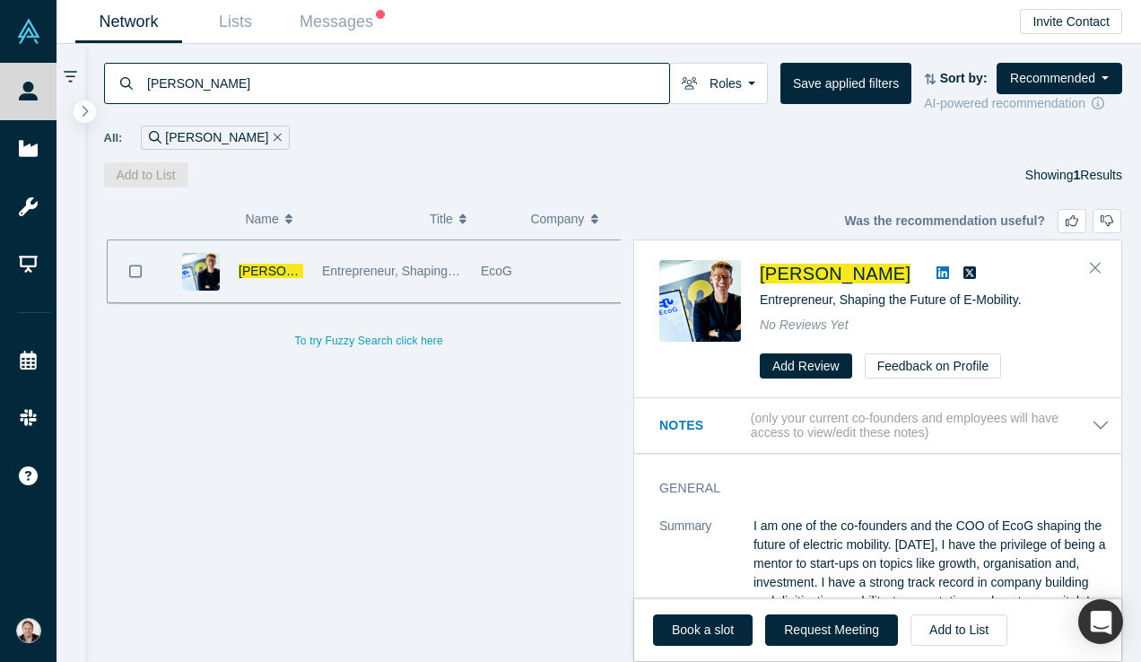
click at [947, 272] on icon at bounding box center [942, 272] width 13 height 14
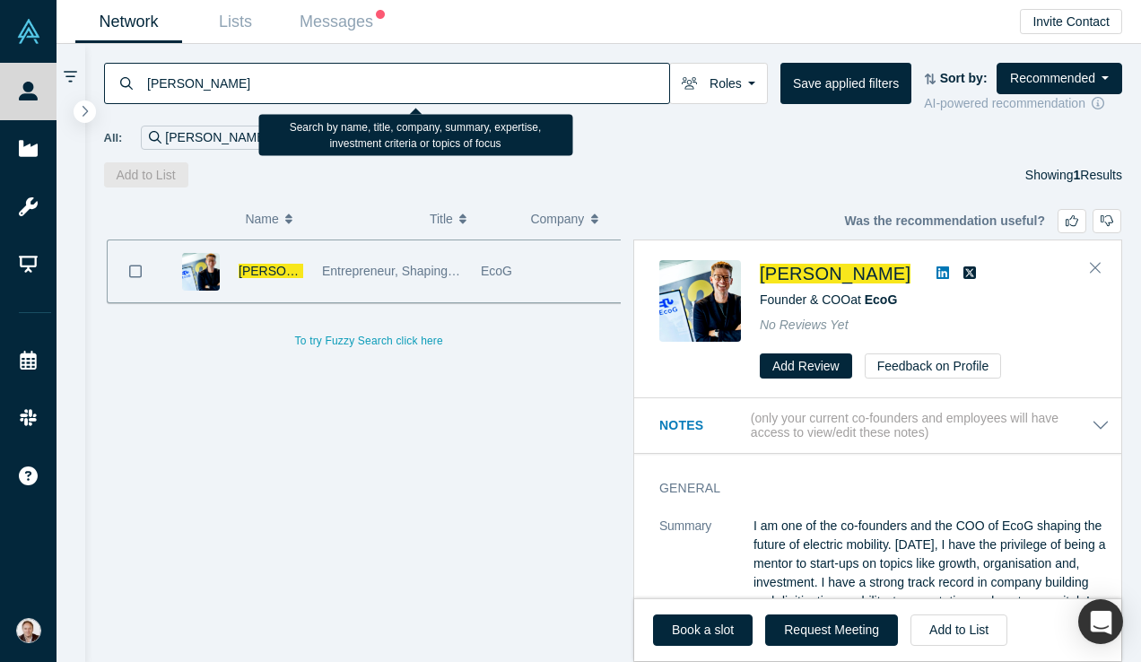
drag, startPoint x: 570, startPoint y: 74, endPoint x: 268, endPoint y: 89, distance: 302.7
click at [268, 89] on input "Manuel Heckmann" at bounding box center [407, 83] width 524 height 42
paste input "Shashi Kumar"
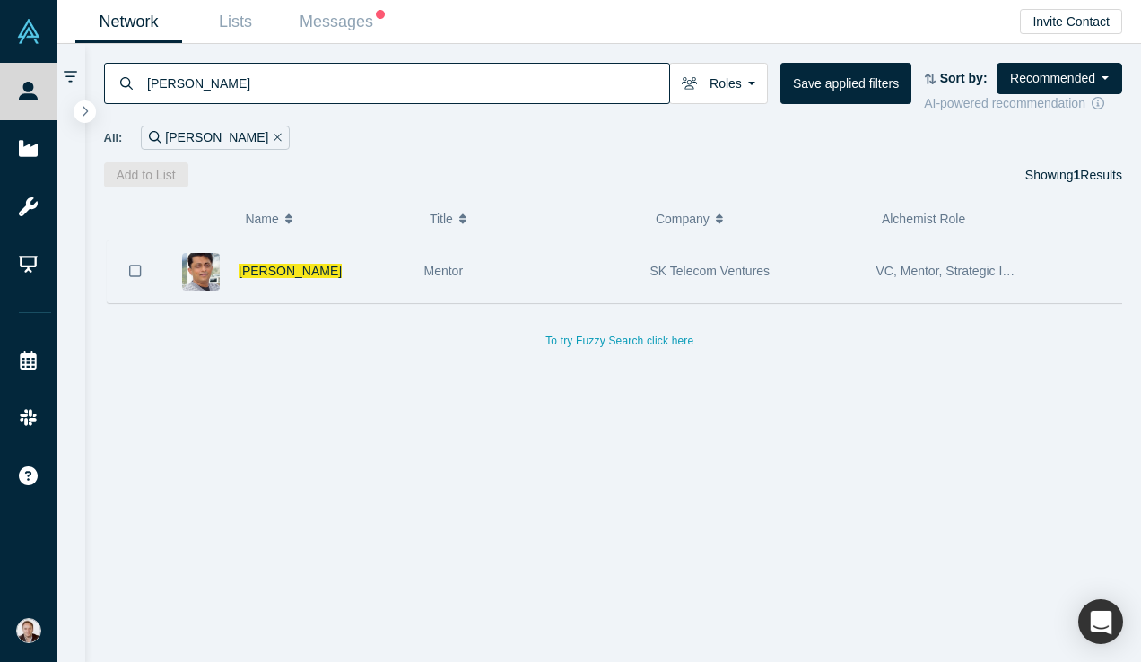
click at [709, 275] on span "SK Telecom Ventures" at bounding box center [710, 271] width 120 height 14
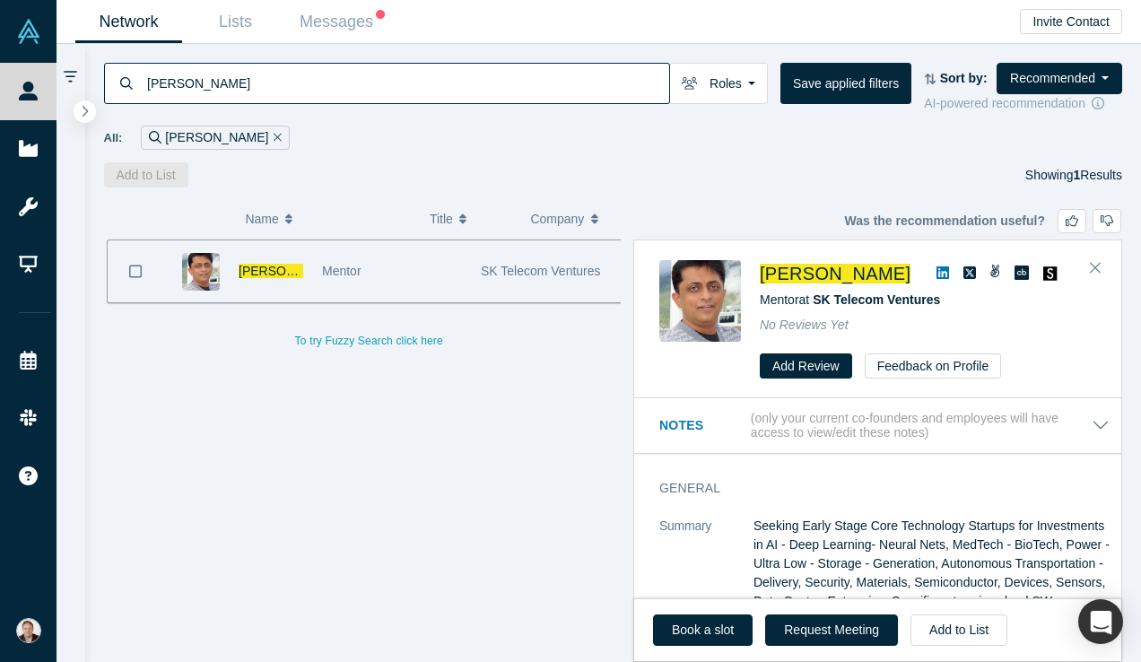
click at [936, 277] on icon at bounding box center [942, 272] width 13 height 13
drag, startPoint x: 526, startPoint y: 81, endPoint x: 143, endPoint y: 84, distance: 383.0
click at [144, 84] on div "Shashi Kumar" at bounding box center [387, 83] width 566 height 41
paste input "Mehron Sharq"
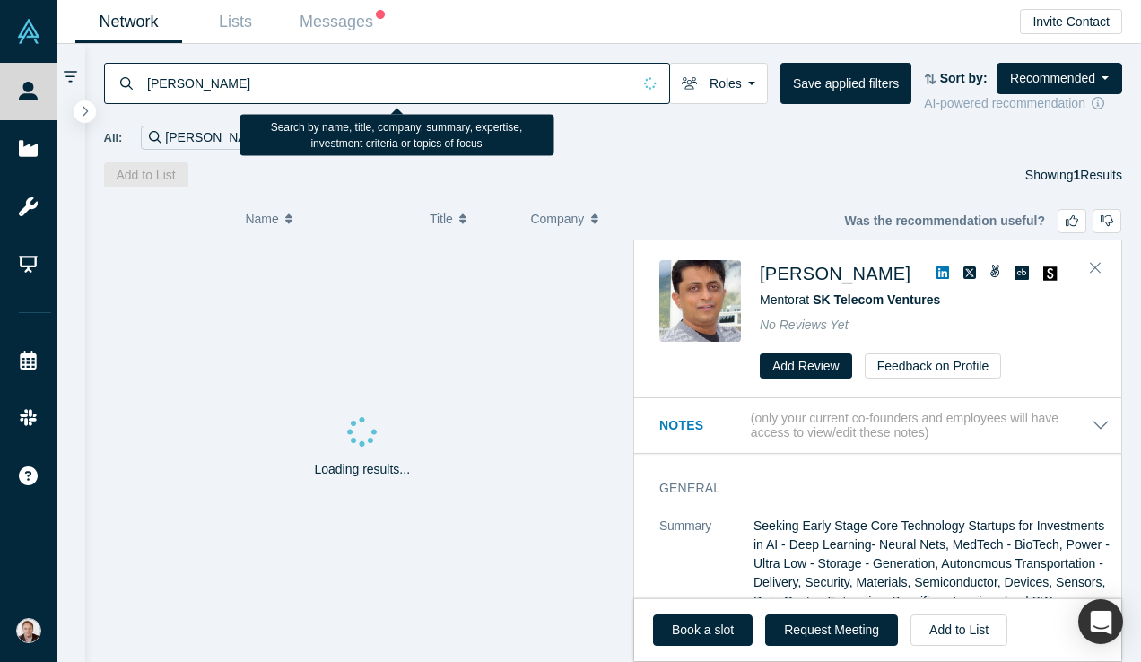
click at [204, 83] on input "Mehron Sharq" at bounding box center [388, 83] width 486 height 42
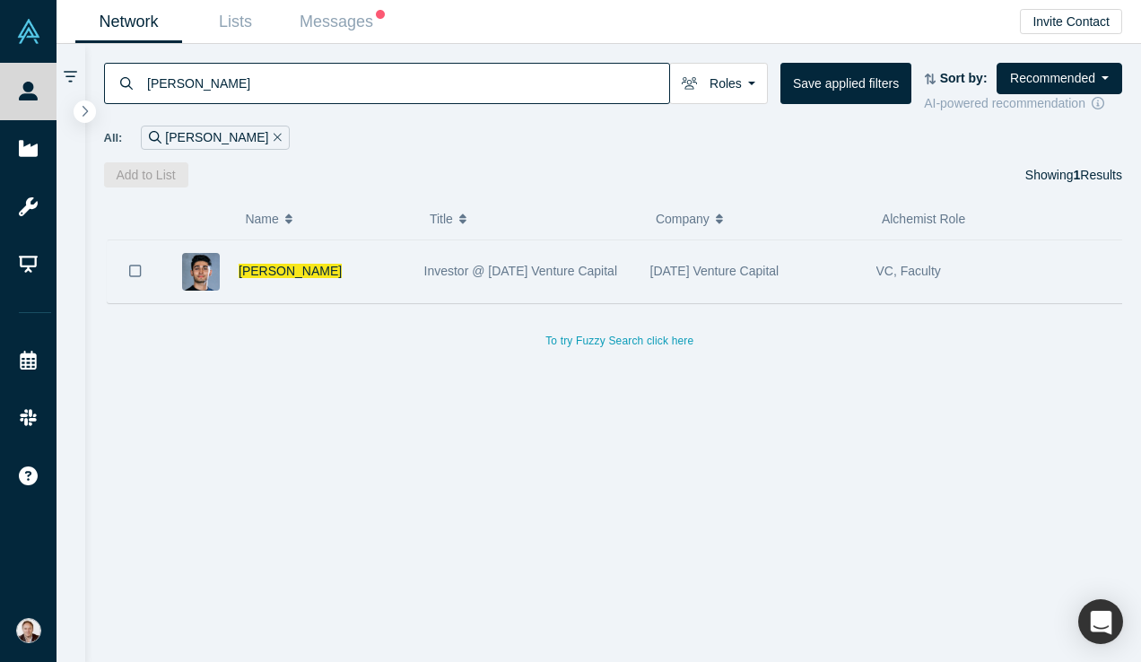
click at [464, 267] on span "Investor @ 7BC Venture Capital" at bounding box center [521, 271] width 194 height 14
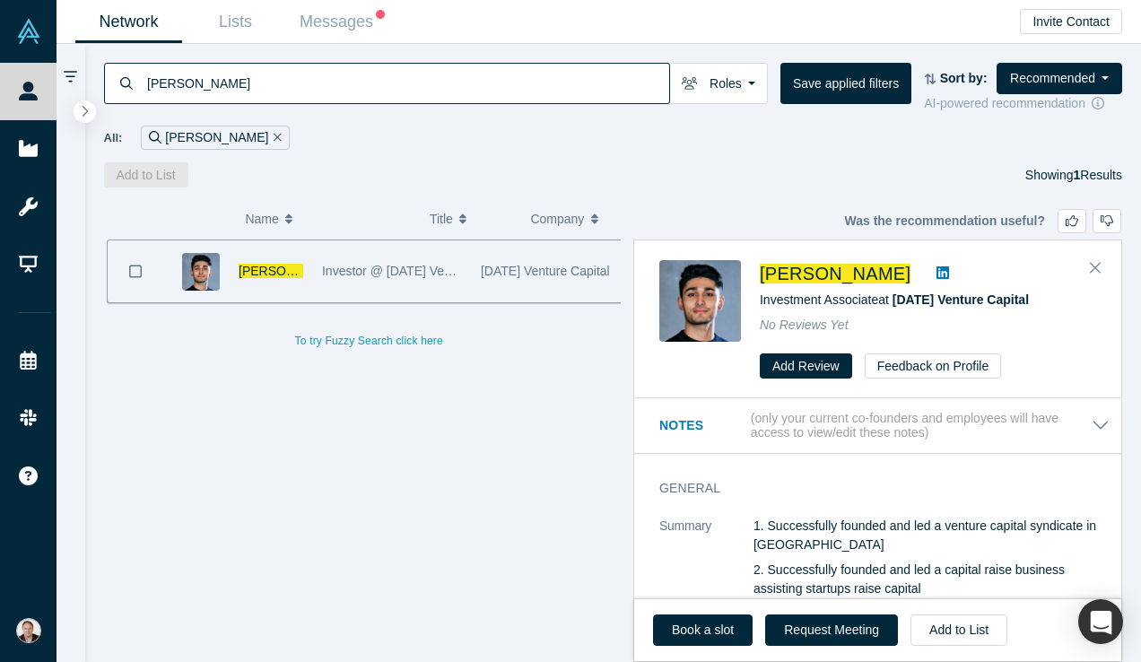
click at [936, 269] on icon at bounding box center [942, 272] width 13 height 13
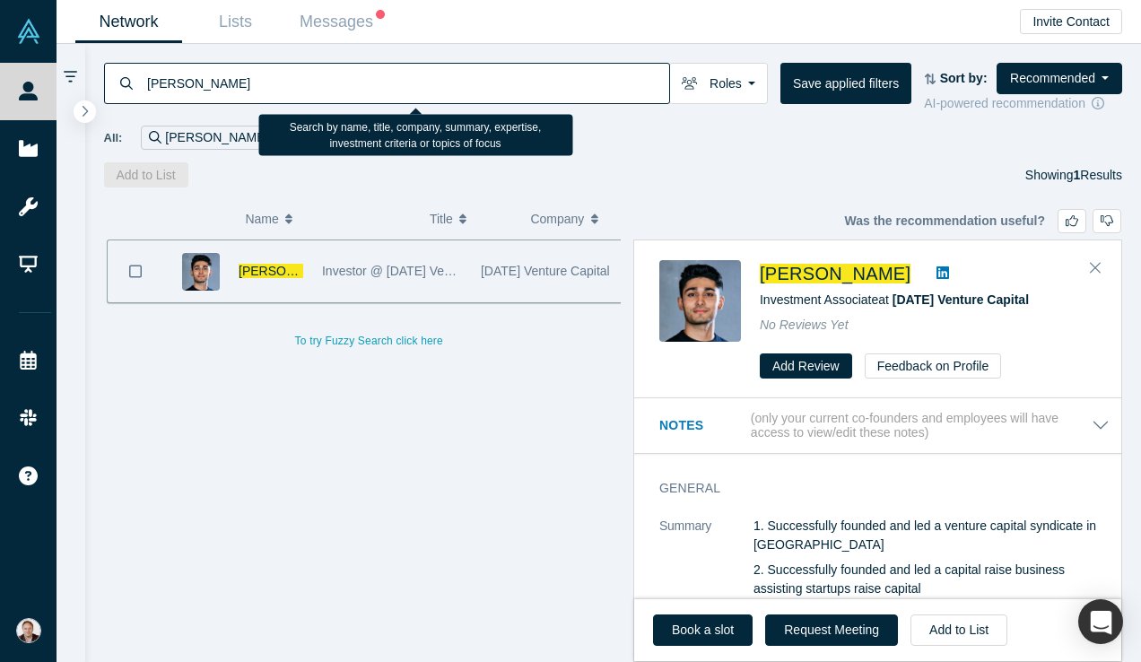
drag, startPoint x: 454, startPoint y: 76, endPoint x: 146, endPoint y: 76, distance: 307.7
click at [146, 76] on input "Mehron Sharq" at bounding box center [407, 83] width 524 height 42
paste input "Blerina Sanocki"
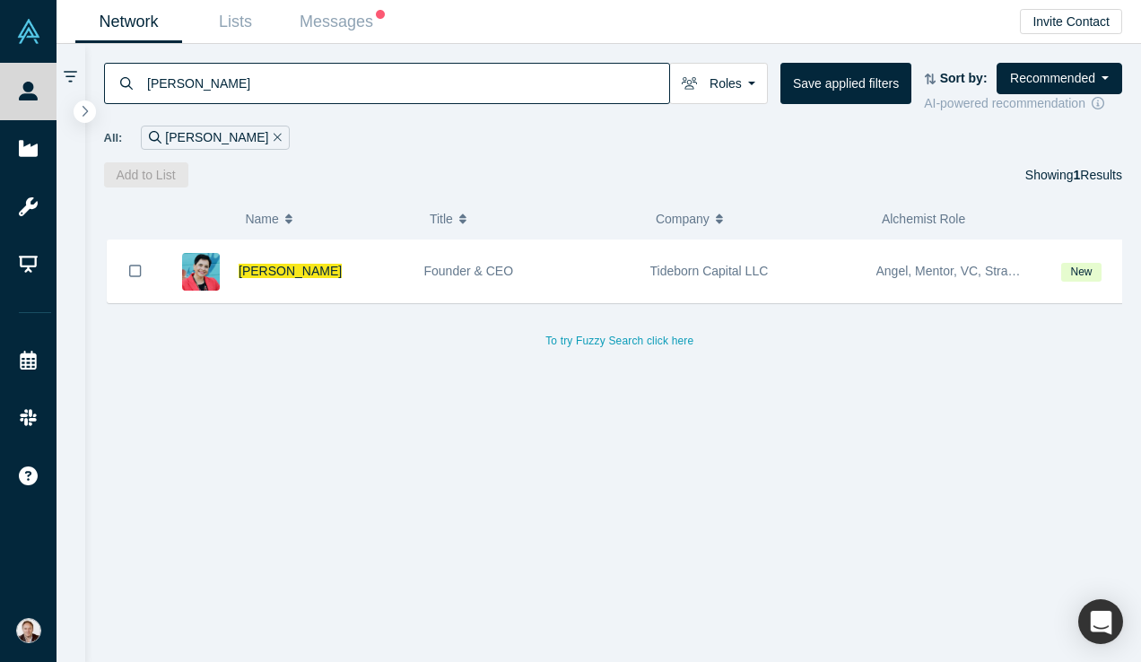
click at [460, 292] on div "Founder & CEO" at bounding box center [527, 271] width 207 height 62
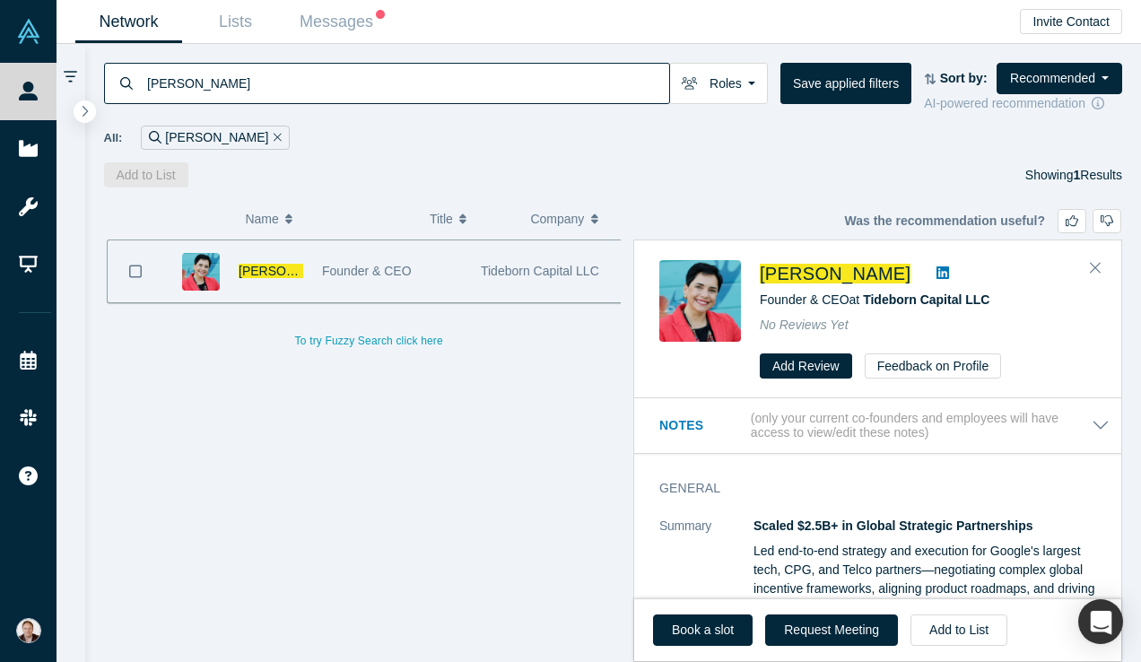
click at [936, 268] on icon at bounding box center [942, 272] width 13 height 14
drag, startPoint x: 523, startPoint y: 80, endPoint x: 106, endPoint y: 84, distance: 417.1
click at [106, 84] on div "Blerina Sanocki" at bounding box center [387, 83] width 566 height 41
paste input "Andrew McMahon"
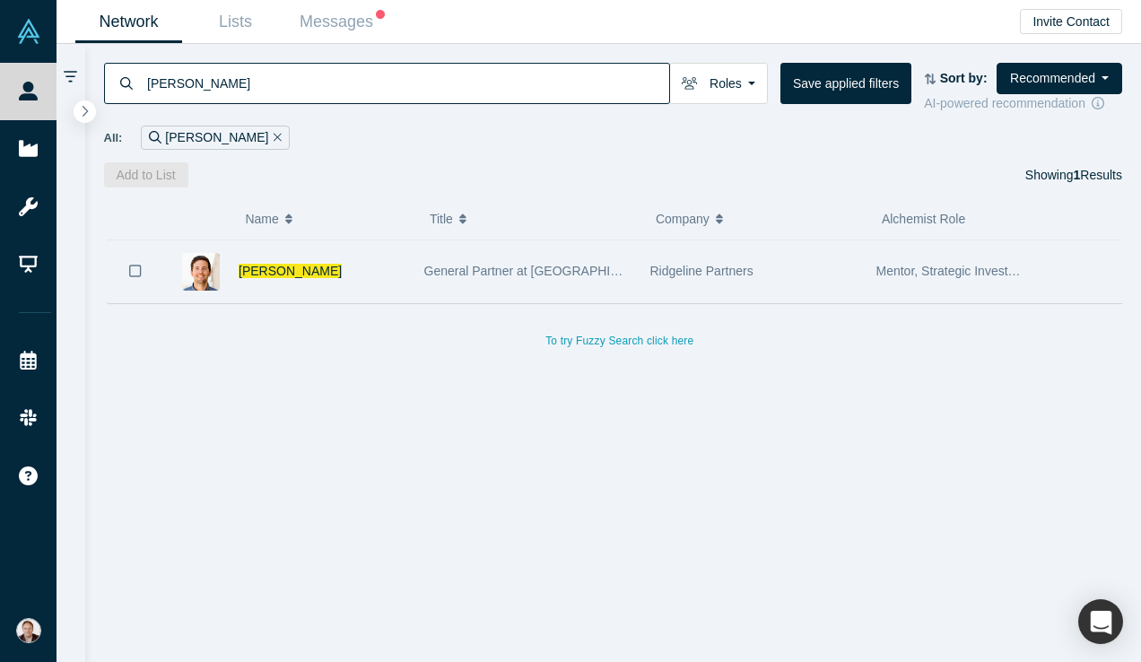
click at [396, 265] on div "Andrew McMahon" at bounding box center [322, 271] width 167 height 62
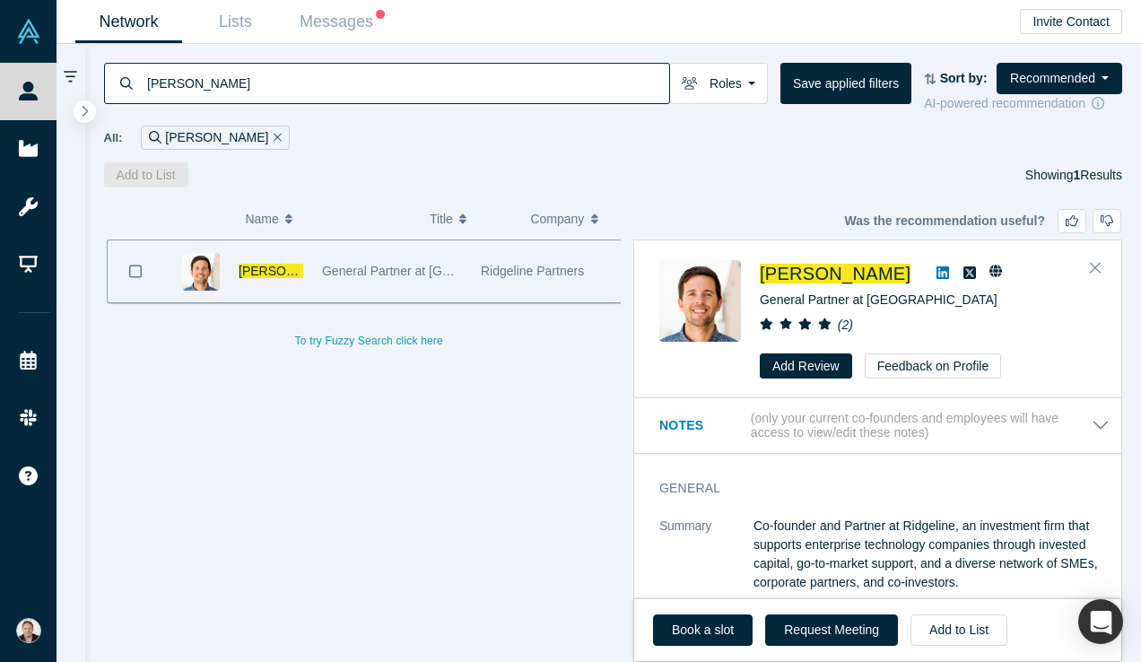
click at [942, 270] on icon at bounding box center [942, 272] width 13 height 13
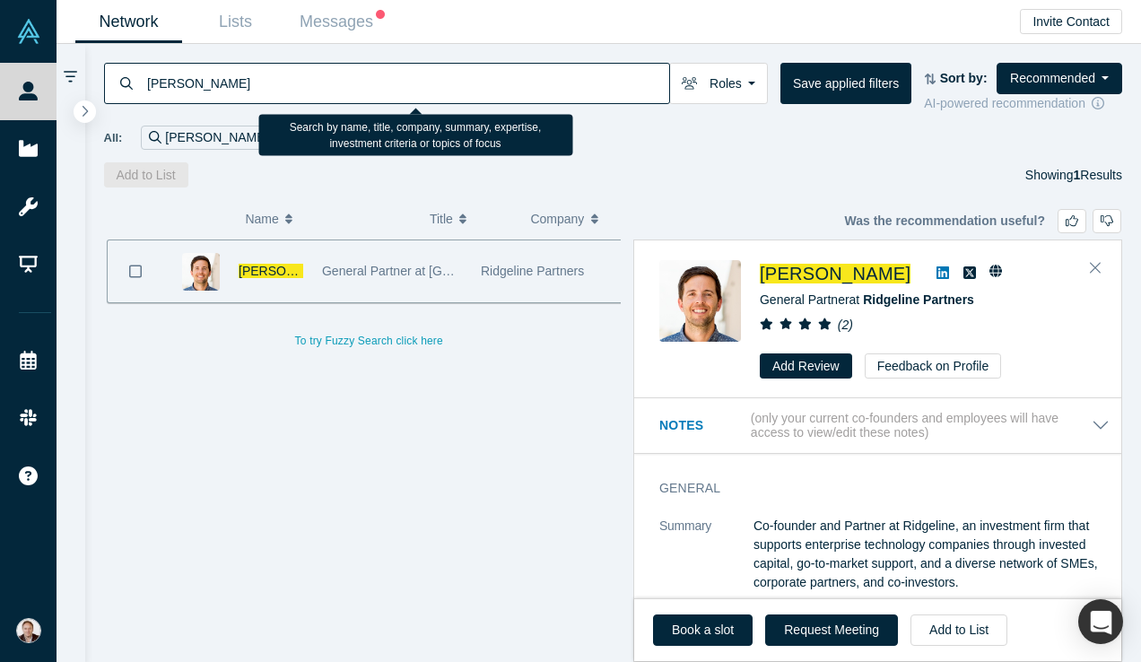
drag, startPoint x: 474, startPoint y: 89, endPoint x: 173, endPoint y: 70, distance: 301.1
click at [173, 70] on input "Andrew McMahon" at bounding box center [407, 83] width 524 height 42
paste input "Raj Mukherjee"
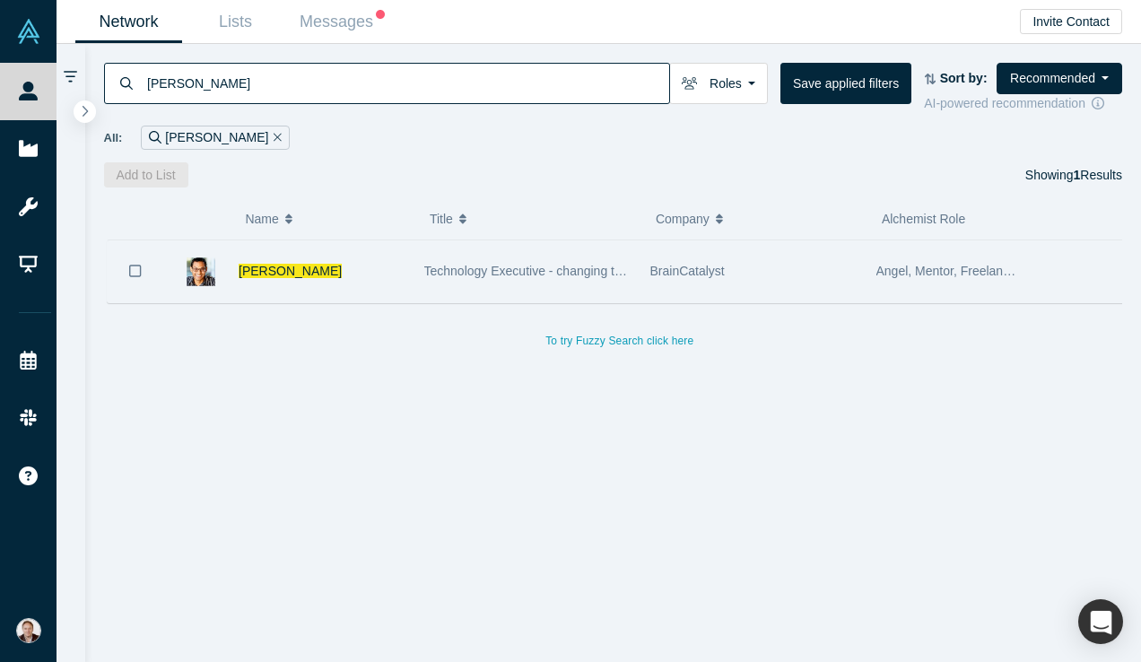
click at [411, 291] on div "Raj Mukherjee" at bounding box center [288, 271] width 251 height 62
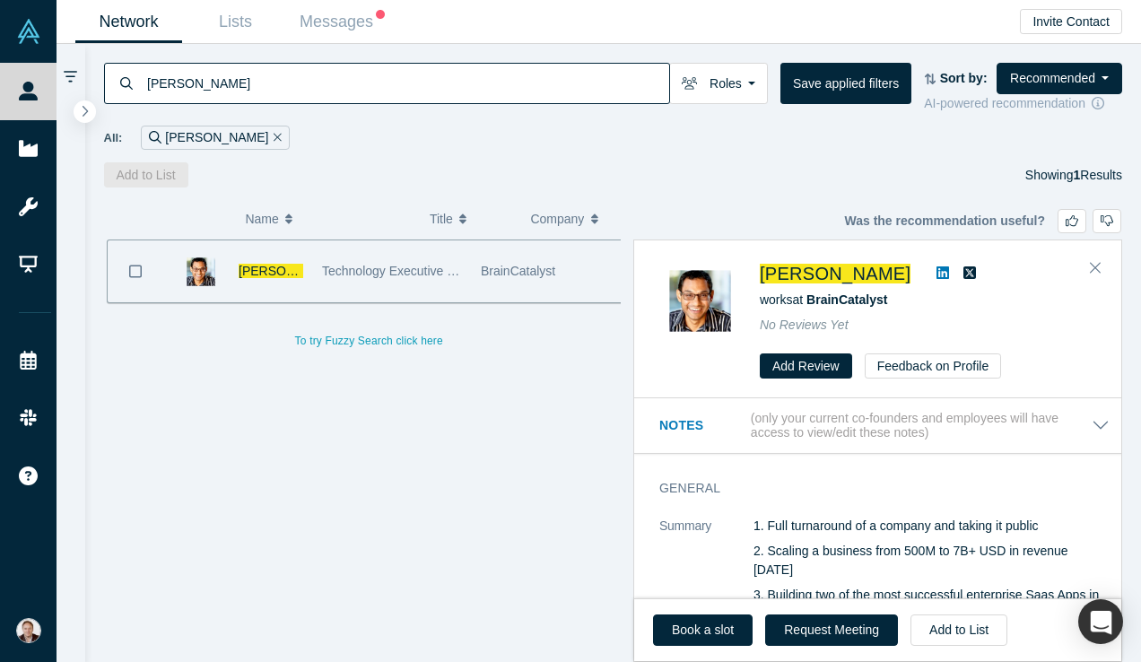
click at [936, 270] on icon at bounding box center [942, 272] width 13 height 13
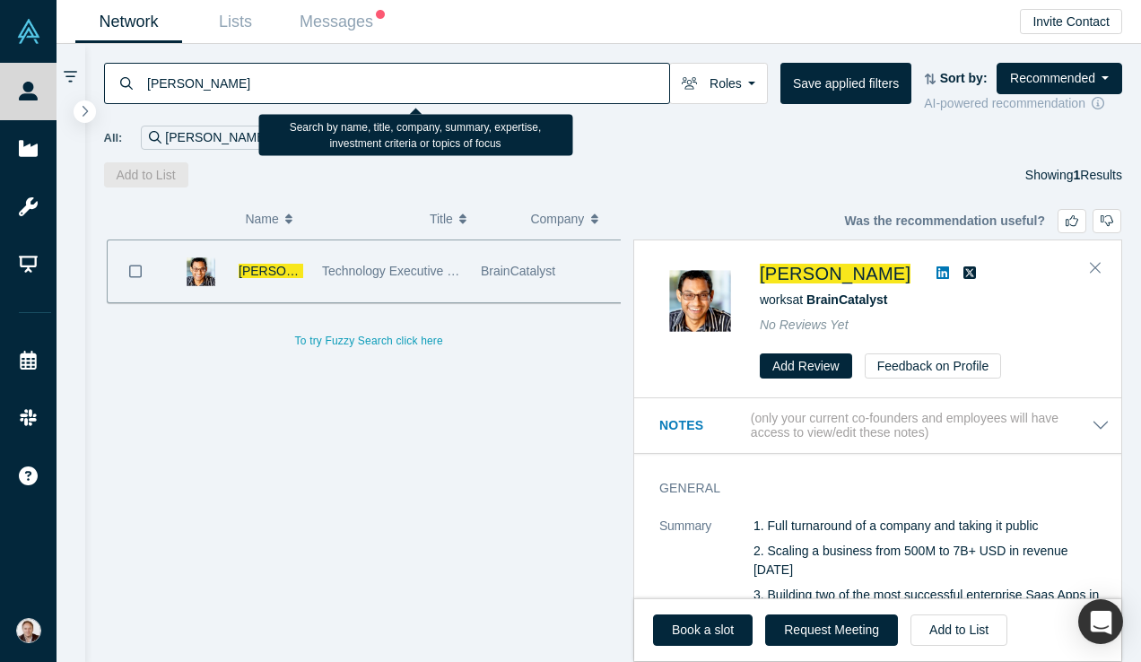
drag, startPoint x: 435, startPoint y: 85, endPoint x: 176, endPoint y: 66, distance: 259.9
click at [176, 66] on input "Raj Mukherjee" at bounding box center [407, 83] width 524 height 42
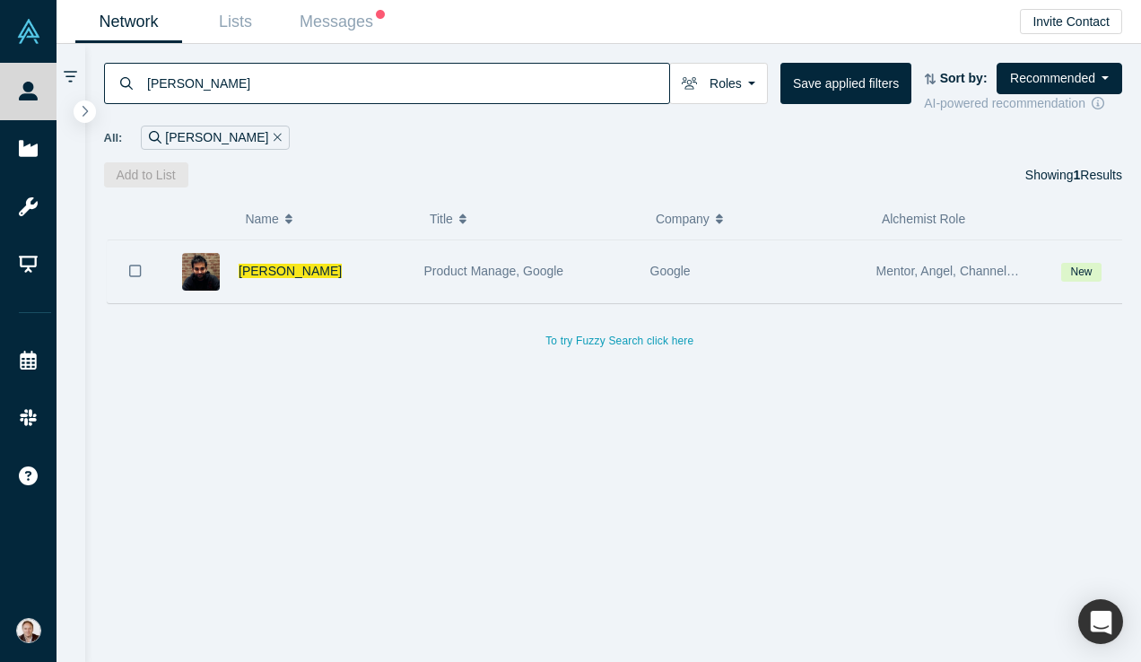
click at [455, 282] on div "Product Manage, Google" at bounding box center [527, 271] width 207 height 62
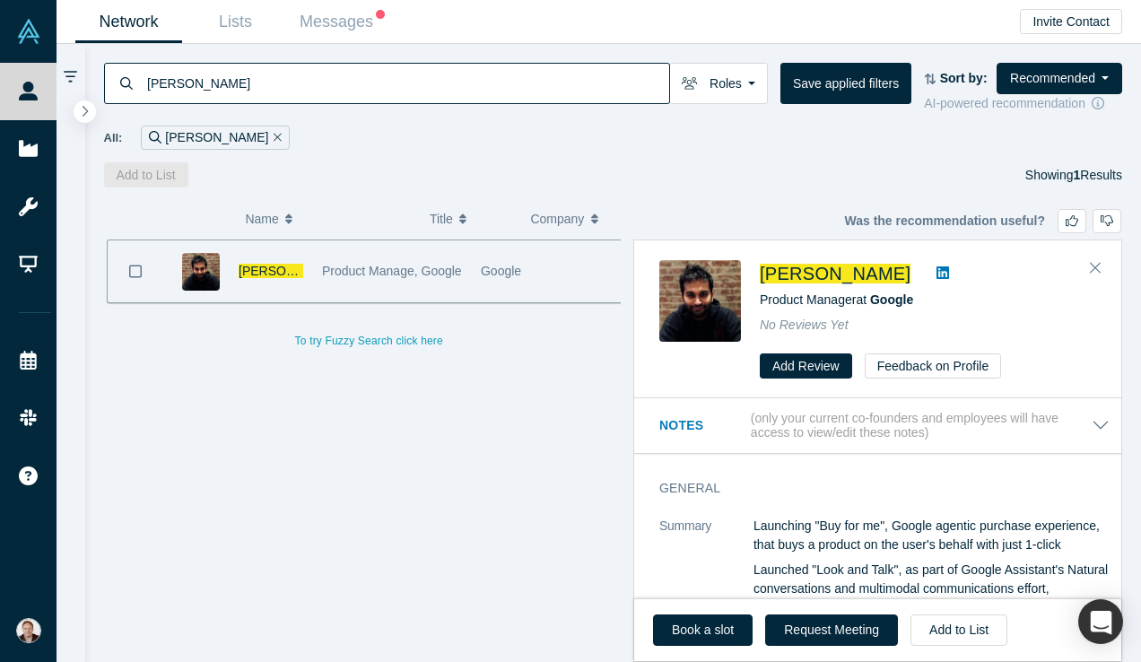
click at [929, 267] on link at bounding box center [942, 274] width 27 height 22
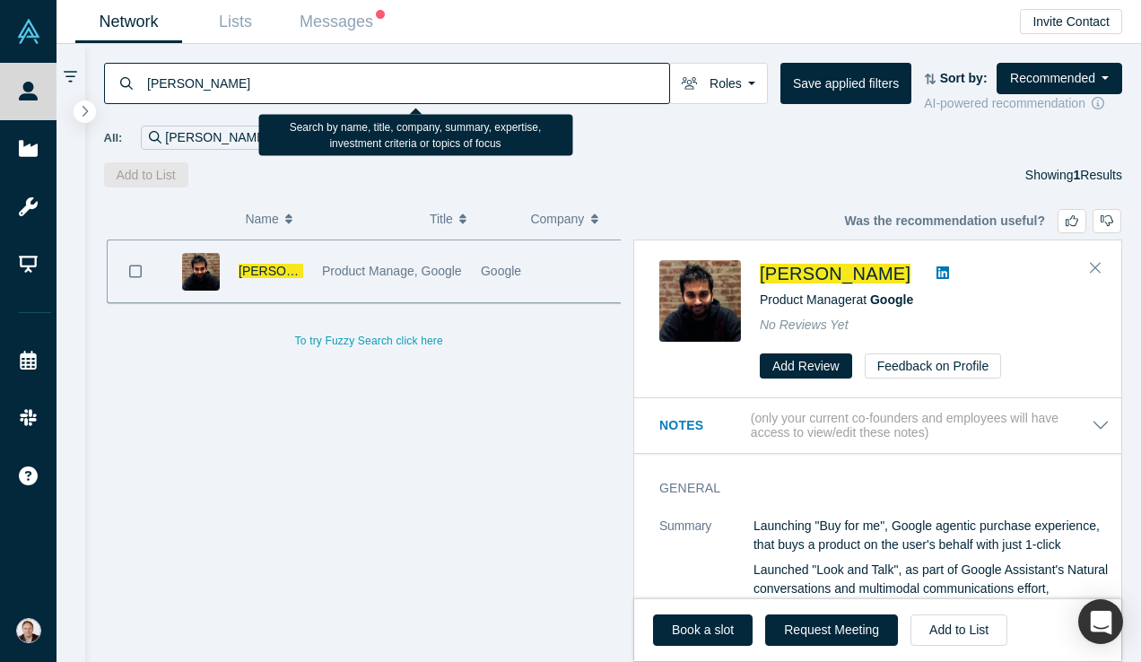
drag, startPoint x: 337, startPoint y: 71, endPoint x: 244, endPoint y: 87, distance: 94.7
click at [244, 87] on input "vishal desai" at bounding box center [407, 83] width 524 height 42
paste input "Thomas Vogel"
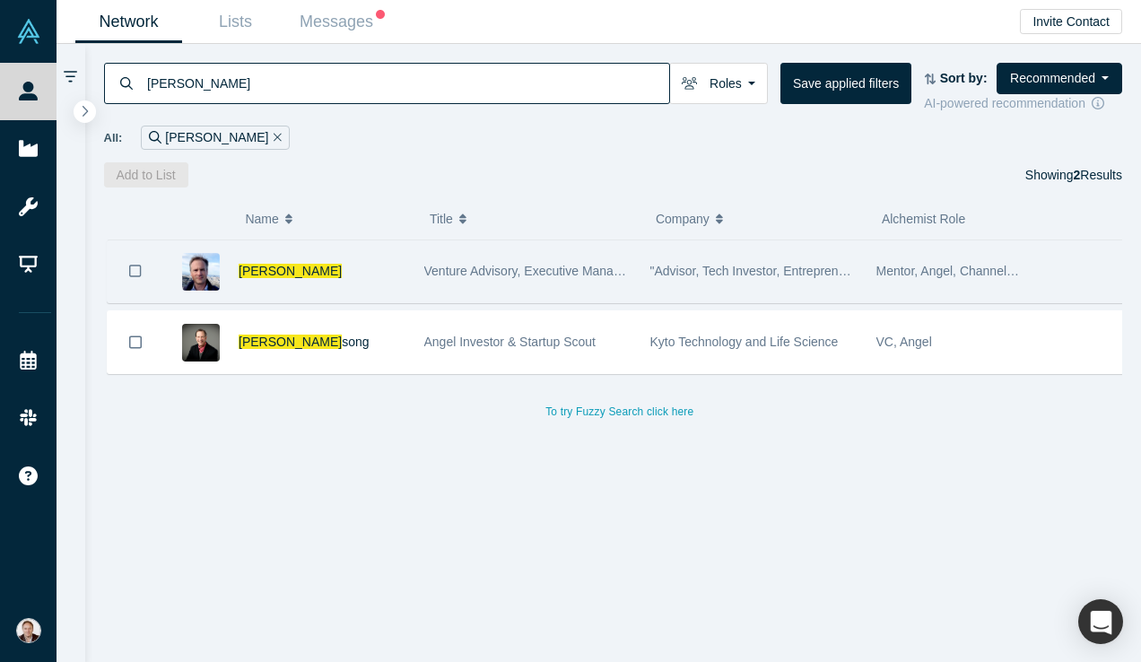
click at [487, 291] on div "Venture Advisory, Executive Management, VC" at bounding box center [527, 271] width 207 height 62
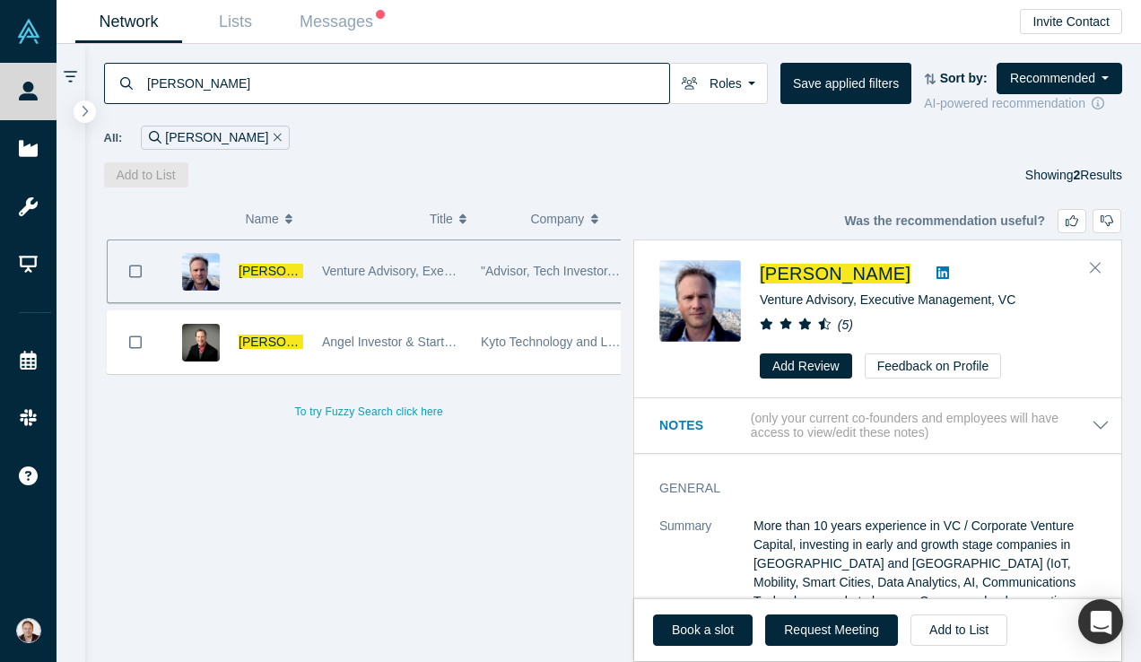
click at [936, 277] on icon at bounding box center [942, 272] width 13 height 14
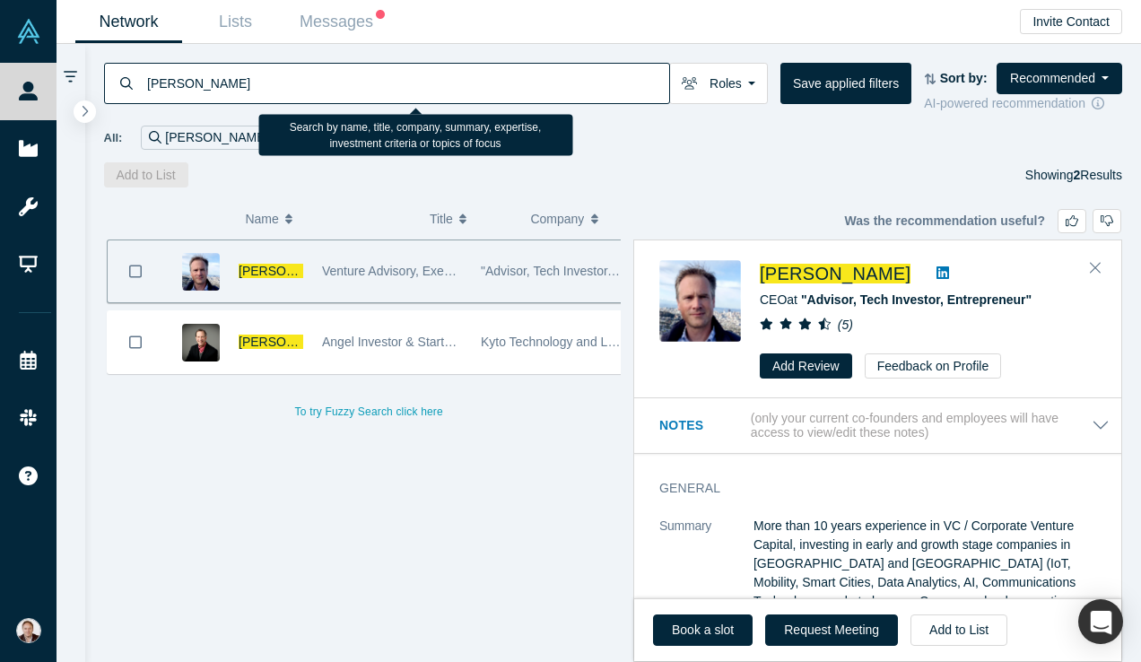
drag, startPoint x: 458, startPoint y: 82, endPoint x: 145, endPoint y: 86, distance: 313.1
click at [145, 86] on input "Thomas Vogel" at bounding box center [407, 83] width 524 height 42
paste input "Biren Mehta"
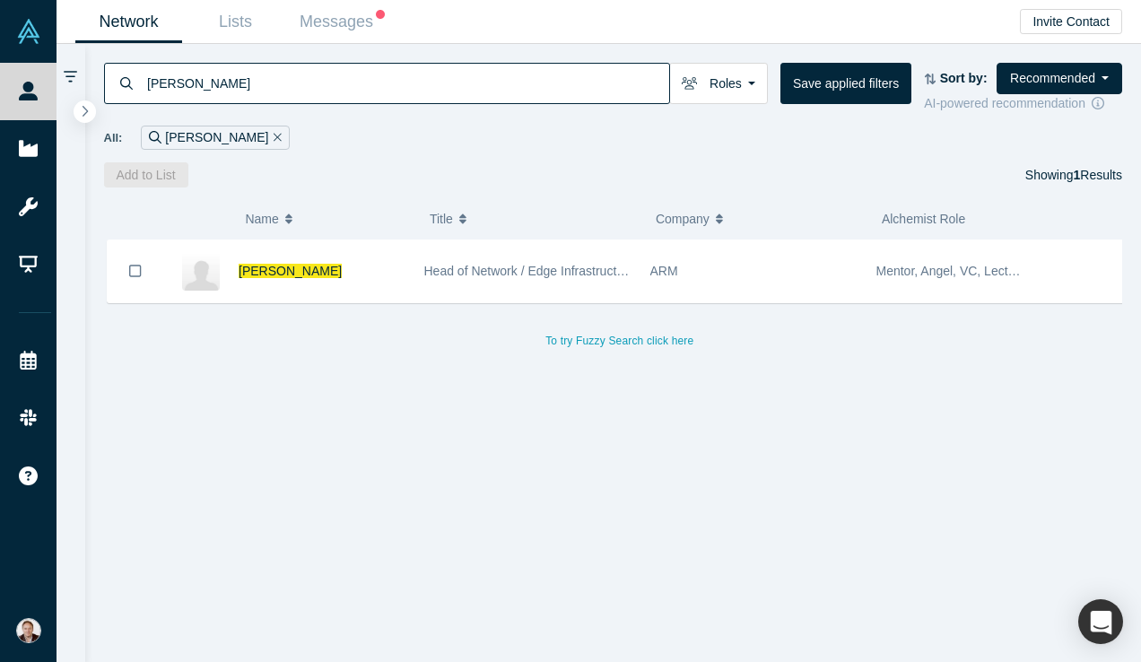
click at [618, 283] on div "Head of Network / Edge Infrastructure" at bounding box center [527, 271] width 207 height 62
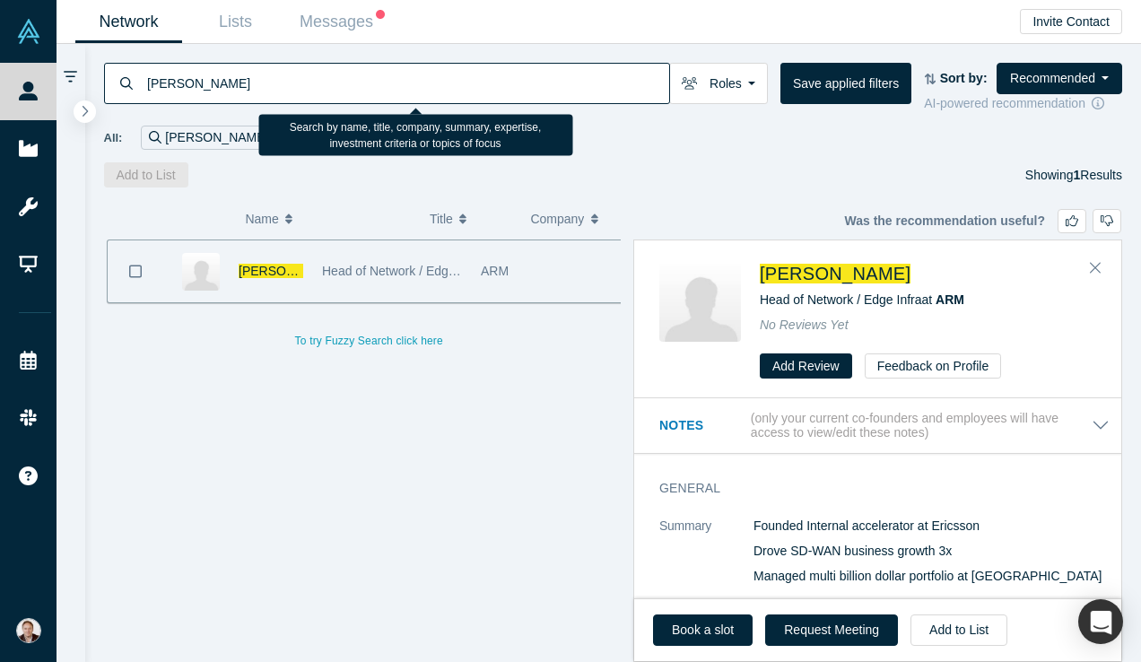
drag, startPoint x: 641, startPoint y: 87, endPoint x: 120, endPoint y: 86, distance: 521.1
click at [120, 86] on div "Biren Mehta" at bounding box center [387, 83] width 566 height 41
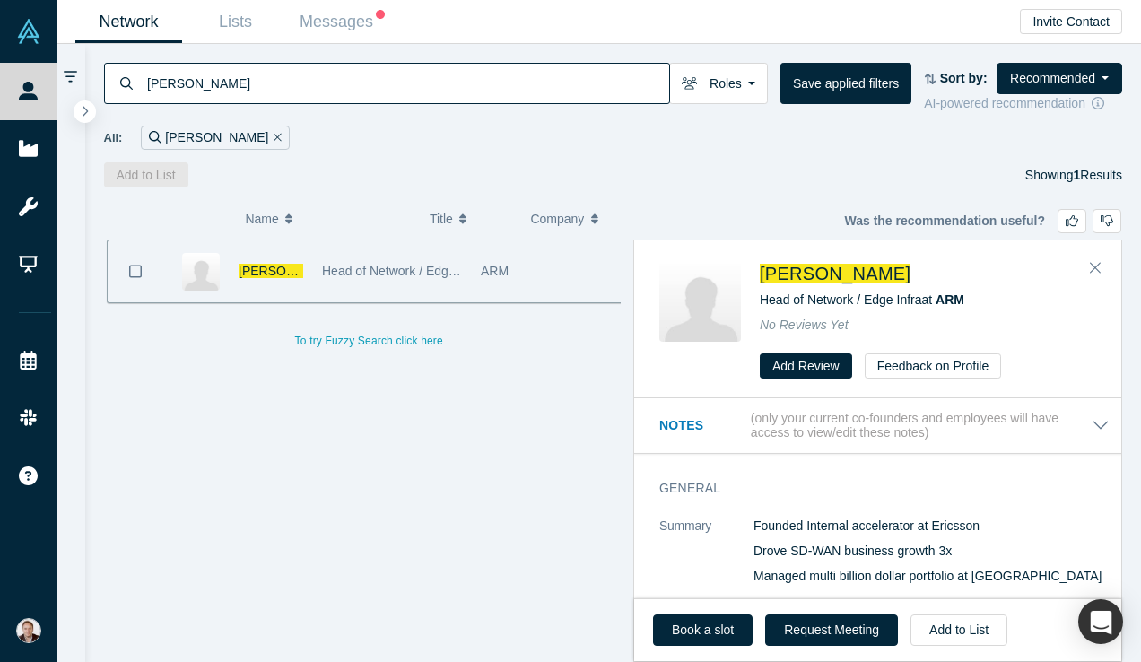
paste input "ruce Felt"
type input "Bruce Felt"
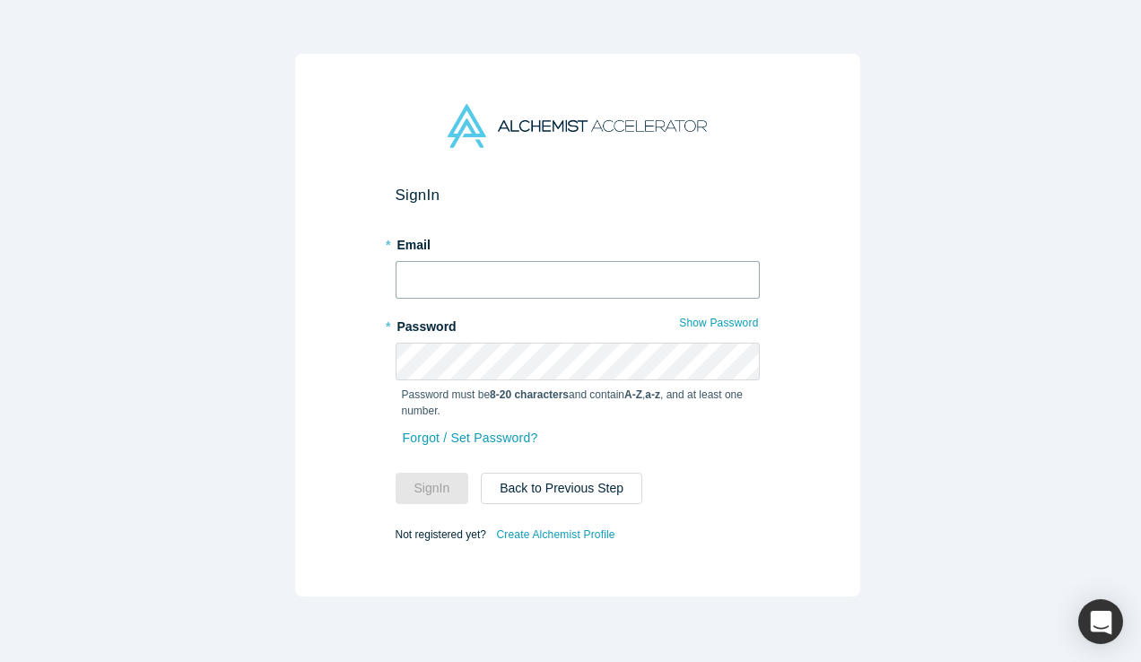
click at [528, 283] on input "text" at bounding box center [578, 280] width 364 height 38
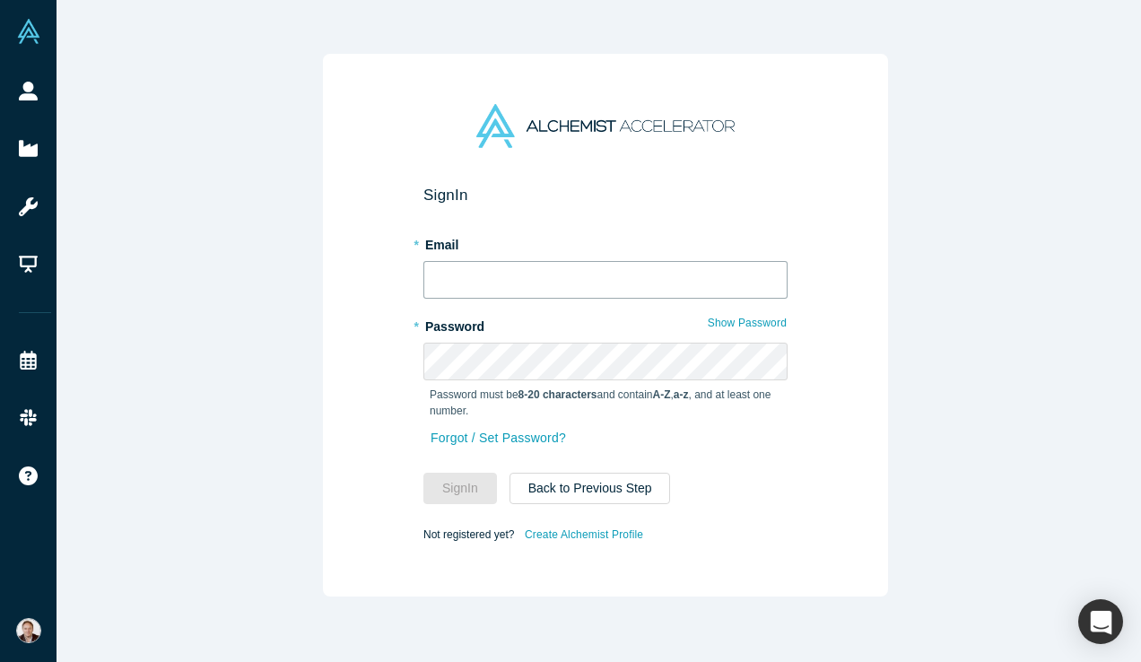
type input "[PERSON_NAME][EMAIL_ADDRESS][DOMAIN_NAME]"
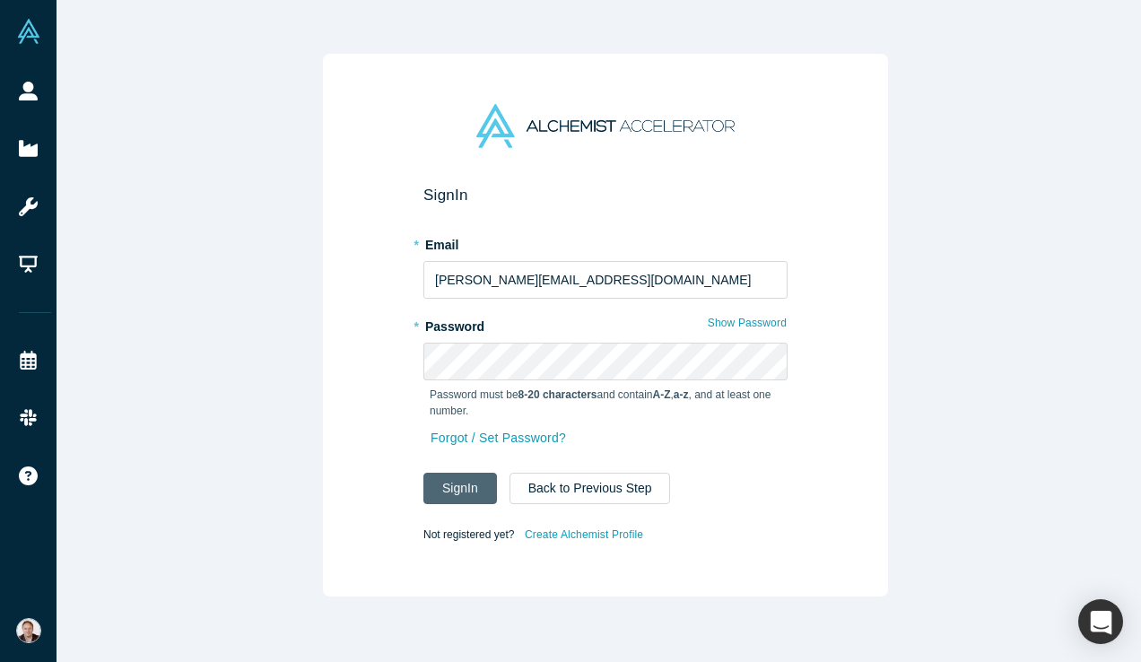
click at [478, 478] on button "Sign In" at bounding box center [460, 488] width 74 height 31
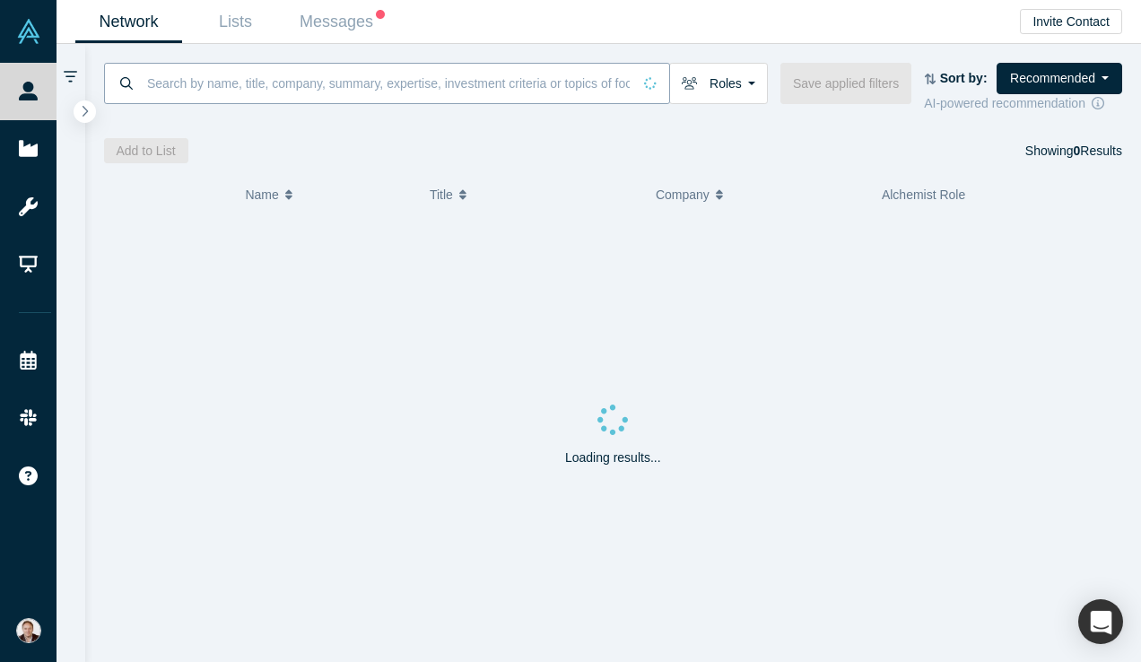
click at [368, 81] on input at bounding box center [388, 83] width 486 height 42
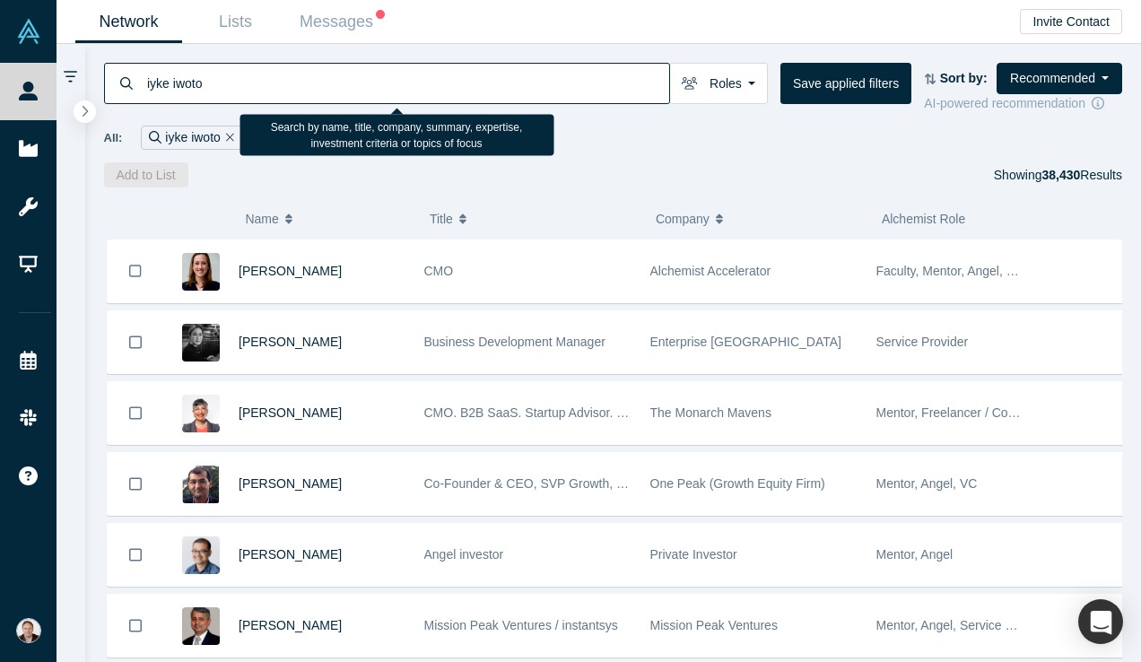
type input "iyke iwotor"
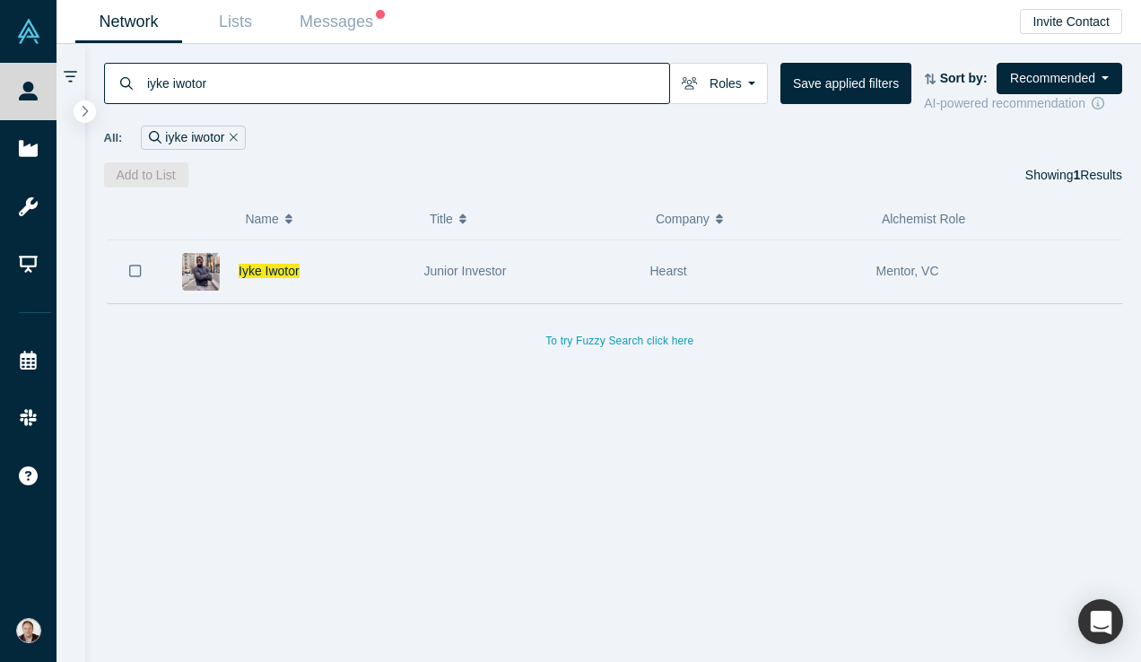
click at [497, 283] on div "Junior Investor" at bounding box center [527, 271] width 207 height 62
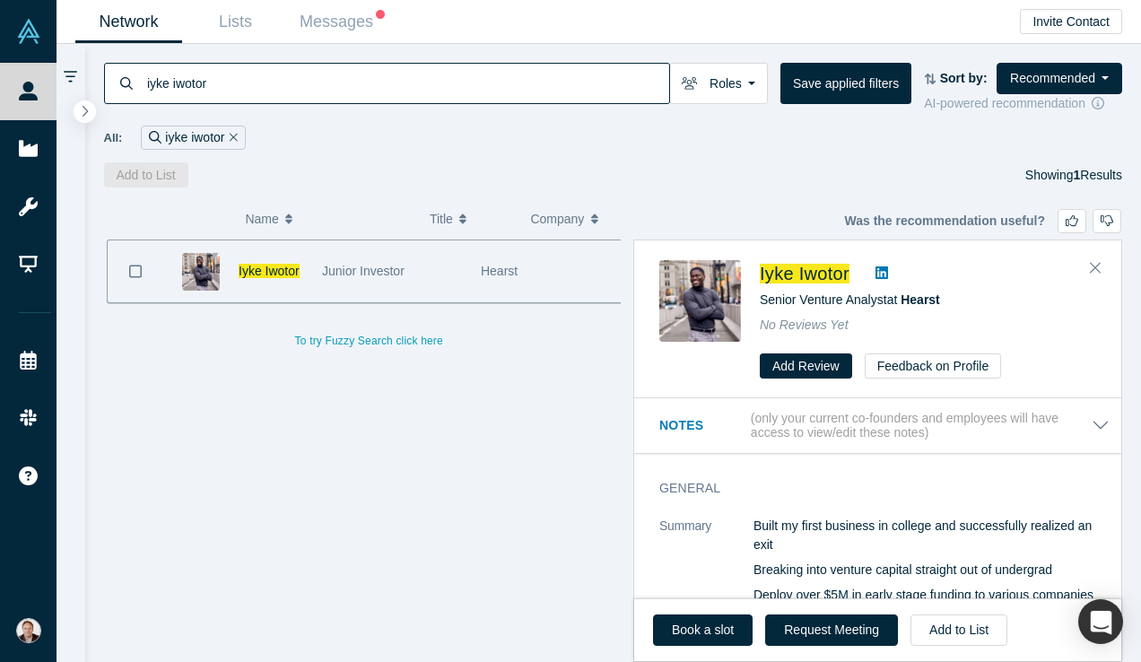
click at [885, 274] on icon at bounding box center [881, 272] width 13 height 14
